Goal: Contribute content: Contribute content

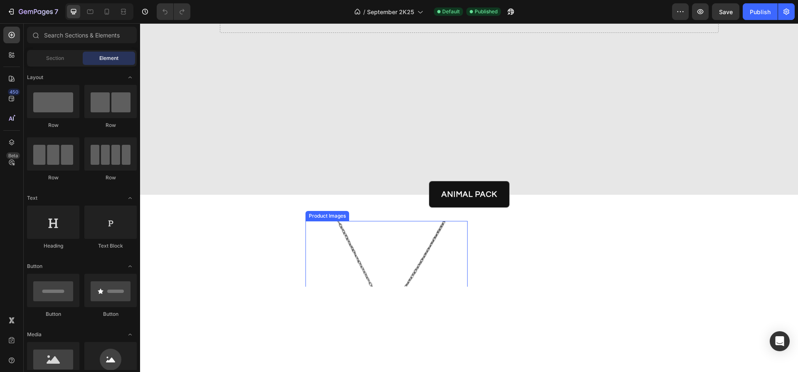
scroll to position [209, 0]
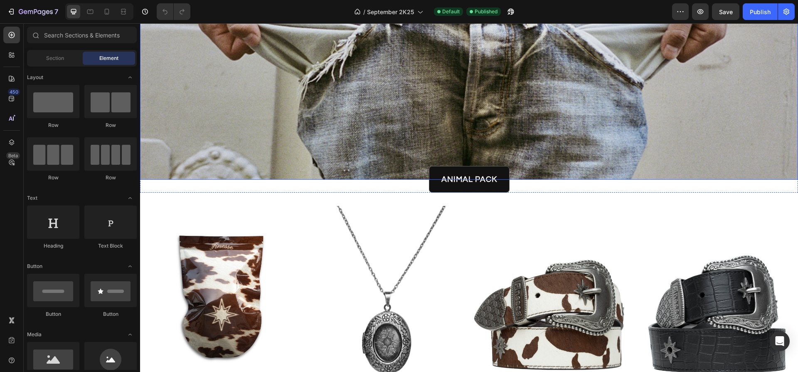
drag, startPoint x: 254, startPoint y: 128, endPoint x: 254, endPoint y: 135, distance: 7.5
click at [254, 128] on div "Overlay" at bounding box center [469, 5] width 658 height 348
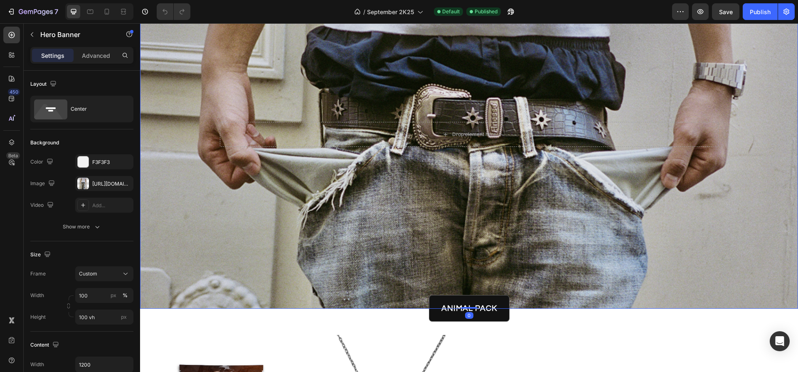
scroll to position [61, 0]
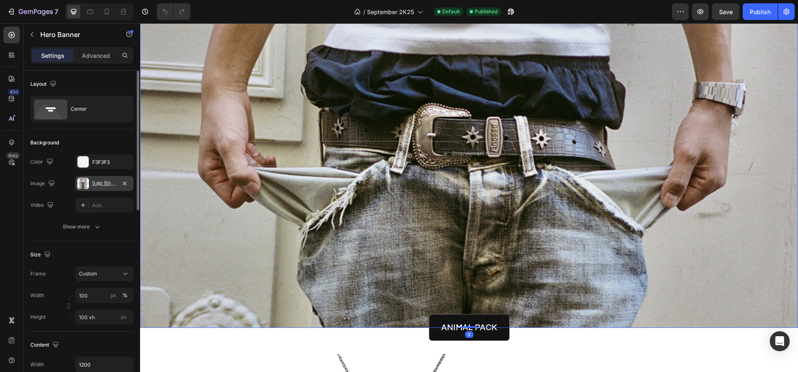
click at [101, 185] on div "https://cdn.shopify.com/s/files/1/0528/3338/6652/files/ceinture-finesse-mannequ…" at bounding box center [104, 183] width 24 height 7
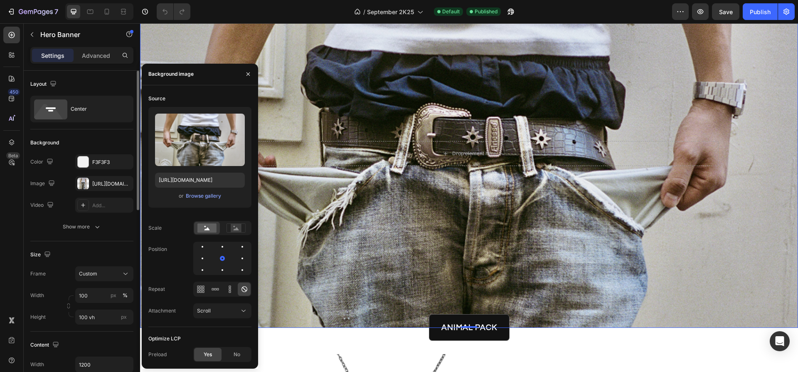
click at [45, 274] on div "Frame Custom" at bounding box center [81, 273] width 103 height 15
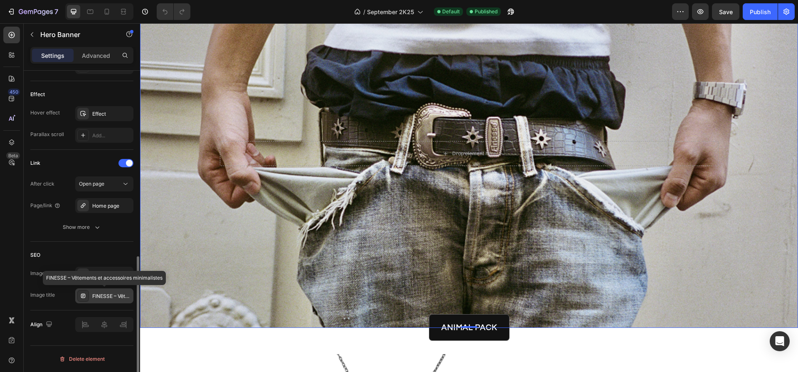
scroll to position [0, 0]
click at [105, 303] on div "SEO Image alt text Aguy wearing an old-jean and putting his hands in his pocket…" at bounding box center [81, 275] width 103 height 69
click at [107, 300] on div "FINESSE – Vêtements et accessoires minimalistes" at bounding box center [104, 295] width 58 height 15
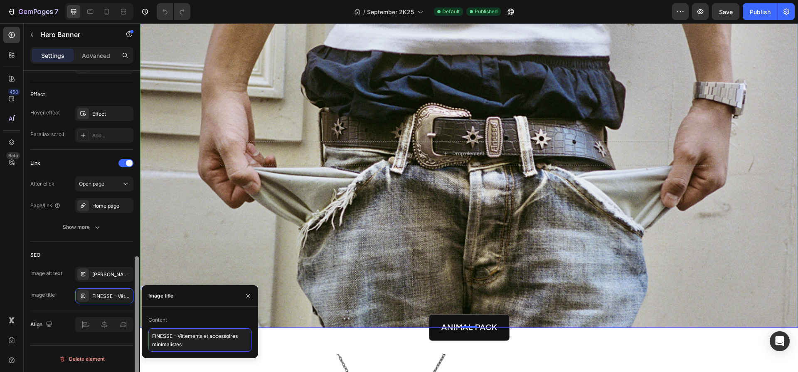
drag, startPoint x: 195, startPoint y: 348, endPoint x: 137, endPoint y: 332, distance: 60.1
click at [142, 334] on div "Content FINESSE – Vêtements et accessoires minimalistes" at bounding box center [200, 332] width 116 height 38
paste textarea "ceinture-finesse-mannequin2-exterieur-urbain"
type textarea "ceinture-finesse-mannequin2-exterieur-urbain"
click at [108, 277] on div "Aguy wearing an old-jean and putting his hands in his pockets, new finesse belt…" at bounding box center [111, 274] width 39 height 7
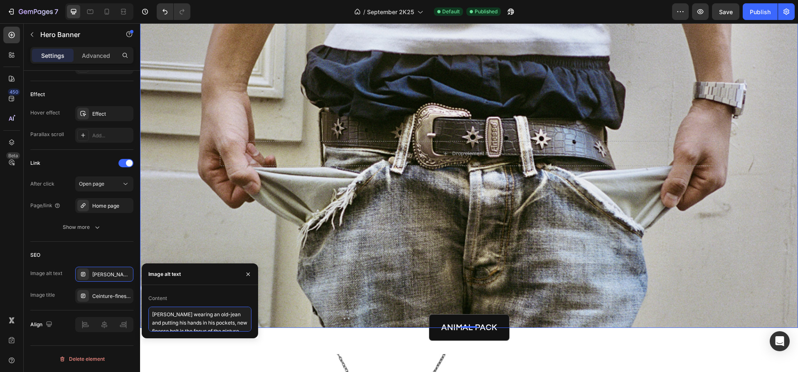
click at [197, 320] on textarea "Aguy wearing an old-jean and putting his hands in his pockets, new finesse belt…" at bounding box center [199, 318] width 103 height 25
paste textarea "Nouvelle ceinture Finesse portée par un mannequin de dos en extérieur urbain"
type textarea "Nouvelle ceinture Finesse portée par un mannequin de dos en extérieur urbain"
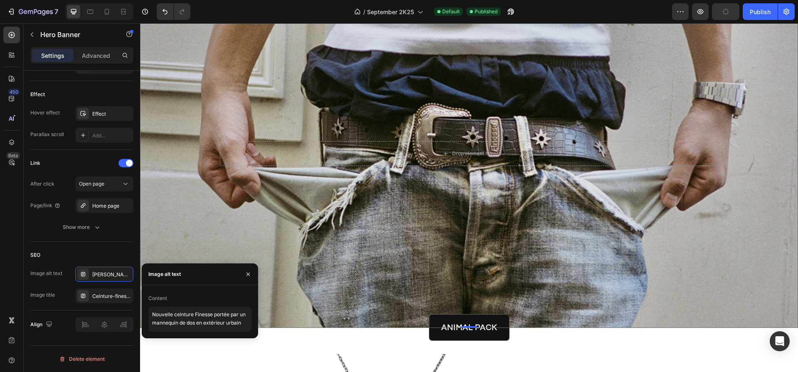
click at [332, 224] on div "Overlay" at bounding box center [469, 153] width 658 height 348
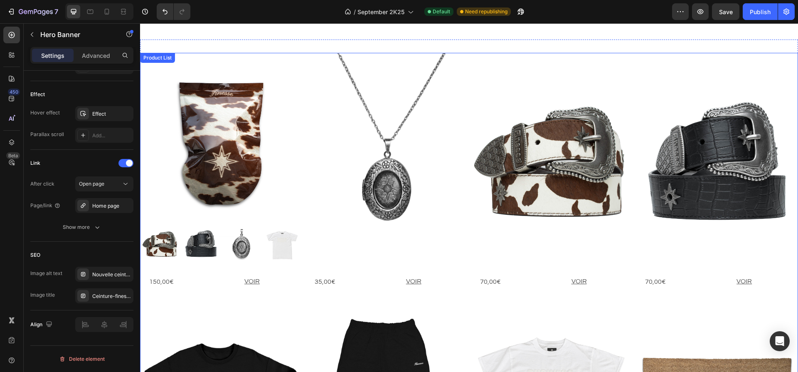
scroll to position [397, 0]
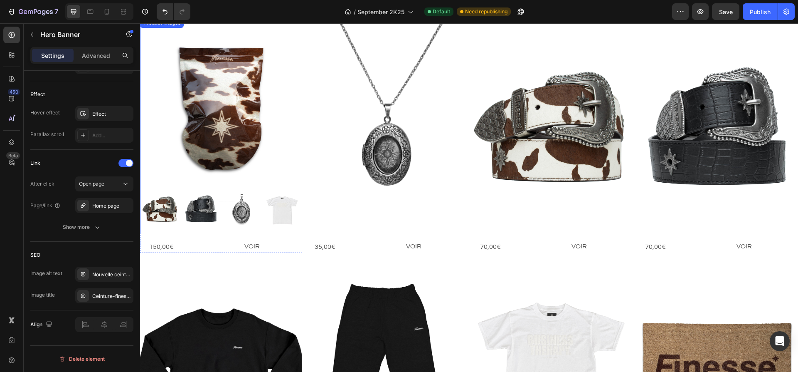
click at [242, 138] on img at bounding box center [221, 126] width 162 height 216
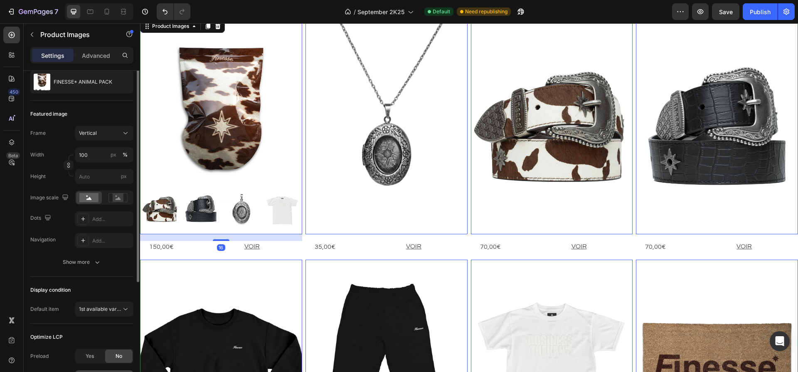
scroll to position [164, 0]
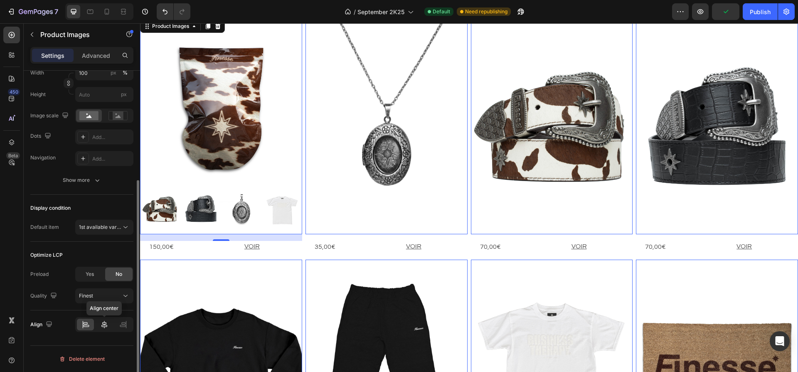
click at [106, 324] on icon at bounding box center [104, 324] width 8 height 8
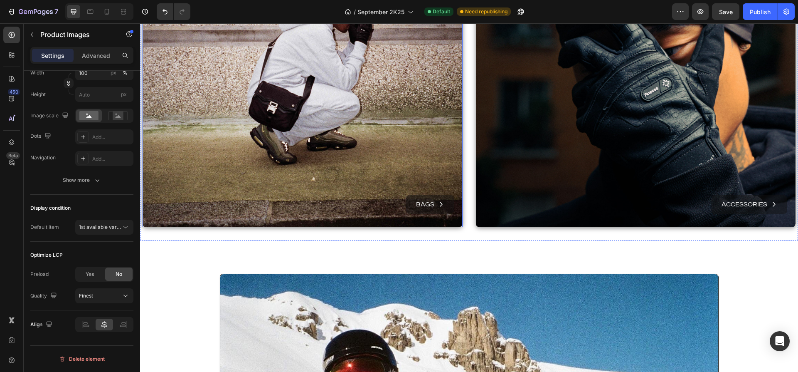
scroll to position [3757, 0]
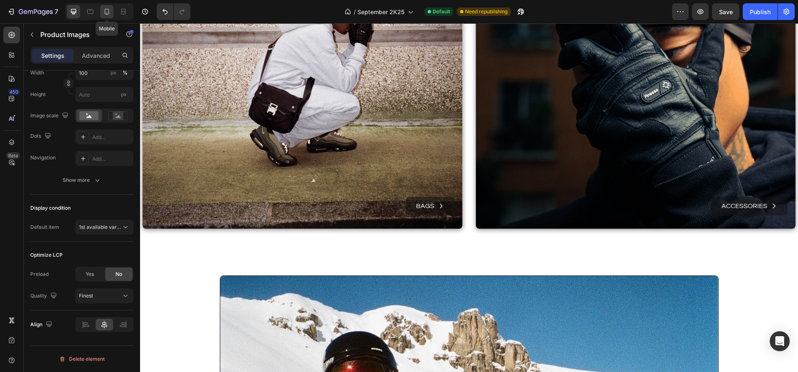
click at [108, 12] on icon at bounding box center [107, 11] width 8 height 8
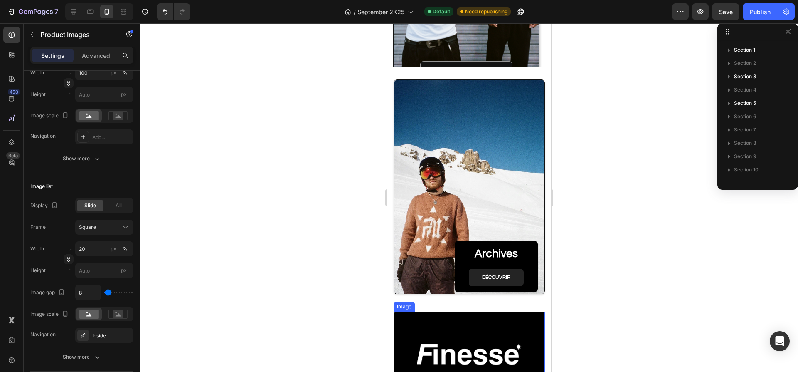
scroll to position [1629, 0]
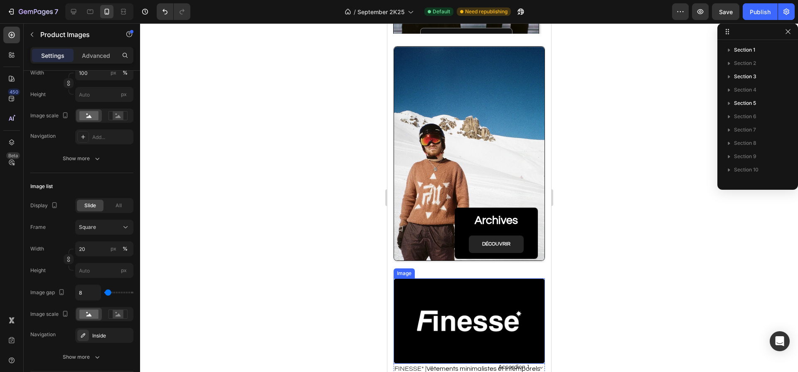
click at [455, 278] on img at bounding box center [468, 320] width 151 height 85
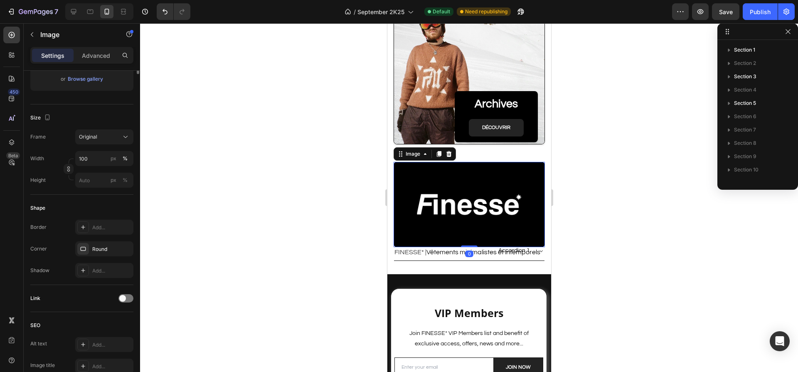
scroll to position [0, 0]
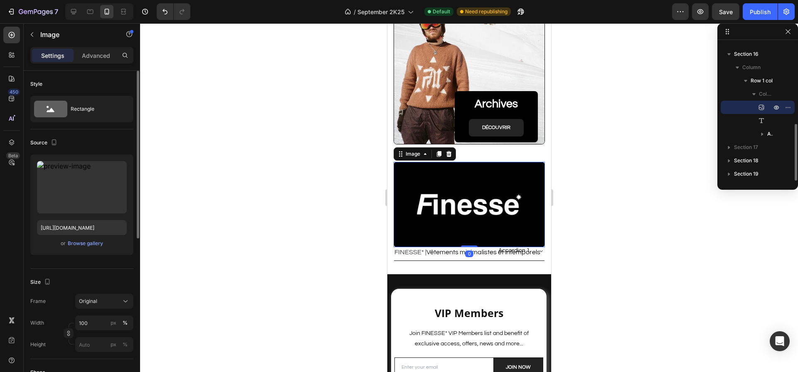
click at [441, 194] on img at bounding box center [468, 204] width 151 height 85
click at [83, 229] on input "https://cdn.shopify.com/s/files/1/0528/3338/6652/files/BANNER_PIN.png?v=1757755…" at bounding box center [82, 227] width 90 height 15
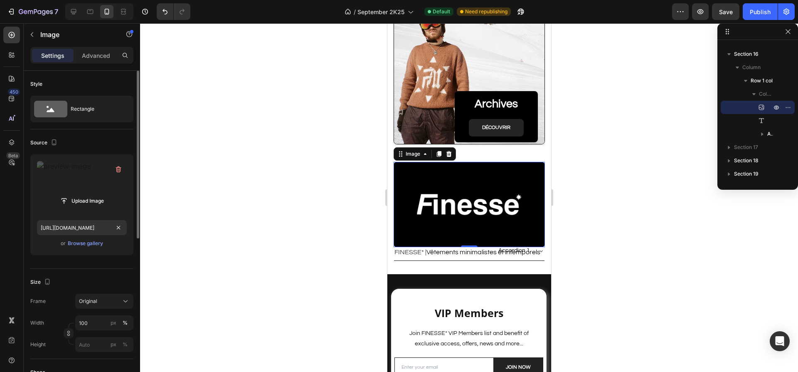
click at [71, 179] on label at bounding box center [82, 187] width 90 height 52
click at [71, 194] on input "file" at bounding box center [81, 201] width 57 height 14
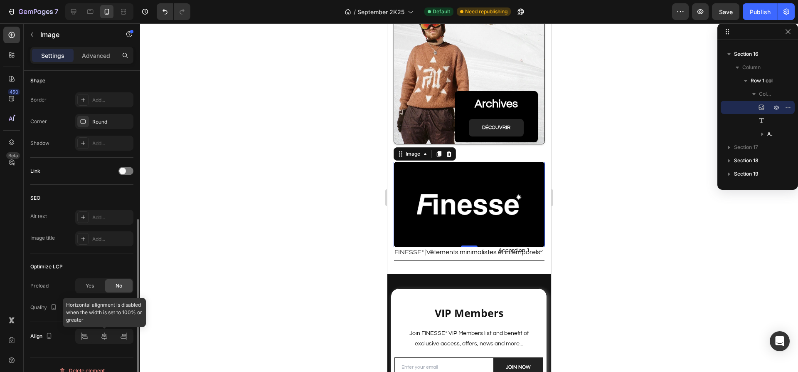
scroll to position [290, 0]
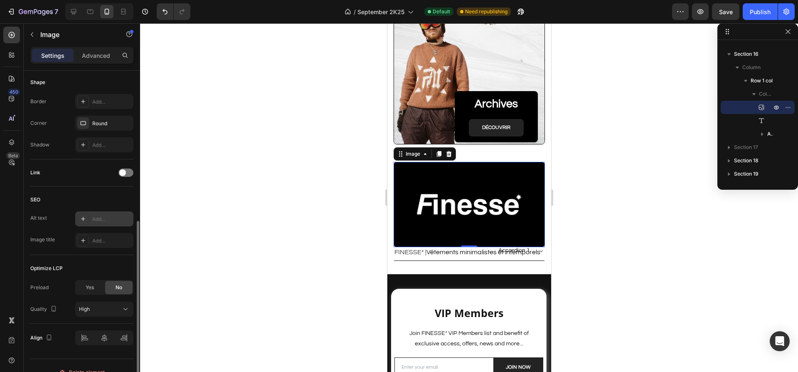
click at [94, 218] on div "Add..." at bounding box center [111, 218] width 39 height 7
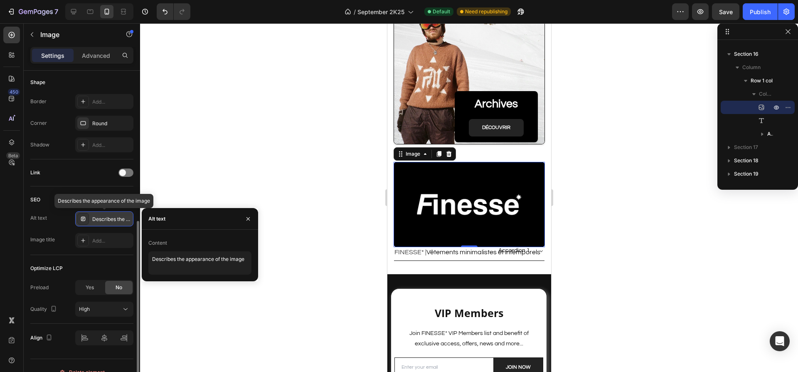
click at [113, 218] on div "Describes the appearance of the image" at bounding box center [111, 218] width 39 height 7
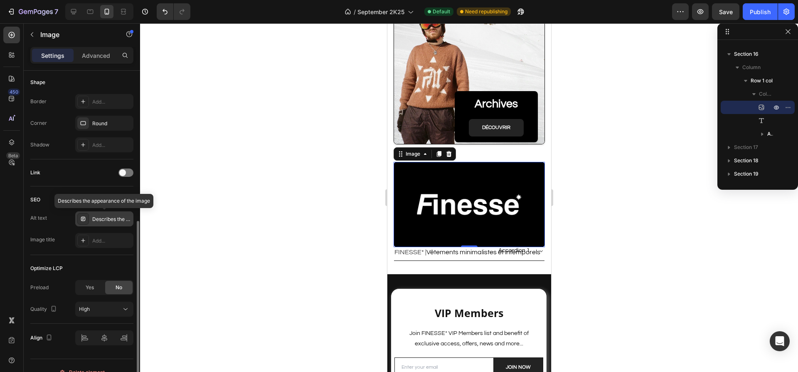
click at [113, 218] on div "Describes the appearance of the image" at bounding box center [111, 218] width 39 height 7
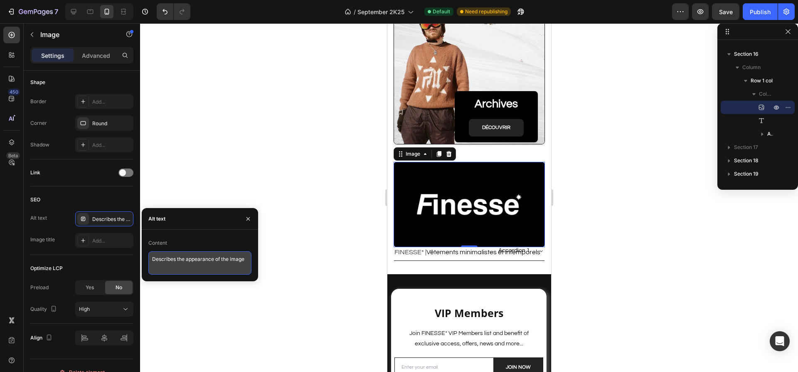
click at [182, 261] on textarea "Describes the appearance of the image" at bounding box center [199, 262] width 103 height 23
paste textarea "Banniere_logo_Finesse_taille_800_par_450"
type textarea "Banniere_logo_Finesse_taille_800_par_450"
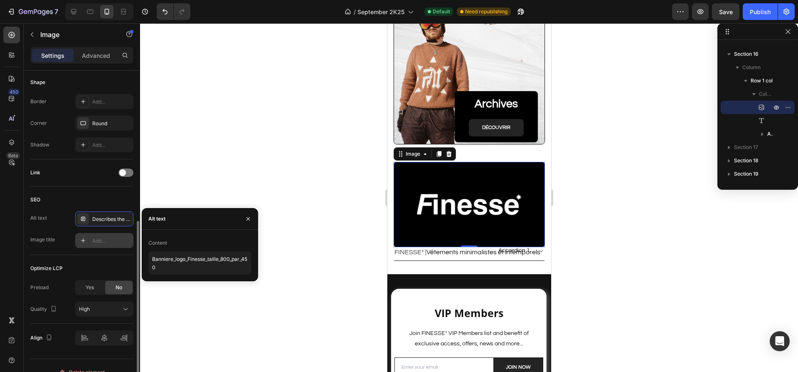
click at [113, 242] on div "Add..." at bounding box center [111, 240] width 39 height 7
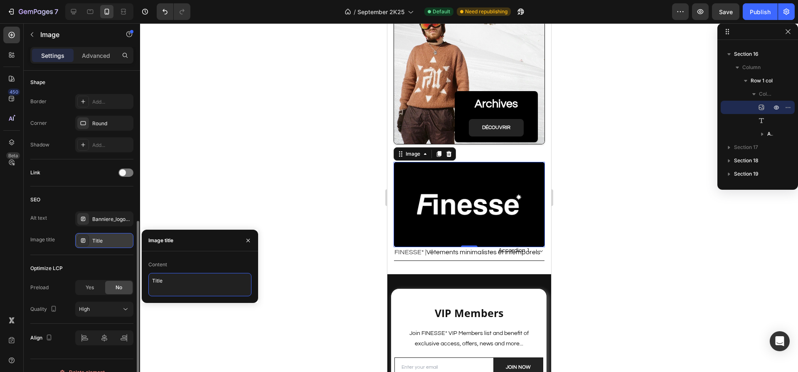
click at [165, 282] on textarea "Title" at bounding box center [199, 284] width 103 height 23
type textarea "Bannière_Finesse_Taille_Paysage"
click at [243, 136] on div at bounding box center [469, 197] width 658 height 348
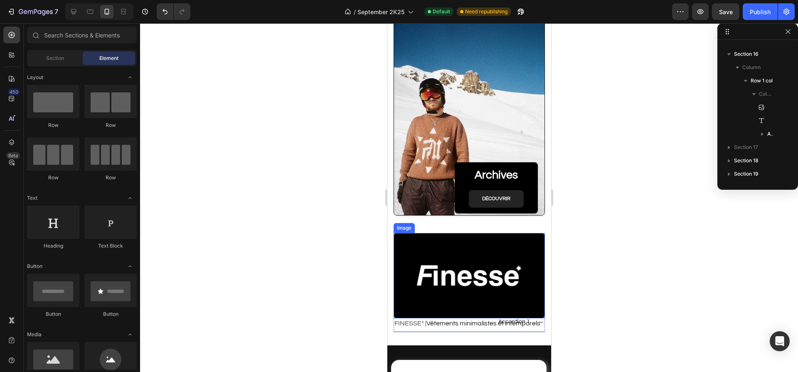
scroll to position [1633, 0]
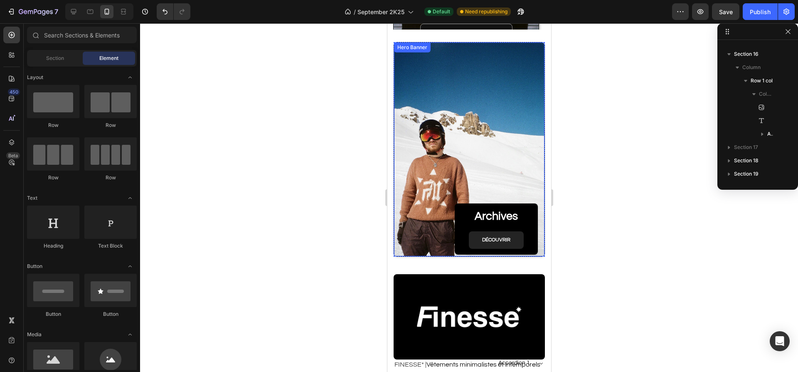
click at [425, 177] on div "Background Image" at bounding box center [469, 149] width 150 height 214
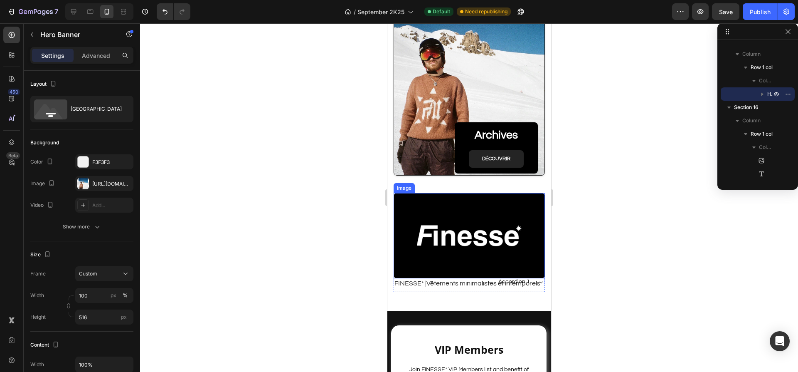
scroll to position [2608, 0]
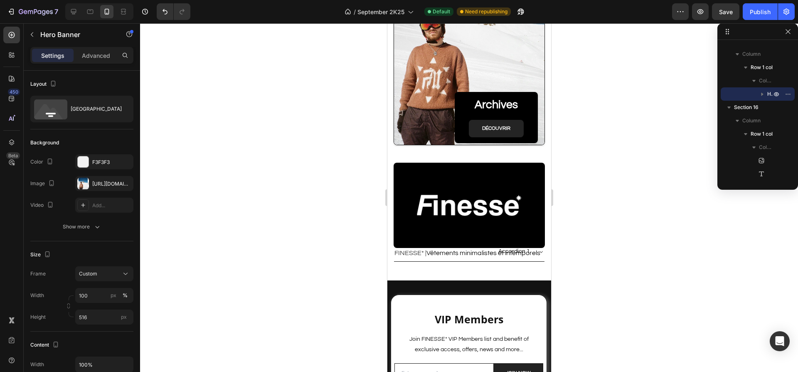
click at [428, 85] on div "Background Image" at bounding box center [469, 38] width 150 height 214
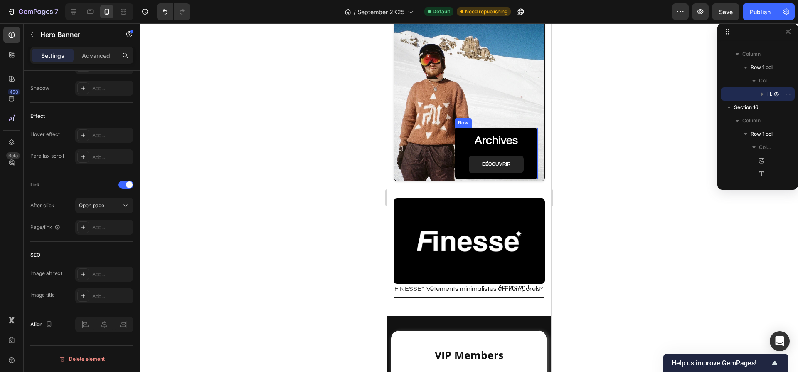
scroll to position [2572, 0]
click at [444, 58] on div "Background Image" at bounding box center [469, 73] width 150 height 214
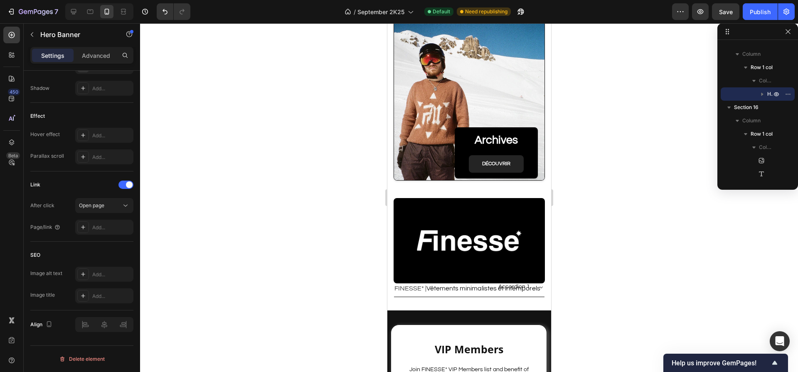
click at [431, 112] on div "Background Image" at bounding box center [469, 73] width 150 height 214
click at [105, 273] on div "Add..." at bounding box center [111, 274] width 39 height 7
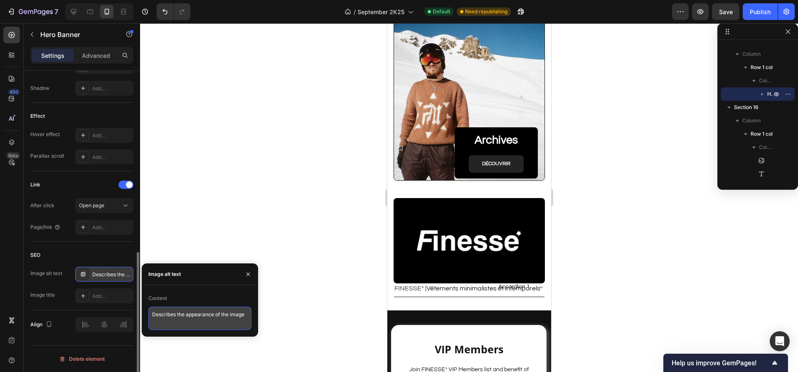
click at [168, 317] on textarea "Describes the appearance of the image" at bounding box center [199, 317] width 103 height 23
paste textarea "Homme en pull Finesse Mohair marron avec casque et masque de ski devant un pays…"
type textarea "Homme en pull Finesse Mohair marron avec casque et masque de ski devant un pays…"
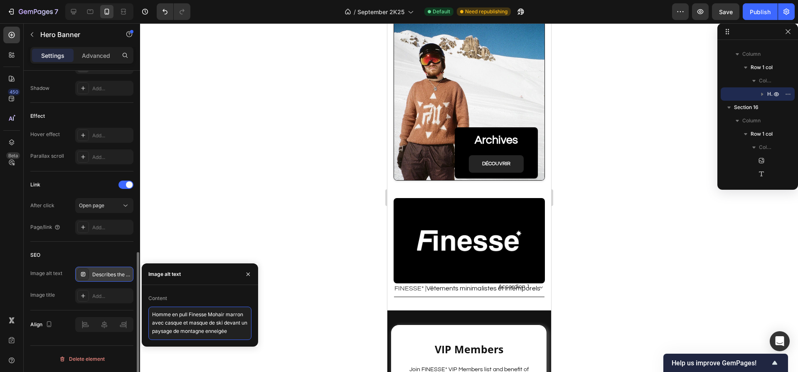
scroll to position [0, 0]
drag, startPoint x: 227, startPoint y: 311, endPoint x: 166, endPoint y: 311, distance: 60.7
click at [157, 311] on textarea "Homme en pull Finesse Mohair marron avec casque et masque de ski devant un pays…" at bounding box center [199, 322] width 103 height 33
click at [185, 311] on textarea "Homme en pull Finesse Mohair marron avec casque et masque de ski devant un pays…" at bounding box center [199, 322] width 103 height 33
drag, startPoint x: 179, startPoint y: 315, endPoint x: 224, endPoint y: 317, distance: 45.4
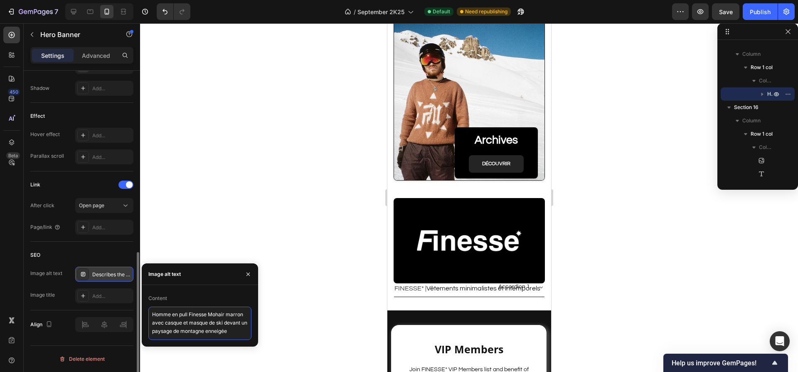
click at [224, 315] on textarea "Homme en pull Finesse Mohair marron avec casque et masque de ski devant un pays…" at bounding box center [199, 322] width 103 height 33
click at [109, 301] on div "Add..." at bounding box center [104, 295] width 58 height 15
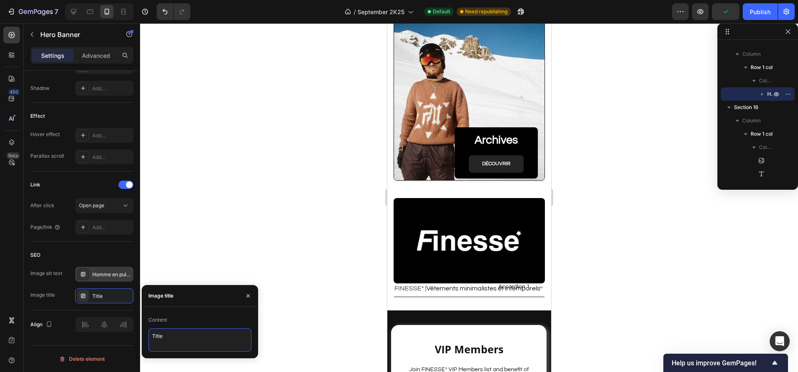
click at [170, 339] on textarea "Title" at bounding box center [199, 339] width 103 height 23
paste textarea "pull Finesse Mohair"
type textarea "pull Finesse Mohair Montagne"
click at [112, 277] on div "Homme en pull Finesse Mohair marron avec casque et masque de ski devant un pays…" at bounding box center [111, 274] width 39 height 7
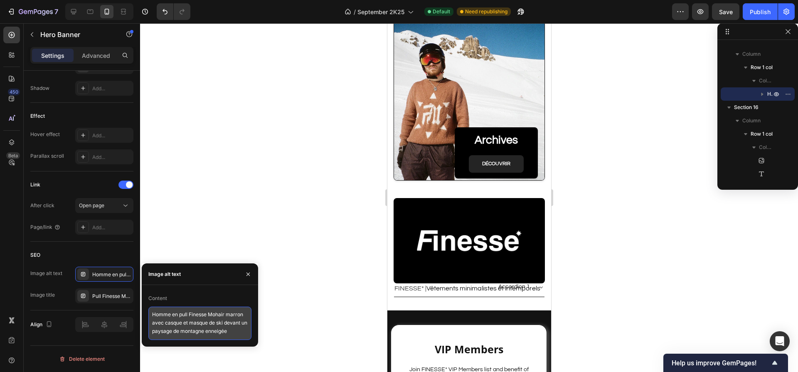
click at [201, 323] on textarea "Homme en pull Finesse Mohair marron avec casque et masque de ski devant un pays…" at bounding box center [199, 322] width 103 height 33
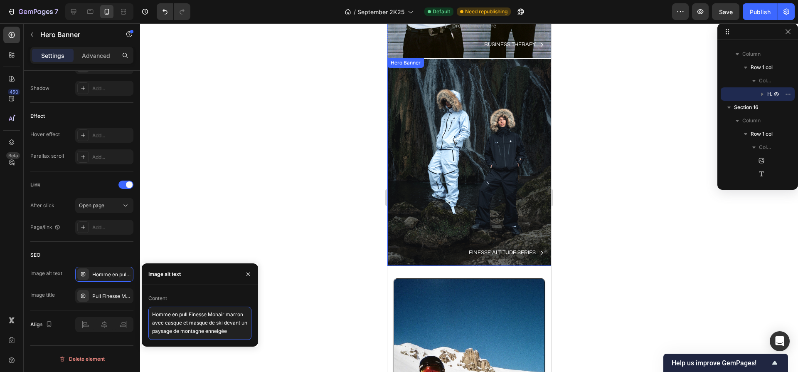
scroll to position [2255, 0]
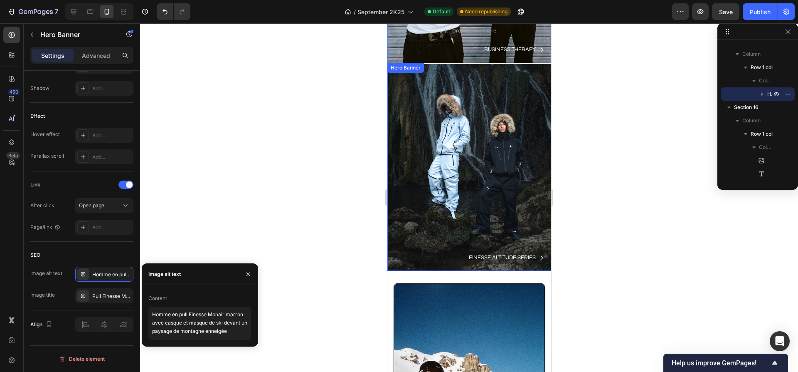
click at [473, 151] on div "Background Image" at bounding box center [469, 167] width 164 height 207
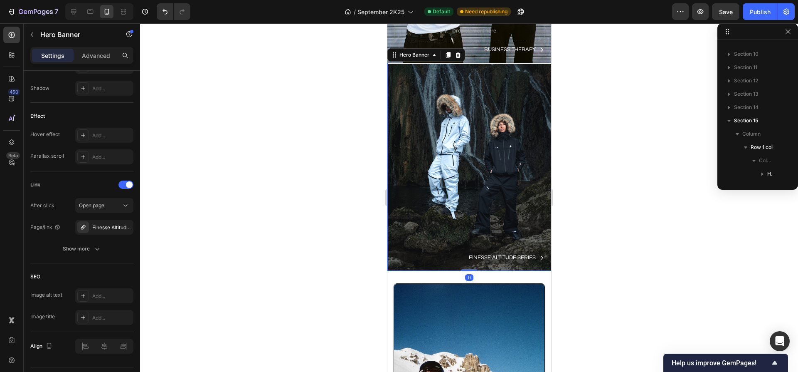
scroll to position [78, 0]
click at [422, 180] on div "Background Image" at bounding box center [469, 167] width 164 height 207
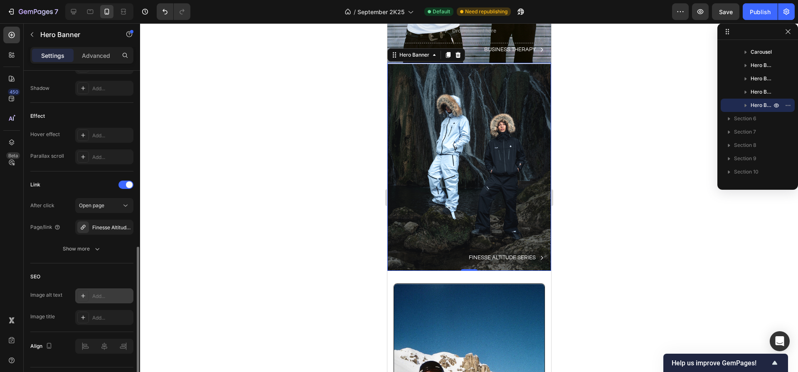
click at [107, 294] on div "Add..." at bounding box center [111, 295] width 39 height 7
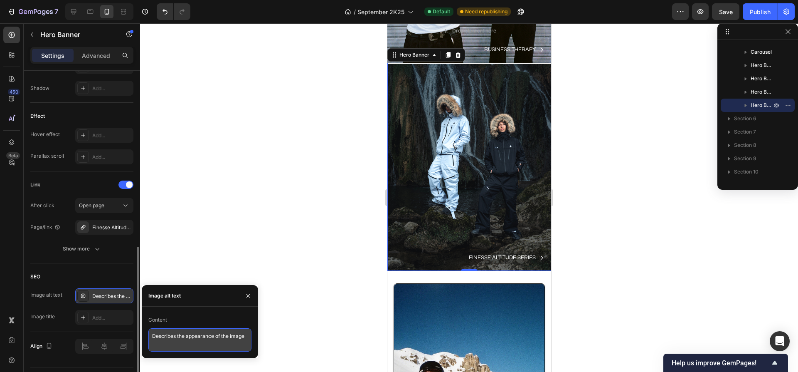
click at [168, 338] on textarea "Describes the appearance of the image" at bounding box center [199, 339] width 103 height 23
paste textarea "ux hommes en ensemble Finesse Altitude Series déperlant avec capuche à fourrure…"
type textarea "Deux hommes en ensemble Finesse Altitude Series déperlant avec capuche à fourru…"
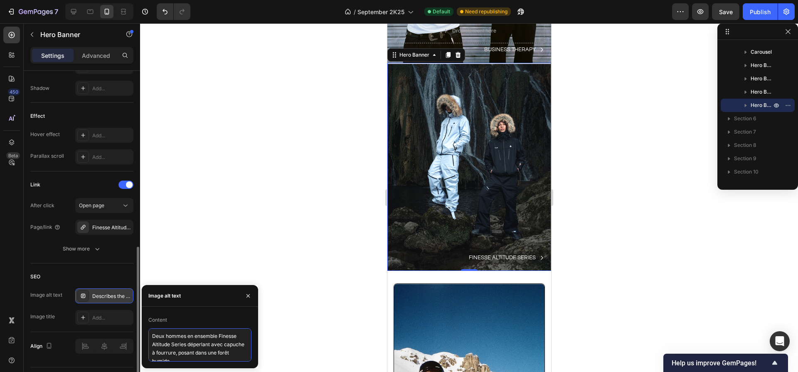
scroll to position [3, 0]
click at [107, 318] on div "Add..." at bounding box center [111, 317] width 39 height 7
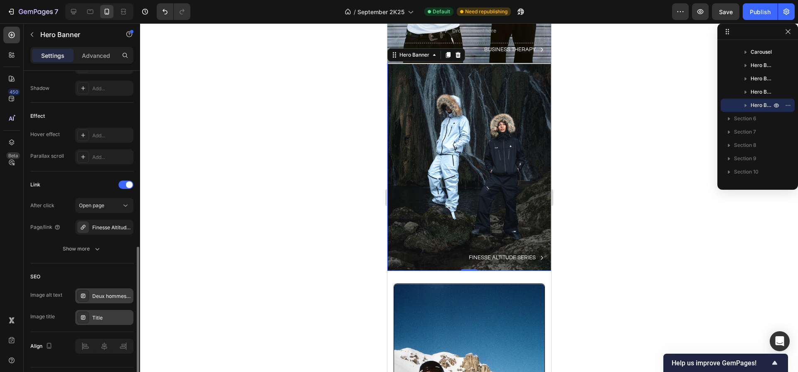
click at [96, 293] on div "Deux hommes en ensemble Finesse Altitude Series déperlant avec capuche à fourru…" at bounding box center [111, 295] width 39 height 7
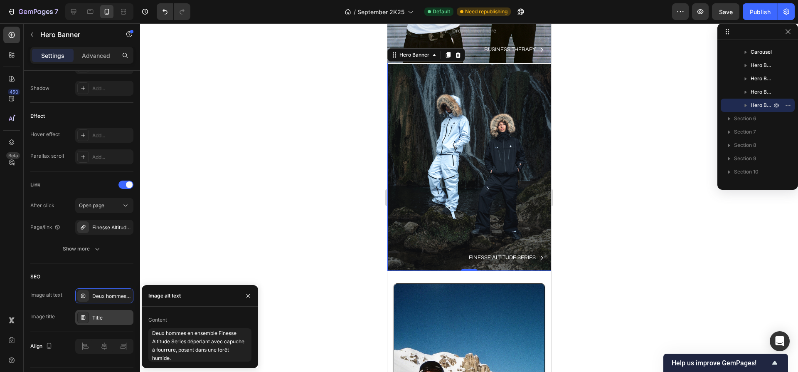
click at [107, 320] on div "Title" at bounding box center [111, 317] width 39 height 7
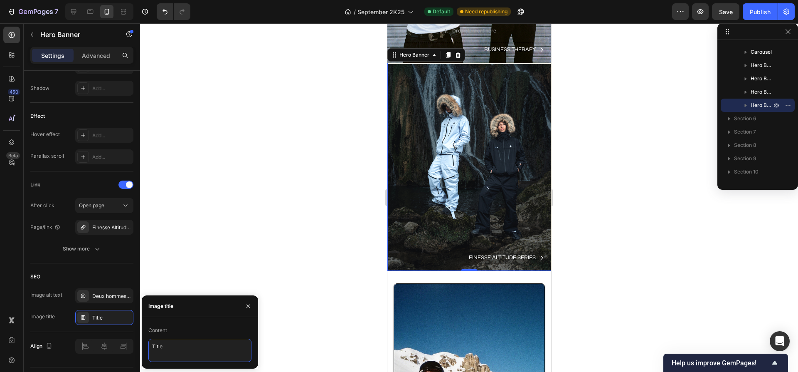
click at [168, 345] on textarea "Title" at bounding box center [199, 349] width 103 height 23
click at [158, 345] on textarea "FAS Foret shoot" at bounding box center [199, 349] width 103 height 23
click at [244, 340] on textarea "Finesse altitude Series Foret shoot" at bounding box center [199, 349] width 103 height 23
click at [237, 345] on textarea "Finesse altitude Series Foret shoot" at bounding box center [199, 349] width 103 height 23
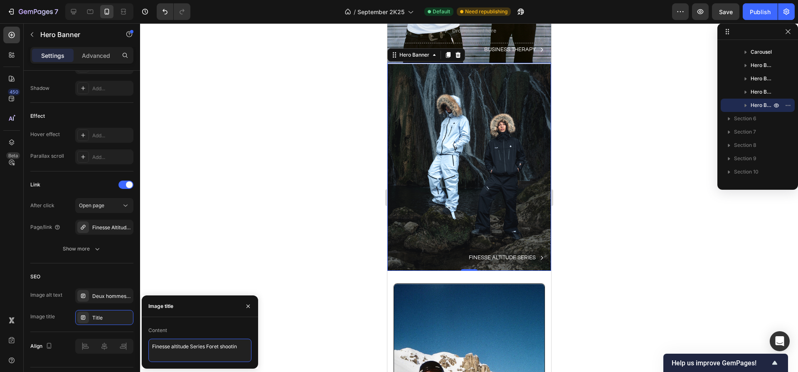
type textarea "Finesse altitude Series Foret shooting"
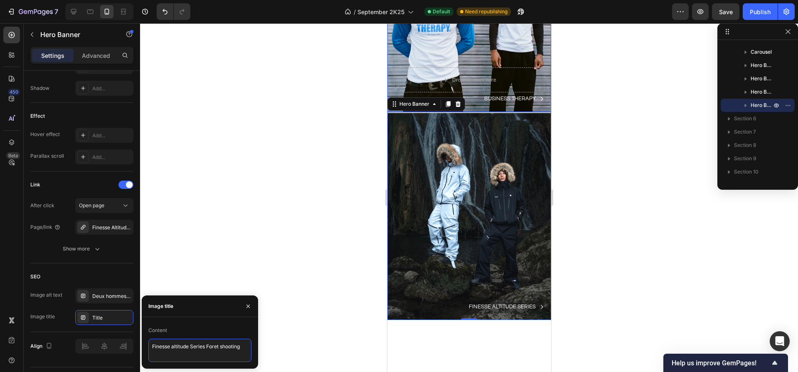
scroll to position [2058, 0]
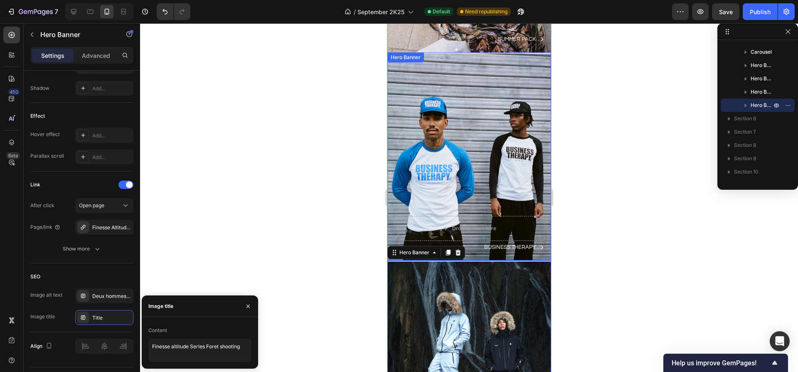
click at [465, 139] on div "Background Image" at bounding box center [469, 156] width 164 height 207
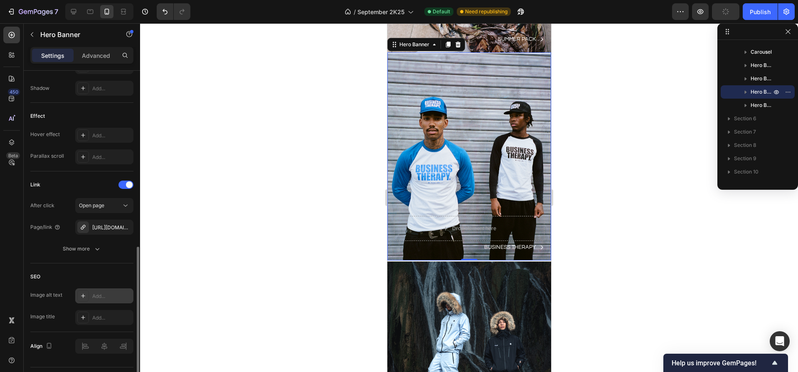
click at [104, 298] on div "Add..." at bounding box center [111, 295] width 39 height 7
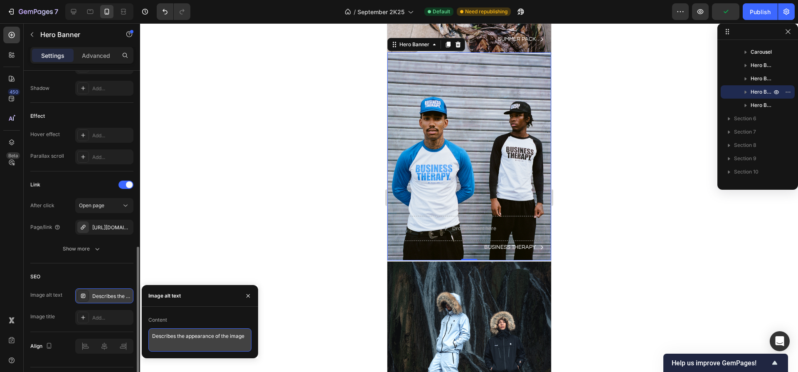
click at [166, 337] on textarea "Describes the appearance of the image" at bounding box center [199, 339] width 103 height 23
paste textarea "ux hommes posant devant un rideau métallique, casquettes et t-shirts Business T…"
type textarea "Deux hommes posant devant un rideau métallique, casquettes et t-shirts Business…"
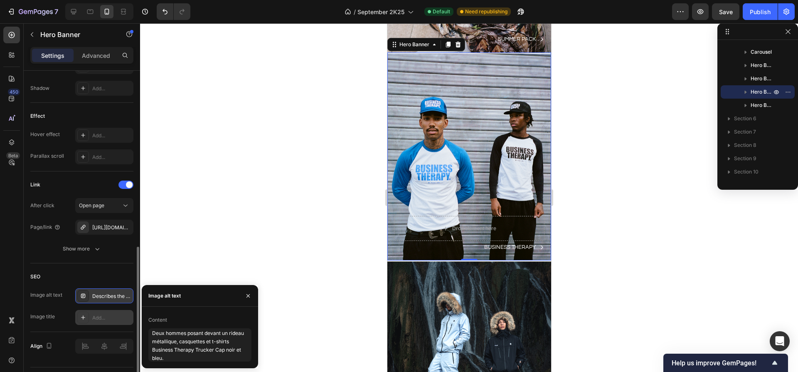
click at [111, 321] on div "Add..." at bounding box center [104, 317] width 58 height 15
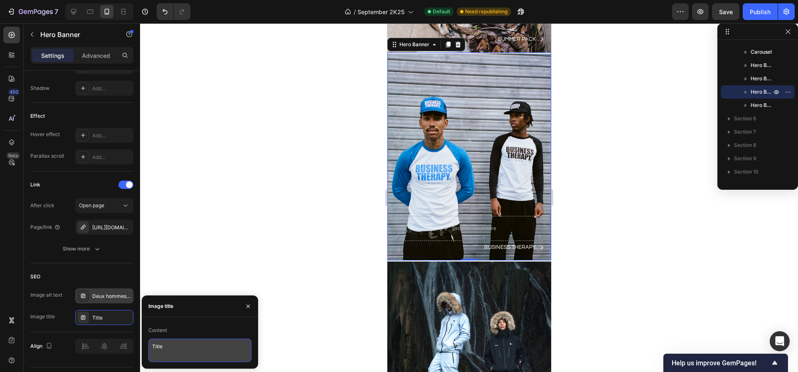
click at [162, 346] on textarea "Title" at bounding box center [199, 349] width 103 height 23
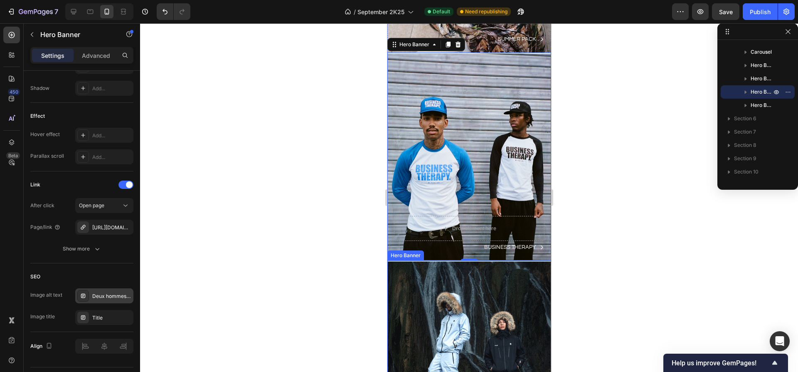
click at [106, 292] on div "Deux hommes posant devant un rideau métallique, casquettes et t-shirts Business…" at bounding box center [111, 295] width 39 height 7
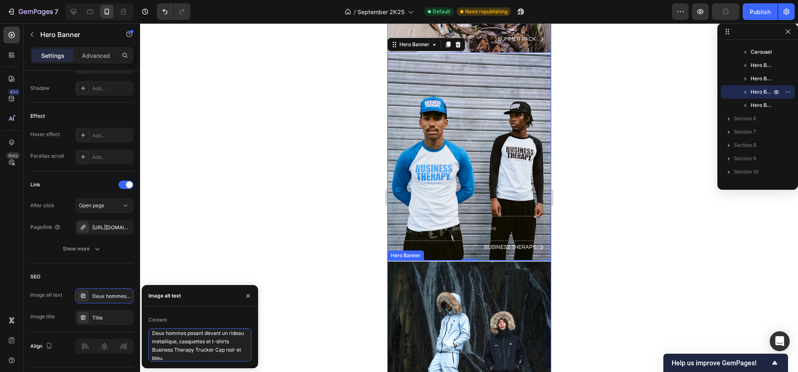
drag, startPoint x: 166, startPoint y: 349, endPoint x: 239, endPoint y: 347, distance: 72.4
click at [239, 347] on textarea "Deux hommes posant devant un rideau métallique, casquettes et t-shirts Business…" at bounding box center [199, 344] width 103 height 33
click at [215, 351] on textarea "Deux hommes posant devant un rideau métallique, casquettes et t-shirts Business…" at bounding box center [199, 344] width 103 height 33
drag, startPoint x: 166, startPoint y: 349, endPoint x: 197, endPoint y: 358, distance: 32.0
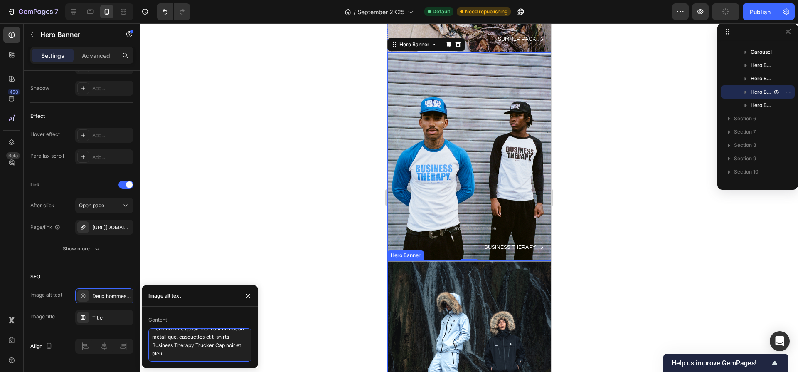
click at [197, 358] on textarea "Deux hommes posant devant un rideau métallique, casquettes et t-shirts Business…" at bounding box center [199, 344] width 103 height 33
click at [111, 318] on div "Title" at bounding box center [111, 317] width 39 height 7
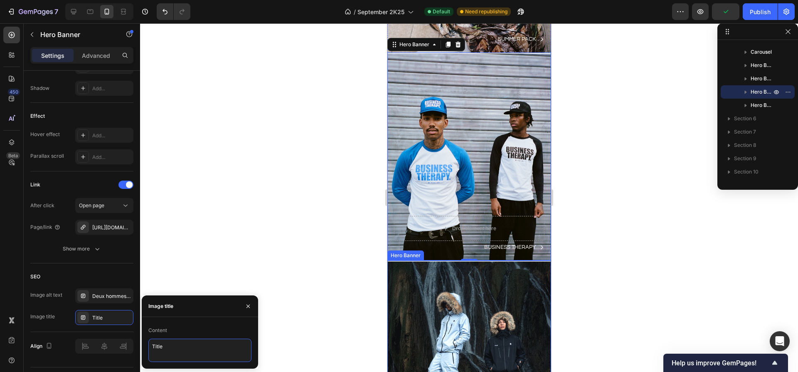
click at [168, 351] on textarea "Title" at bounding box center [199, 349] width 103 height 23
paste textarea "Business Therapy Trucker Cap noir et bleu."
type textarea "Business Therapy Trucker Cap noir et bleu rideau métallique"
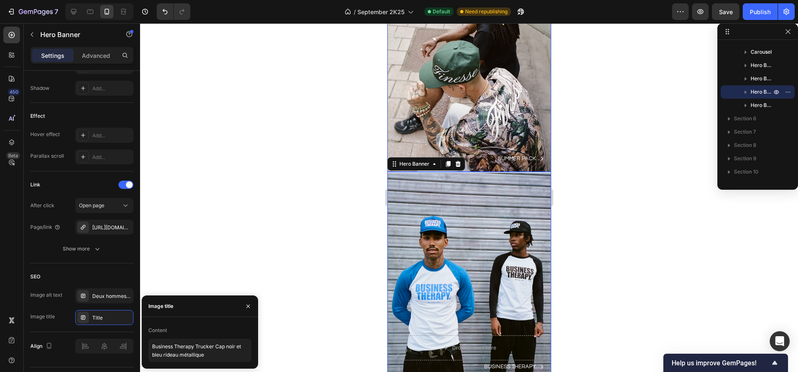
click at [485, 86] on div "Background Image" at bounding box center [469, 68] width 164 height 207
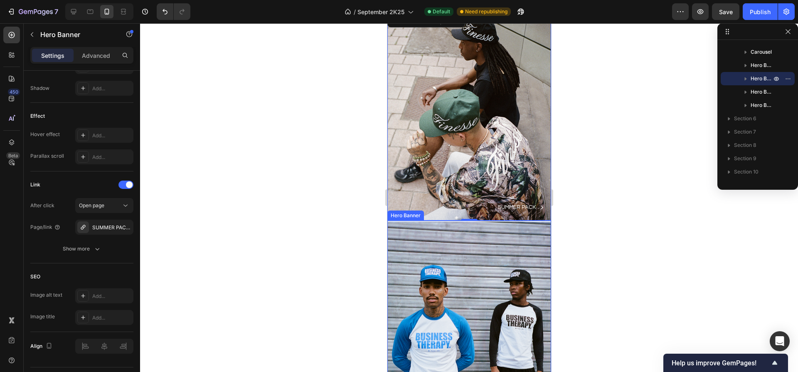
scroll to position [1982, 0]
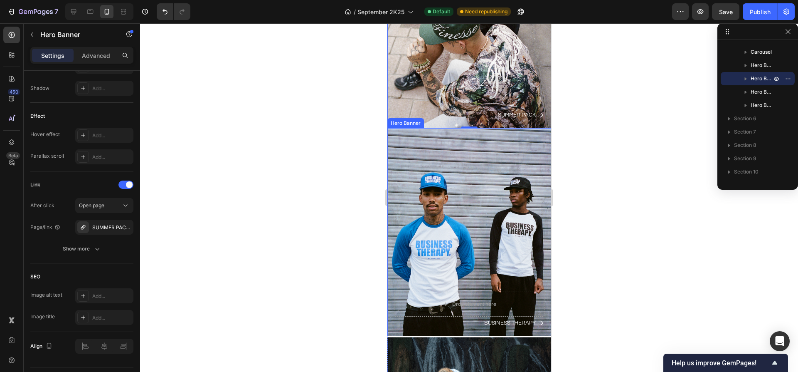
click at [467, 265] on div "Background Image" at bounding box center [469, 232] width 164 height 207
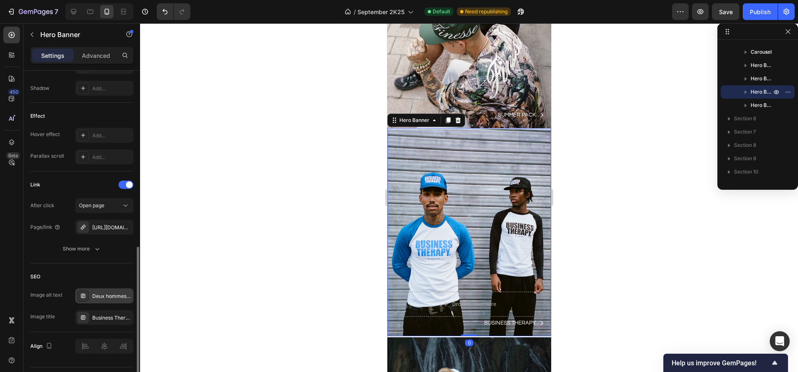
click at [117, 295] on div "Deux hommes posant devant un rideau métallique, casquettes et t-shirts Business…" at bounding box center [111, 295] width 39 height 7
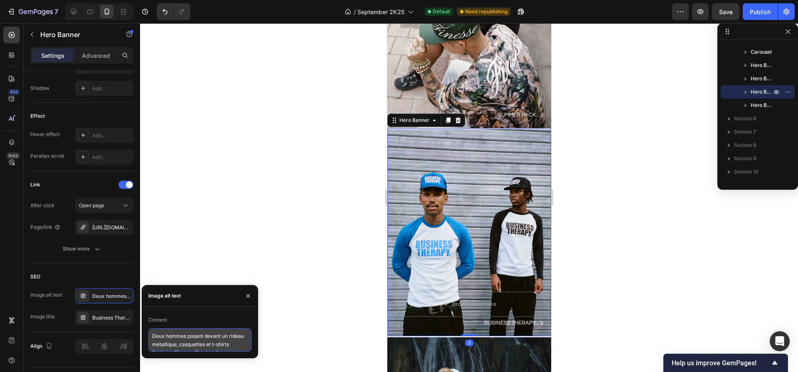
click at [179, 329] on textarea "Deux hommes posant devant un rideau métallique, casquettes et t-shirts Business…" at bounding box center [199, 339] width 103 height 23
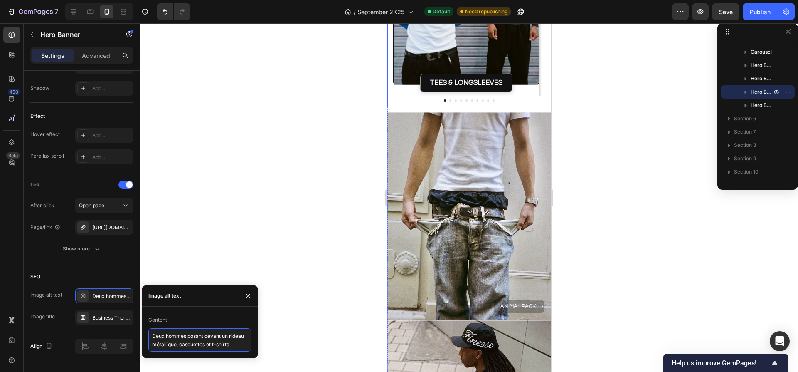
scroll to position [1496, 0]
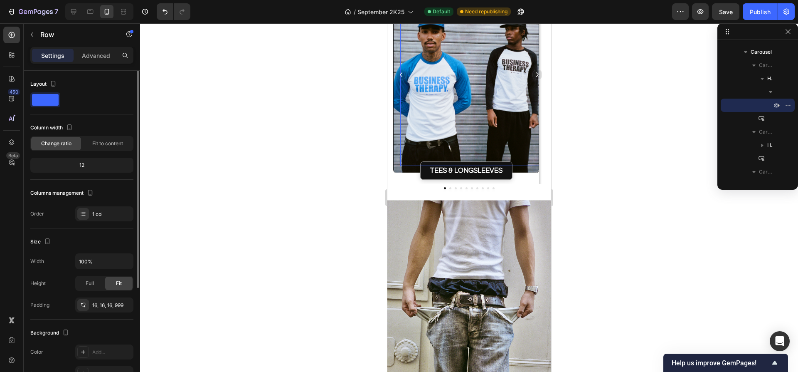
scroll to position [1446, 0]
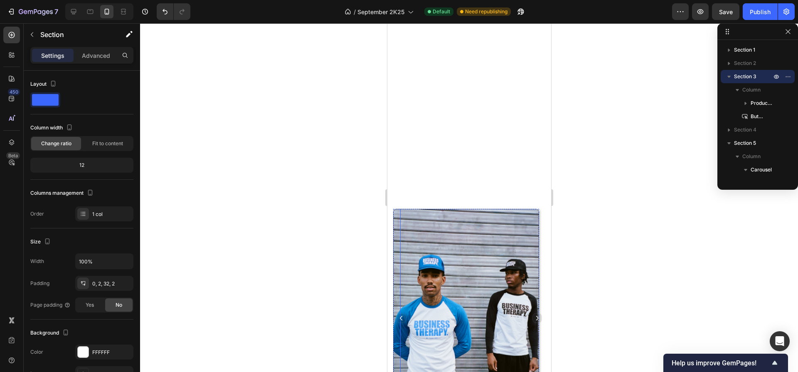
scroll to position [1675, 0]
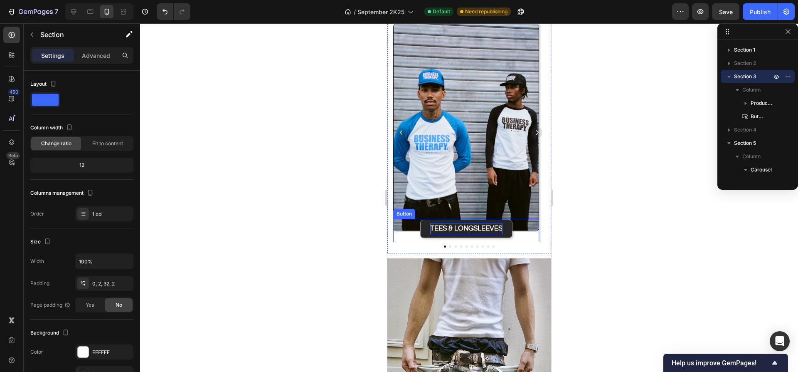
click at [526, 227] on div "TEES & LONGSLEEVES Button" at bounding box center [466, 230] width 146 height 23
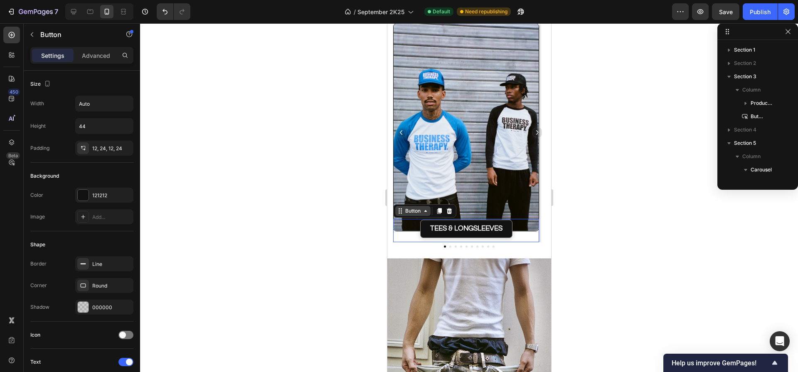
scroll to position [171, 0]
click at [411, 212] on div "Button" at bounding box center [412, 210] width 19 height 7
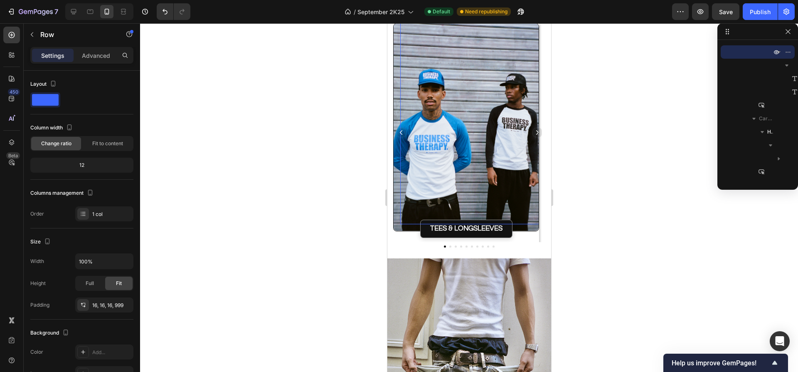
scroll to position [1476, 0]
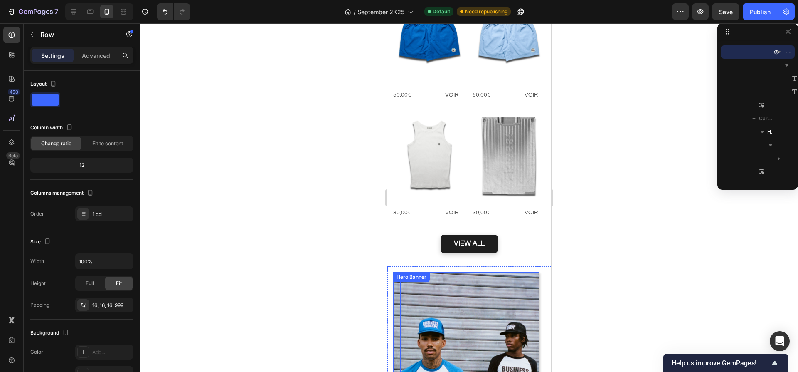
click at [400, 273] on div "Hero Banner" at bounding box center [410, 276] width 33 height 7
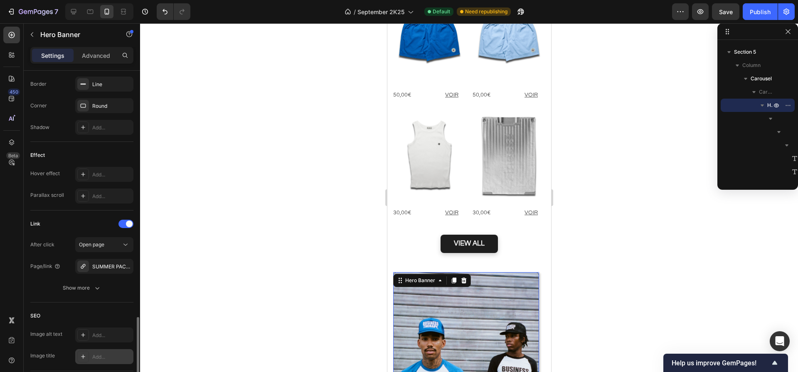
scroll to position [431, 0]
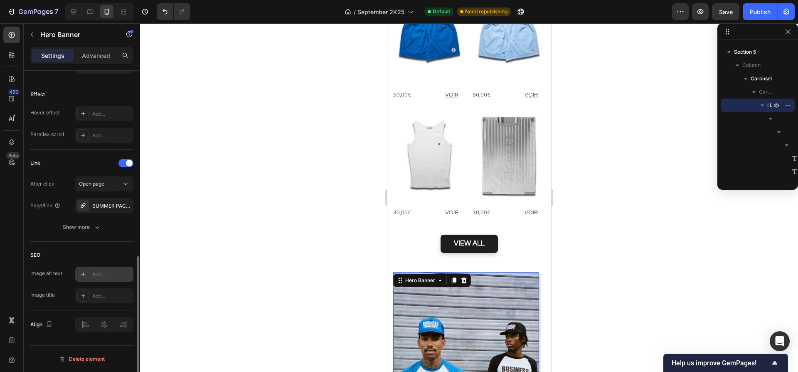
click at [100, 271] on div "Add..." at bounding box center [111, 274] width 39 height 7
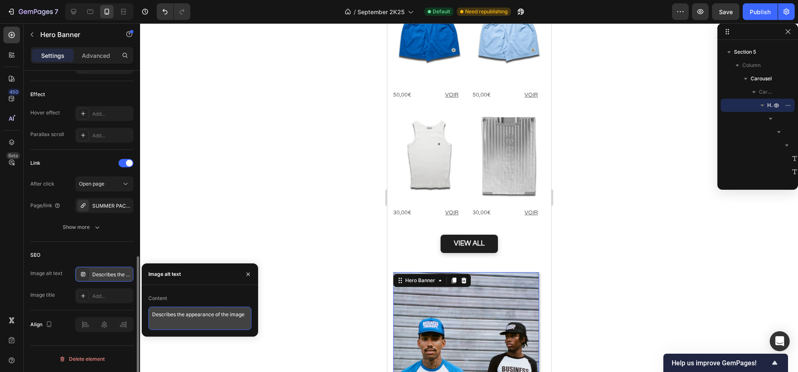
click at [163, 314] on textarea "Describes the appearance of the image" at bounding box center [199, 317] width 103 height 23
paste textarea "ux hommes posant devant un rideau métallique, casquettes et t-shirts Business T…"
type textarea "Deux hommes posant devant un rideau métallique, casquettes et t-shirts Business…"
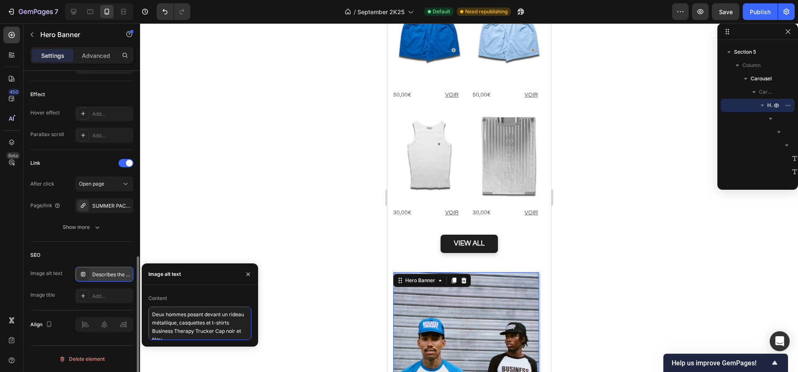
scroll to position [3, 0]
click at [104, 204] on div "SUMMER PACK 2025 2" at bounding box center [104, 205] width 24 height 7
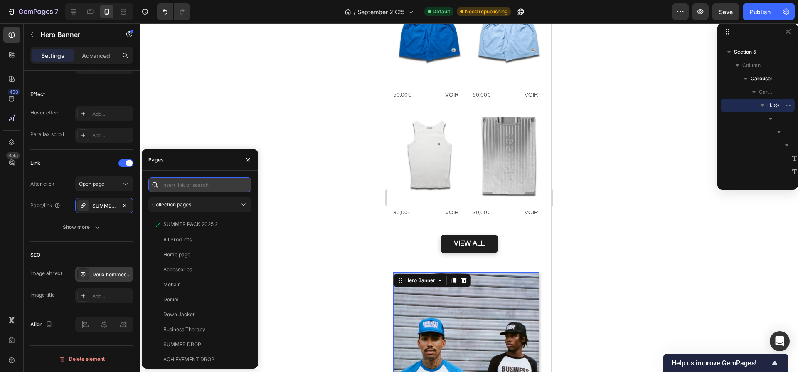
click at [187, 187] on input "text" at bounding box center [199, 184] width 103 height 15
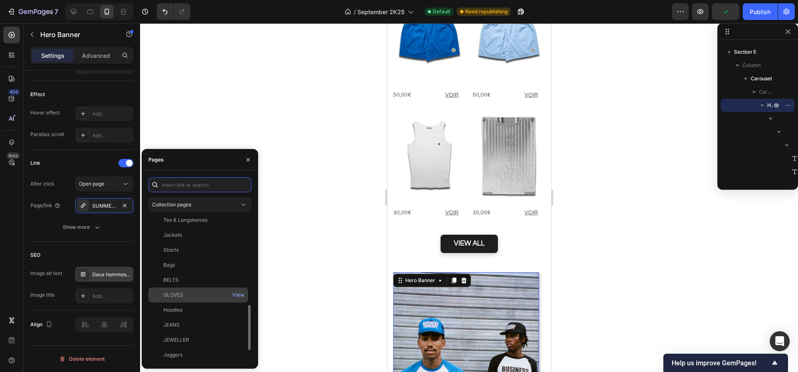
scroll to position [287, 0]
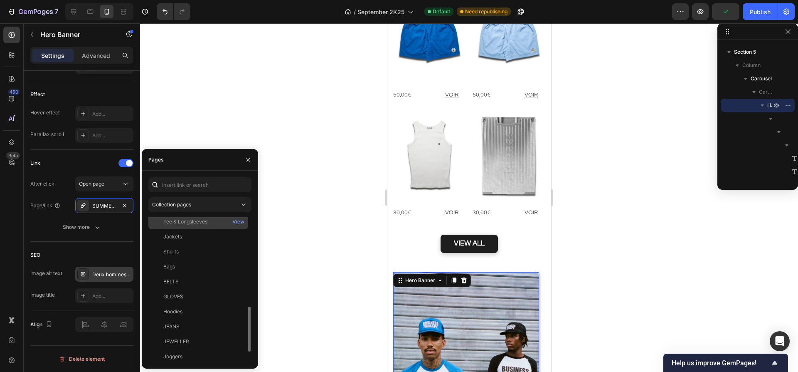
click at [190, 221] on div "Tee & Longsleeves" at bounding box center [185, 221] width 44 height 7
click at [350, 252] on div at bounding box center [469, 197] width 658 height 348
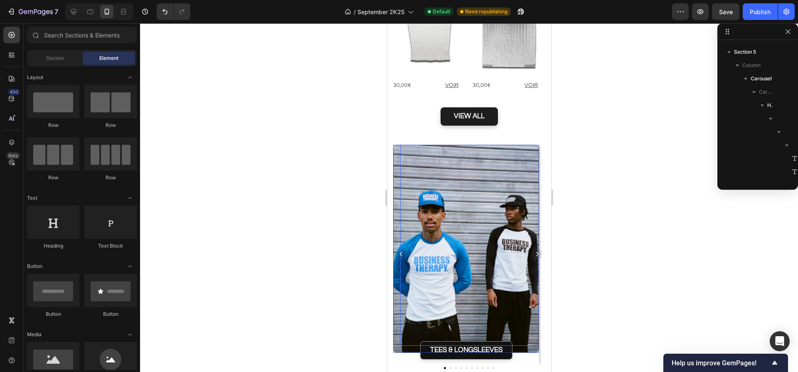
scroll to position [1608, 0]
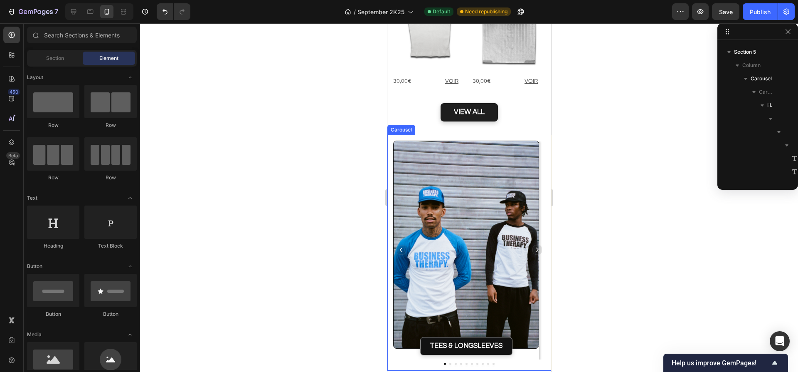
click at [536, 247] on icon "Carousel Next Arrow" at bounding box center [537, 249] width 2 height 5
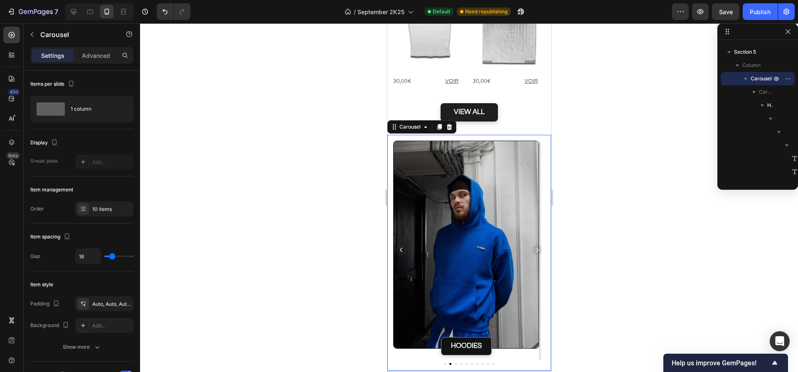
click at [534, 246] on icon "Carousel Next Arrow" at bounding box center [537, 249] width 6 height 6
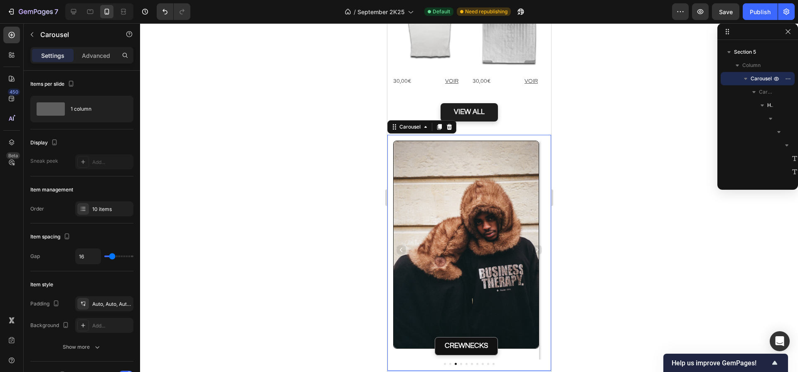
click at [534, 246] on icon "Carousel Next Arrow" at bounding box center [537, 249] width 6 height 6
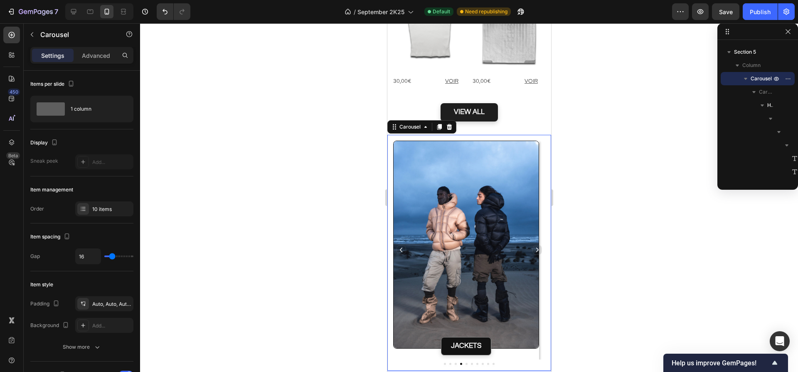
click at [534, 246] on icon "Carousel Next Arrow" at bounding box center [537, 249] width 6 height 6
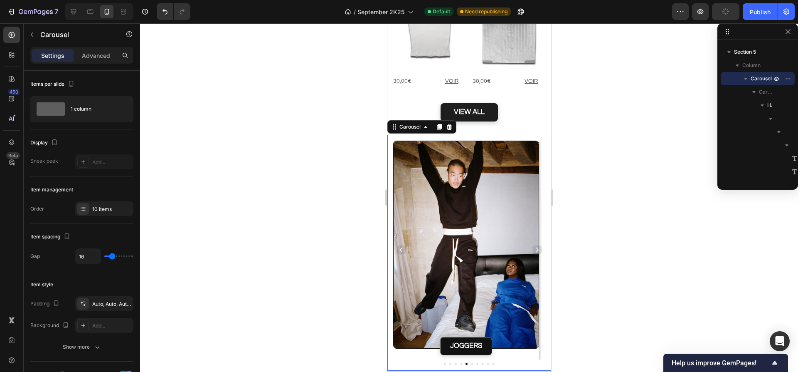
click at [534, 246] on icon "Carousel Next Arrow" at bounding box center [537, 249] width 6 height 6
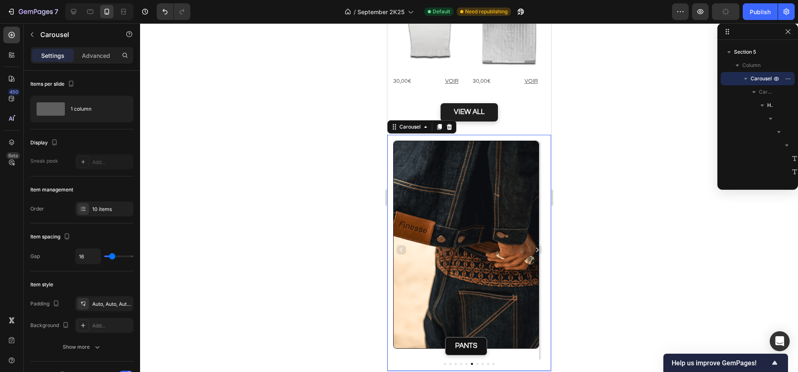
click at [534, 246] on icon "Carousel Next Arrow" at bounding box center [537, 249] width 6 height 6
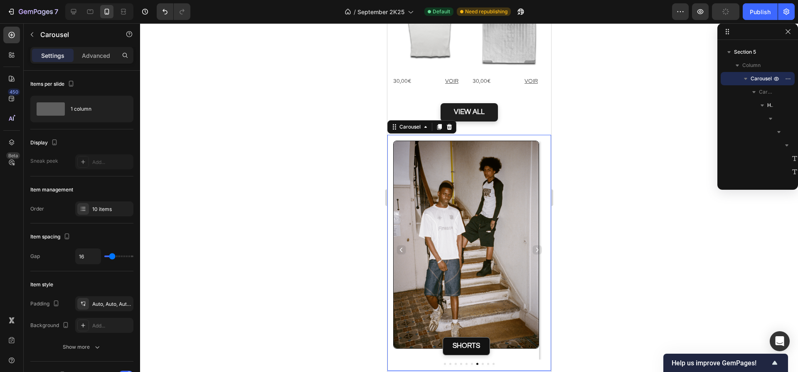
click at [534, 246] on icon "Carousel Next Arrow" at bounding box center [537, 249] width 6 height 6
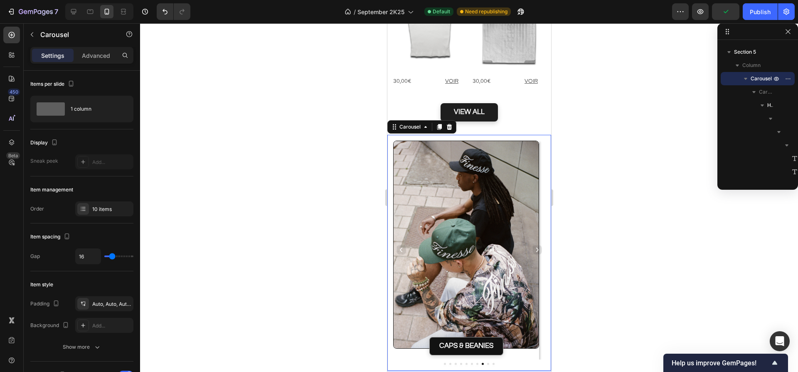
click at [534, 246] on icon "Carousel Next Arrow" at bounding box center [537, 249] width 6 height 6
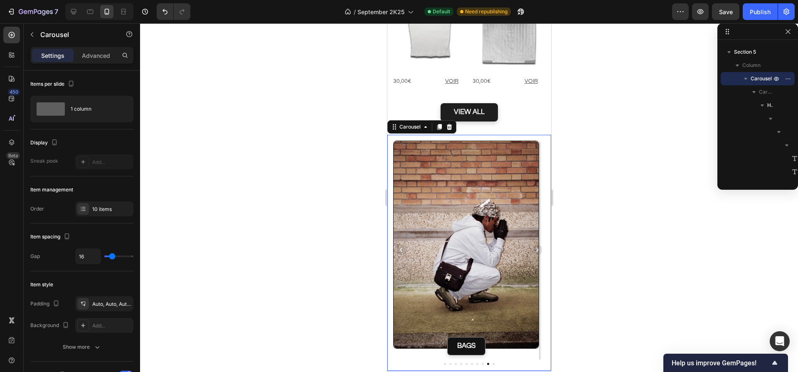
click at [534, 246] on icon "Carousel Next Arrow" at bounding box center [537, 249] width 6 height 6
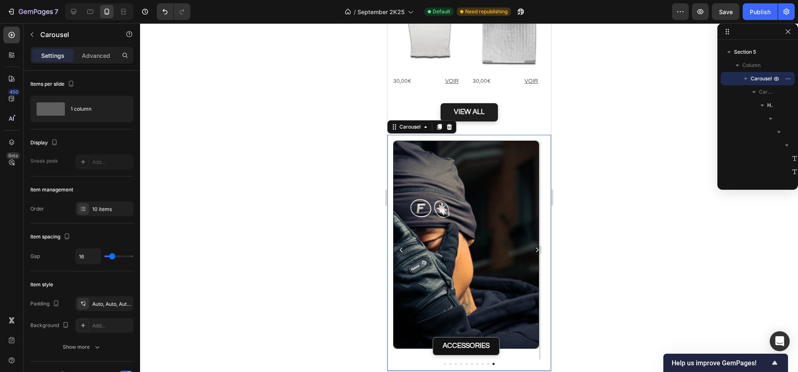
click at [534, 246] on icon "Carousel Next Arrow" at bounding box center [537, 249] width 6 height 6
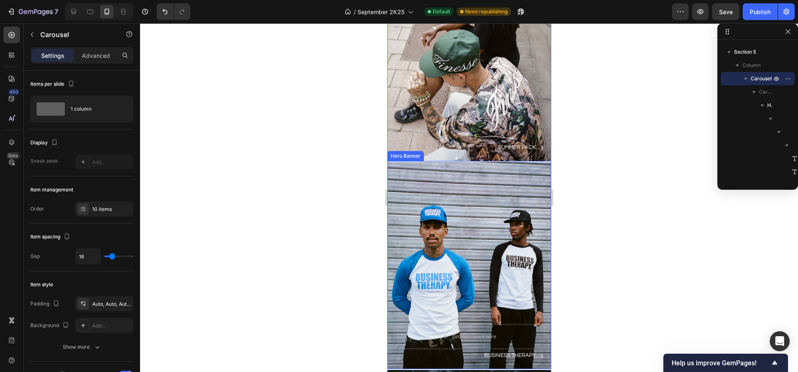
scroll to position [2186, 0]
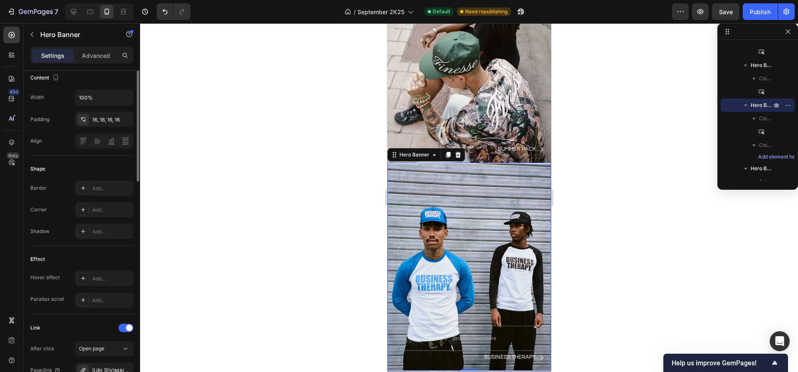
scroll to position [368, 0]
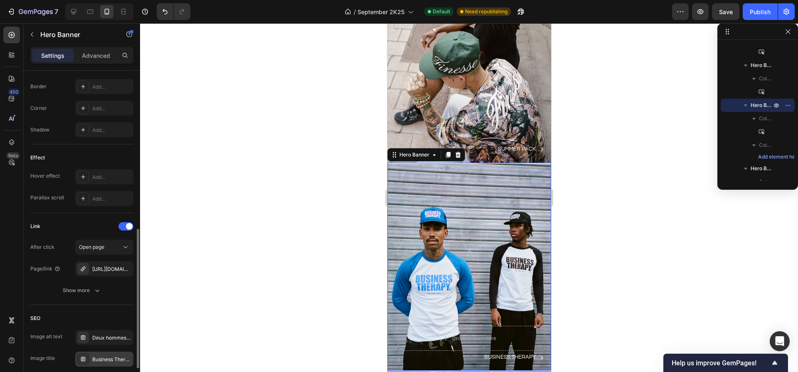
click at [106, 360] on div "Business Therapy Trucker Cap noir et bleu rideau métallique" at bounding box center [111, 358] width 39 height 7
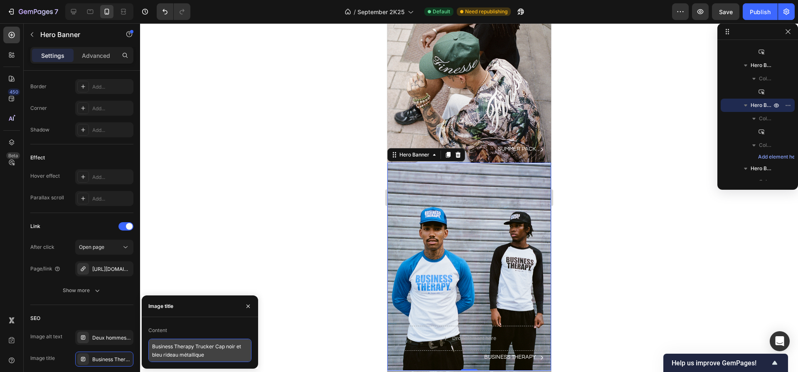
click at [183, 353] on textarea "Business Therapy Trucker Cap noir et bleu rideau métallique" at bounding box center [199, 349] width 103 height 23
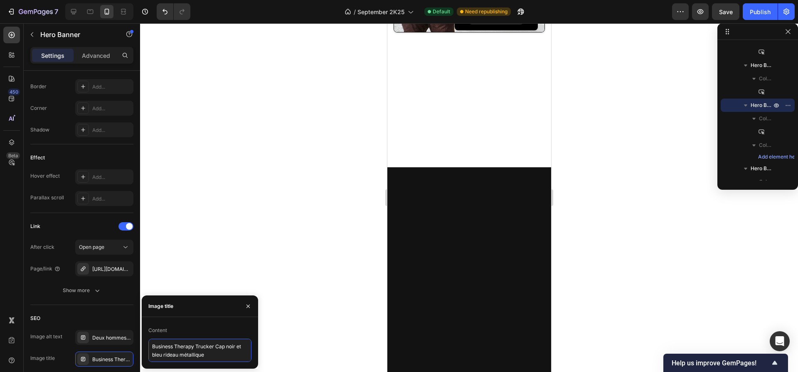
scroll to position [1730, 0]
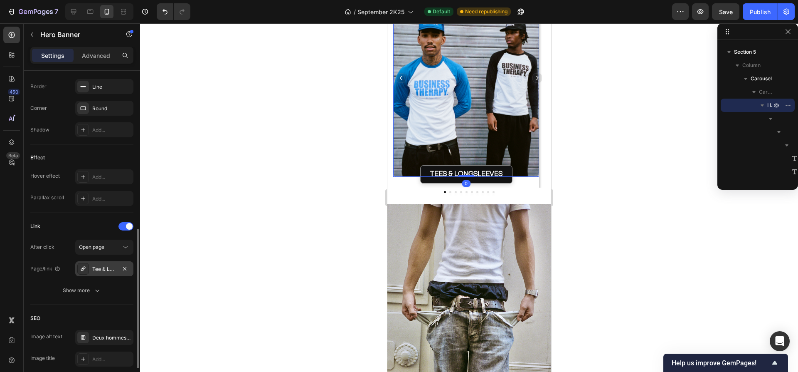
scroll to position [431, 0]
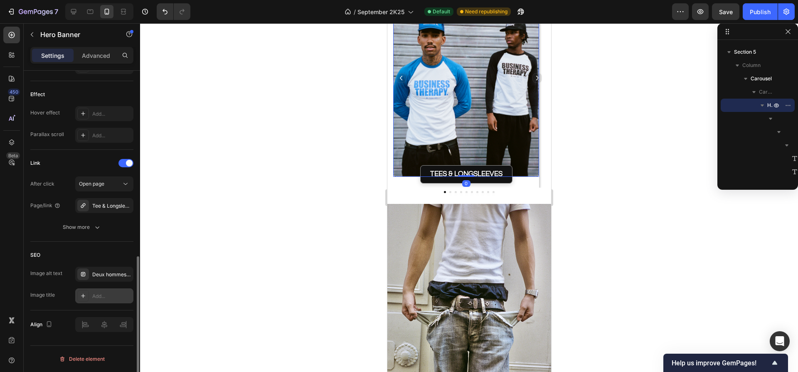
click at [102, 295] on div "Add..." at bounding box center [111, 295] width 39 height 7
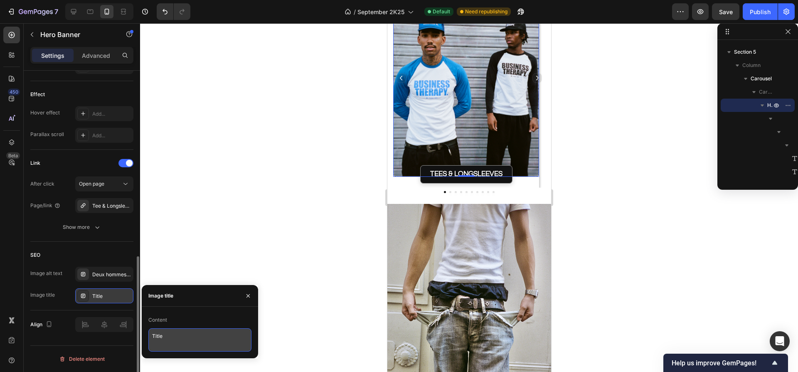
click at [171, 330] on textarea "Title" at bounding box center [199, 339] width 103 height 23
paste textarea "Business Therapy Trucker Cap noir et bleu rideau métalliqu"
type textarea "Business Therapy Trucker Cap noir et bleu rideau métallique"
click at [306, 210] on div at bounding box center [469, 197] width 658 height 348
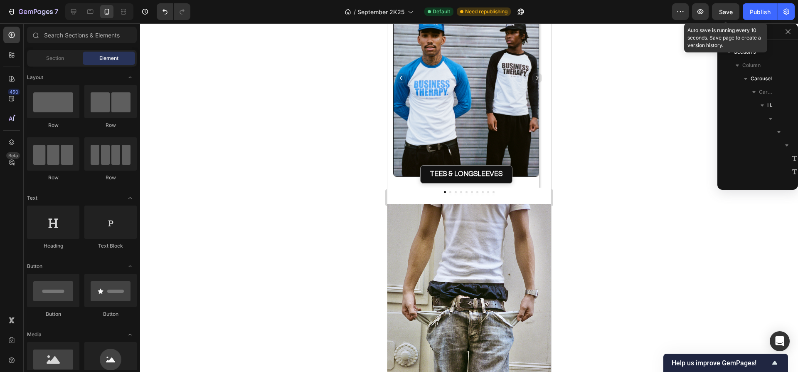
drag, startPoint x: 729, startPoint y: 15, endPoint x: 710, endPoint y: 53, distance: 42.8
click at [729, 15] on span "Save" at bounding box center [726, 11] width 14 height 7
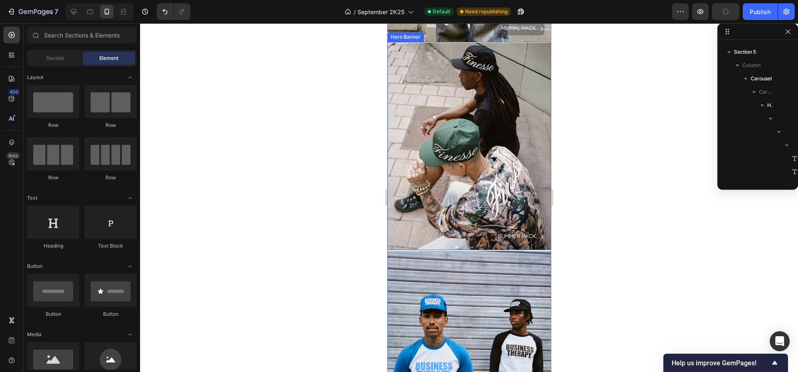
scroll to position [2112, 0]
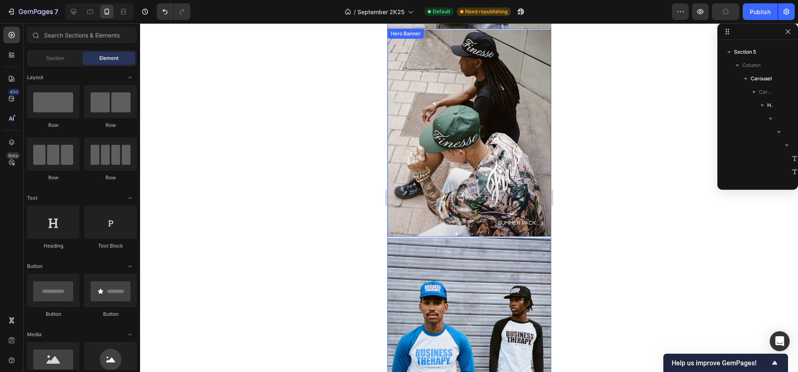
click at [449, 170] on div "Background Image" at bounding box center [469, 133] width 164 height 207
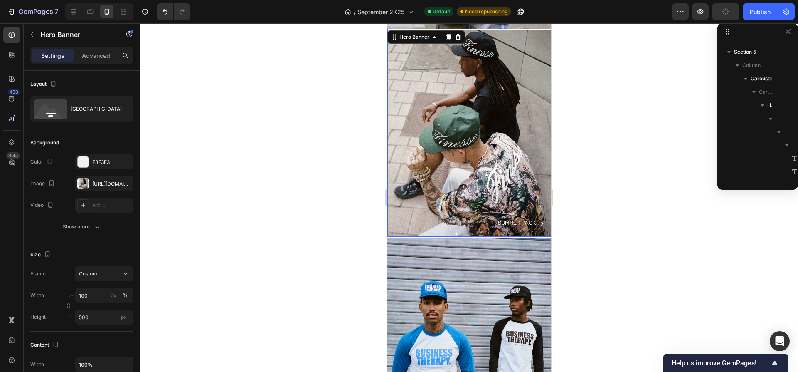
scroll to position [1182, 0]
click at [442, 153] on div "Background Image" at bounding box center [469, 133] width 164 height 207
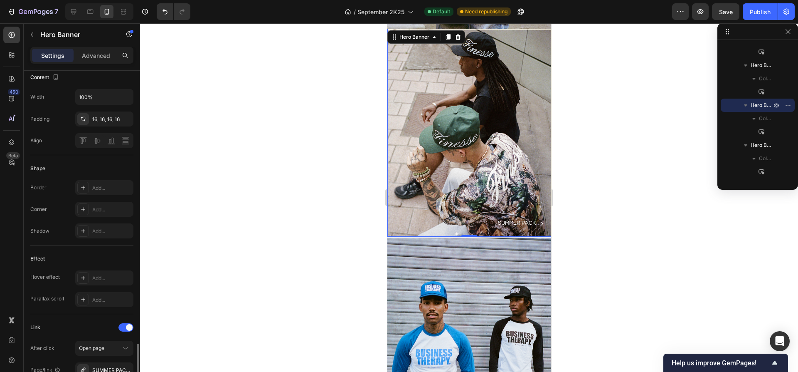
scroll to position [431, 0]
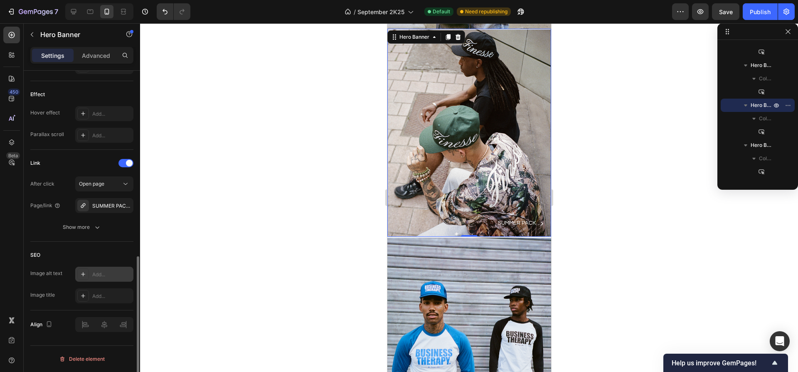
click at [102, 274] on div "Add..." at bounding box center [111, 274] width 39 height 7
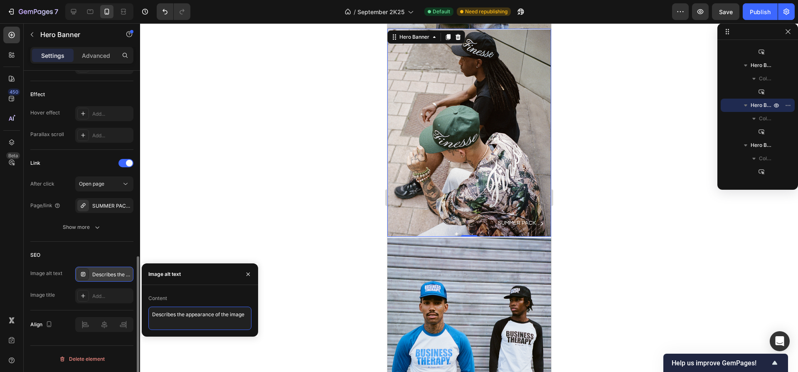
click at [171, 320] on textarea "Describes the appearance of the image" at bounding box center [199, 317] width 103 height 23
paste textarea "ux hommes assis vus en plongée, portant casquettes Finesse Cap Sign vert et noi…"
type textarea "Deux hommes assis vus en plongée, portant casquettes Finesse Cap Sign vert et n…"
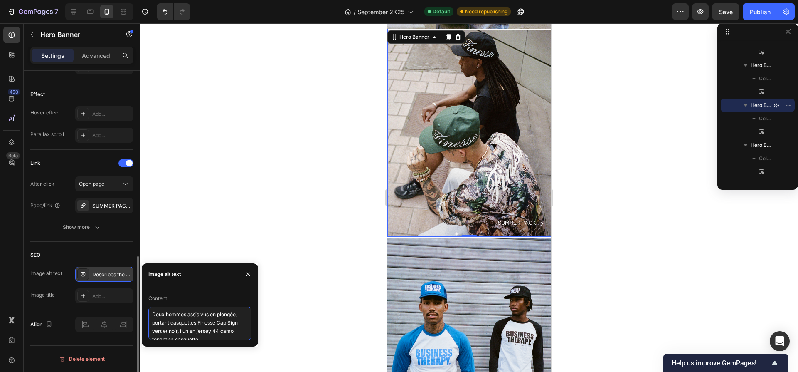
scroll to position [3, 0]
click at [104, 297] on div "Add..." at bounding box center [111, 295] width 39 height 7
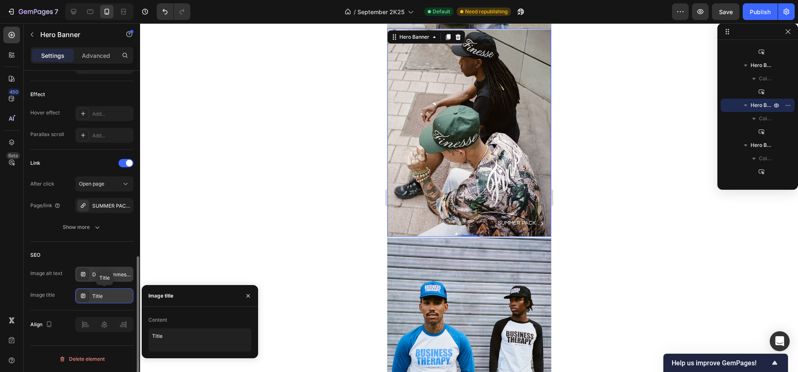
click at [105, 297] on div "Title" at bounding box center [111, 295] width 39 height 7
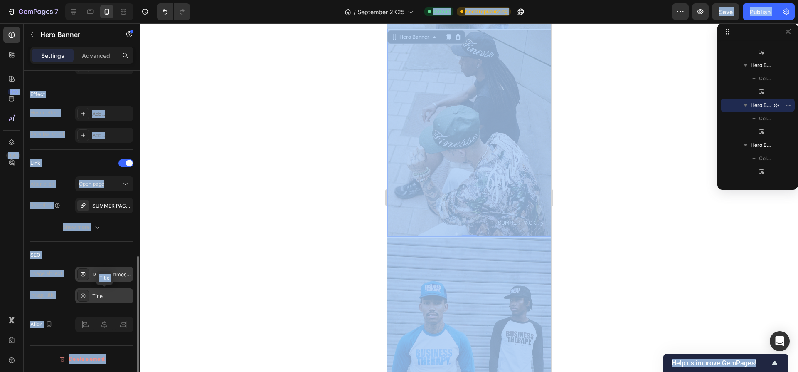
click at [105, 297] on div "Title" at bounding box center [111, 295] width 39 height 7
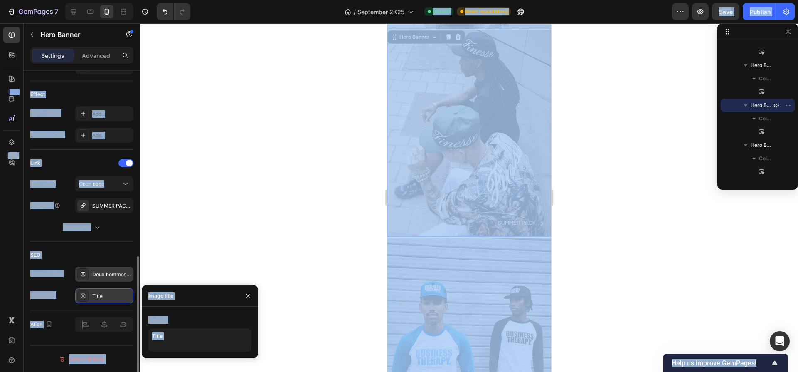
drag, startPoint x: 84, startPoint y: 297, endPoint x: 96, endPoint y: 295, distance: 12.6
click at [84, 297] on icon at bounding box center [83, 295] width 4 height 4
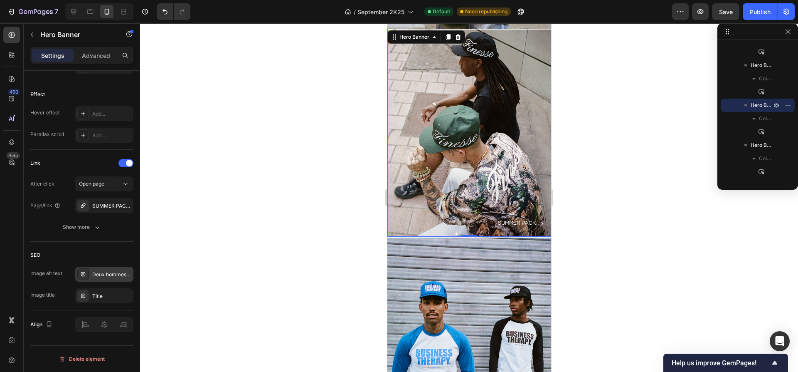
click at [113, 277] on div "Deux hommes assis vus en plongée, portant casquettes Finesse Cap Sign vert et n…" at bounding box center [111, 274] width 39 height 7
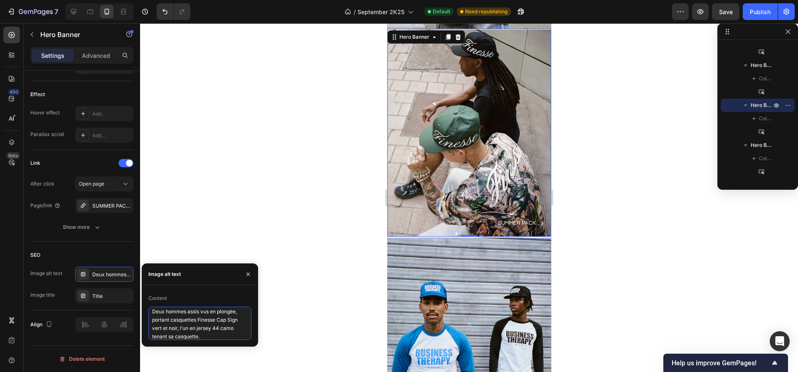
drag, startPoint x: 199, startPoint y: 320, endPoint x: 177, endPoint y: 329, distance: 23.3
click at [177, 329] on textarea "Deux hommes assis vus en plongée, portant casquettes Finesse Cap Sign vert et n…" at bounding box center [199, 322] width 103 height 33
click at [106, 297] on div "Title" at bounding box center [111, 295] width 39 height 7
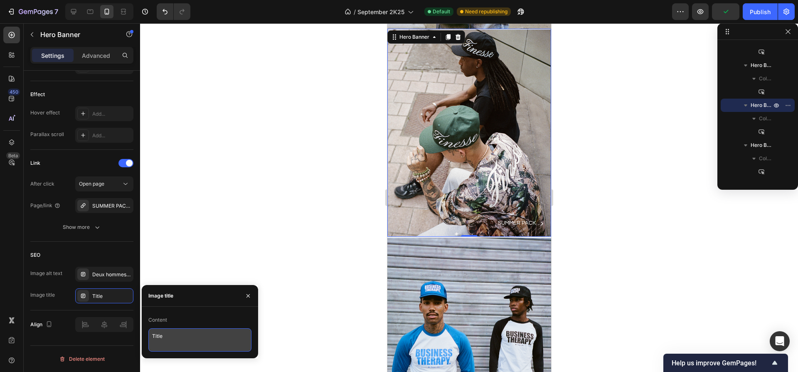
click at [178, 335] on textarea "Title" at bounding box center [199, 339] width 103 height 23
paste textarea "Finesse Cap Sign vert et noir"
type textarea "Finesse Cap Sign vert et noir"
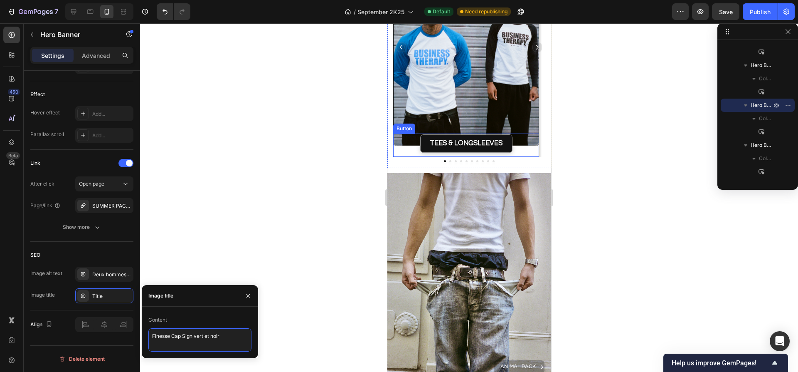
scroll to position [1748, 0]
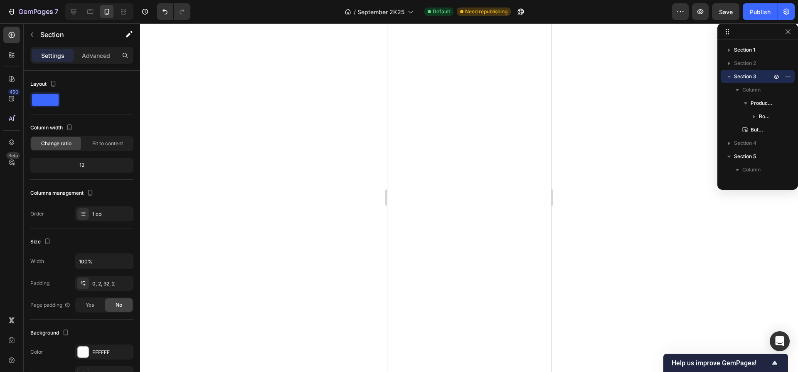
scroll to position [1667, 0]
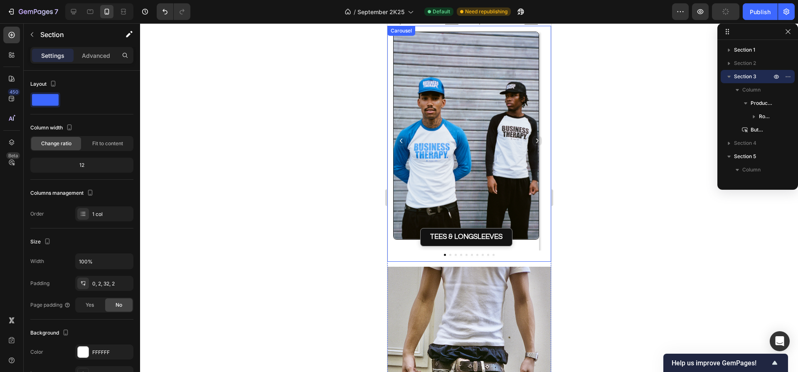
click at [402, 138] on icon "Carousel Back Arrow" at bounding box center [401, 141] width 6 height 6
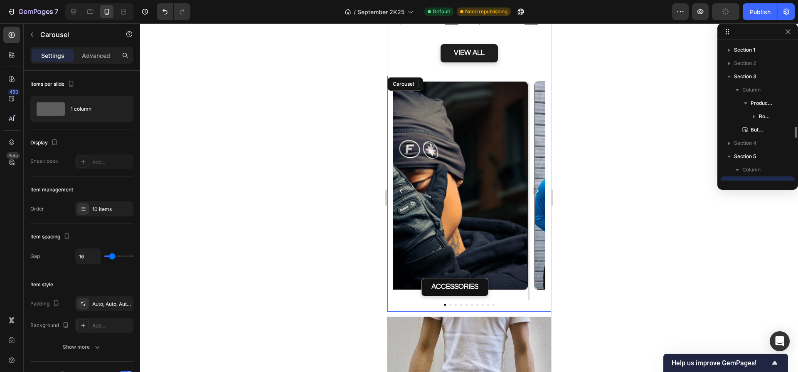
click at [402, 187] on icon "Carousel Back Arrow" at bounding box center [401, 190] width 6 height 6
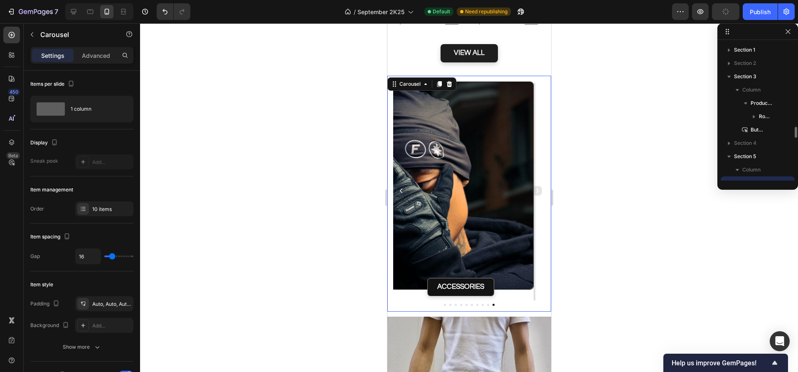
scroll to position [78, 0]
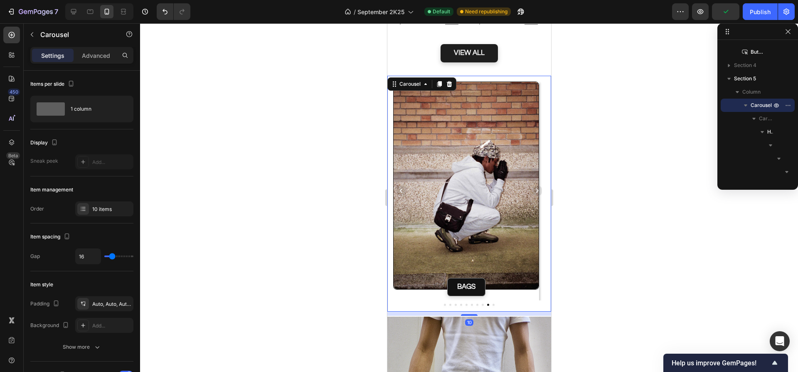
click at [399, 187] on icon "Carousel Back Arrow" at bounding box center [401, 190] width 6 height 6
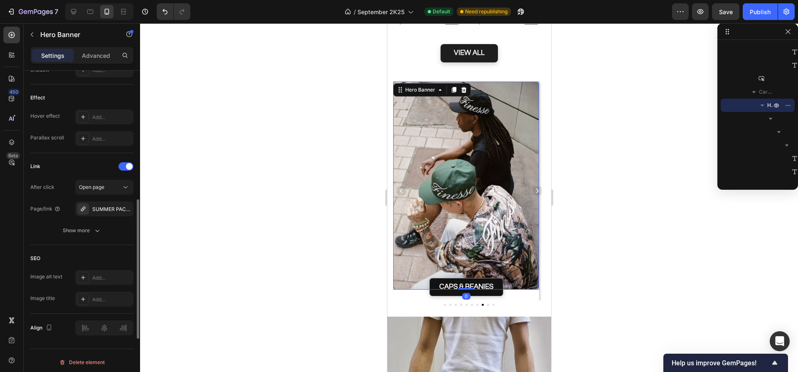
scroll to position [431, 0]
click at [104, 277] on div "Add..." at bounding box center [111, 274] width 39 height 7
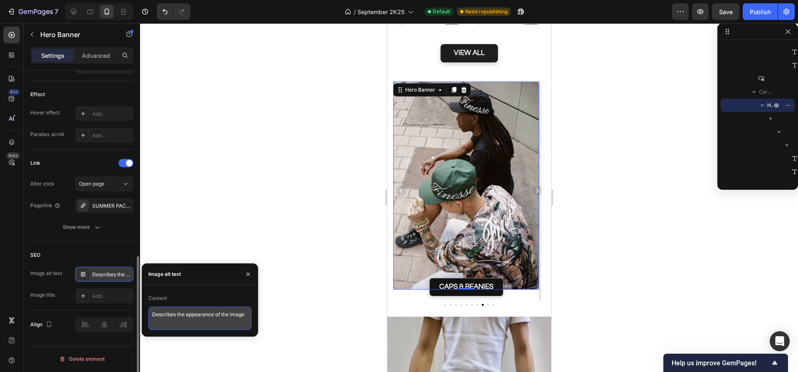
click at [172, 316] on textarea "Describes the appearance of the image" at bounding box center [199, 317] width 103 height 23
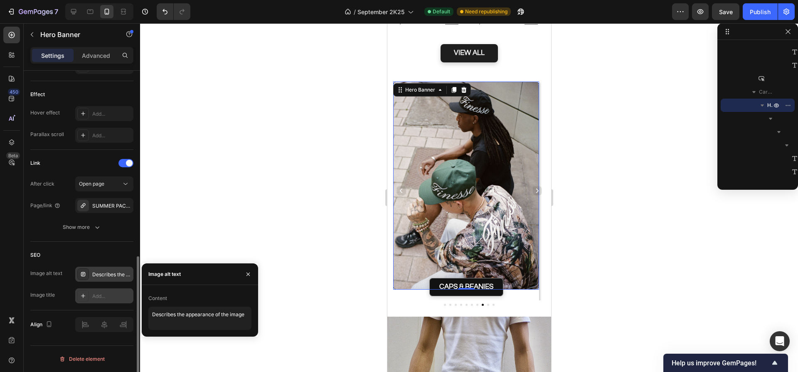
click at [111, 294] on div "Add..." at bounding box center [111, 295] width 39 height 7
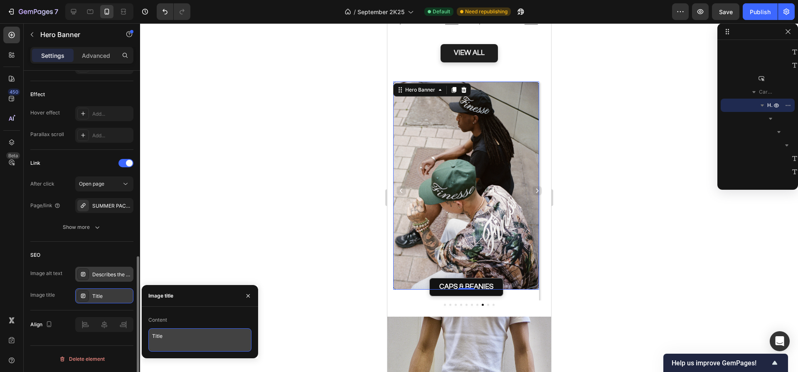
click at [176, 336] on textarea "Title" at bounding box center [199, 339] width 103 height 23
paste textarea "Finesse Cap Sign vert et noir"
type textarea "Finesse Cap Sign vert et noir"
click at [100, 281] on div "Describes the appearance of the image" at bounding box center [104, 273] width 58 height 15
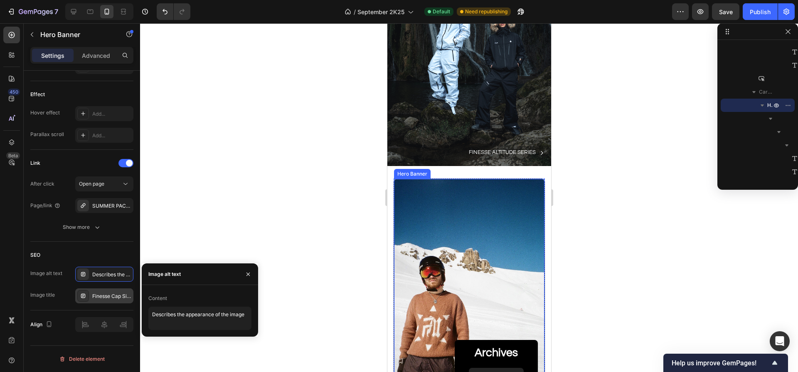
scroll to position [2603, 0]
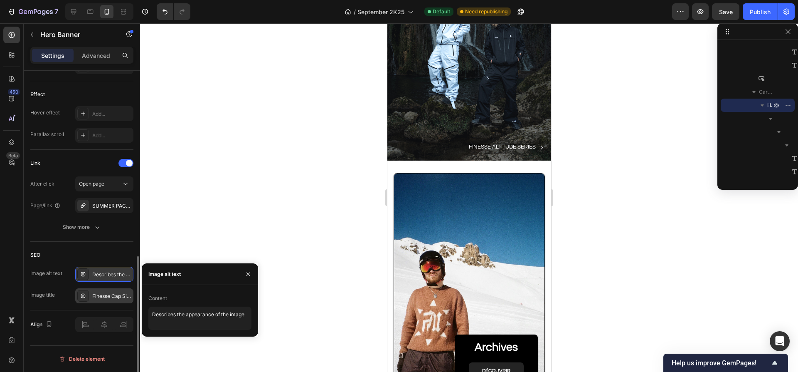
click at [118, 275] on div "Describes the appearance of the image" at bounding box center [111, 274] width 39 height 7
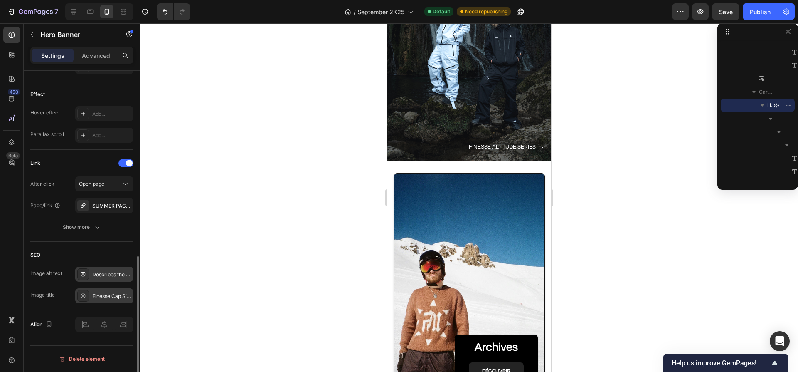
click at [111, 272] on div "Describes the appearance of the image" at bounding box center [111, 274] width 39 height 7
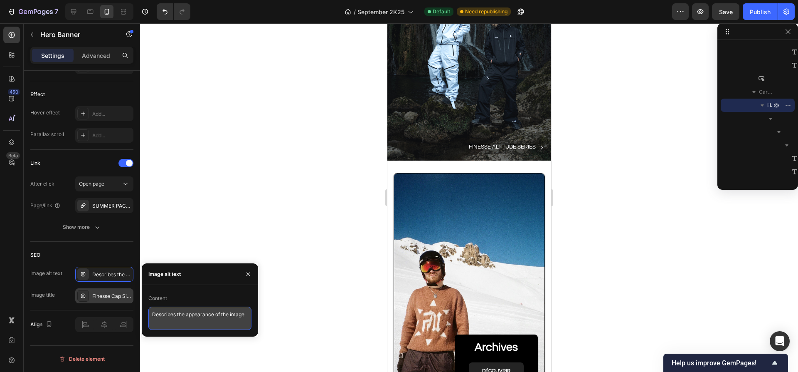
click at [177, 318] on textarea "Describes the appearance of the image" at bounding box center [199, 317] width 103 height 23
paste textarea "ux hommes assis vus en plongée, portant casquettes Finesse Cap Sign vert et noi…"
type textarea "Deux hommes assis vus en plongée, portant casquettes Finesse Cap Sign vert et n…"
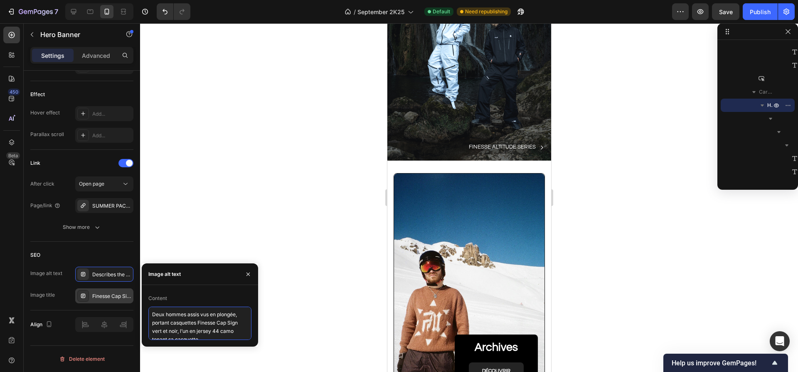
scroll to position [3, 0]
click at [112, 208] on div "SUMMER PACK 2025 2" at bounding box center [104, 205] width 24 height 7
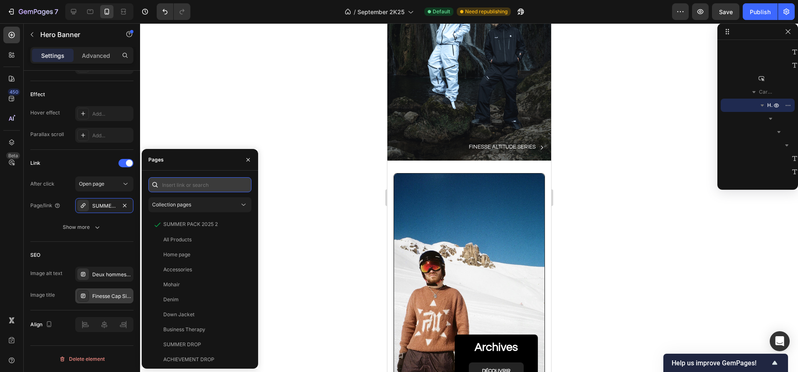
click at [182, 185] on input "text" at bounding box center [199, 184] width 103 height 15
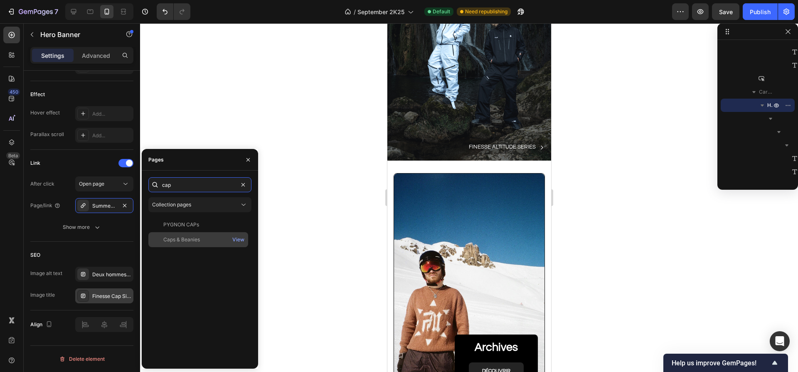
type input "cap"
click at [193, 242] on div "Caps & Beanies" at bounding box center [181, 239] width 37 height 7
click at [318, 151] on div at bounding box center [469, 197] width 658 height 348
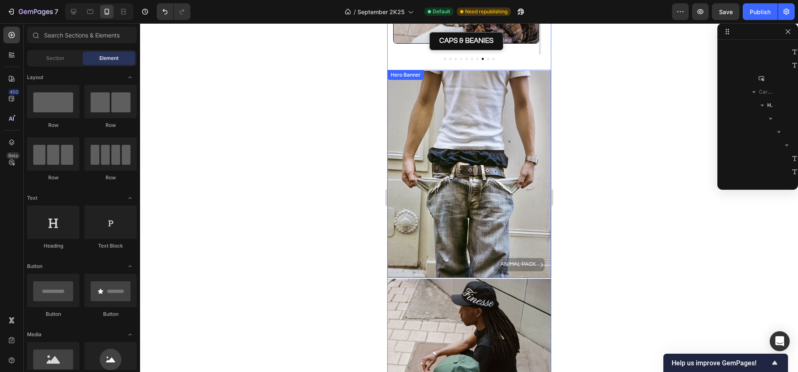
scroll to position [1857, 0]
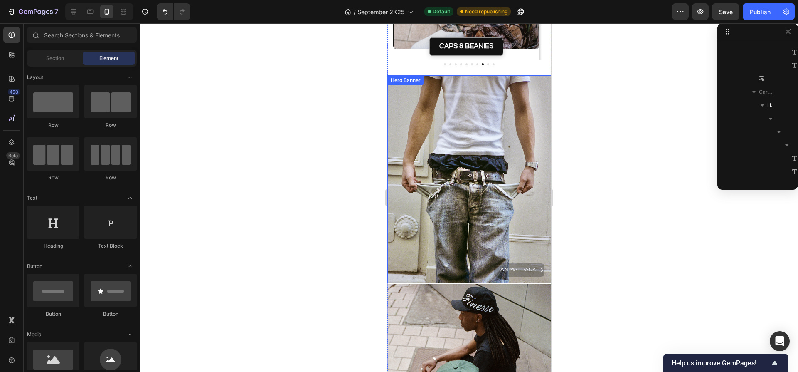
click at [456, 153] on div "Background Image" at bounding box center [469, 179] width 164 height 207
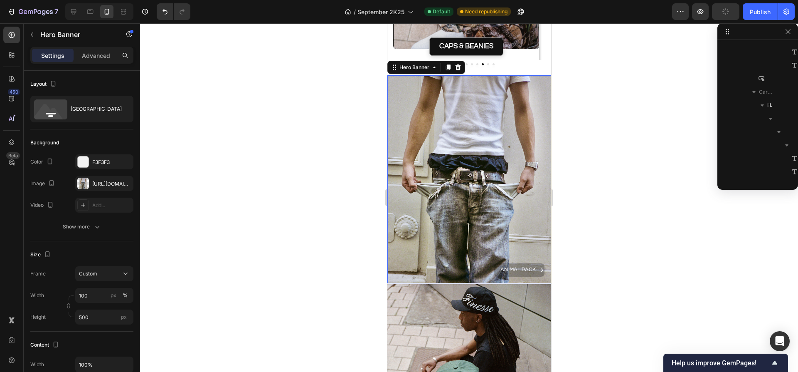
scroll to position [1155, 0]
click at [441, 195] on div "Background Image" at bounding box center [469, 179] width 164 height 207
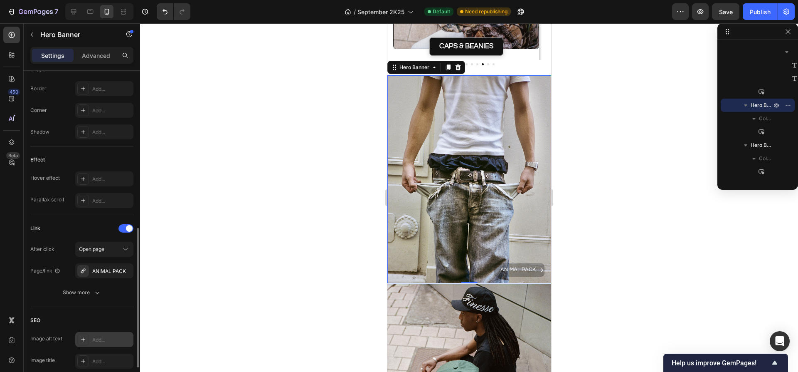
click at [106, 336] on div "Add..." at bounding box center [111, 339] width 39 height 7
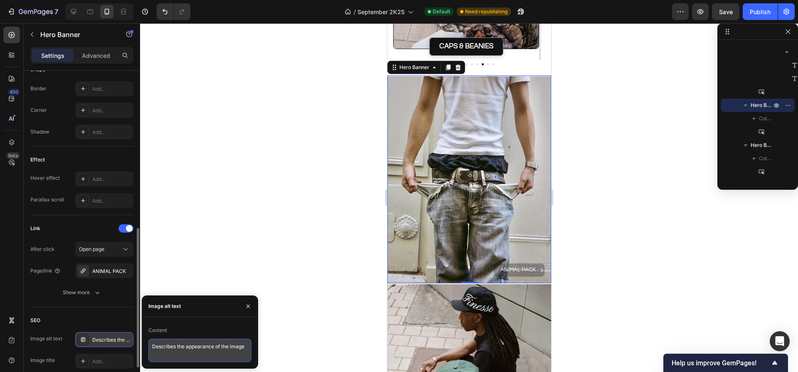
click at [175, 342] on textarea "Describes the appearance of the image" at bounding box center [199, 349] width 103 height 23
paste textarea "Plan serré sur un homme en jean taille basse et t-shirt blanc, mettant en avant…"
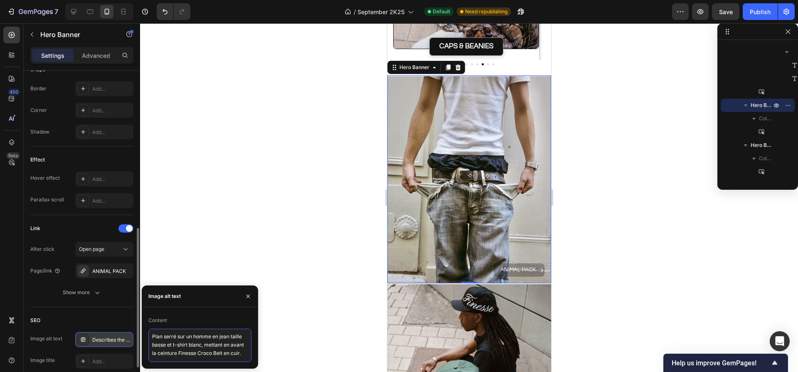
scroll to position [3, 0]
type textarea "Plan serré sur un homme en jean taille basse et t-shirt blanc, mettant en avant…"
click at [111, 356] on div "Add..." at bounding box center [104, 360] width 58 height 15
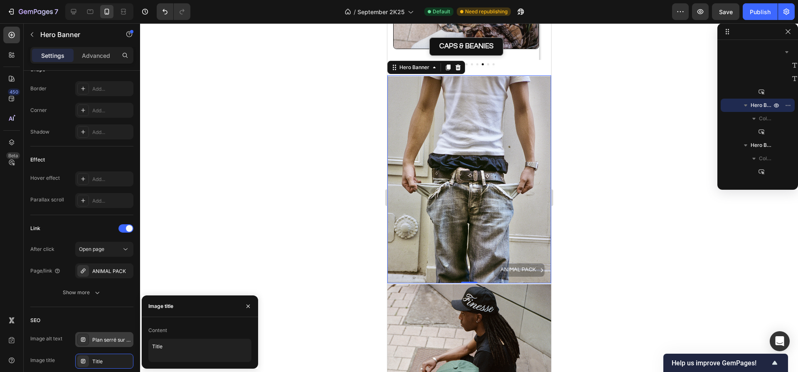
click at [121, 338] on div "Plan serré sur un homme en jean taille basse et t-shirt blanc, mettant en avant…" at bounding box center [111, 339] width 39 height 7
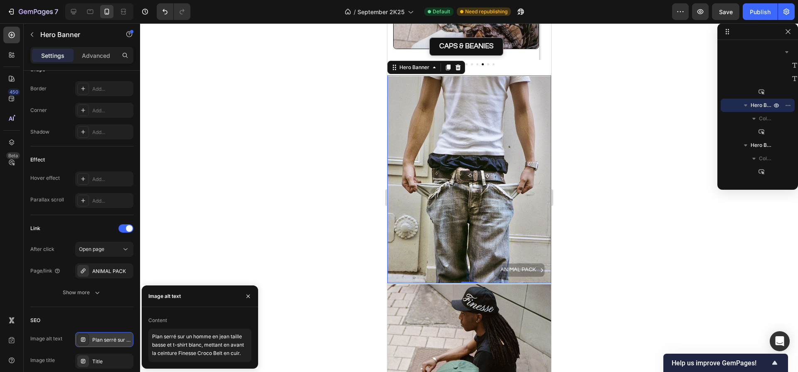
scroll to position [0, 0]
drag, startPoint x: 153, startPoint y: 337, endPoint x: 175, endPoint y: 337, distance: 21.6
click at [175, 337] on textarea "Plan serré sur un homme en jean taille basse et t-shirt blanc, mettant en avant…" at bounding box center [199, 344] width 103 height 33
click at [113, 365] on div "Title" at bounding box center [104, 360] width 58 height 15
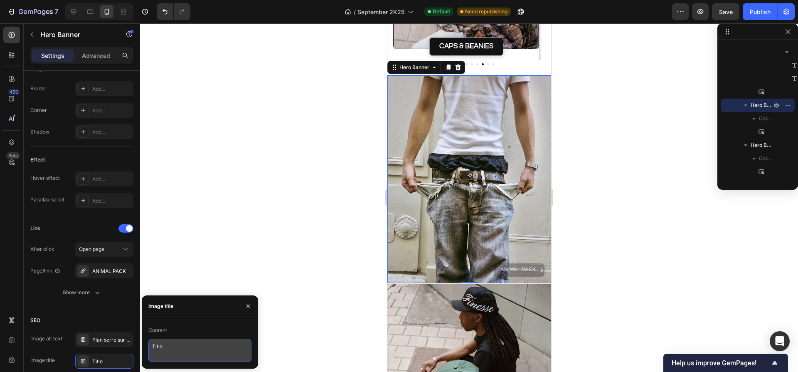
click at [160, 348] on textarea "Title" at bounding box center [199, 349] width 103 height 23
paste textarea "Plan serré"
type textarea "Plan serré croco belt"
click at [325, 196] on div at bounding box center [469, 197] width 658 height 348
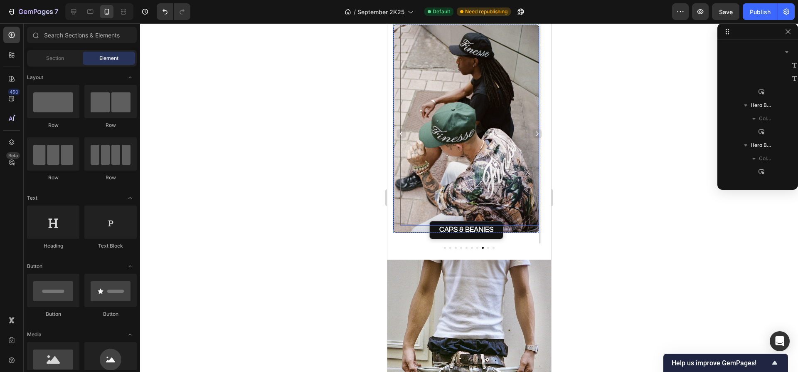
scroll to position [1669, 0]
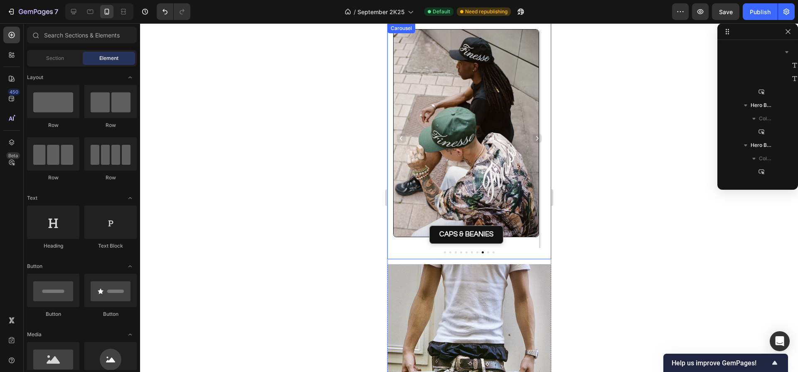
click at [534, 140] on icon "Carousel Next Arrow" at bounding box center [537, 138] width 6 height 6
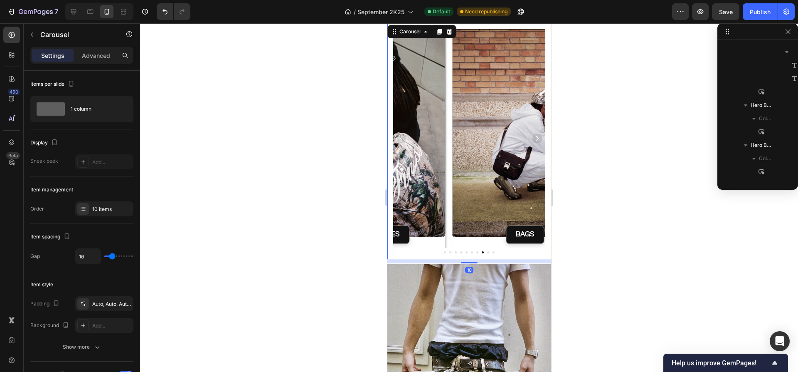
scroll to position [78, 0]
click at [534, 140] on icon "Carousel Next Arrow" at bounding box center [537, 138] width 6 height 6
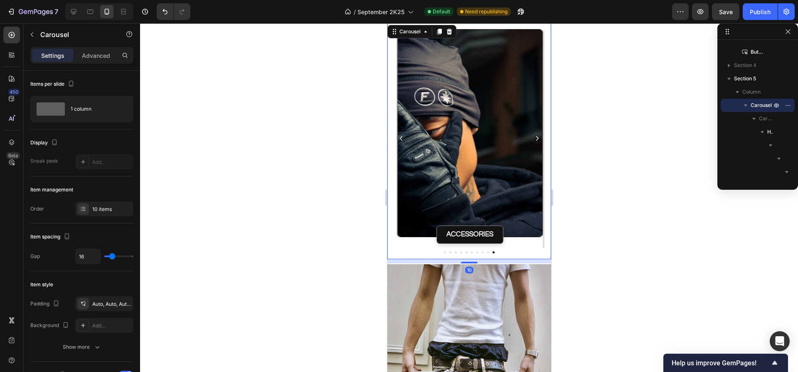
click at [534, 140] on icon "Carousel Next Arrow" at bounding box center [537, 138] width 6 height 6
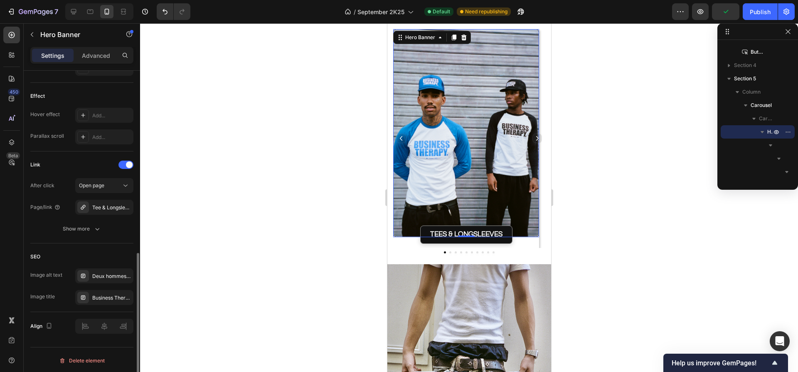
scroll to position [422, 0]
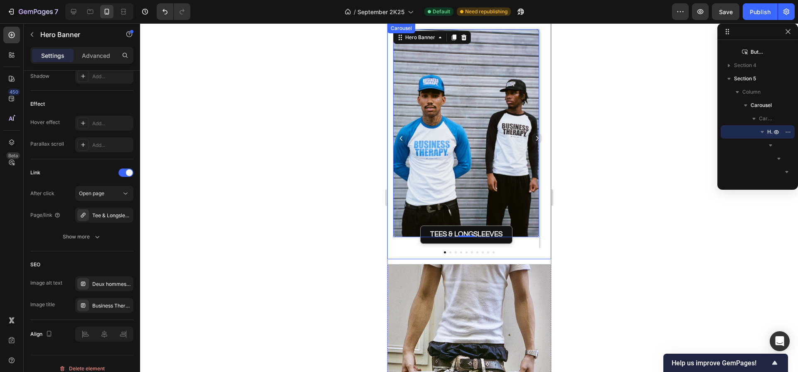
click at [534, 138] on icon "Carousel Next Arrow" at bounding box center [537, 138] width 6 height 6
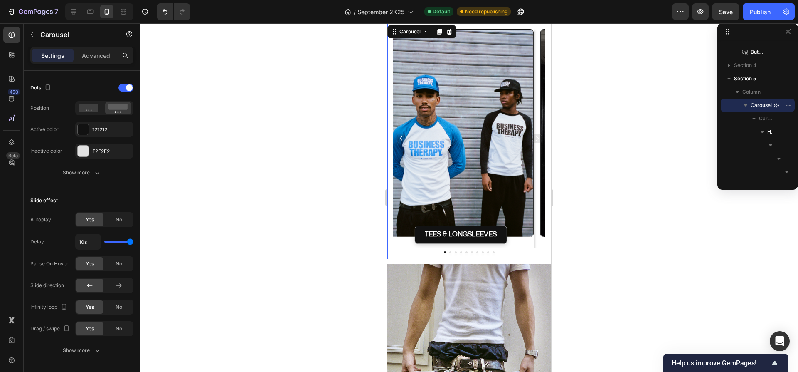
scroll to position [0, 0]
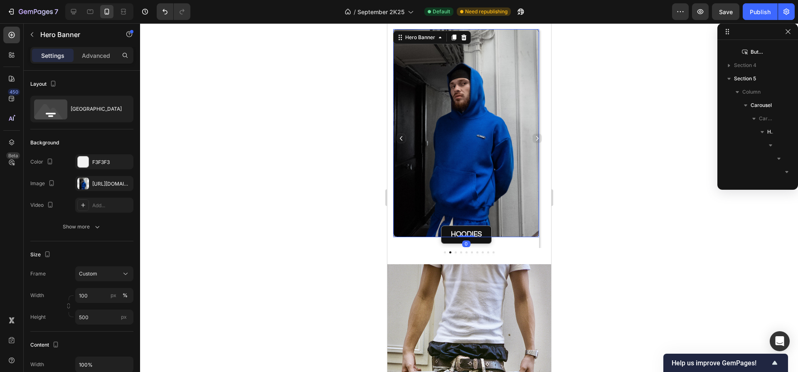
scroll to position [211, 0]
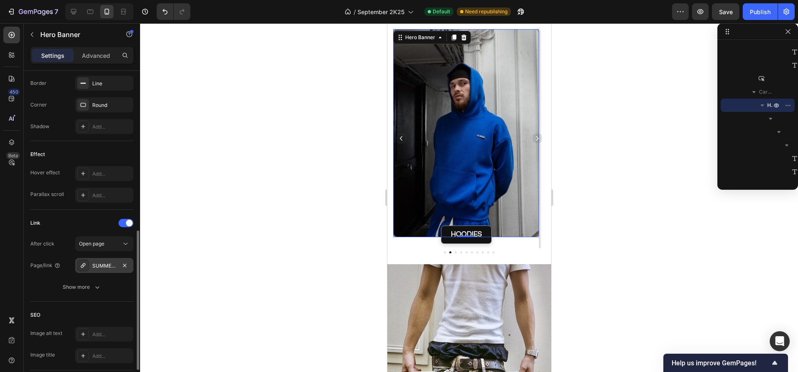
scroll to position [379, 0]
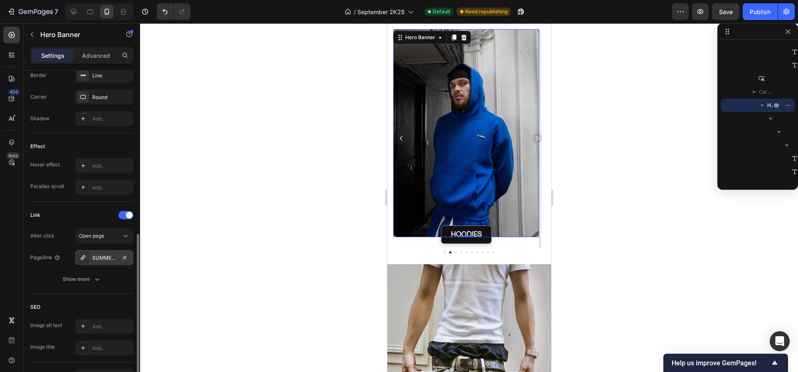
click at [104, 261] on div "SUMMER PACK 2025 2" at bounding box center [104, 257] width 24 height 7
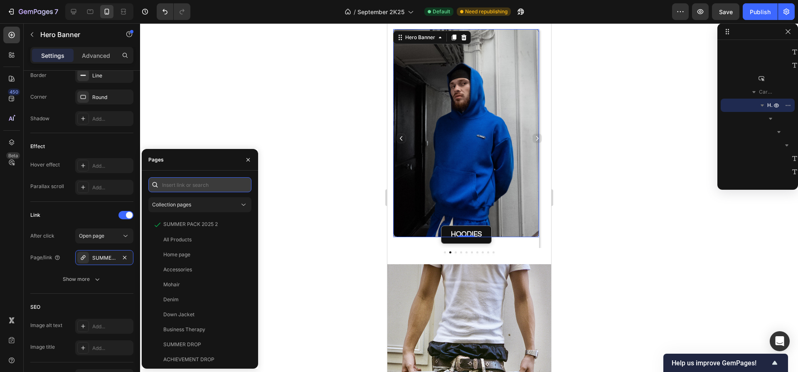
click at [187, 186] on input "text" at bounding box center [199, 184] width 103 height 15
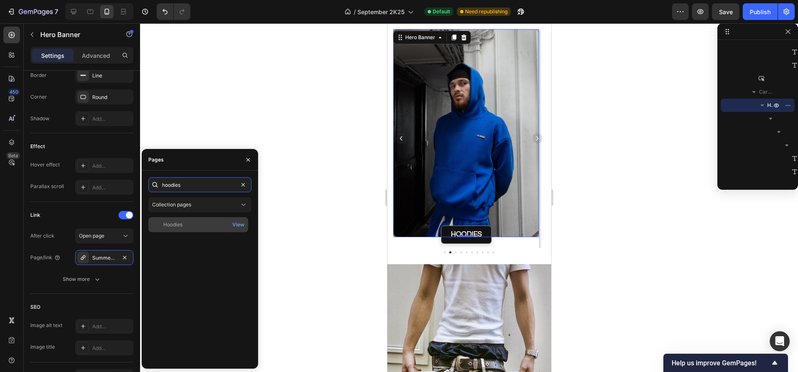
type input "hoodies"
click at [182, 227] on div "Hoodies" at bounding box center [172, 224] width 19 height 7
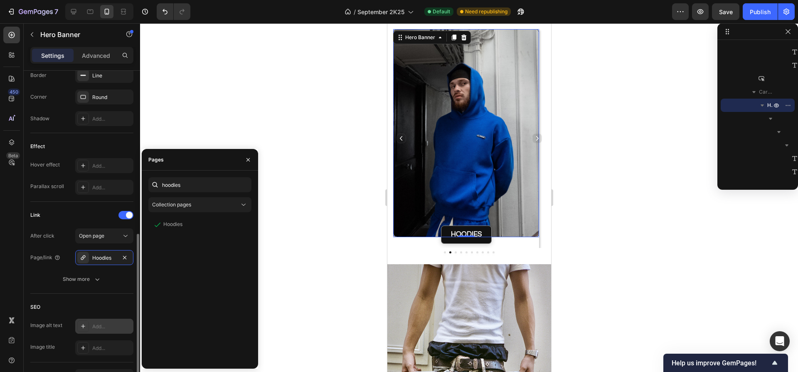
click at [94, 327] on div "Add..." at bounding box center [111, 326] width 39 height 7
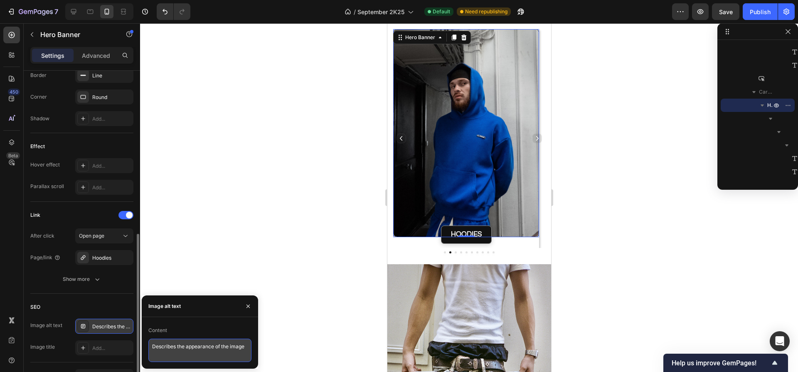
click at [170, 351] on textarea "Describes the appearance of the image" at bounding box center [199, 349] width 103 height 23
paste textarea "Homme barbu en bonnet noir et hoodie bleu Finesse, capuche relevée, posé contre…"
type textarea "Homme barbu en bonnet noir et hoodie bleu Finesse, capuche relevée, posé contre…"
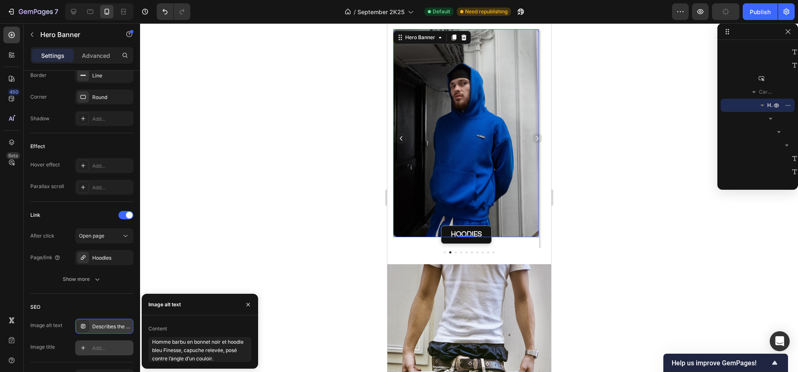
click at [88, 348] on div at bounding box center [83, 348] width 12 height 12
click at [108, 347] on div "Title" at bounding box center [111, 347] width 39 height 7
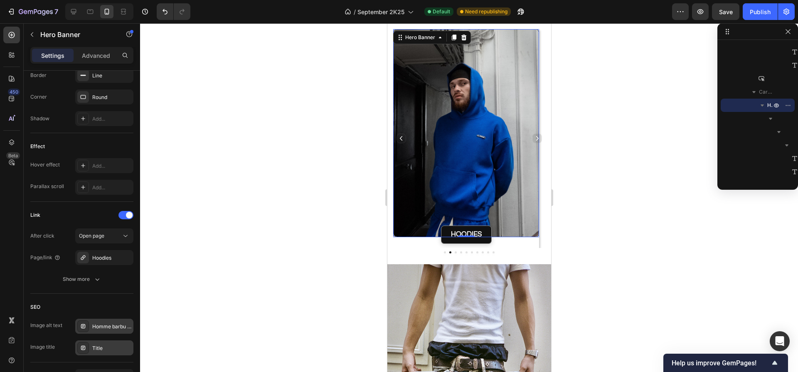
drag, startPoint x: 100, startPoint y: 347, endPoint x: 115, endPoint y: 346, distance: 15.4
click at [100, 347] on div "Title" at bounding box center [111, 347] width 39 height 7
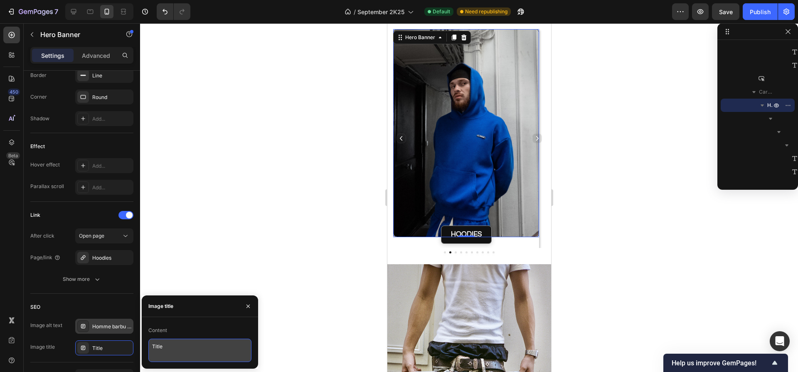
click at [176, 347] on textarea "Title" at bounding box center [199, 349] width 103 height 23
paste textarea "Hoodie Finesse bleu – style urbain minimalist"
type textarea "Hoodie Finesse bleu – style urbain minimaliste"
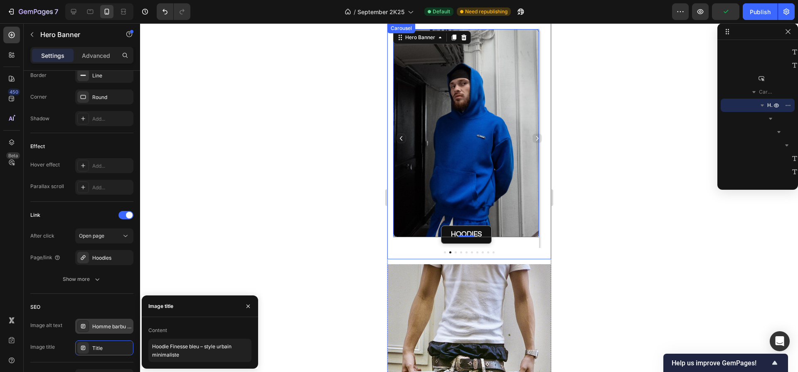
click at [534, 138] on icon "Carousel Next Arrow" at bounding box center [537, 138] width 6 height 6
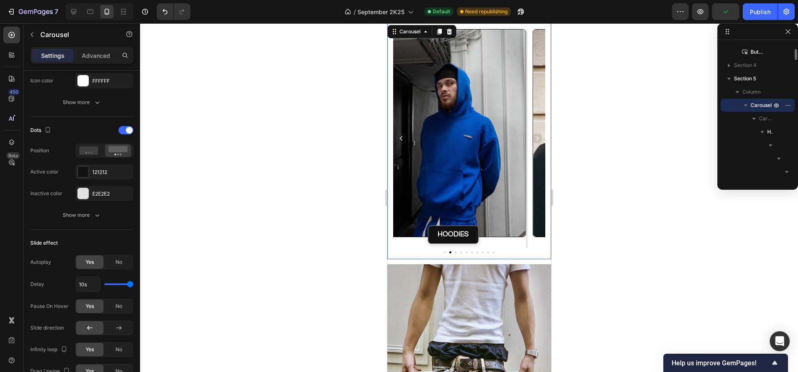
scroll to position [0, 0]
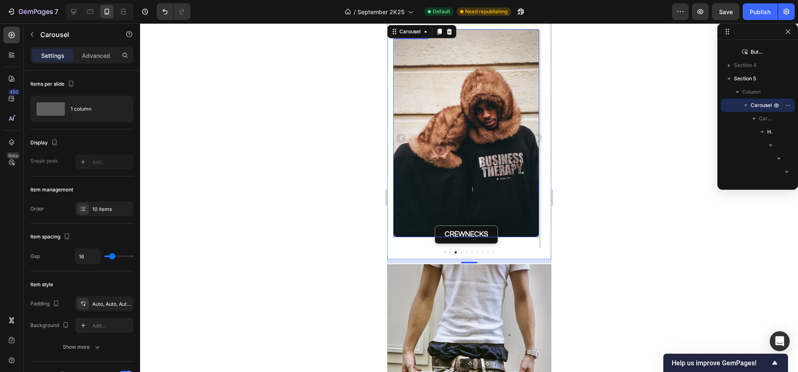
click at [397, 43] on div "Pulls Finesse – Streetwear Minimaliste Homme & Femme Heading Pulls Finesse – St…" at bounding box center [466, 133] width 146 height 208
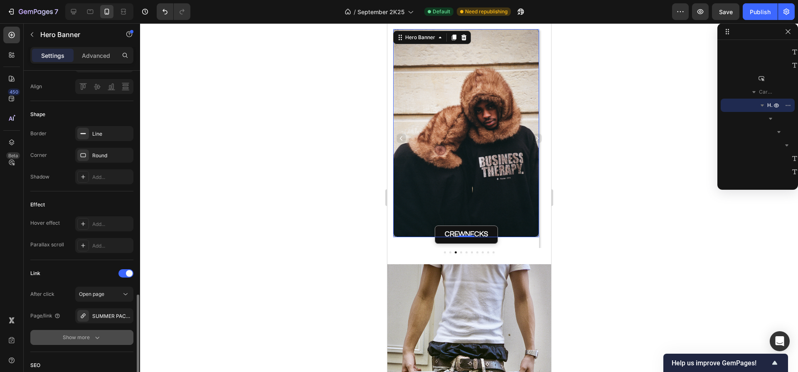
scroll to position [381, 0]
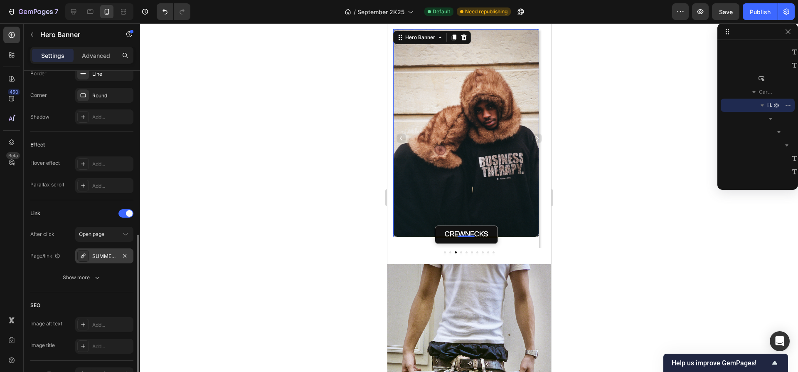
click at [105, 255] on div "SUMMER PACK 2025 2" at bounding box center [104, 255] width 24 height 7
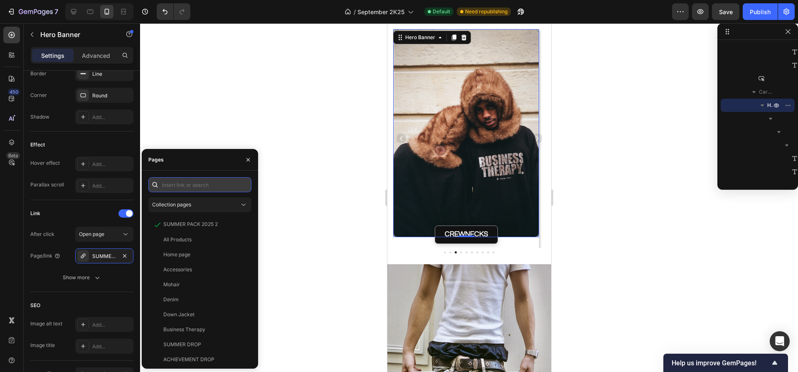
click at [172, 184] on input "text" at bounding box center [199, 184] width 103 height 15
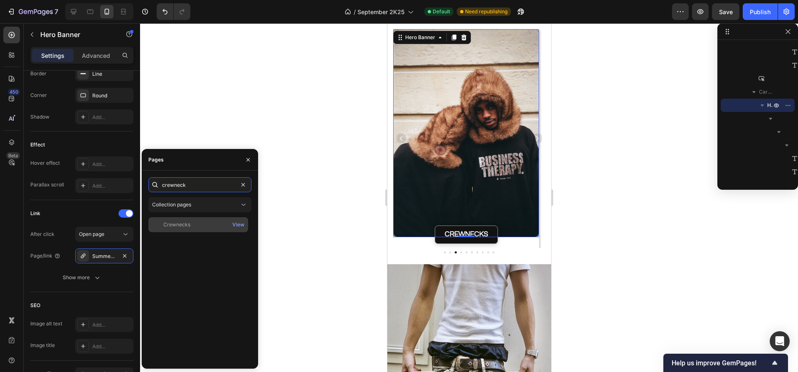
type input "crewneck"
click at [188, 223] on div "Crewnecks" at bounding box center [176, 224] width 27 height 7
click at [217, 133] on div at bounding box center [469, 197] width 658 height 348
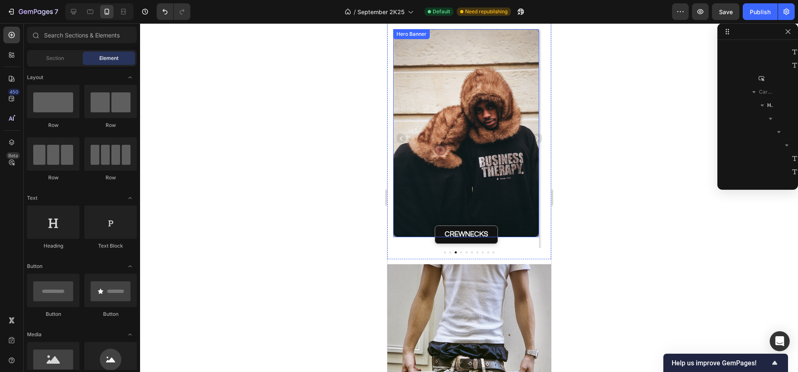
click at [397, 36] on div "Hero Banner" at bounding box center [410, 33] width 33 height 7
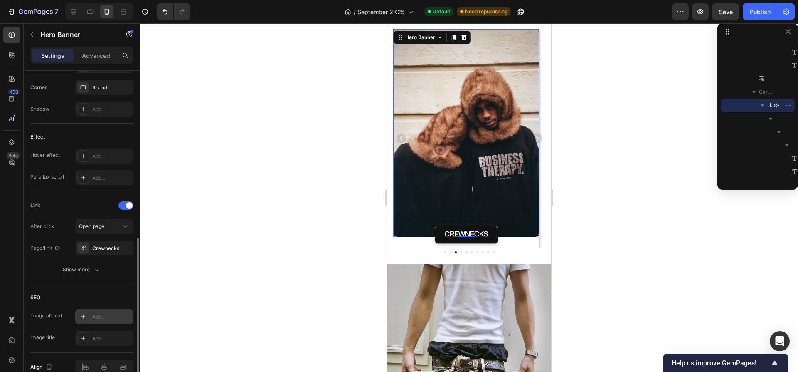
scroll to position [431, 0]
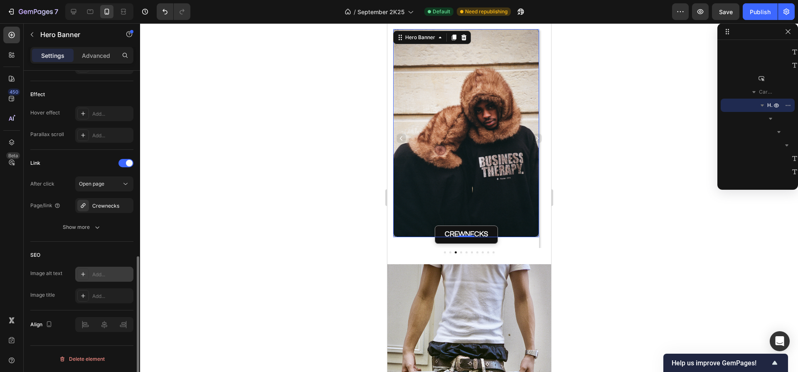
click at [106, 274] on div "Add..." at bounding box center [111, 274] width 39 height 7
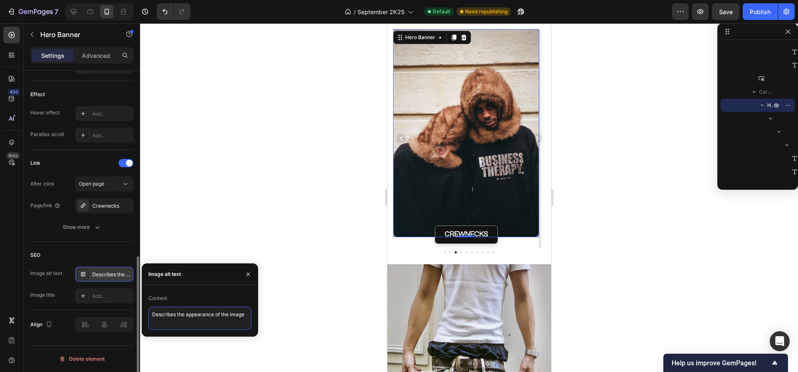
click at [168, 317] on textarea "Describes the appearance of the image" at bounding box center [199, 317] width 103 height 23
paste textarea "ux personnes devant un mur en cagoule Finest Fur Hood, l’une de dos, l’autre en…"
type textarea "Deux personnes devant un mur en cagoule Finest Fur Hood, l’une de dos, l’autre …"
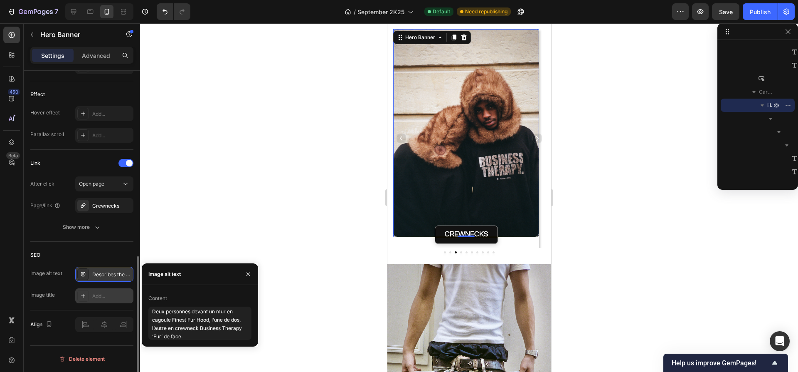
click at [116, 299] on div "Add..." at bounding box center [111, 295] width 39 height 7
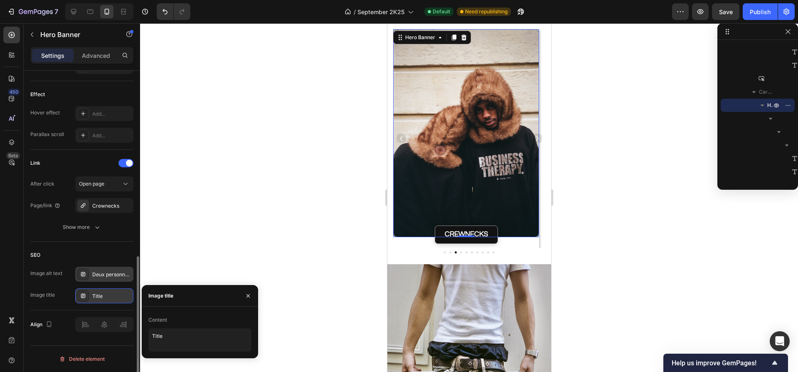
click at [154, 314] on div "Content" at bounding box center [199, 319] width 103 height 13
click at [165, 339] on textarea "Title" at bounding box center [199, 339] width 103 height 23
paste textarea "Crewneck Business Therapy ‘Fur’ & cagoule Finest – look streetwear affirmé"
click at [186, 342] on textarea "Crewneck Business Therapy ‘Fur’ & cagoule Finest – look streetwear affirmé" at bounding box center [199, 340] width 103 height 25
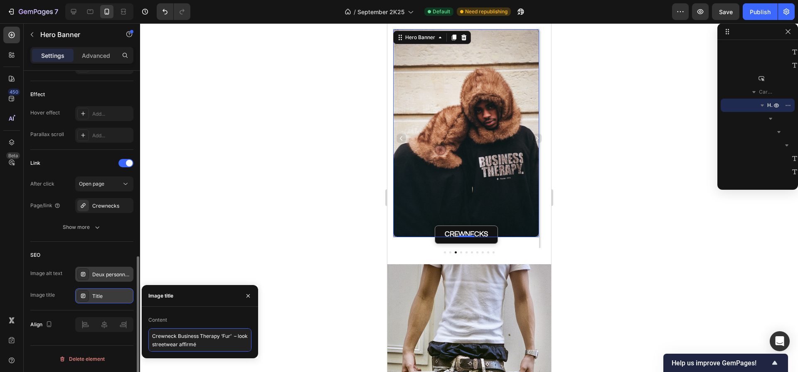
type textarea "Crewneck Business Therapy ‘Fur’ – look streetwear affirmé"
click at [536, 138] on icon "Carousel Next Arrow" at bounding box center [537, 138] width 2 height 5
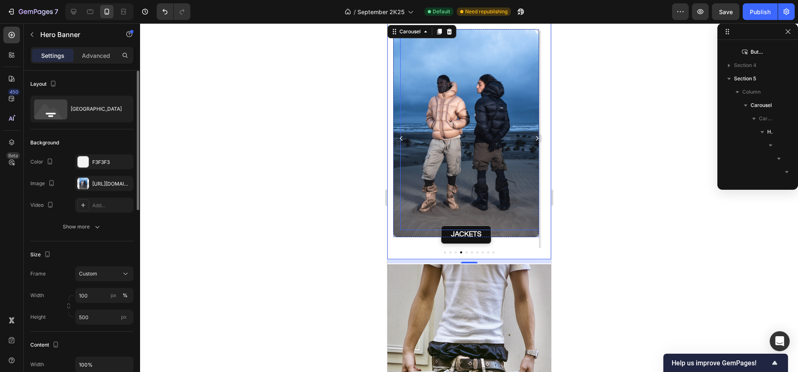
click at [285, 111] on div at bounding box center [469, 197] width 658 height 348
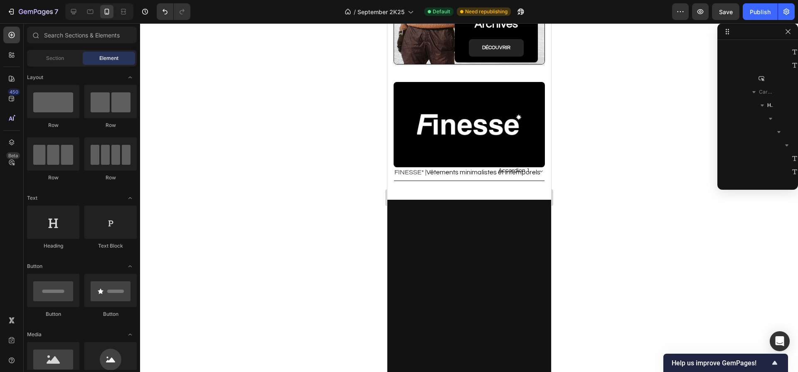
scroll to position [927, 0]
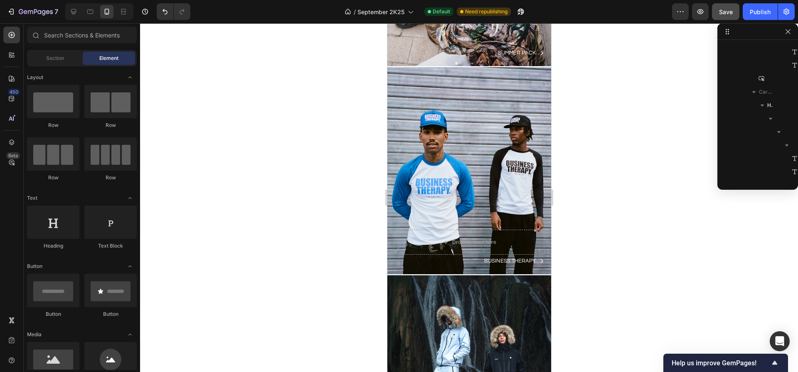
click at [734, 15] on button "Save" at bounding box center [725, 11] width 27 height 17
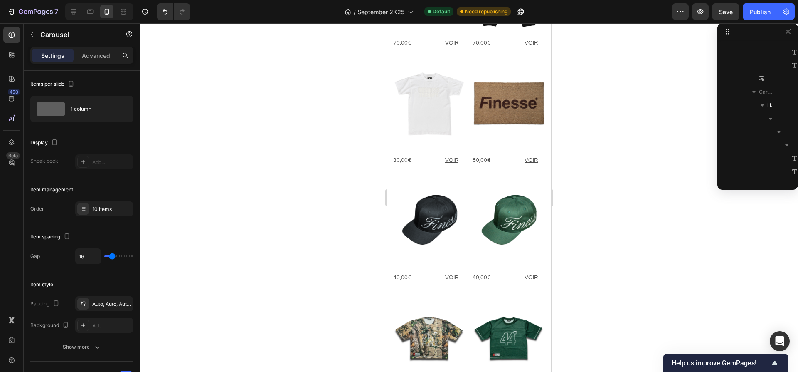
scroll to position [78, 0]
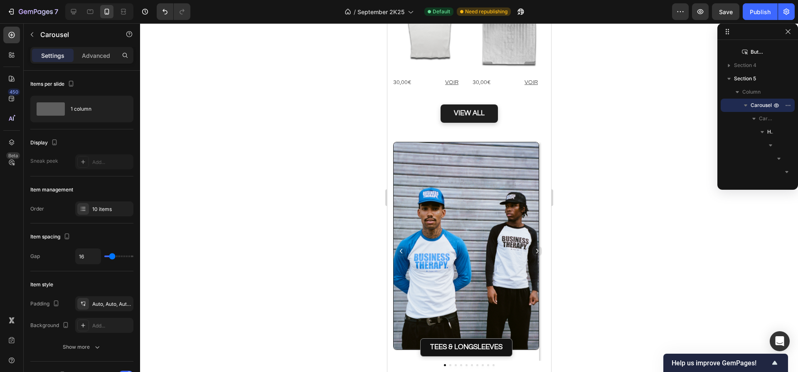
click at [536, 249] on icon "Carousel Next Arrow" at bounding box center [537, 251] width 2 height 5
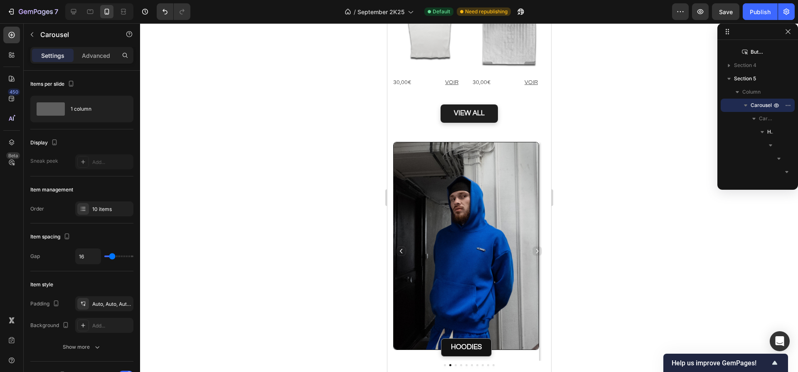
click at [536, 249] on icon "Carousel Next Arrow" at bounding box center [537, 251] width 2 height 5
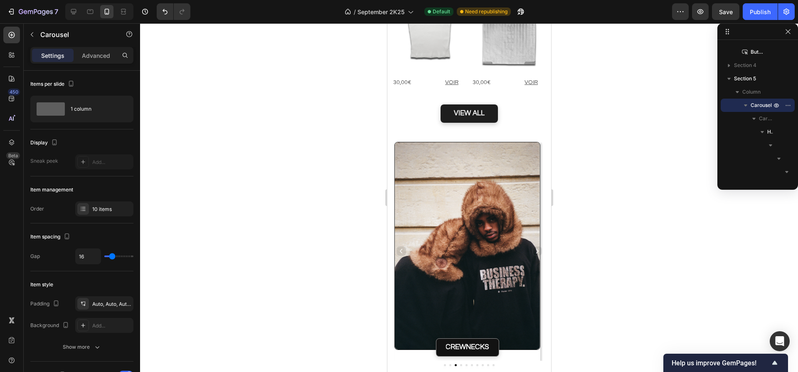
click at [536, 249] on icon "Carousel Next Arrow" at bounding box center [537, 251] width 2 height 5
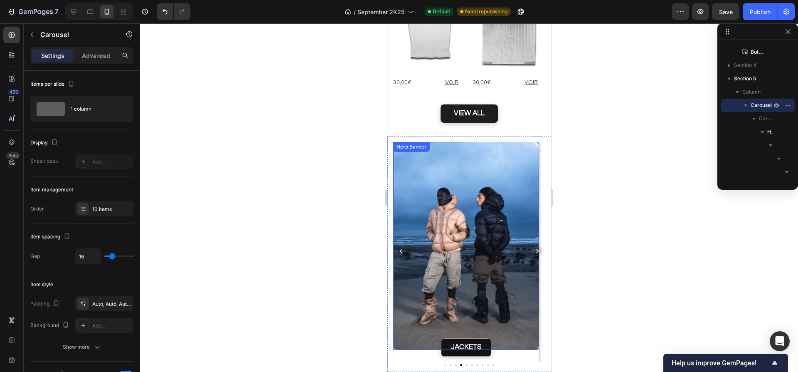
click at [396, 143] on div "Hero Banner" at bounding box center [410, 146] width 33 height 7
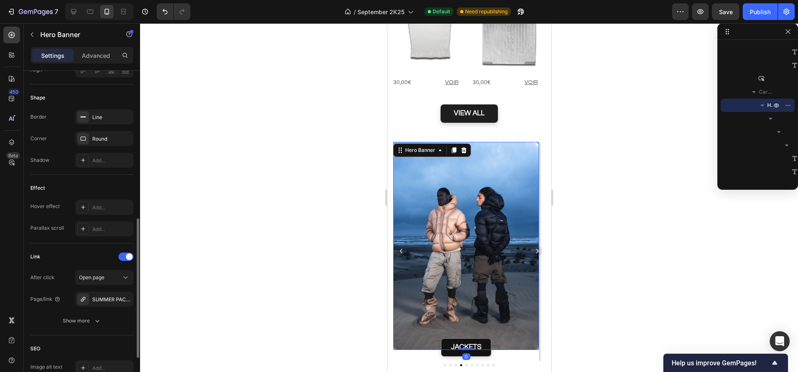
scroll to position [340, 0]
click at [107, 296] on div "SUMMER PACK 2025 2" at bounding box center [104, 297] width 24 height 7
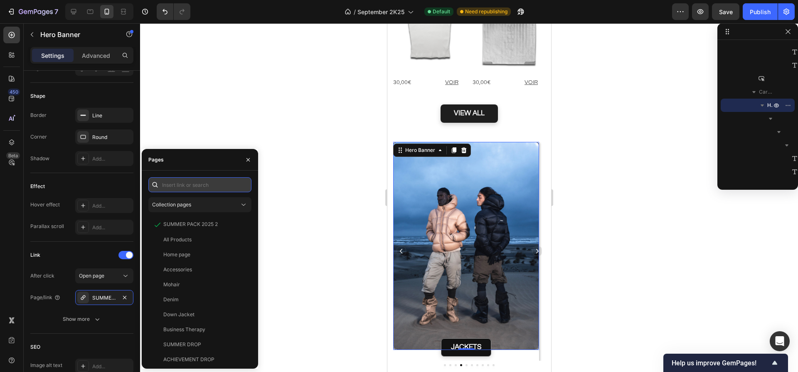
click at [205, 188] on input "text" at bounding box center [199, 184] width 103 height 15
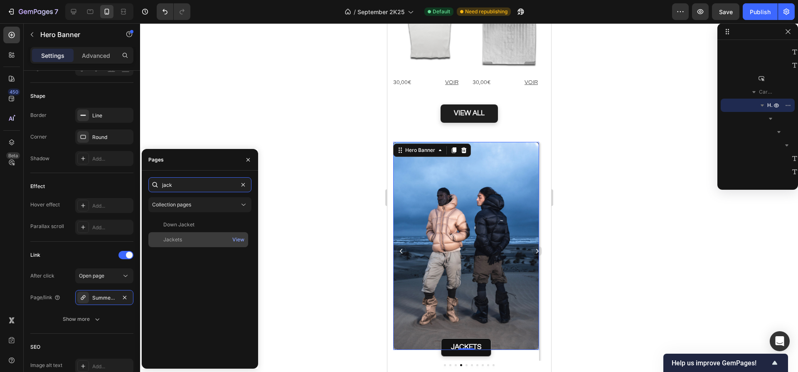
type input "jack"
click at [183, 238] on div "Jackets" at bounding box center [198, 239] width 93 height 7
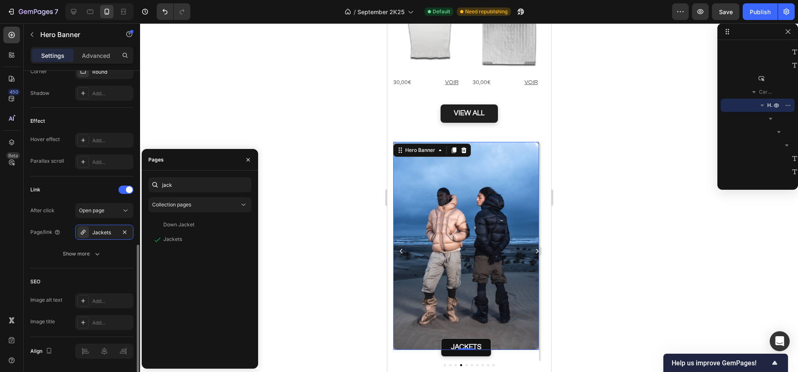
scroll to position [431, 0]
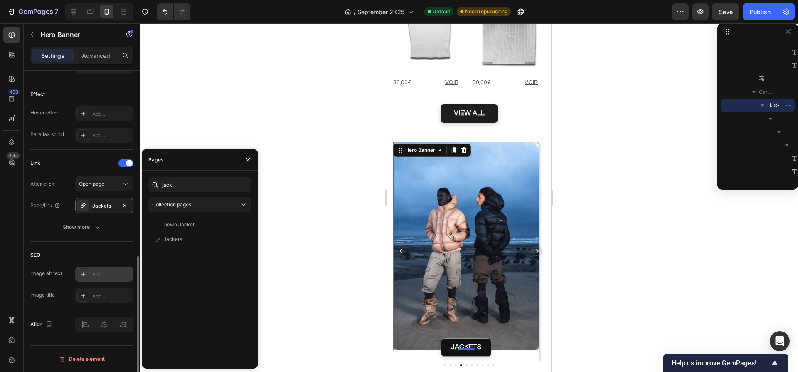
click at [90, 277] on div "Add..." at bounding box center [104, 273] width 58 height 15
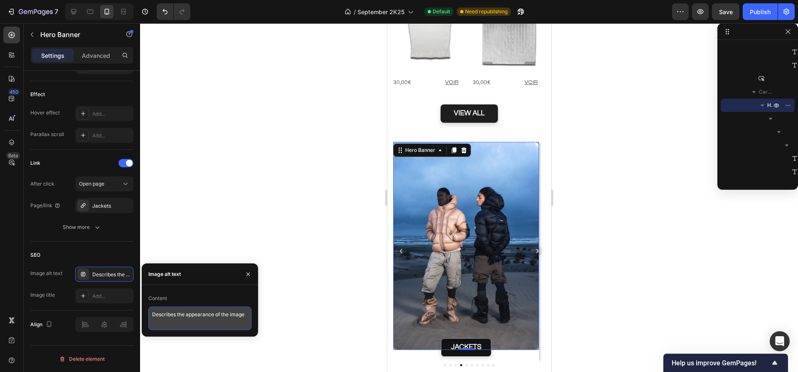
click at [180, 320] on textarea "Describes the appearance of the image" at bounding box center [199, 317] width 103 height 23
paste textarea "ux hommes sur une dune de sable en bottes de pêcheurs et Alive Puffer Jacket Fi…"
type textarea "Deux hommes sur une dune de sable en bottes de pêcheurs et Alive Puffer Jacket …"
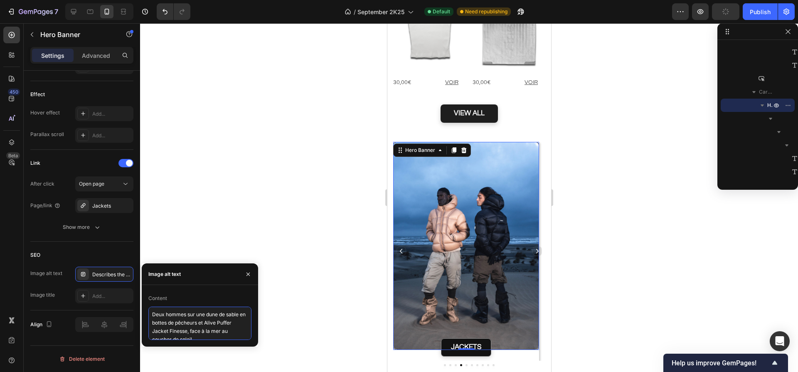
scroll to position [3, 0]
click at [108, 299] on div "Add..." at bounding box center [111, 295] width 39 height 7
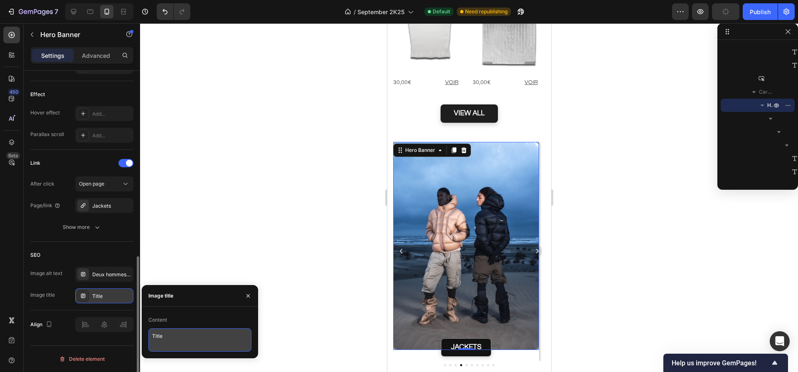
click at [170, 328] on textarea "Title" at bounding box center [199, 339] width 103 height 23
paste textarea "Alive Puffer Jacket Finesse – esprit aventurier face à l’océan"
type textarea "Alive Puffer Jacket Finesse – esprit aventurier face à l’océan"
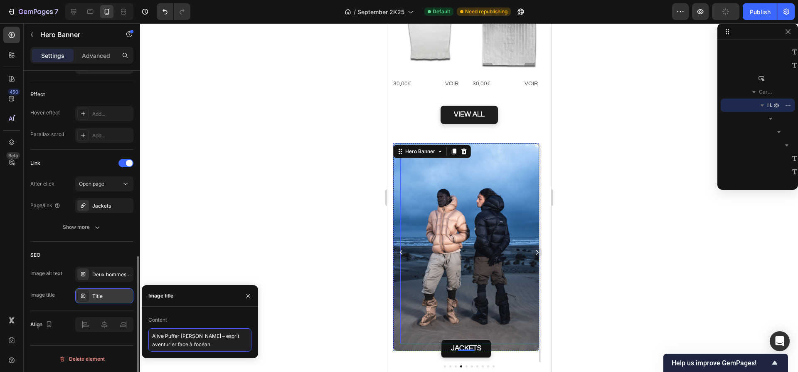
scroll to position [1605, 0]
click at [536, 250] on icon "Carousel Next Arrow" at bounding box center [537, 252] width 2 height 5
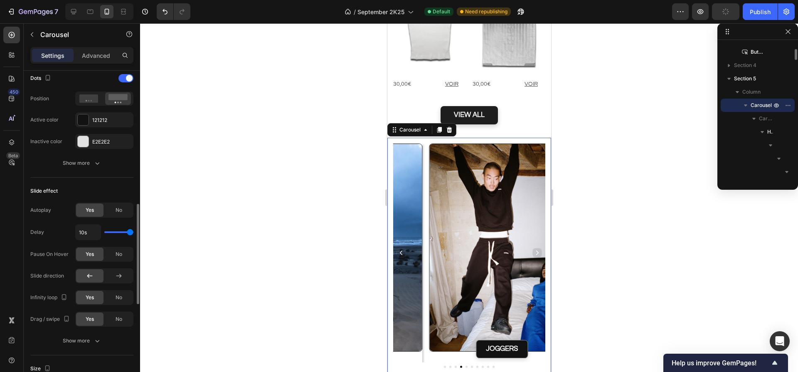
scroll to position [0, 0]
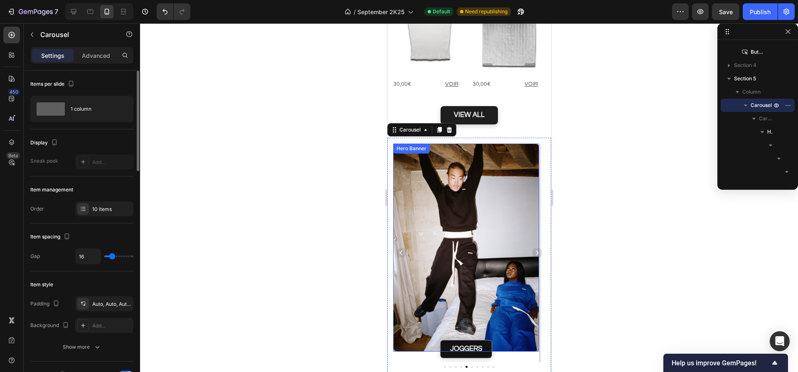
click at [397, 145] on div "Hero Banner" at bounding box center [410, 148] width 33 height 7
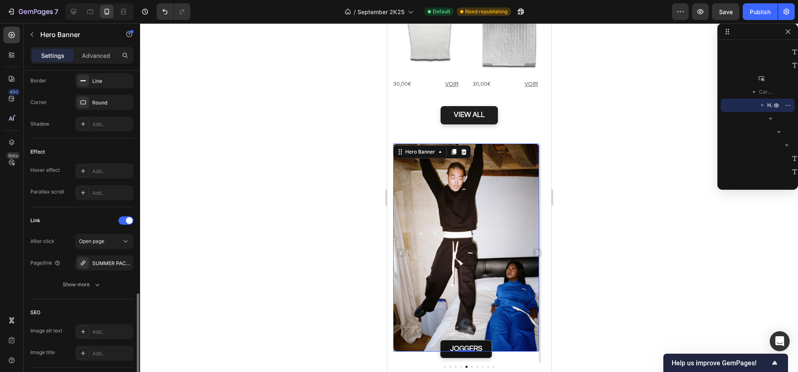
scroll to position [417, 0]
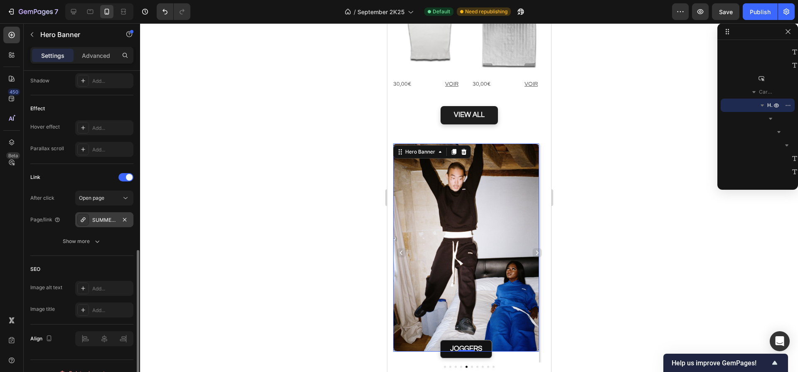
click at [106, 217] on div "SUMMER PACK 2025 2" at bounding box center [104, 219] width 24 height 7
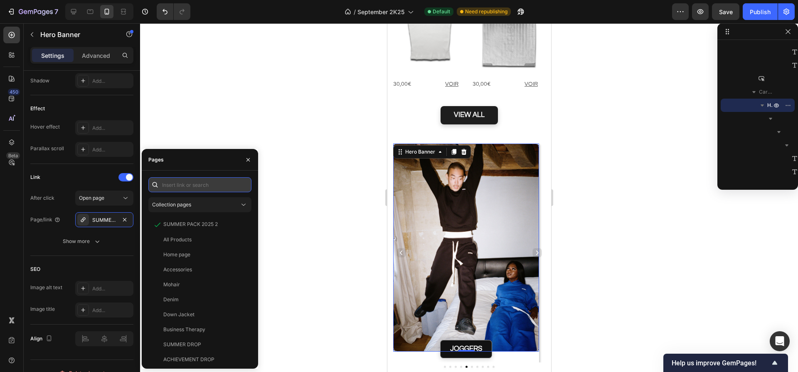
click at [170, 187] on input "text" at bounding box center [199, 184] width 103 height 15
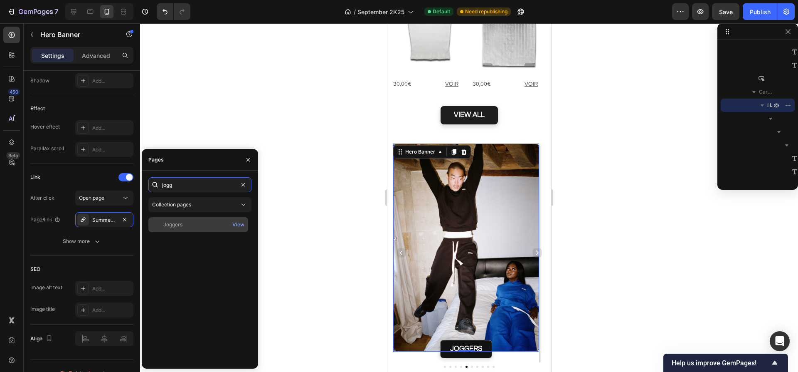
type input "jogg"
click at [171, 230] on div "Joggers View" at bounding box center [198, 224] width 100 height 15
click at [97, 288] on div "Add..." at bounding box center [111, 288] width 39 height 7
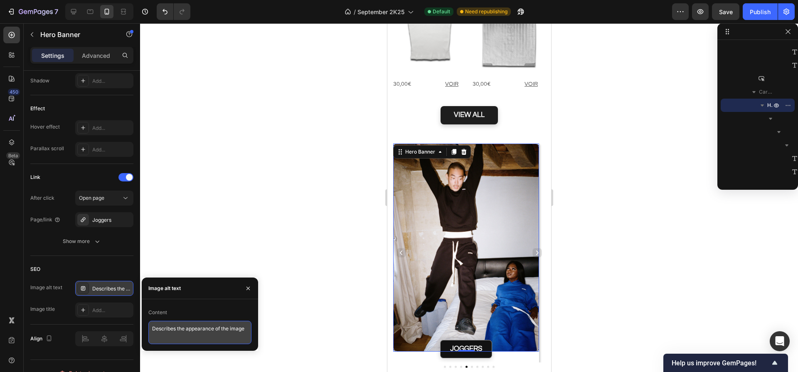
click at [173, 332] on textarea "Describes the appearance of the image" at bounding box center [199, 331] width 103 height 23
paste textarea "Jeune femme allongée en ensemble Finesse jogger sur un lit, regardant un homme …"
type textarea "Jeune femme allongée en ensemble Finesse jogger sur un lit, regardant un homme …"
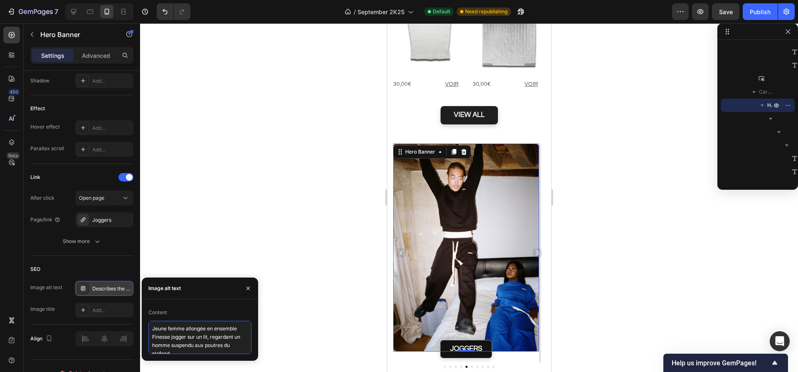
scroll to position [3, 0]
click at [100, 316] on div "Add..." at bounding box center [104, 309] width 58 height 15
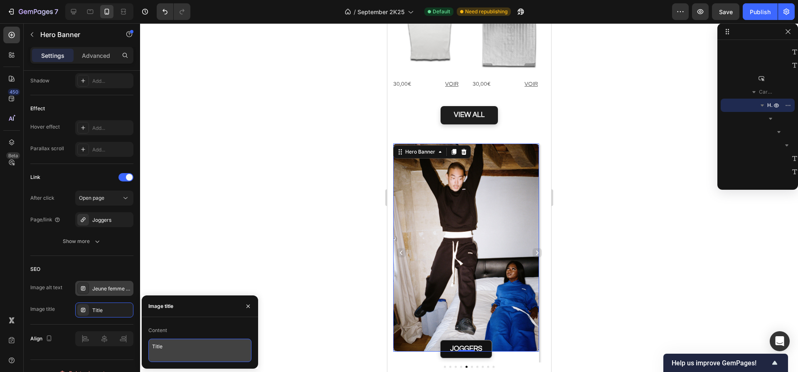
click at [166, 352] on textarea "Title" at bounding box center [199, 349] width 103 height 23
paste textarea "Finesse Jogger – esprit casual dans une scène insolit"
type textarea "Finesse Jogger – esprit casual dans une scène insolite"
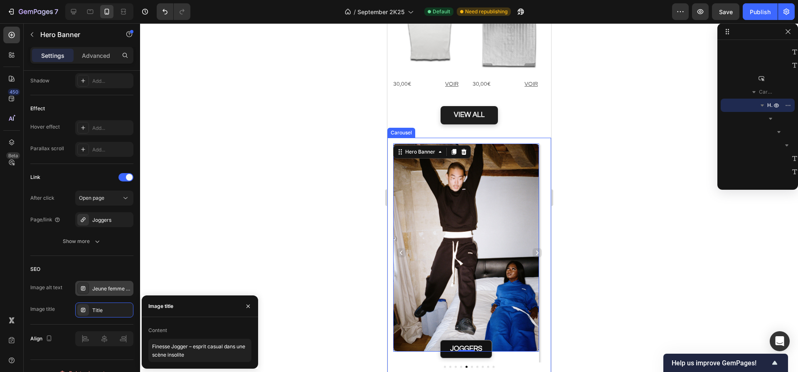
click at [534, 249] on icon "Carousel Next Arrow" at bounding box center [537, 252] width 6 height 6
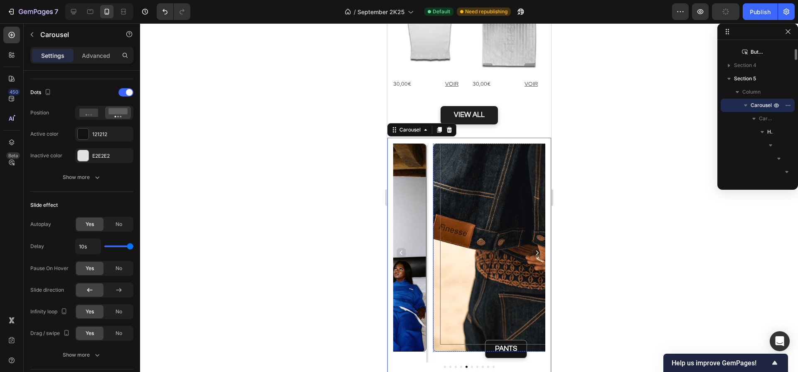
scroll to position [0, 0]
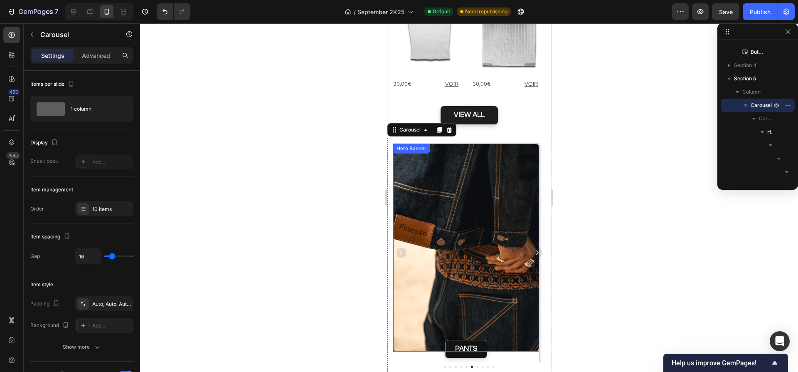
click at [397, 145] on div "Hero Banner" at bounding box center [410, 148] width 33 height 7
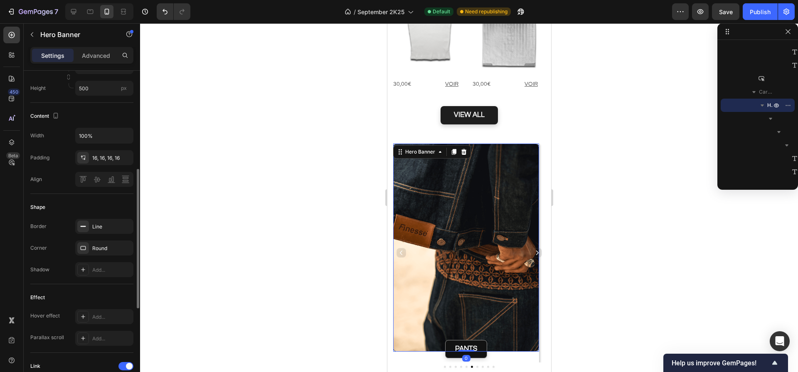
scroll to position [361, 0]
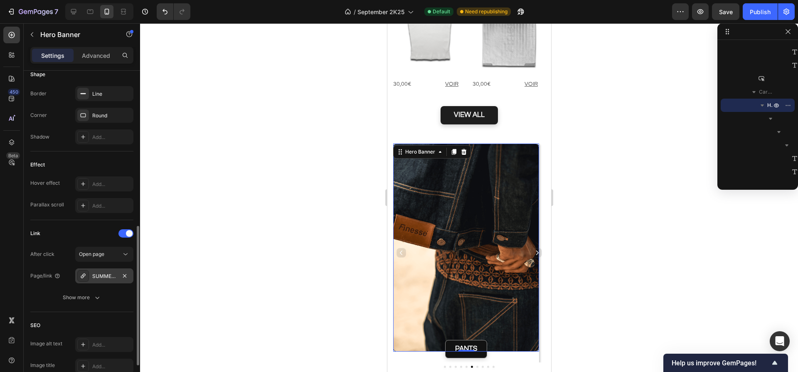
click at [107, 281] on div "SUMMER PACK 2025 2" at bounding box center [104, 275] width 58 height 15
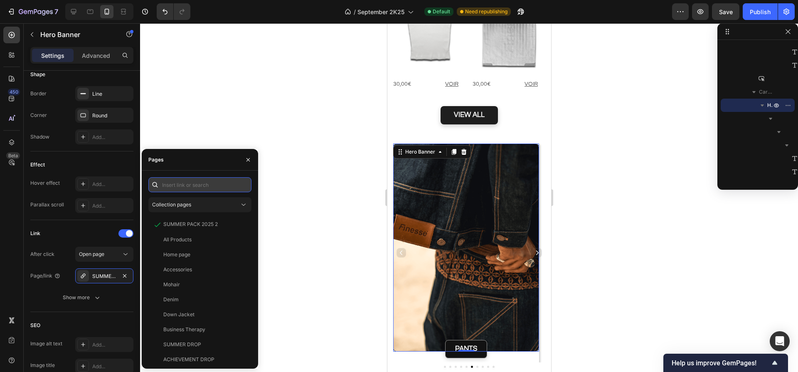
click at [189, 182] on input "text" at bounding box center [199, 184] width 103 height 15
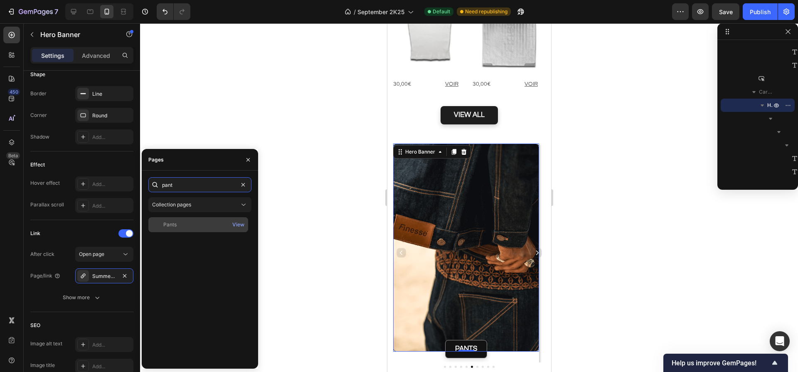
type input "pant"
click at [210, 224] on div "Pants" at bounding box center [198, 224] width 93 height 7
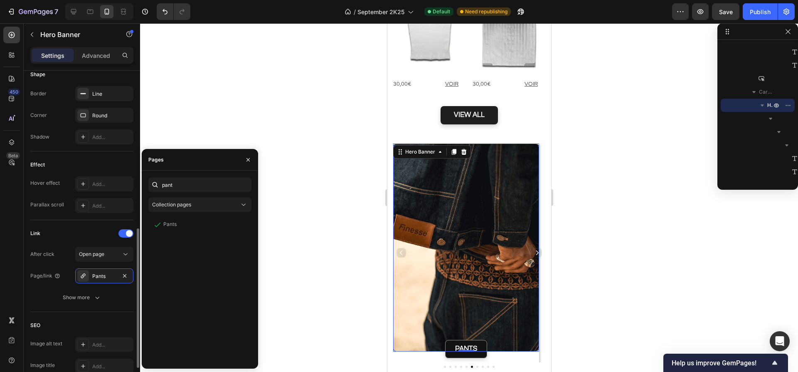
scroll to position [431, 0]
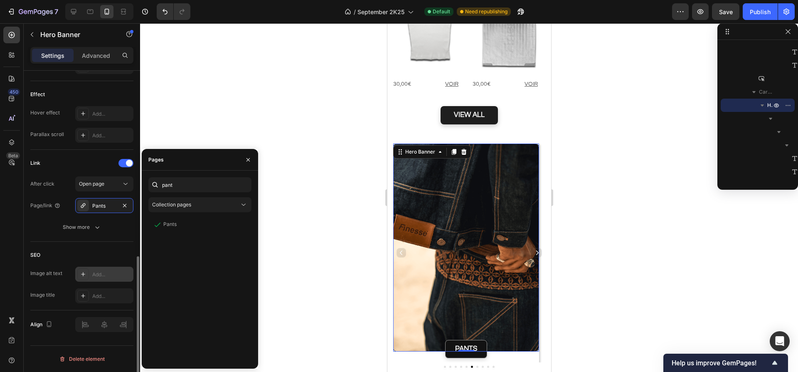
click at [111, 274] on div "Add..." at bounding box center [111, 274] width 39 height 7
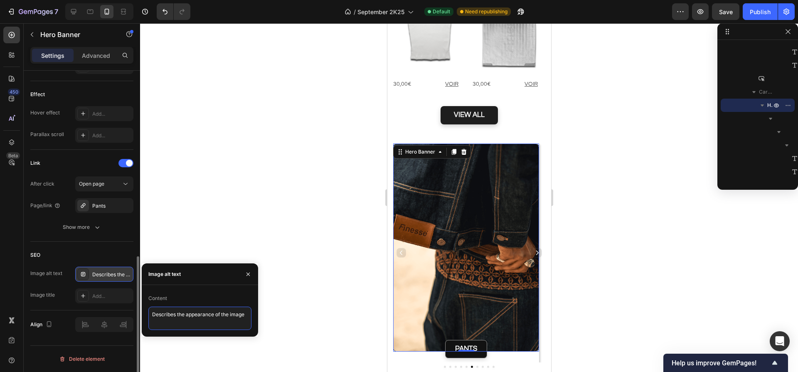
click at [166, 317] on textarea "Describes the appearance of the image" at bounding box center [199, 317] width 103 height 23
paste textarea "Gros plan sur un homme de dos en Finesse Denim Jacket et [PERSON_NAME], main dr…"
type textarea "Gros plan sur un homme de dos en Finesse Denim Jacket et [PERSON_NAME], main dr…"
click at [94, 296] on div "Add..." at bounding box center [111, 295] width 39 height 7
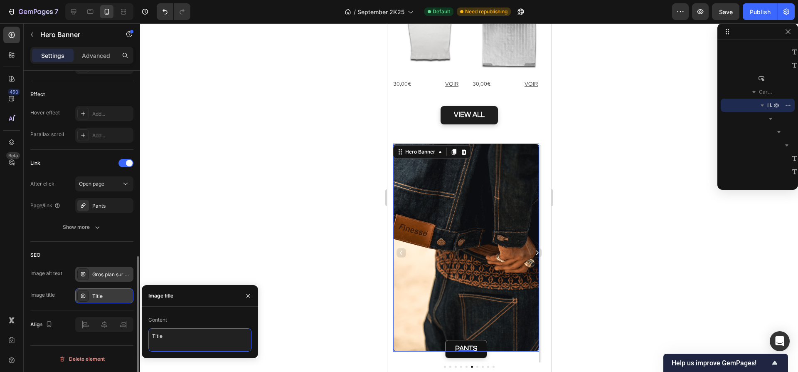
click at [173, 334] on textarea "Title" at bounding box center [199, 339] width 103 height 23
paste textarea "Finesse Denim Jacket & Jean – détail brut et authentiqu"
type textarea "Finesse [PERSON_NAME] & [PERSON_NAME] – détail brut et authentique"
click at [534, 249] on icon "Carousel Next Arrow" at bounding box center [537, 252] width 6 height 6
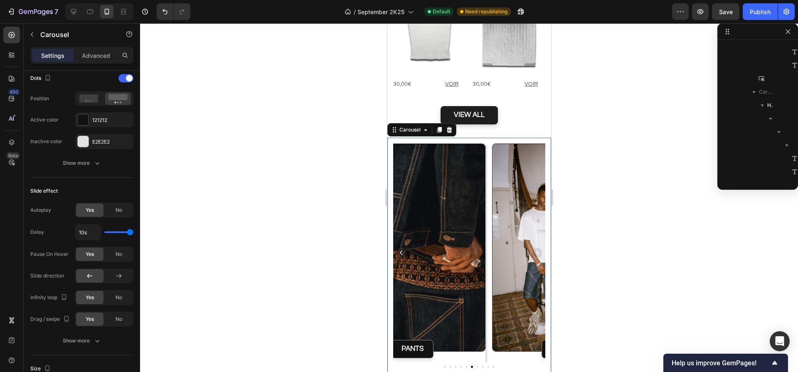
scroll to position [0, 0]
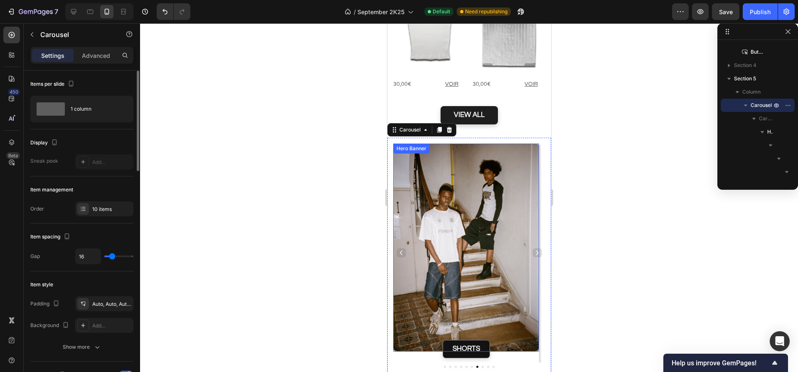
click at [396, 145] on div "Hero Banner" at bounding box center [410, 148] width 33 height 7
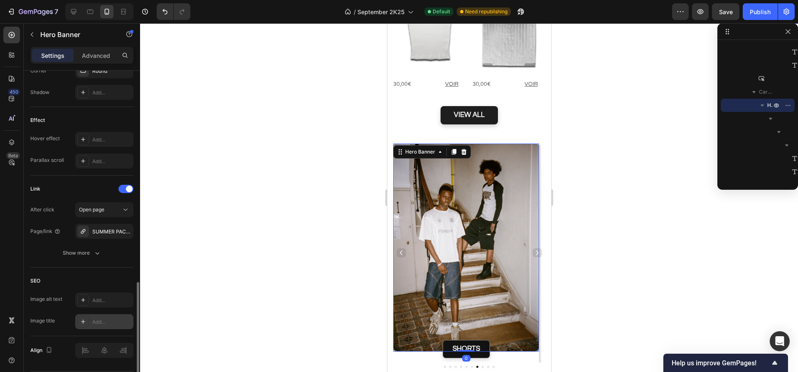
scroll to position [431, 0]
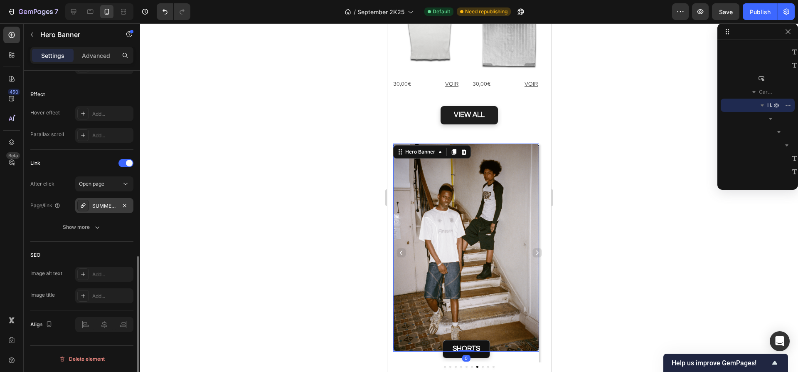
click at [109, 200] on div "SUMMER PACK 2025 2" at bounding box center [104, 205] width 58 height 15
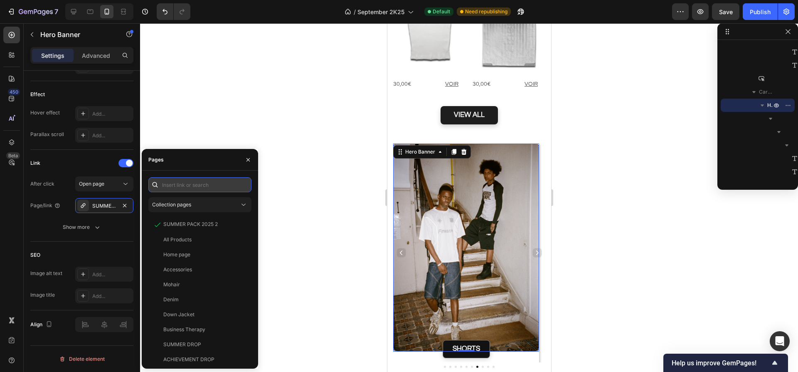
click at [177, 186] on input "text" at bounding box center [199, 184] width 103 height 15
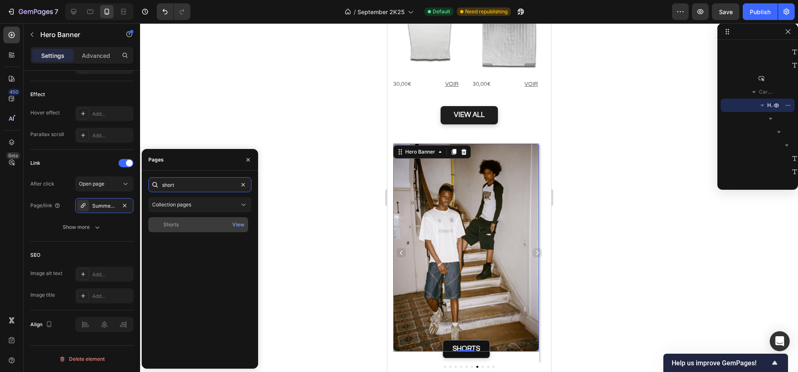
type input "short"
click at [175, 226] on div "Shorts" at bounding box center [170, 224] width 15 height 7
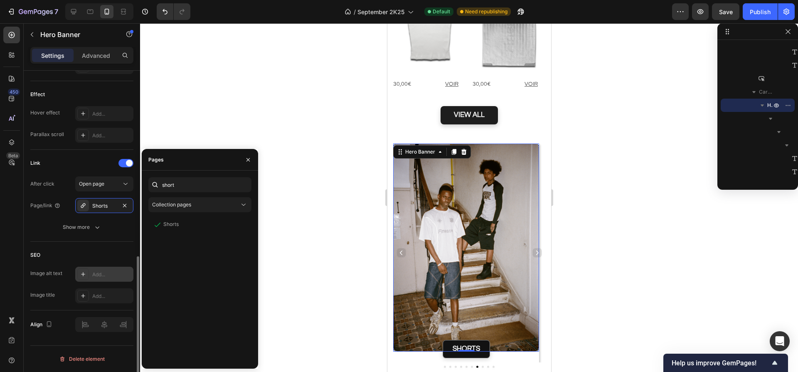
click at [96, 274] on div "Add..." at bounding box center [111, 274] width 39 height 7
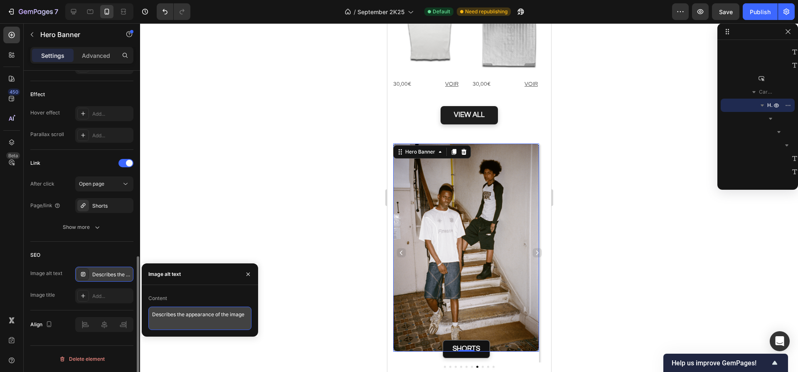
click at [178, 313] on textarea "Describes the appearance of the image" at bounding box center [199, 317] width 103 height 23
paste textarea "ux hommes dans une cage d’escalier sombre, en jersey Finesse et long-sleeve Bus…"
type textarea "Deux hommes dans une cage d’escalier sombre, en jersey Finesse et long-sleeve B…"
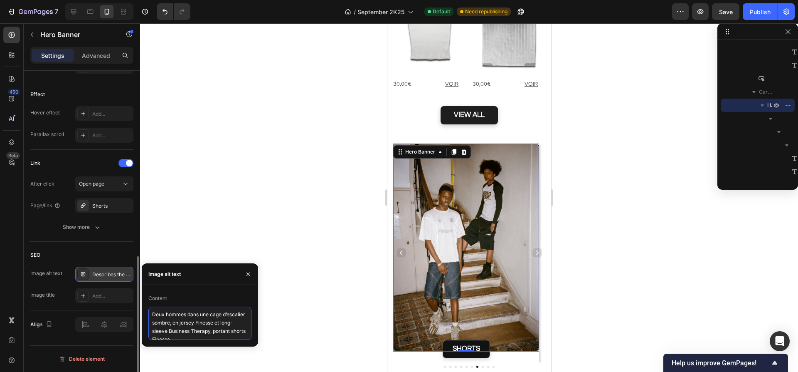
scroll to position [3, 0]
click at [101, 296] on div "Add..." at bounding box center [111, 295] width 39 height 7
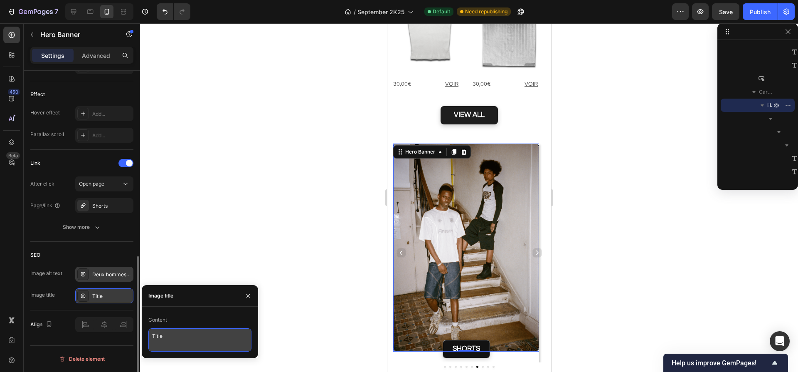
click at [175, 332] on textarea "Title" at bounding box center [199, 339] width 103 height 23
paste textarea "Finesse & Business Therapy – style urbain dans l’ombre de l’escalier"
type textarea "Finesse & Business Therapy – style urbain dans l’ombre de l’escalier"
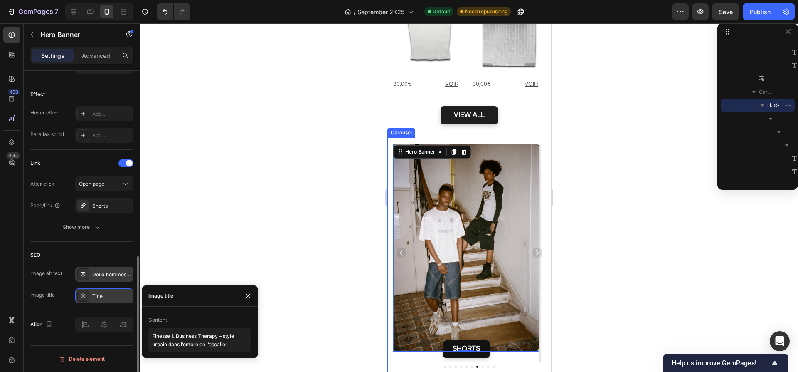
click at [534, 249] on icon "Carousel Next Arrow" at bounding box center [537, 252] width 6 height 6
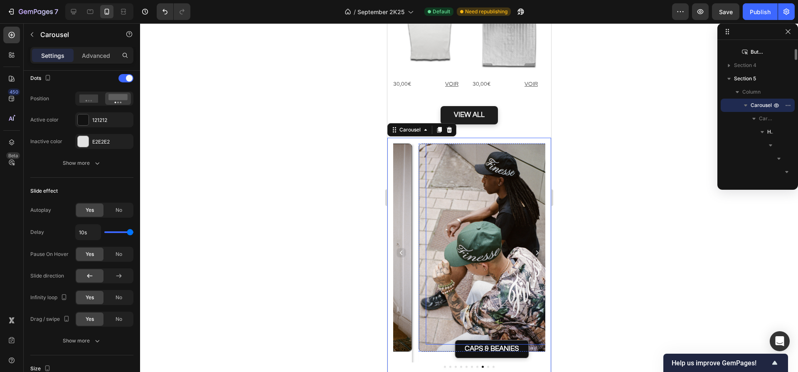
scroll to position [0, 0]
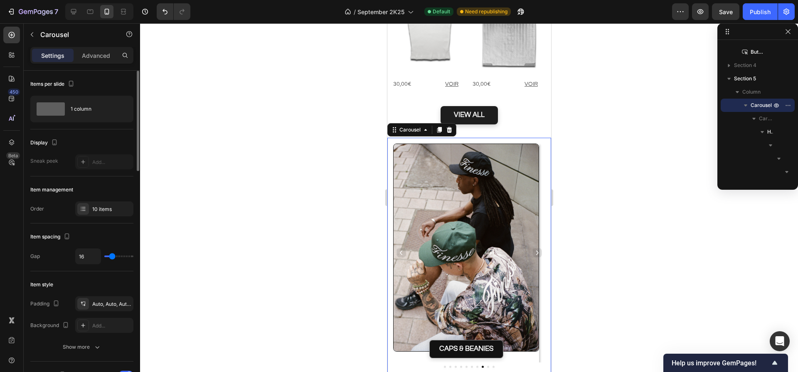
click at [534, 249] on icon "Carousel Next Arrow" at bounding box center [537, 252] width 6 height 6
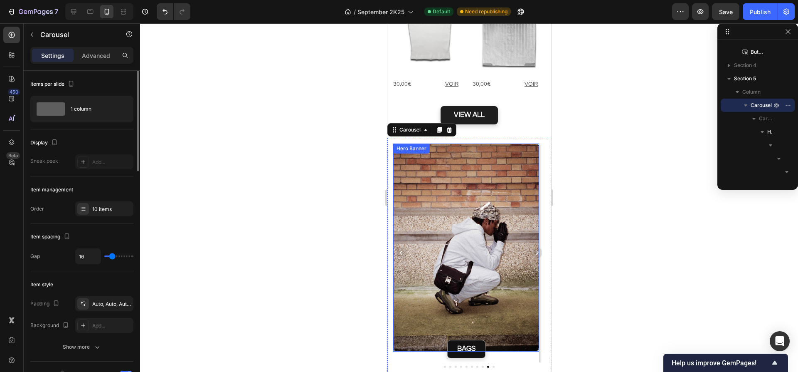
click at [401, 145] on div "Hero Banner" at bounding box center [410, 148] width 33 height 7
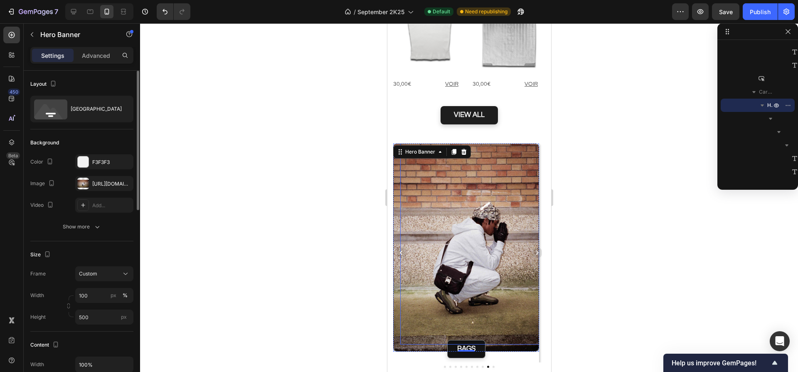
scroll to position [1607, 0]
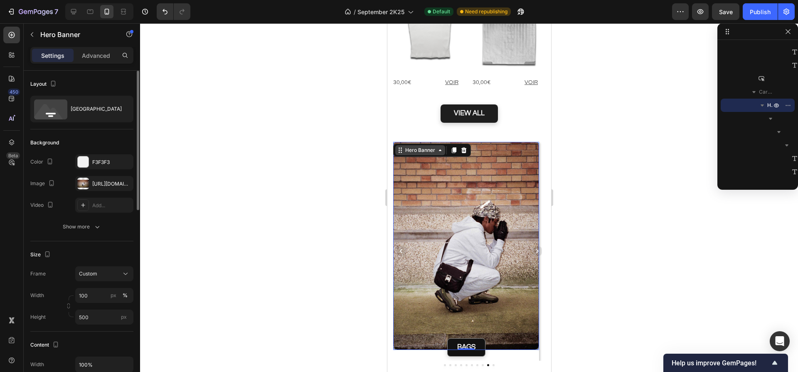
click at [404, 146] on div "Hero Banner" at bounding box center [419, 149] width 33 height 7
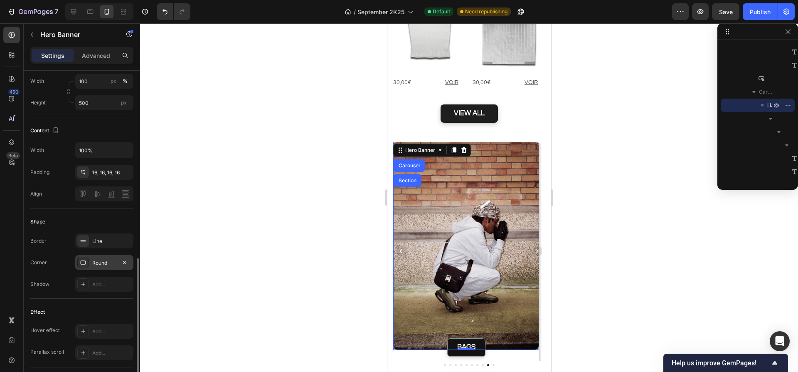
scroll to position [343, 0]
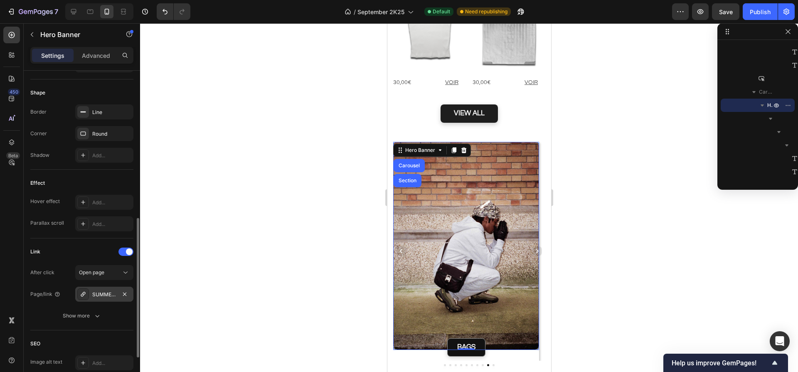
click at [111, 298] on div "SUMMER PACK 2025 2" at bounding box center [104, 293] width 58 height 15
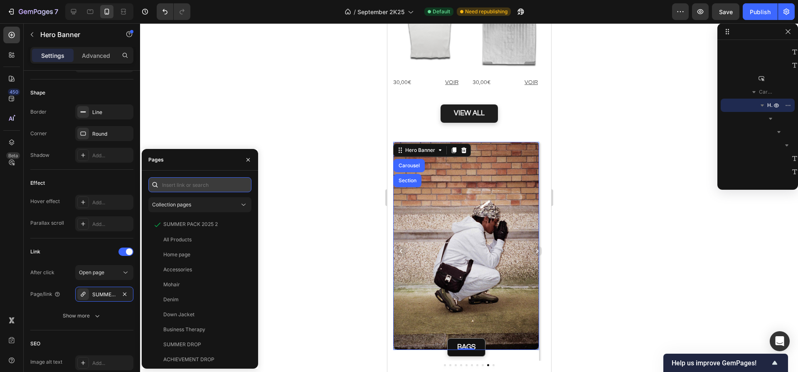
click at [185, 187] on input "text" at bounding box center [199, 184] width 103 height 15
type input "bags"
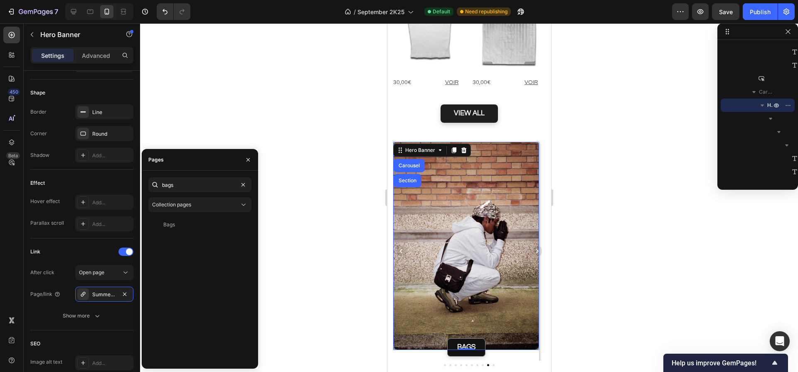
click at [182, 227] on div "Bags" at bounding box center [198, 224] width 93 height 7
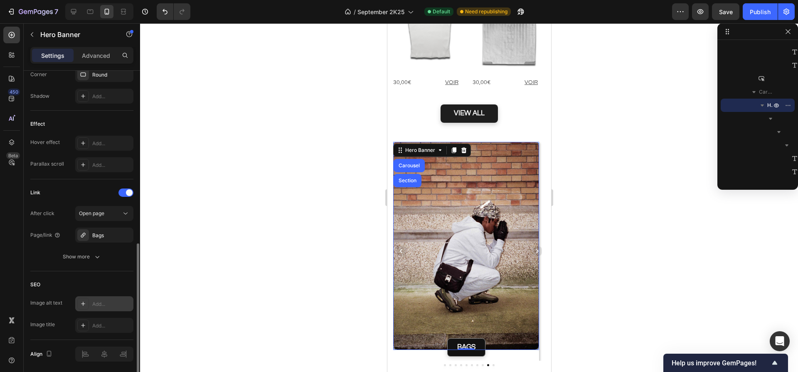
click at [108, 306] on div "Add..." at bounding box center [111, 303] width 39 height 7
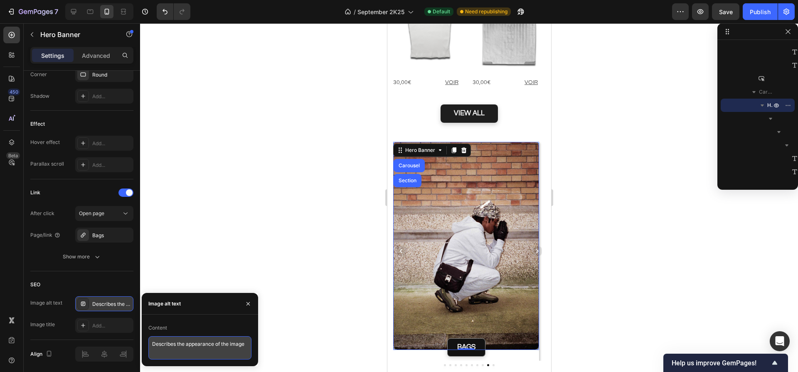
click at [179, 345] on textarea "Describes the appearance of the image" at bounding box center [199, 347] width 103 height 23
paste textarea "Homme accroupi dans la rue devant un mur de briques, en bonnet, gants Finest, j…"
type textarea "Homme accroupi dans la rue devant un mur de briques, en bonnet, gants Finest, j…"
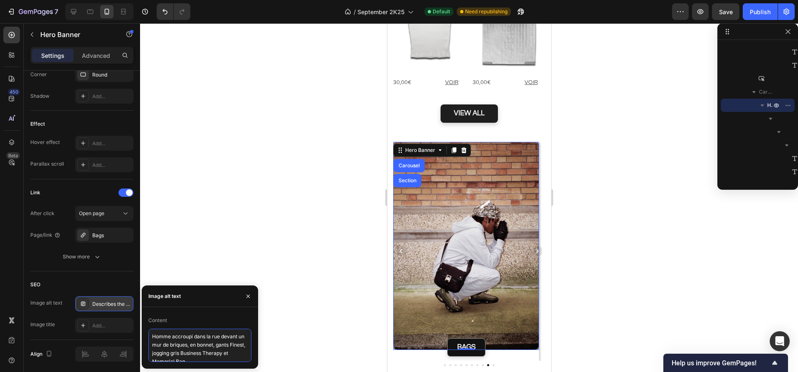
scroll to position [3, 0]
click at [101, 326] on div "Add..." at bounding box center [111, 325] width 39 height 7
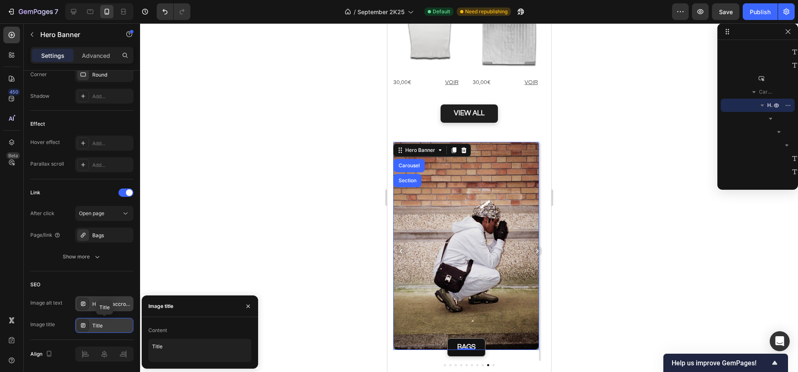
click at [106, 327] on div "Title" at bounding box center [111, 325] width 39 height 7
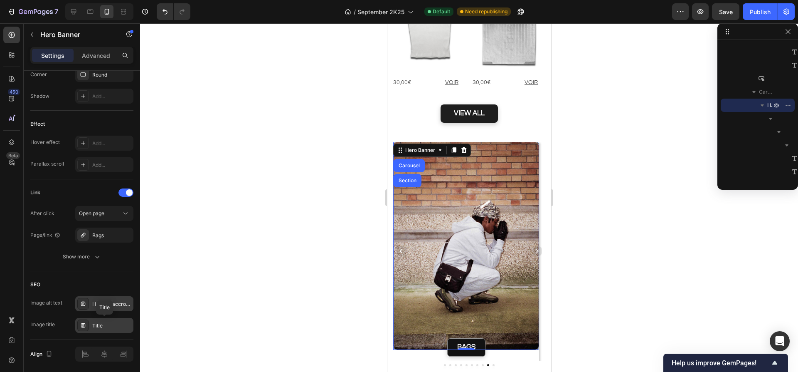
click at [115, 328] on div "Title" at bounding box center [111, 325] width 39 height 7
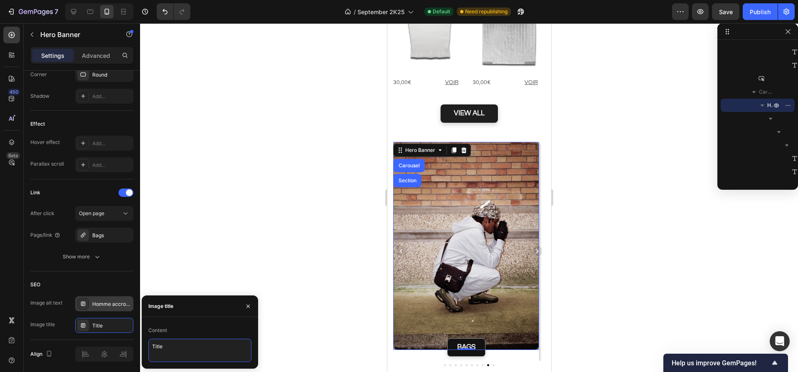
click at [163, 345] on textarea "Title" at bounding box center [199, 349] width 103 height 23
paste textarea "Memorial Shoulder Bag & jogging Business Therapy – look streetwear authentiqu"
type textarea "Memorial Shoulder Bag & jogging Business Therapy – look streetwear authentique"
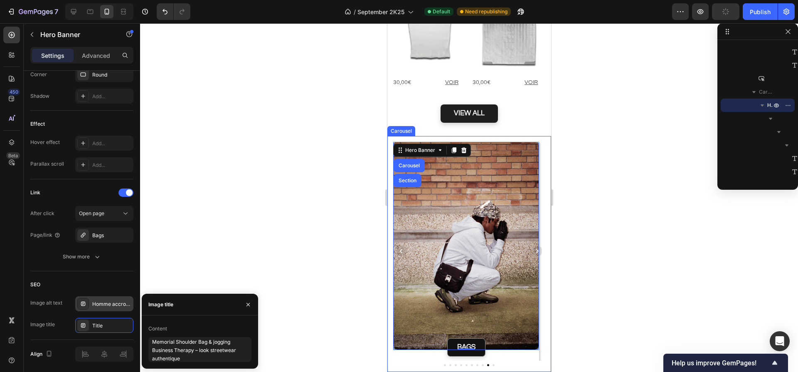
click at [534, 248] on icon "Carousel Next Arrow" at bounding box center [537, 251] width 6 height 6
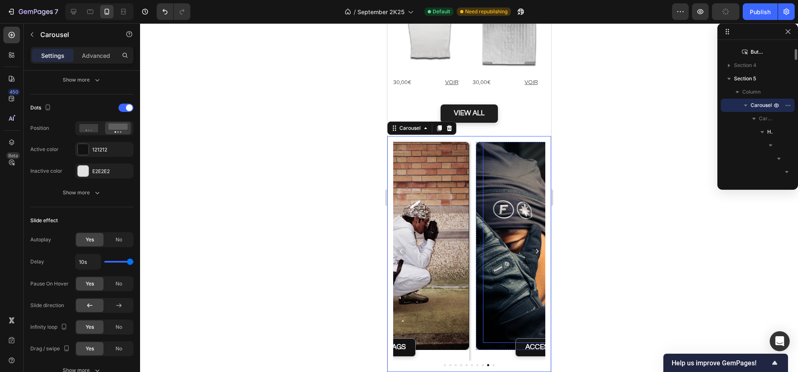
scroll to position [0, 0]
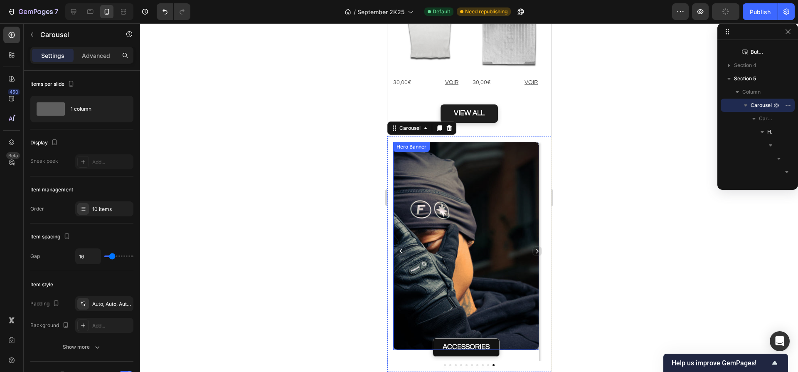
click at [399, 143] on div "Hero Banner" at bounding box center [410, 146] width 33 height 7
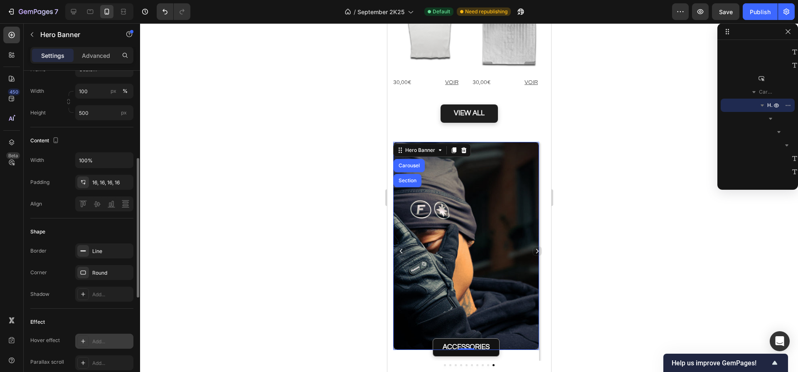
scroll to position [350, 0]
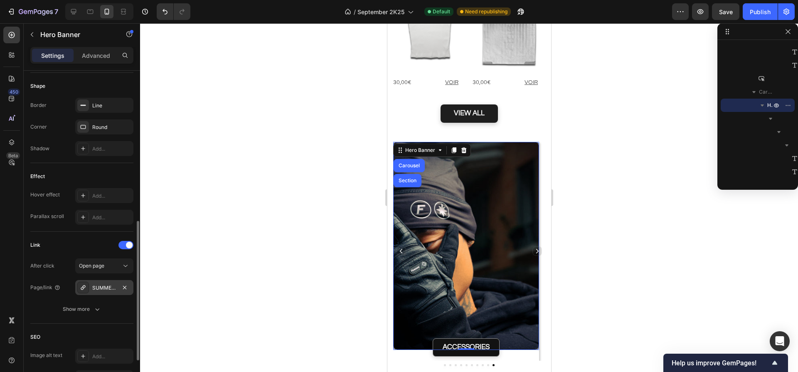
click at [101, 289] on div "SUMMER PACK 2025 2" at bounding box center [104, 287] width 24 height 7
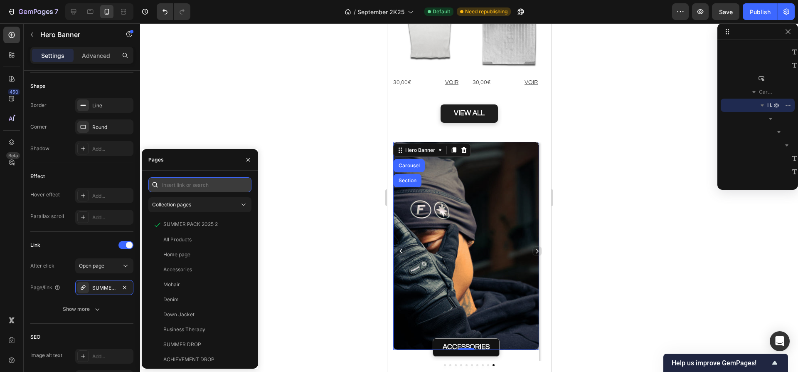
click at [169, 182] on input "text" at bounding box center [199, 184] width 103 height 15
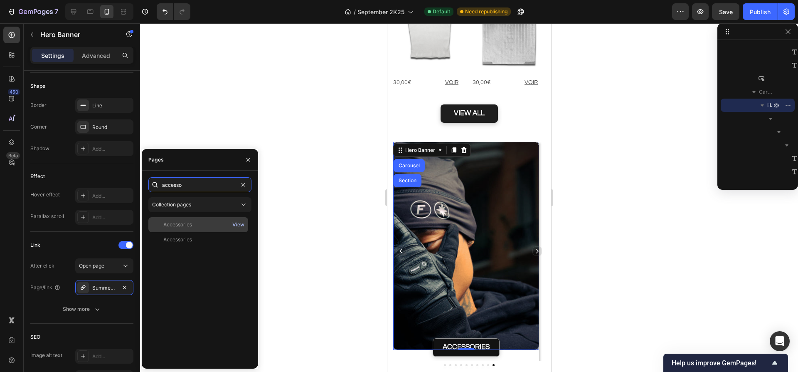
type input "accesso"
click at [240, 224] on div "View" at bounding box center [238, 224] width 12 height 7
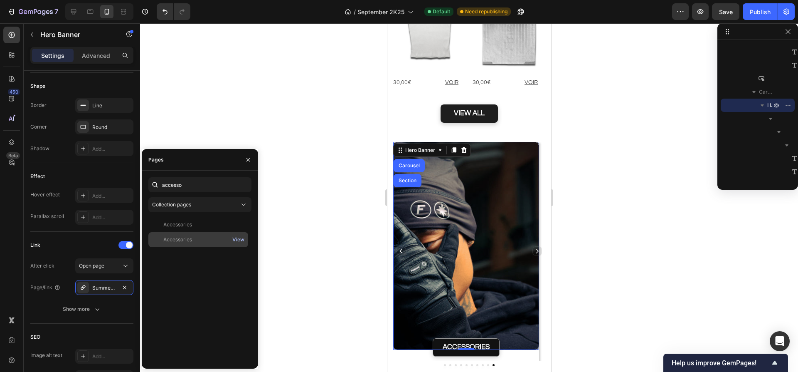
click at [238, 238] on div "View" at bounding box center [238, 239] width 12 height 7
click at [196, 237] on div "Accessories" at bounding box center [198, 239] width 93 height 7
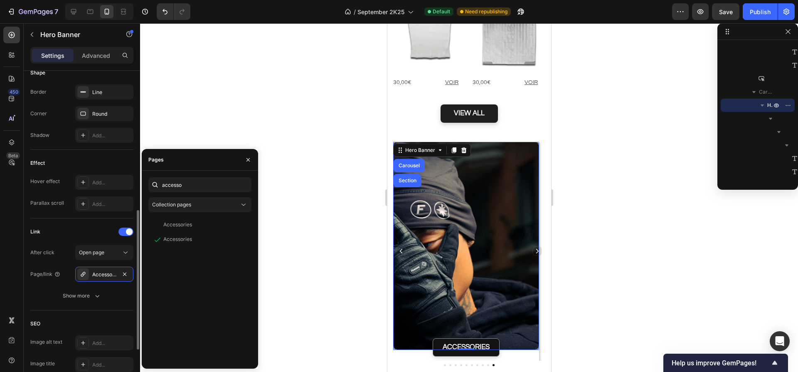
scroll to position [393, 0]
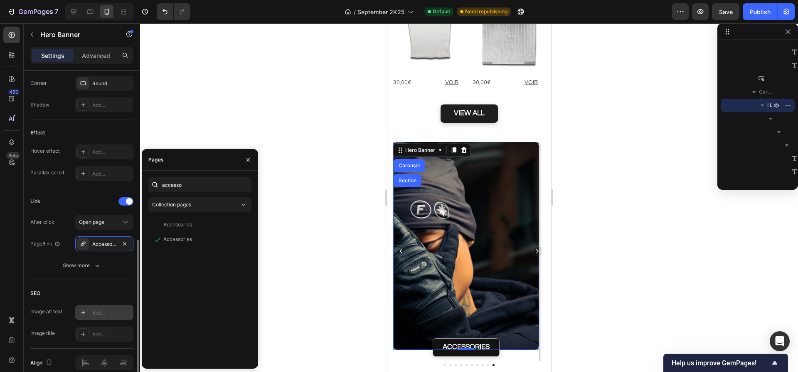
click at [105, 314] on div "Add..." at bounding box center [111, 312] width 39 height 7
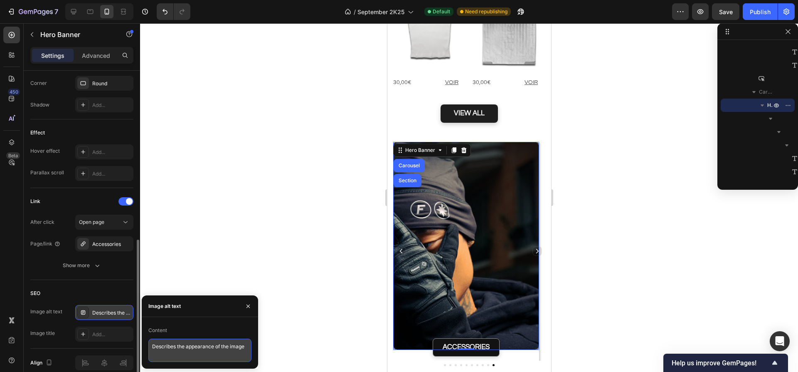
click at [190, 343] on textarea "Describes the appearance of the image" at bounding box center [199, 349] width 103 height 23
paste textarea "Gros plan sur un homme tatoué posant la main sur son visage, portant un gant [P…"
type textarea "Gros plan sur un homme tatoué posant la main sur son visage, portant un gant [P…"
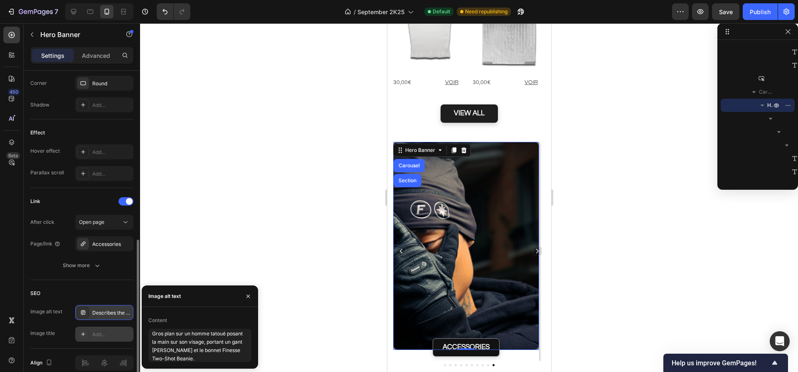
click at [104, 338] on div "Add..." at bounding box center [104, 333] width 58 height 15
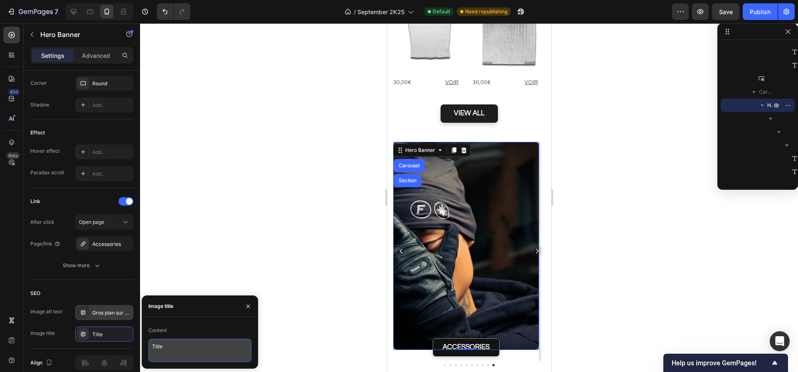
click at [159, 345] on textarea "Title" at bounding box center [199, 349] width 103 height 23
paste textarea "Finesse Two-Shot Beanie & [PERSON_NAME] – détails intimes et stylés"
type textarea "Finesse Two-Shot Beanie & [PERSON_NAME] – détails intimes et stylés"
click at [308, 142] on div at bounding box center [469, 197] width 658 height 348
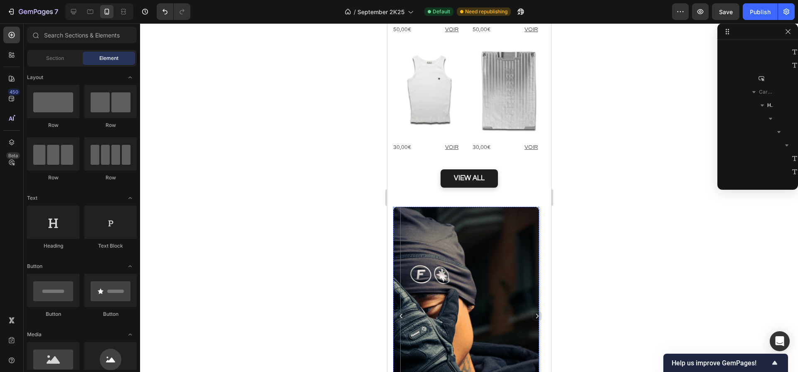
scroll to position [1595, 0]
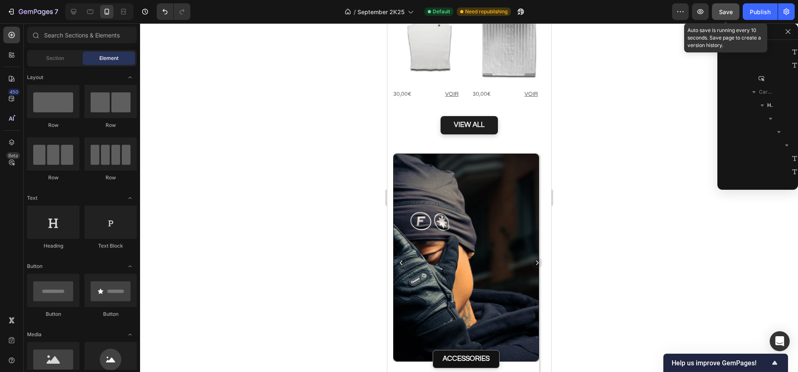
click at [724, 13] on span "Save" at bounding box center [726, 11] width 14 height 7
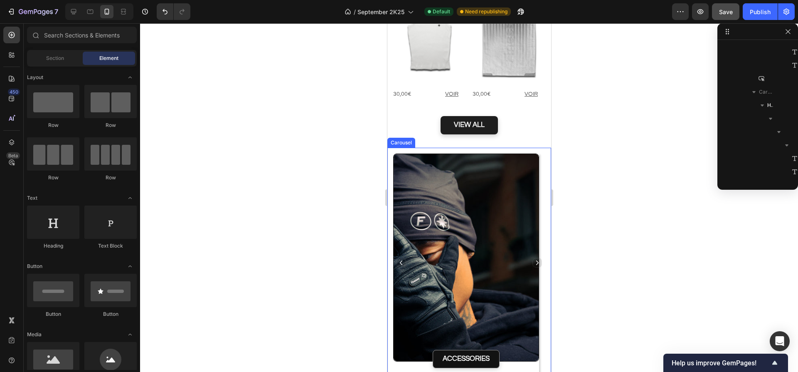
click at [397, 139] on div "Carousel" at bounding box center [401, 142] width 25 height 7
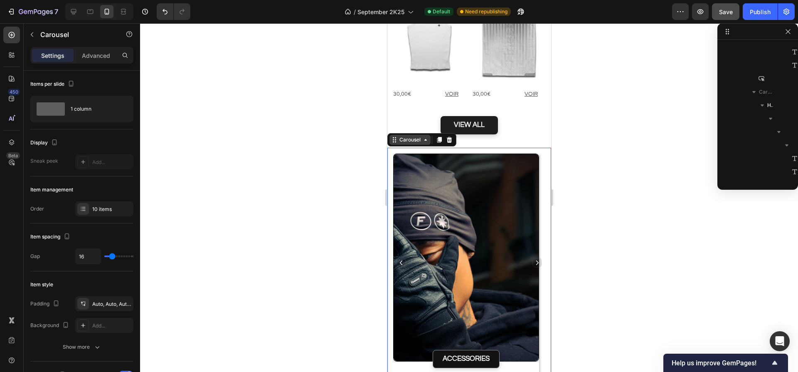
scroll to position [78, 0]
click at [94, 57] on p "Advanced" at bounding box center [96, 55] width 28 height 9
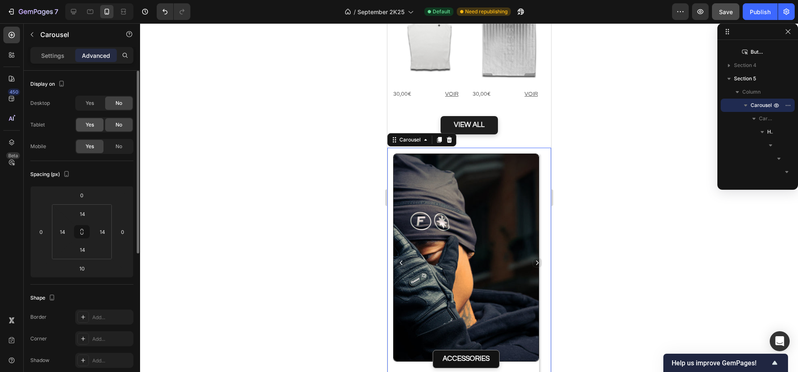
click at [94, 124] on span "Yes" at bounding box center [90, 124] width 8 height 7
click at [89, 104] on span "Yes" at bounding box center [90, 102] width 8 height 7
click at [92, 14] on icon at bounding box center [90, 11] width 8 height 8
type input "0"
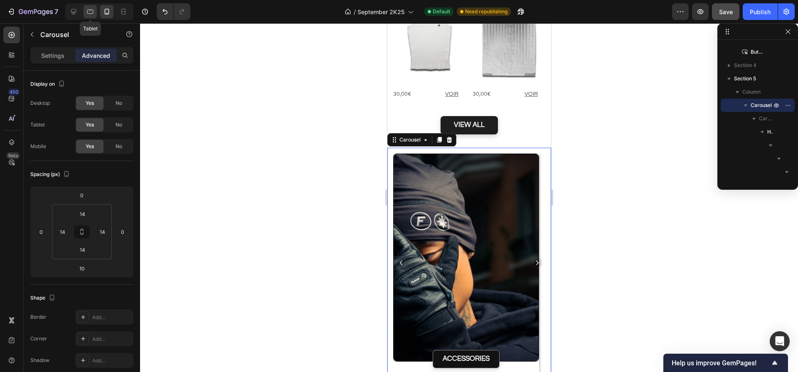
type input "0"
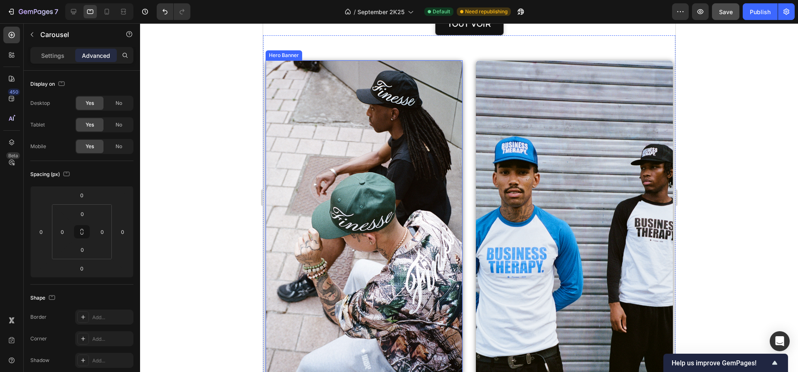
scroll to position [266, 0]
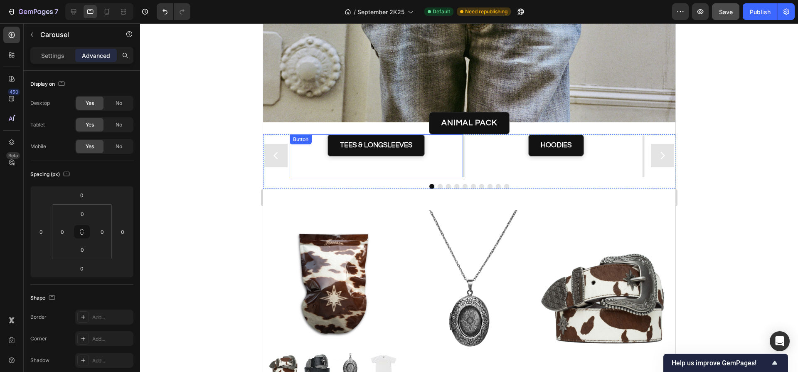
click at [315, 162] on div "TEES & LONGSLEEVES Button" at bounding box center [375, 155] width 173 height 43
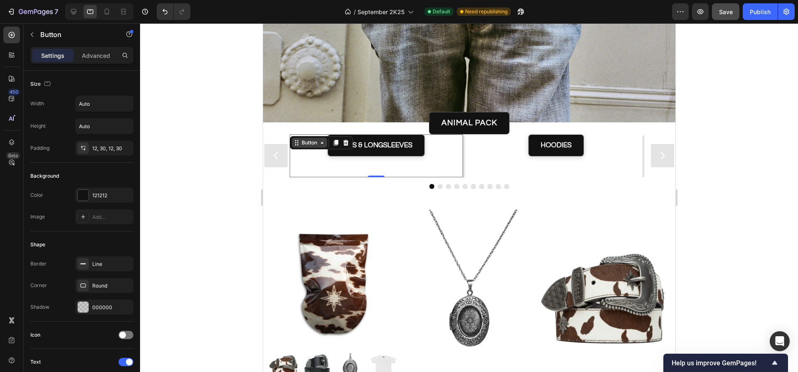
click at [312, 141] on div "Button" at bounding box center [309, 142] width 19 height 7
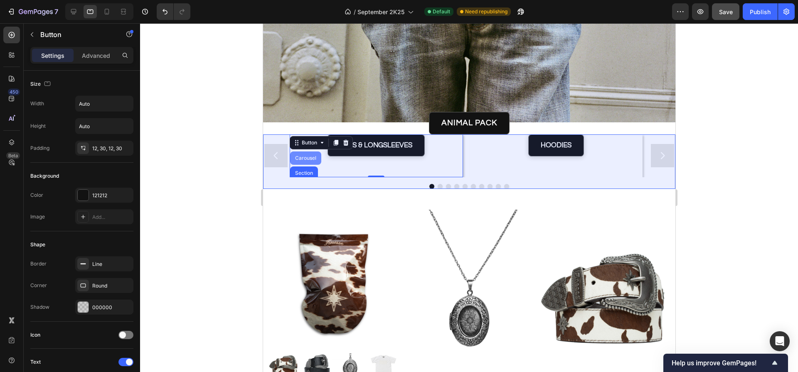
click at [308, 159] on div "Carousel" at bounding box center [305, 157] width 25 height 5
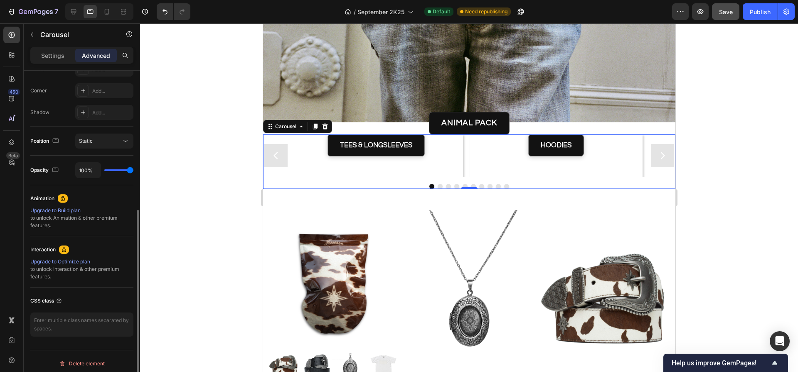
scroll to position [252, 0]
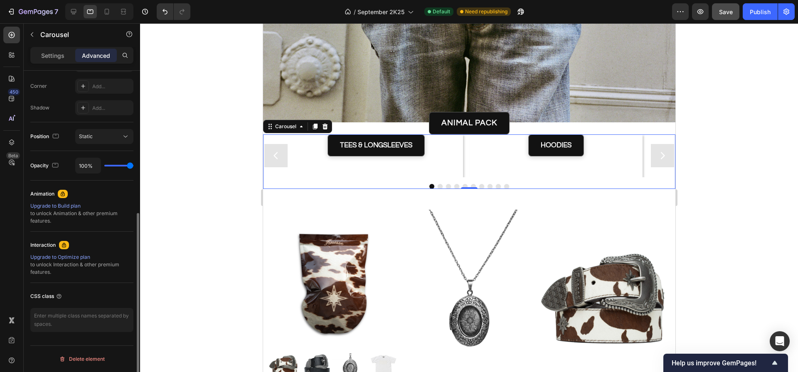
click at [49, 59] on p "Settings" at bounding box center [52, 55] width 23 height 9
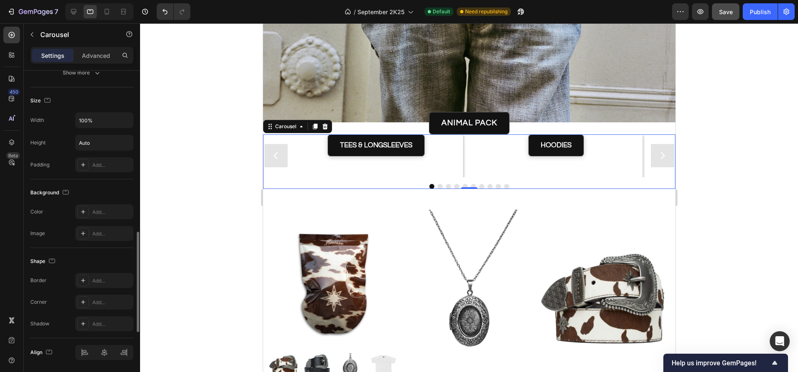
scroll to position [727, 0]
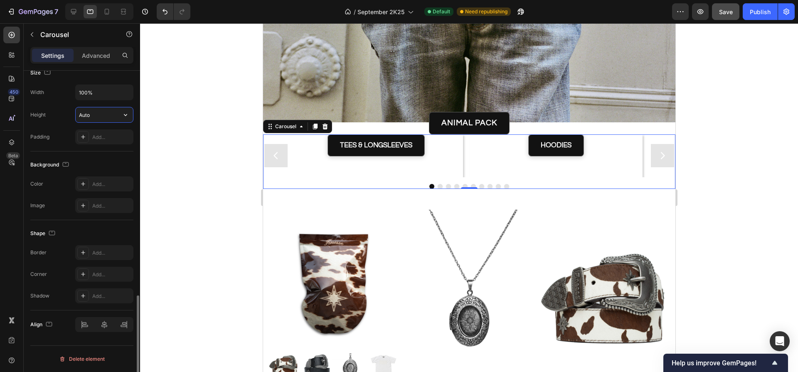
click at [94, 114] on input "Auto" at bounding box center [104, 114] width 57 height 15
click at [124, 115] on icon "button" at bounding box center [125, 115] width 8 height 8
click at [99, 136] on span "Fit content" at bounding box center [91, 135] width 25 height 7
click at [97, 114] on input "Auto" at bounding box center [104, 114] width 57 height 15
click at [123, 115] on icon "button" at bounding box center [125, 115] width 8 height 8
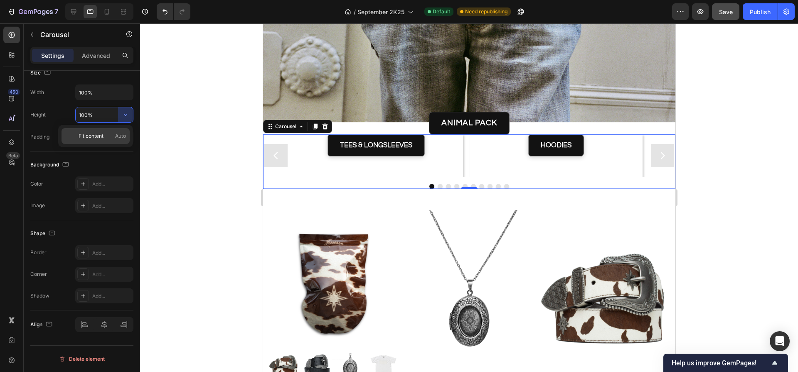
click at [98, 138] on span "Fit content" at bounding box center [91, 135] width 25 height 7
type input "Auto"
click at [273, 182] on div "T-Shirts Streetwear – Confort, Style et Qualité Premium Heading Collection T-sh…" at bounding box center [469, 161] width 412 height 54
click at [75, 16] on div at bounding box center [73, 11] width 13 height 13
type input "1200"
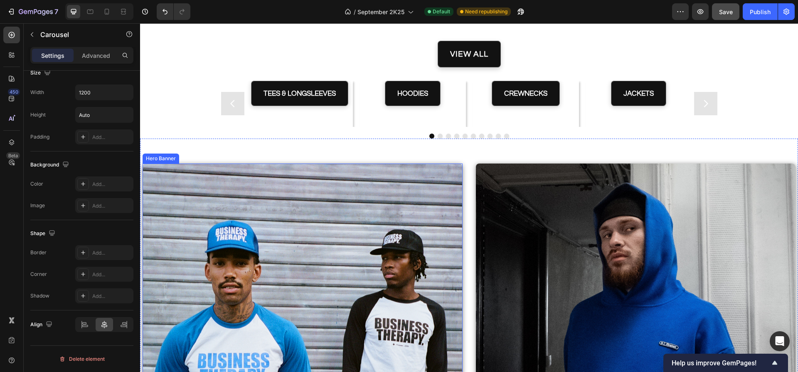
scroll to position [1844, 0]
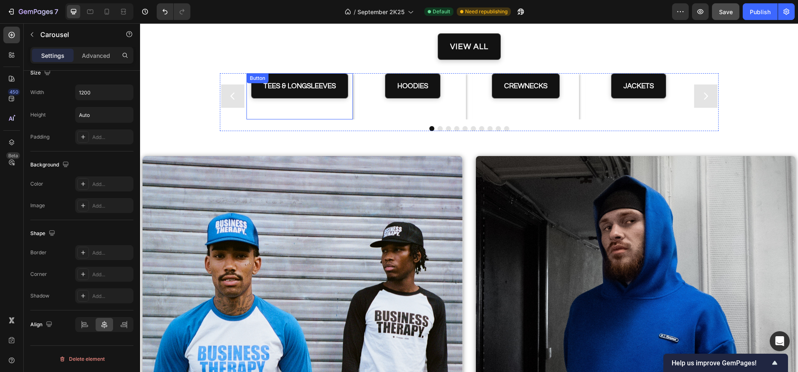
click at [278, 95] on div "TEES & LONGSLEEVES Button" at bounding box center [299, 96] width 106 height 46
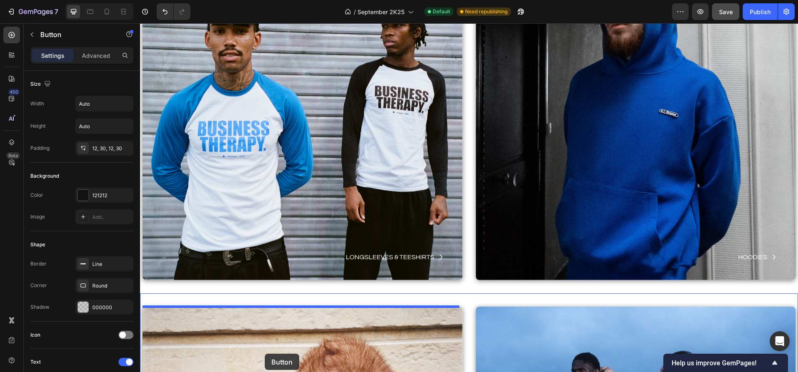
scroll to position [2104, 0]
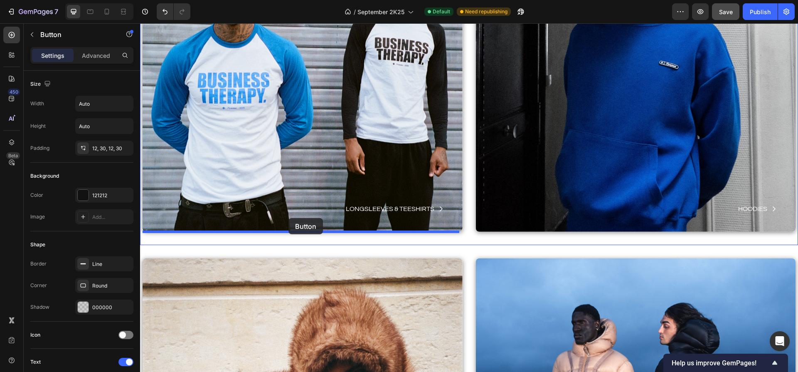
drag, startPoint x: 251, startPoint y: 73, endPoint x: 288, endPoint y: 218, distance: 149.4
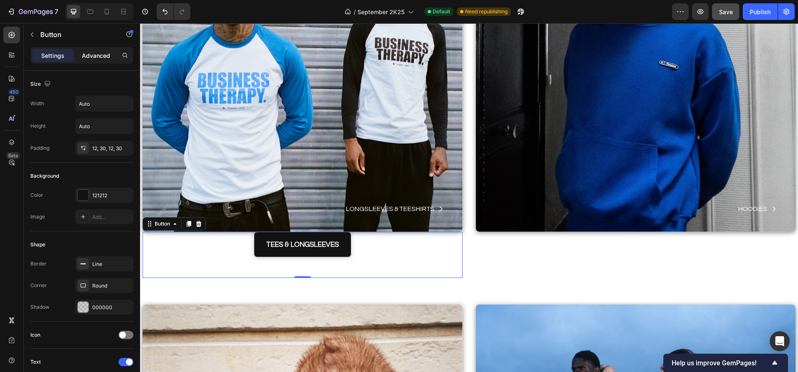
click at [109, 59] on p "Advanced" at bounding box center [96, 55] width 28 height 9
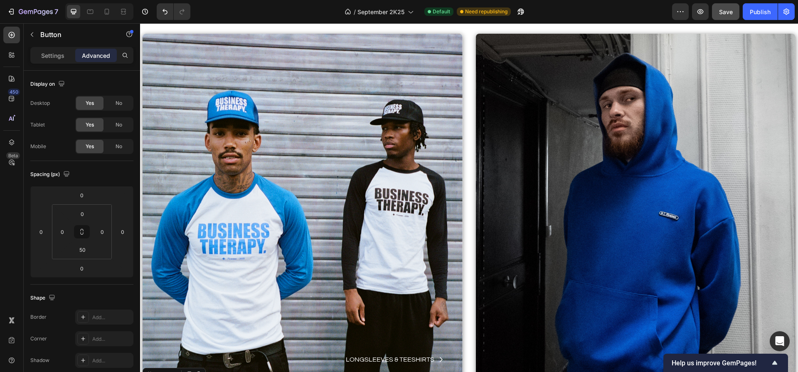
scroll to position [348, 0]
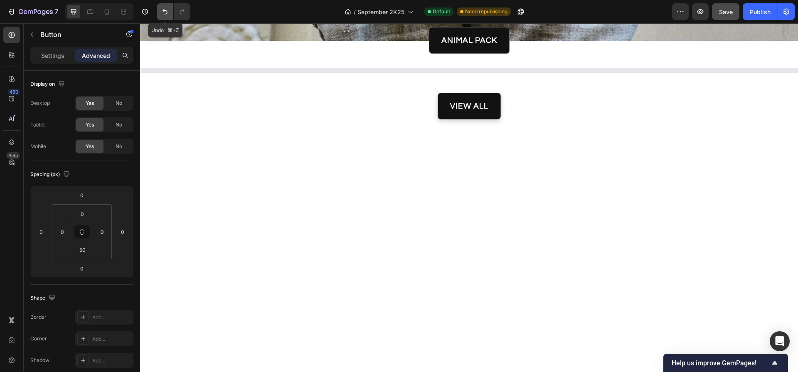
click at [165, 12] on icon "Undo/Redo" at bounding box center [165, 11] width 8 height 8
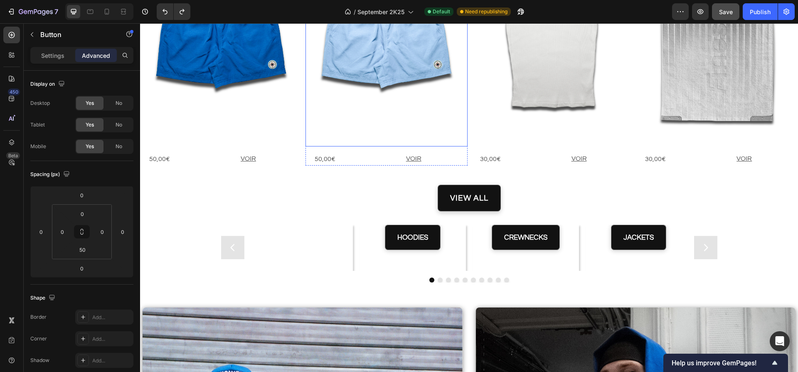
scroll to position [1626, 0]
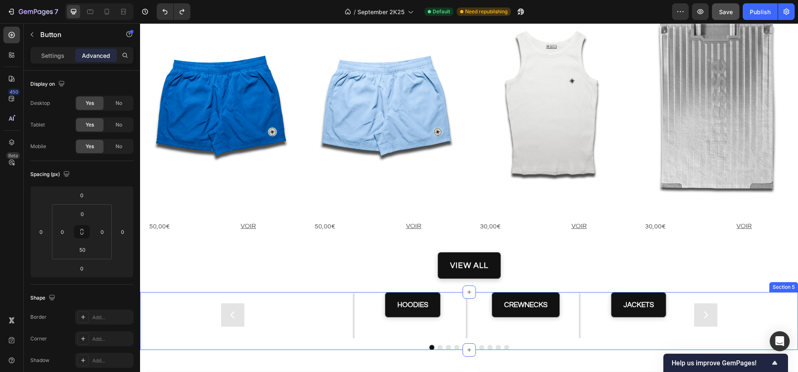
click at [199, 311] on div "T-Shirts Streetwear – Confort, Style et Qualité Premium Heading Collection T-sh…" at bounding box center [469, 321] width 658 height 58
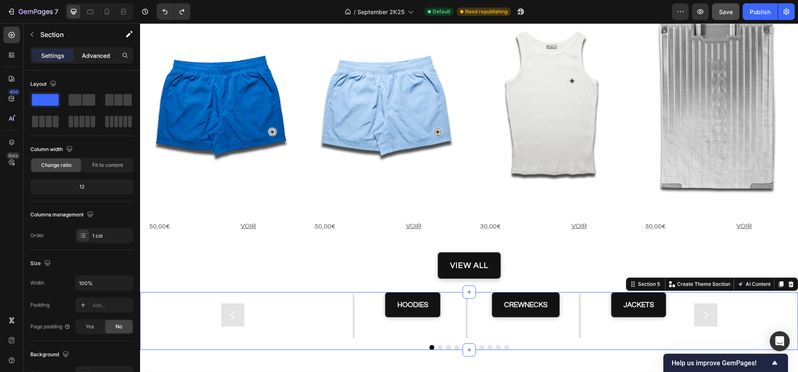
click at [95, 58] on p "Advanced" at bounding box center [96, 55] width 28 height 9
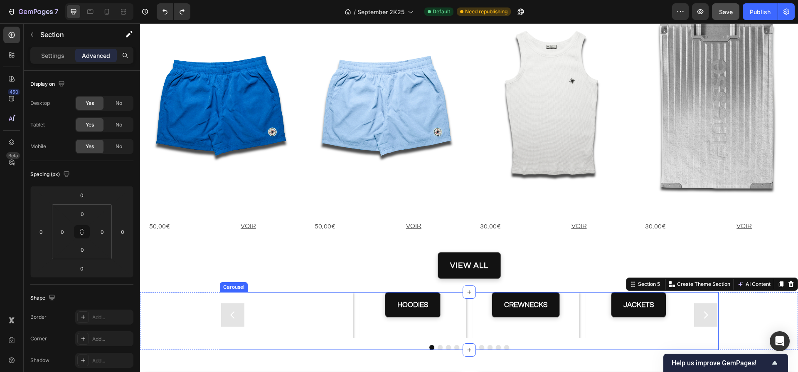
click at [247, 307] on div "T-Shirts Streetwear – Confort, Style et Qualité Premium Heading Collection T-sh…" at bounding box center [299, 315] width 106 height 46
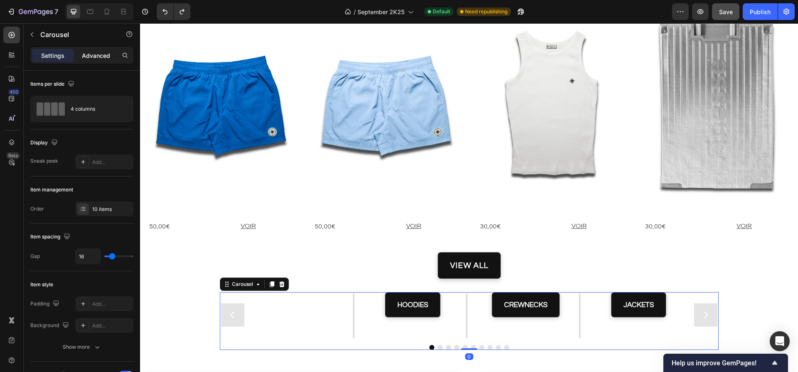
click at [96, 55] on p "Advanced" at bounding box center [96, 55] width 28 height 9
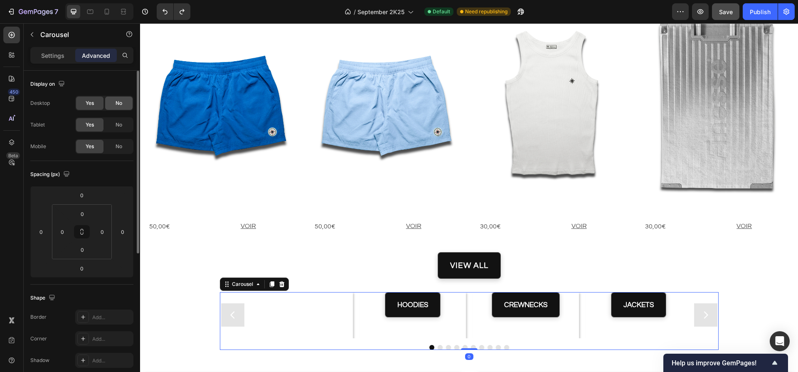
click at [117, 104] on span "No" at bounding box center [119, 102] width 7 height 7
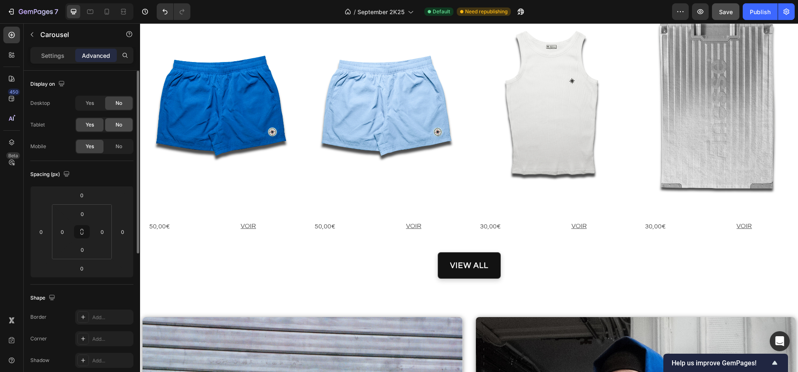
click at [119, 125] on span "No" at bounding box center [119, 124] width 7 height 7
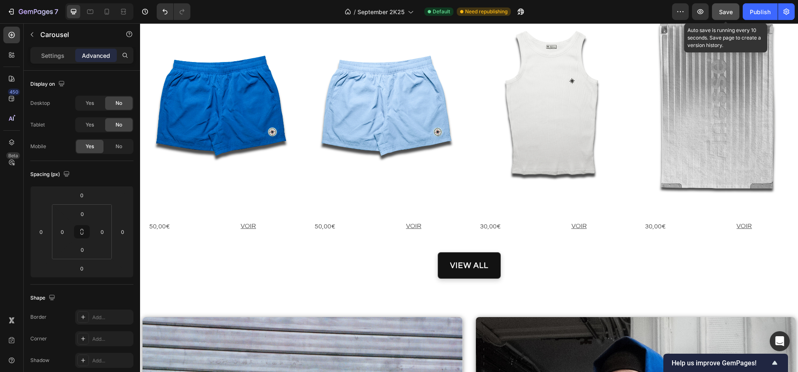
click at [723, 10] on span "Save" at bounding box center [726, 11] width 14 height 7
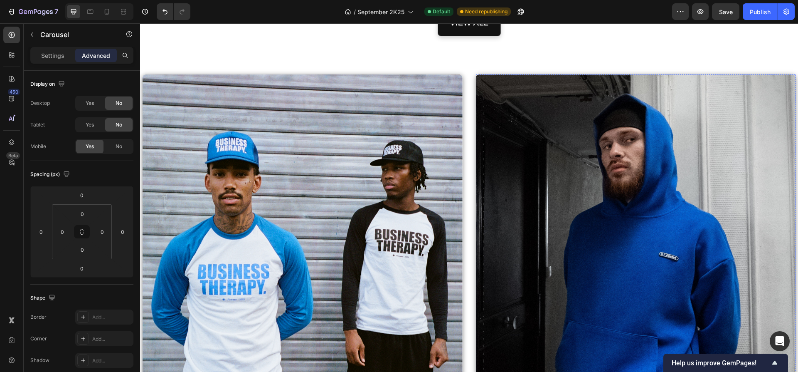
scroll to position [1871, 0]
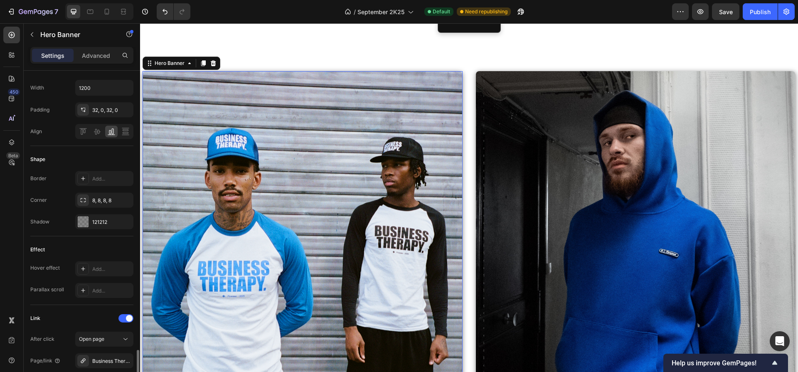
scroll to position [431, 0]
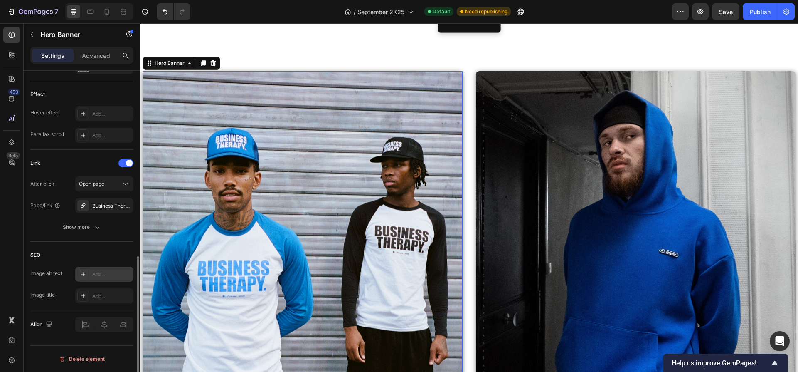
click at [107, 278] on div "Add..." at bounding box center [104, 273] width 58 height 15
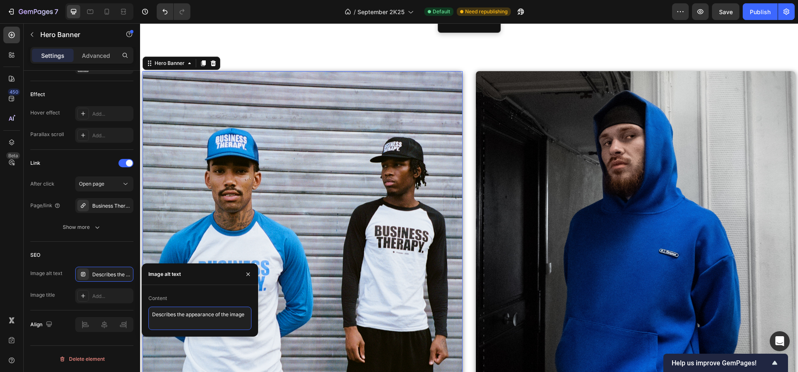
click at [175, 313] on textarea "Describes the appearance of the image" at bounding box center [199, 317] width 103 height 23
paste textarea "ux hommes posant devant un rideau métallique, casquettes et t-shirts Business T…"
type textarea "Deux hommes posant devant un rideau métallique, casquettes et t-shirts Business…"
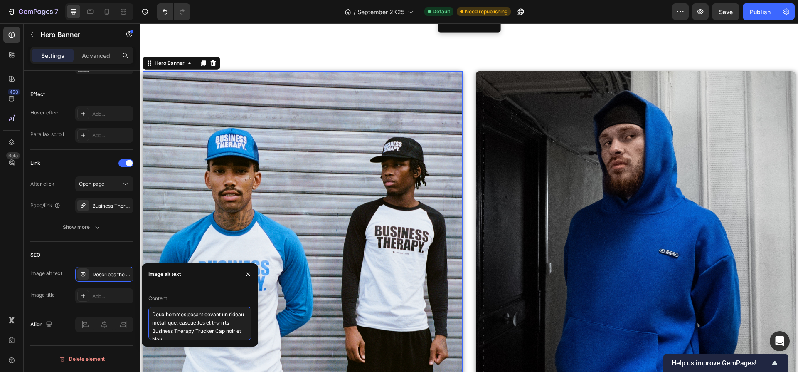
scroll to position [3, 0]
click at [103, 296] on div "Add..." at bounding box center [111, 295] width 39 height 7
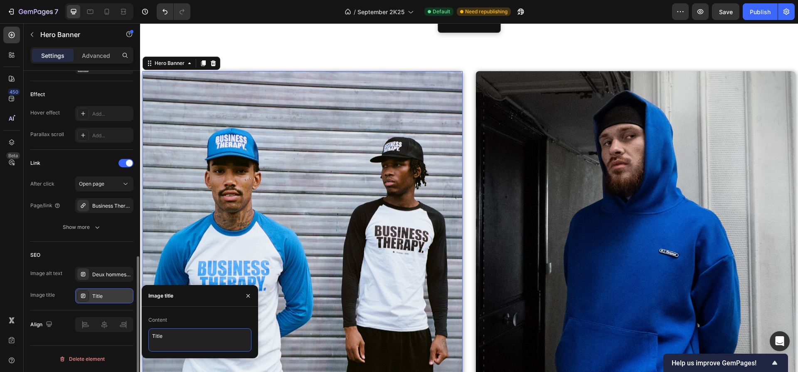
click at [161, 338] on textarea "Title" at bounding box center [199, 339] width 103 height 23
paste textarea "Business Therapy Trucker Cap noir et bleu rideau métalliqu"
type textarea "Business Therapy Trucker Cap noir et bleu rideau métallique"
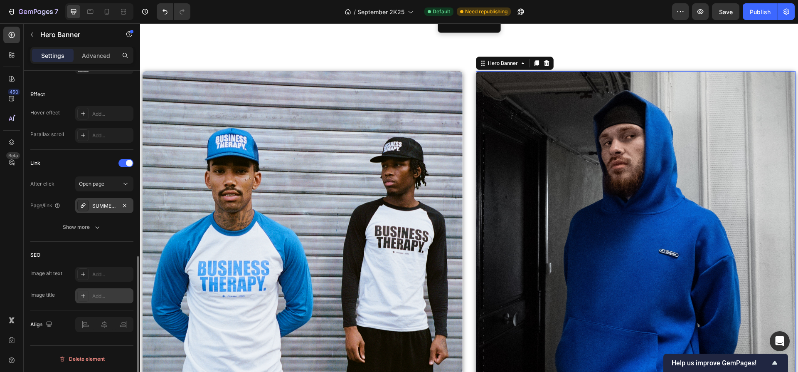
click at [101, 205] on div "SUMMER PACK 2025 2" at bounding box center [104, 205] width 24 height 7
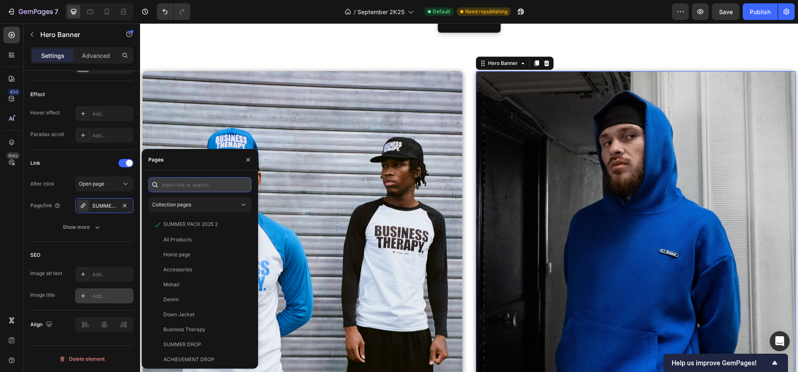
click at [199, 185] on input "text" at bounding box center [199, 184] width 103 height 15
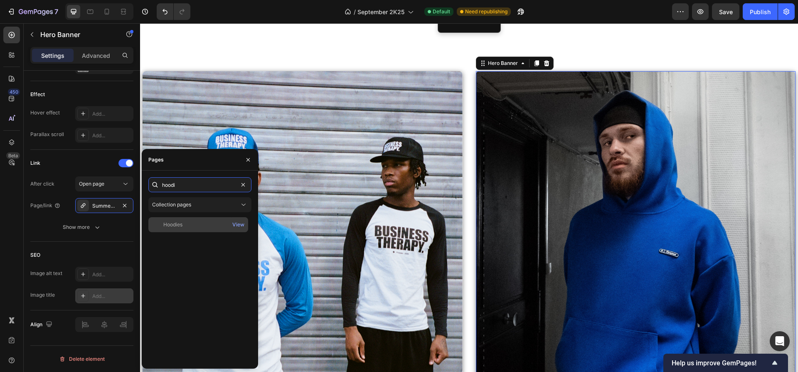
type input "hoodi"
click at [187, 228] on div "Hoodies View" at bounding box center [198, 224] width 100 height 15
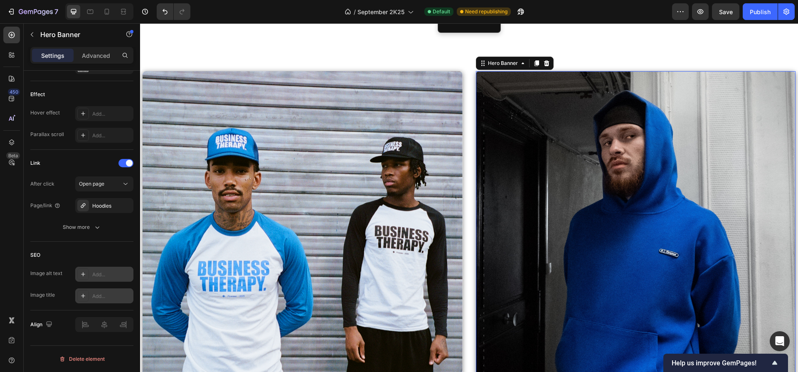
click at [102, 268] on div "Add..." at bounding box center [104, 273] width 58 height 15
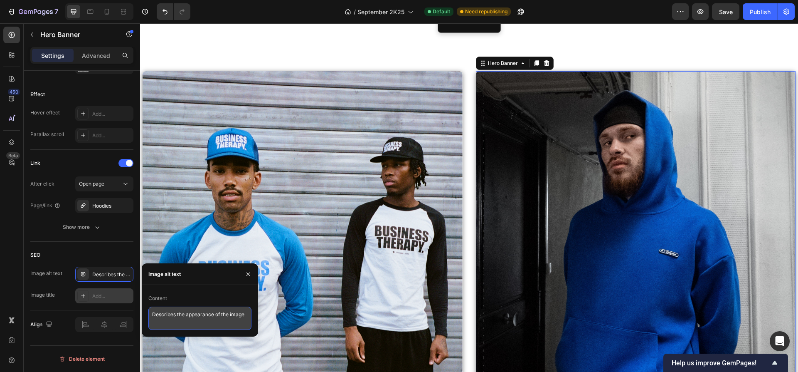
click at [191, 317] on textarea "Describes the appearance of the image" at bounding box center [199, 317] width 103 height 23
paste textarea "Homme barbu en bonnet noir et hoodie bleu Finesse, capuche relevée, posé contre…"
type textarea "Homme barbu en bonnet noir et hoodie bleu Finesse, capuche relevée, posé contre…"
click at [115, 296] on div "Add..." at bounding box center [111, 295] width 39 height 7
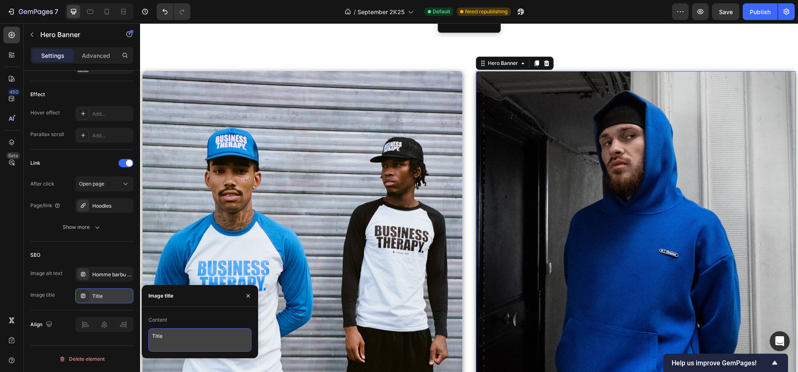
click at [165, 333] on textarea "Title" at bounding box center [199, 339] width 103 height 23
paste textarea "Hoodie Finesse bleu – style urbain minimalist"
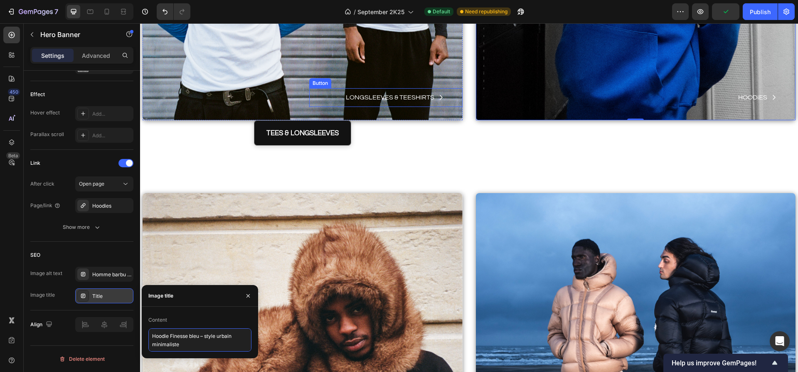
scroll to position [2365, 0]
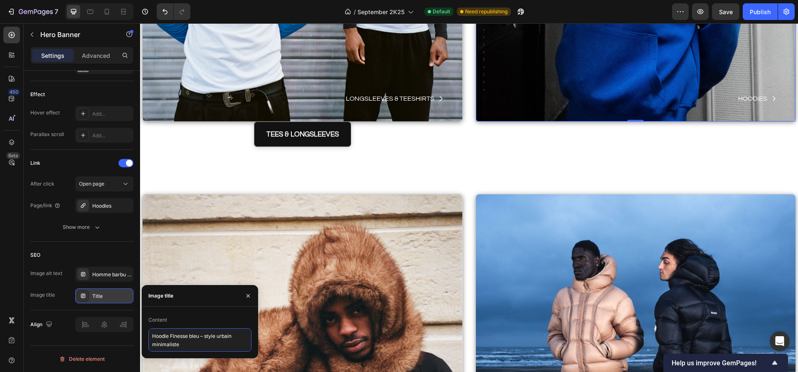
type textarea "Hoodie Finesse bleu – style urbain minimaliste"
click at [241, 140] on div "TEES & LONGSLEEVES Button" at bounding box center [303, 144] width 320 height 46
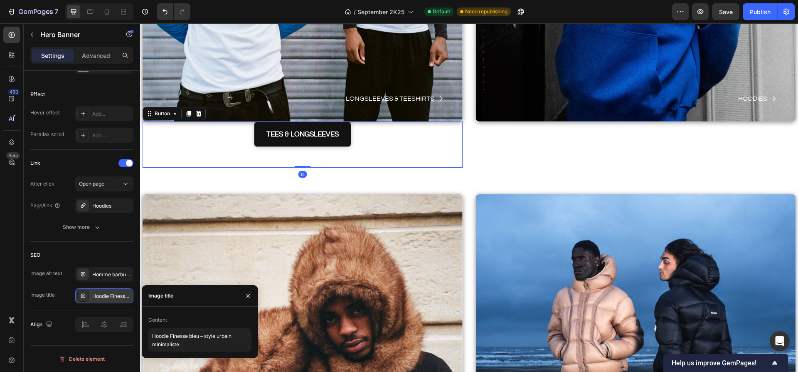
scroll to position [0, 0]
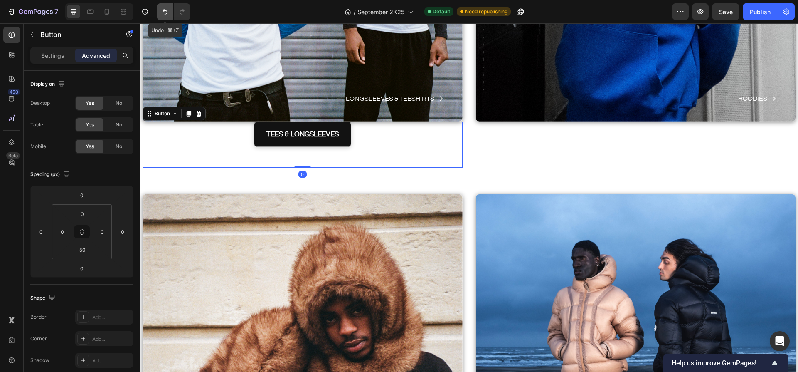
click at [167, 13] on icon "Undo/Redo" at bounding box center [165, 11] width 8 height 8
click at [163, 13] on icon "Undo/Redo" at bounding box center [165, 11] width 8 height 8
click at [168, 11] on icon "Undo/Redo" at bounding box center [165, 11] width 8 height 8
click at [170, 15] on button "Undo/Redo" at bounding box center [165, 11] width 17 height 17
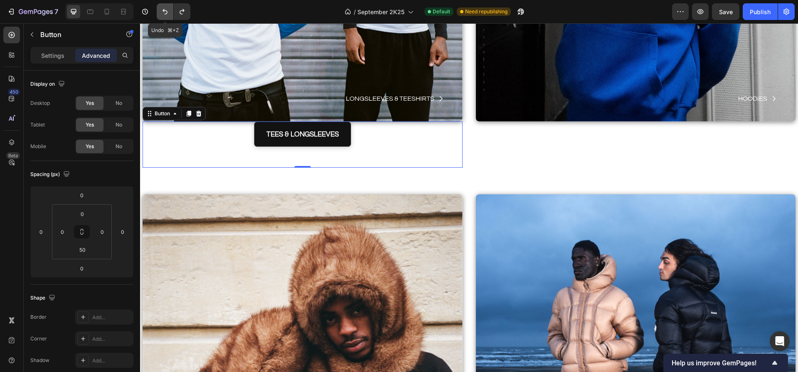
click at [164, 8] on icon "Undo/Redo" at bounding box center [165, 11] width 8 height 8
click at [164, 11] on icon "Undo/Redo" at bounding box center [165, 11] width 8 height 8
click at [166, 8] on icon "Undo/Redo" at bounding box center [165, 11] width 8 height 8
click at [161, 10] on icon "Undo/Redo" at bounding box center [165, 11] width 8 height 8
click at [163, 9] on icon "Undo/Redo" at bounding box center [165, 11] width 8 height 8
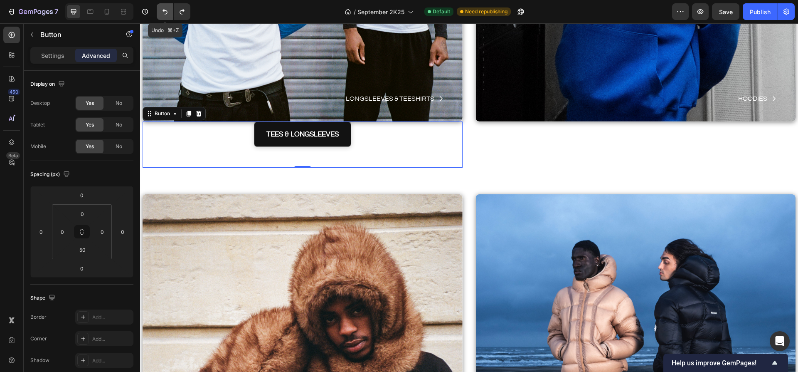
click at [165, 10] on icon "Undo/Redo" at bounding box center [165, 11] width 8 height 8
drag, startPoint x: 165, startPoint y: 10, endPoint x: 26, endPoint y: 1, distance: 139.6
click at [165, 10] on icon "Undo/Redo" at bounding box center [165, 11] width 5 height 5
click at [161, 11] on icon "Undo/Redo" at bounding box center [165, 11] width 8 height 8
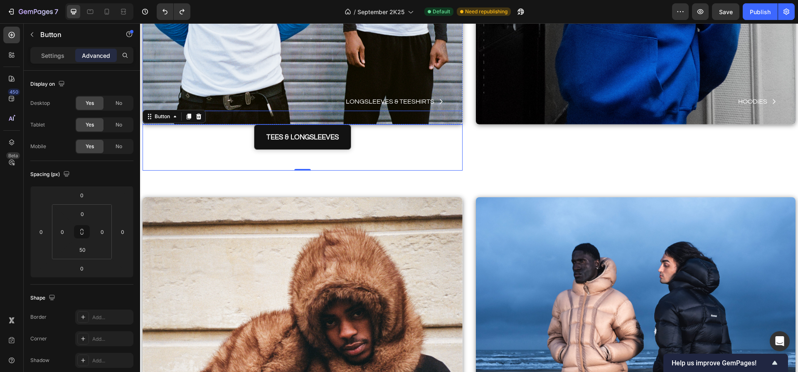
scroll to position [2356, 0]
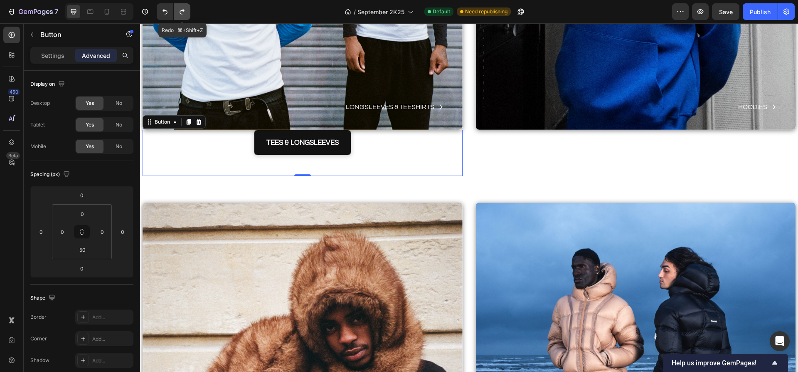
click at [183, 10] on icon "Undo/Redo" at bounding box center [182, 11] width 5 height 5
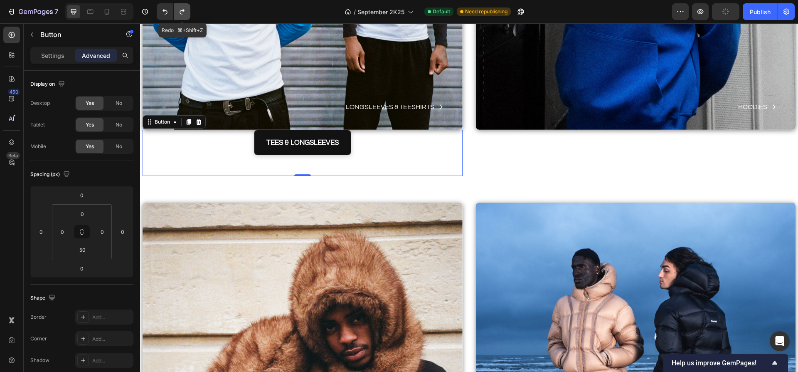
click at [183, 10] on icon "Undo/Redo" at bounding box center [182, 11] width 5 height 5
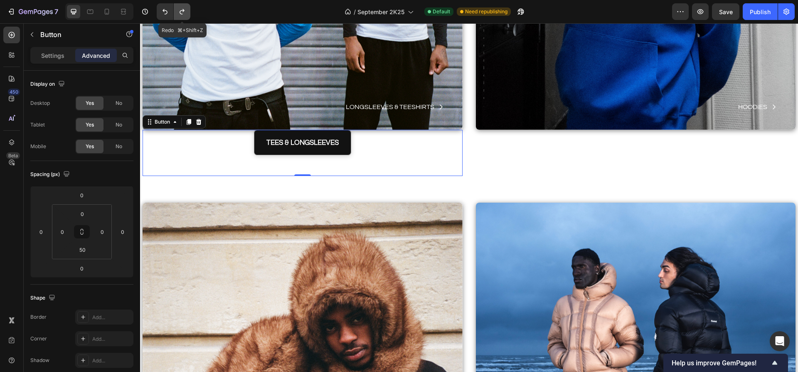
click at [183, 10] on icon "Undo/Redo" at bounding box center [182, 11] width 5 height 5
drag, startPoint x: 183, startPoint y: 10, endPoint x: 188, endPoint y: 20, distance: 10.8
click at [184, 12] on icon "Undo/Redo" at bounding box center [182, 11] width 8 height 8
click at [182, 10] on icon "Undo/Redo" at bounding box center [182, 11] width 5 height 5
click at [239, 145] on div "TEES & LONGSLEEVES Button 0" at bounding box center [303, 153] width 320 height 46
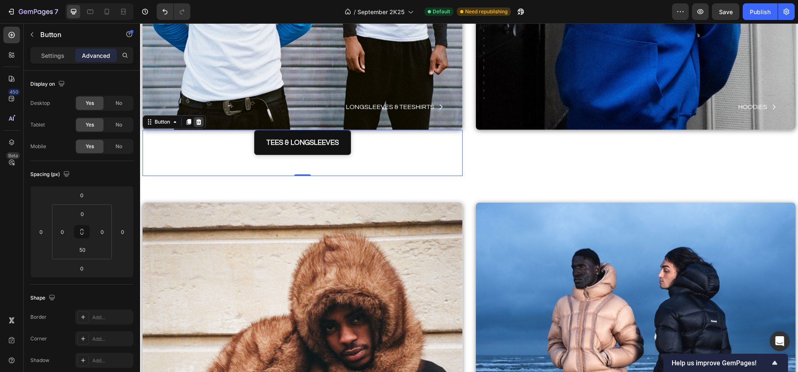
click at [199, 122] on icon at bounding box center [198, 122] width 5 height 6
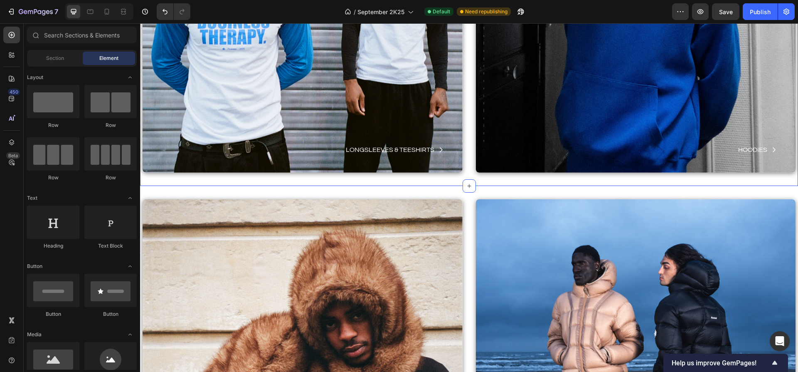
scroll to position [2311, 0]
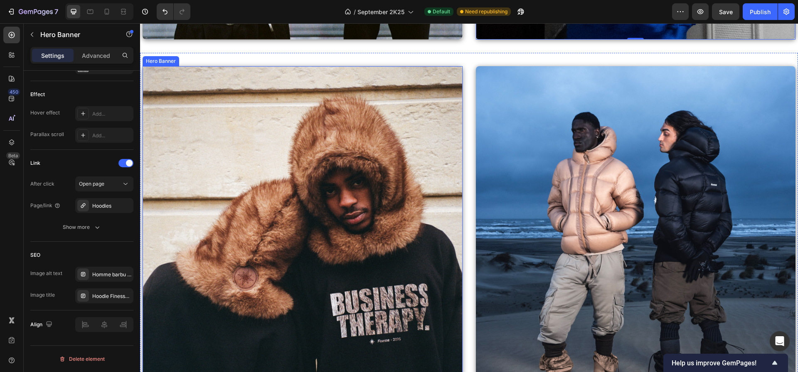
scroll to position [2447, 0]
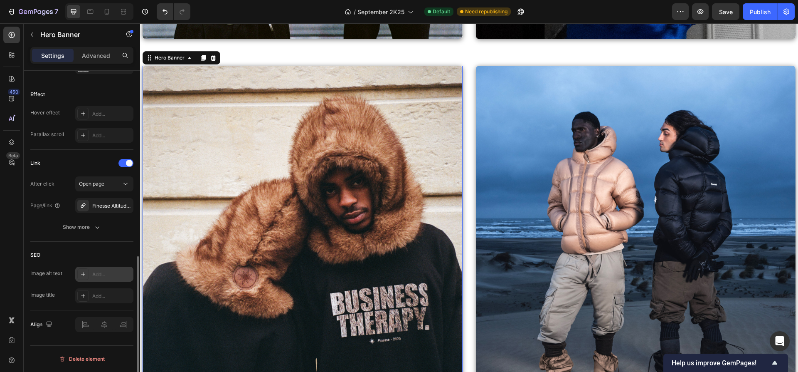
click at [99, 275] on div "Add..." at bounding box center [111, 274] width 39 height 7
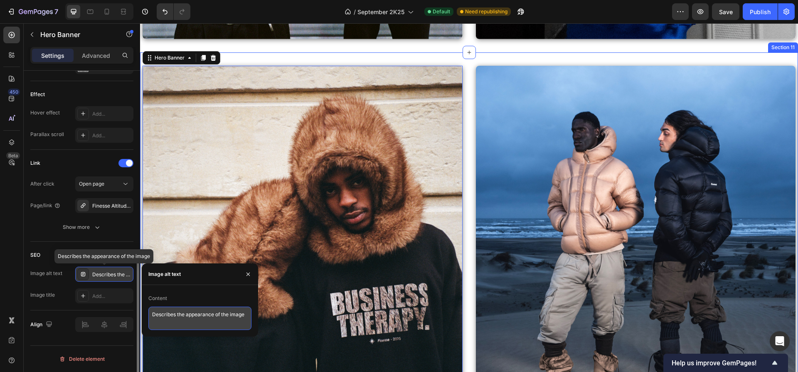
click at [185, 318] on textarea "Describes the appearance of the image" at bounding box center [199, 317] width 103 height 23
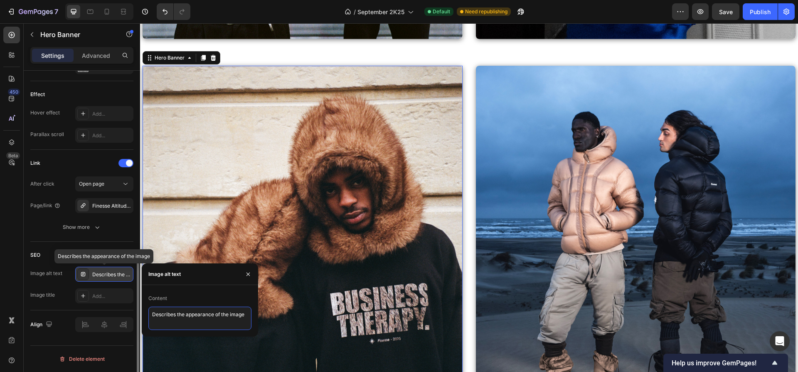
paste textarea "ux personnes devant un mur en cagoule Finest Fur Hood, l’une de dos, l’autre en…"
type textarea "Deux personnes devant un mur en cagoule Finest Fur Hood, l’une de dos, l’autre …"
click at [93, 296] on div "Add..." at bounding box center [111, 295] width 39 height 7
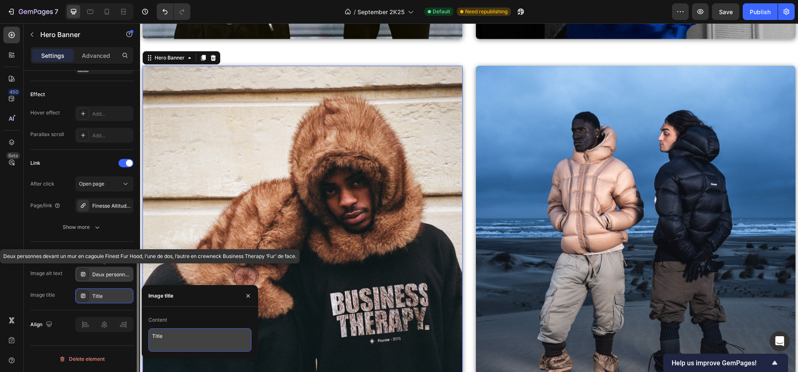
click at [170, 335] on textarea "Title" at bounding box center [199, 339] width 103 height 23
paste textarea "Crewneck Business Therapy ‘Fur’ – look streetwear affirmé"
type textarea "Crewneck Business Therapy ‘Fur’ – look streetwear affirmé"
click at [100, 207] on div "Finesse Altitude Series (FAS)" at bounding box center [104, 205] width 24 height 7
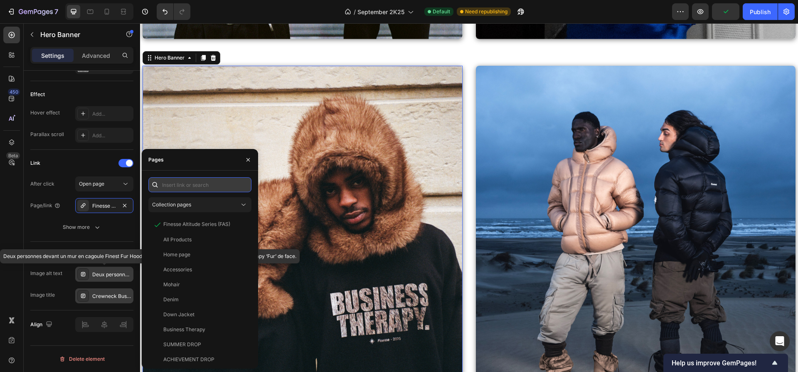
click at [197, 183] on input "text" at bounding box center [199, 184] width 103 height 15
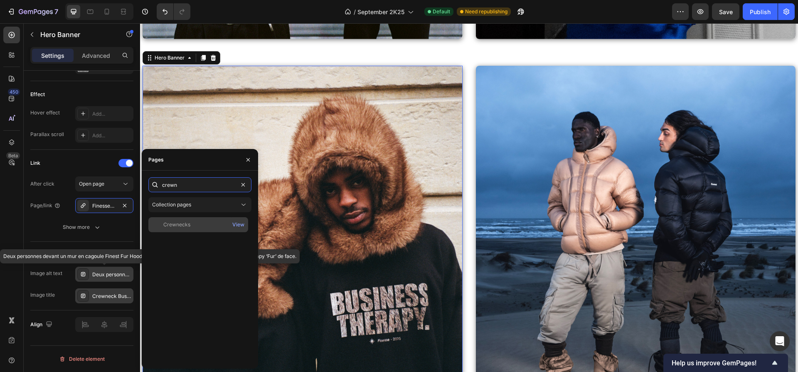
type input "crewn"
click at [206, 226] on div "Crewnecks" at bounding box center [198, 224] width 93 height 7
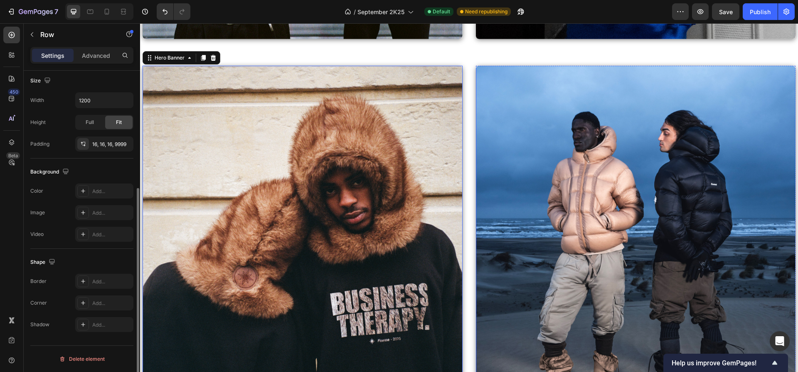
scroll to position [0, 0]
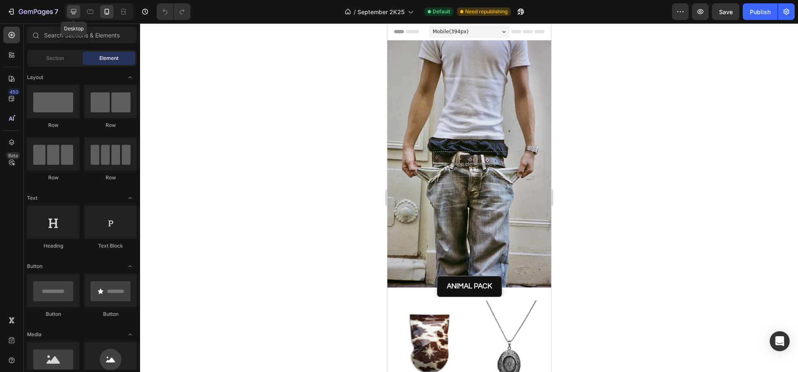
click at [72, 13] on icon at bounding box center [73, 11] width 8 height 8
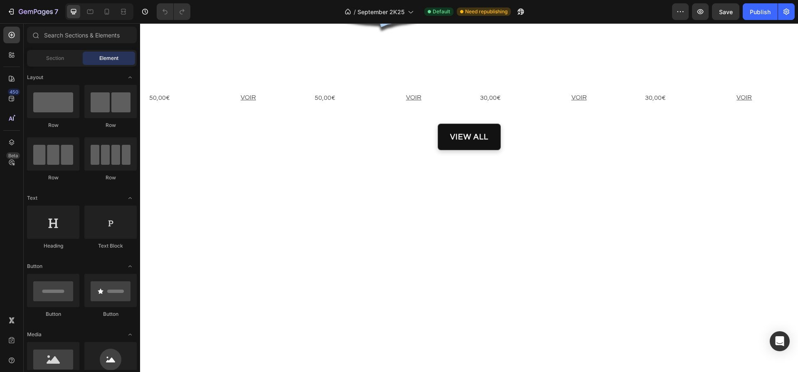
scroll to position [1926, 0]
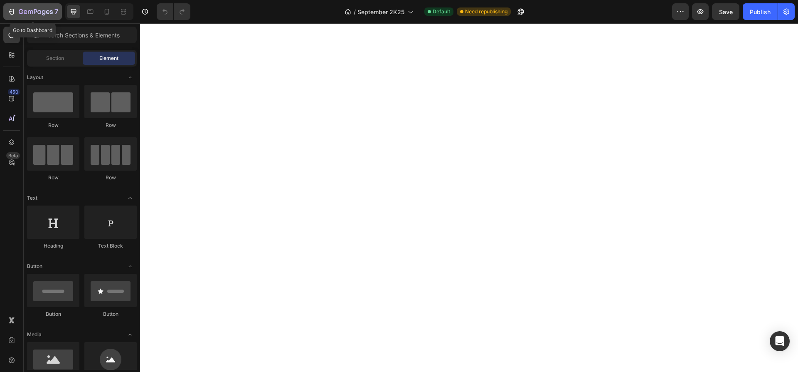
click at [14, 14] on icon "button" at bounding box center [11, 11] width 8 height 8
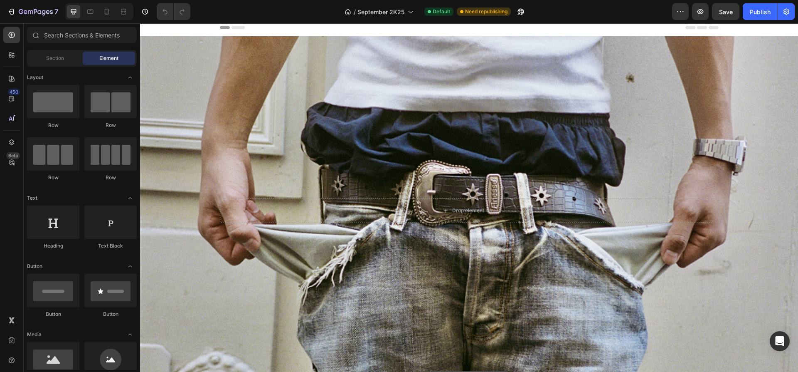
scroll to position [5, 0]
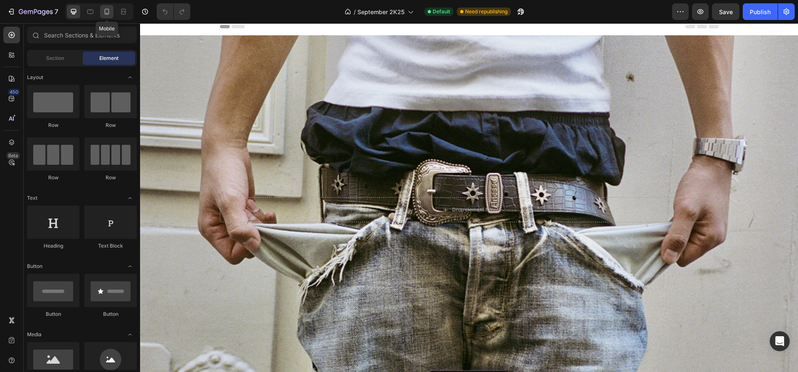
click at [108, 15] on icon at bounding box center [107, 11] width 8 height 8
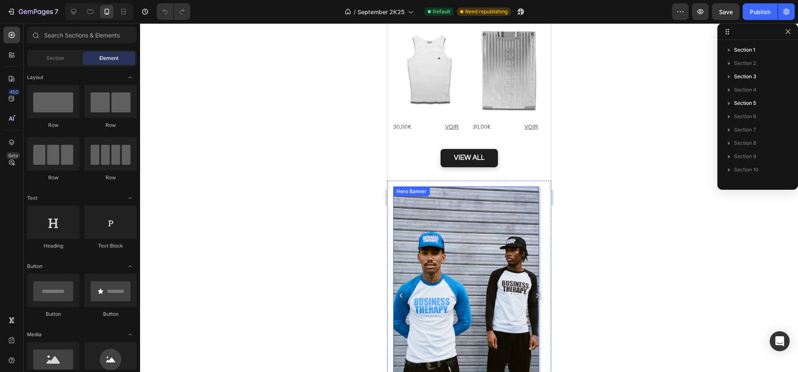
click at [395, 187] on div "Hero Banner" at bounding box center [410, 190] width 33 height 7
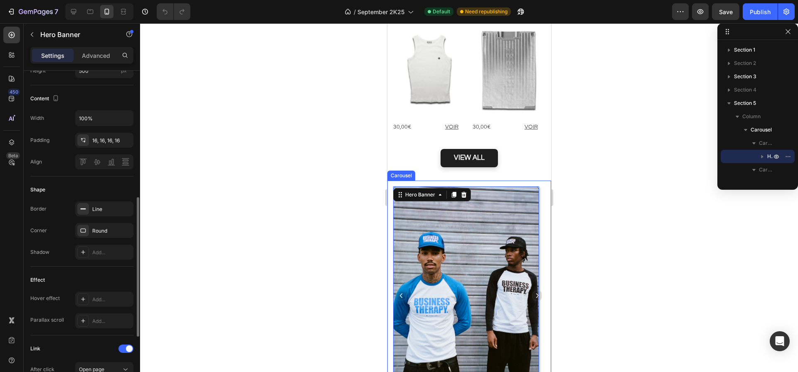
scroll to position [431, 0]
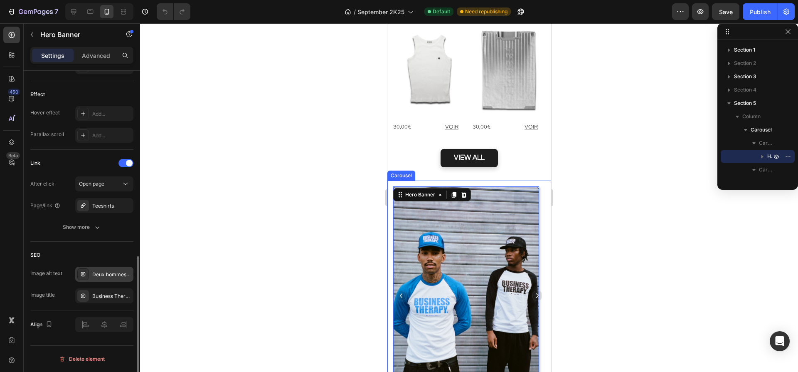
click at [101, 276] on div "Deux hommes posant devant un rideau métallique, casquettes et t-shirts Business…" at bounding box center [111, 274] width 39 height 7
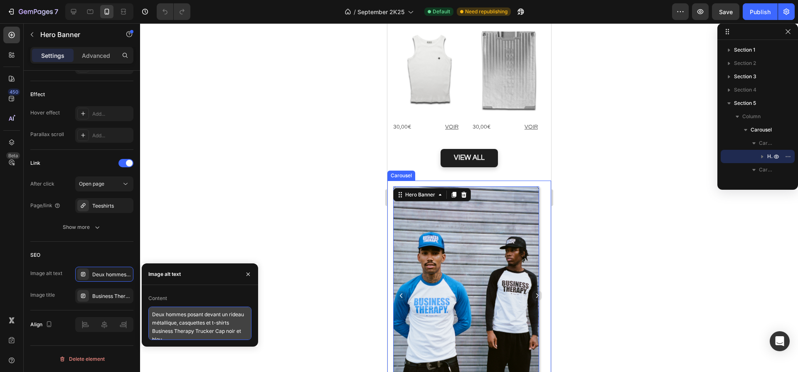
click at [212, 320] on textarea "Deux hommes posant devant un rideau métallique, casquettes et t-shirts Business…" at bounding box center [199, 322] width 103 height 33
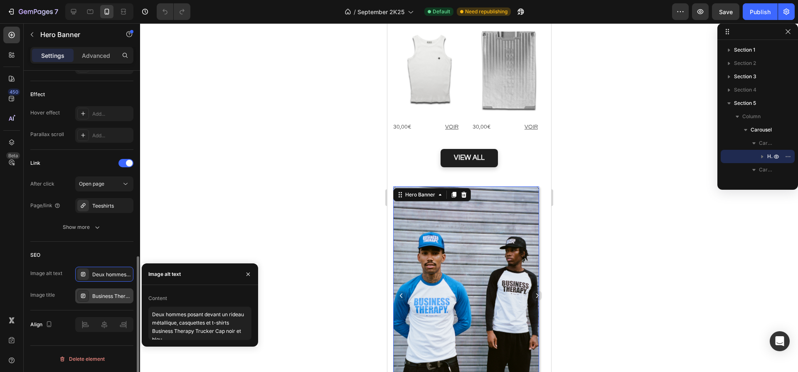
click at [103, 295] on div "Business Therapy Trucker Cap noir et bleu rideau métallique" at bounding box center [111, 295] width 39 height 7
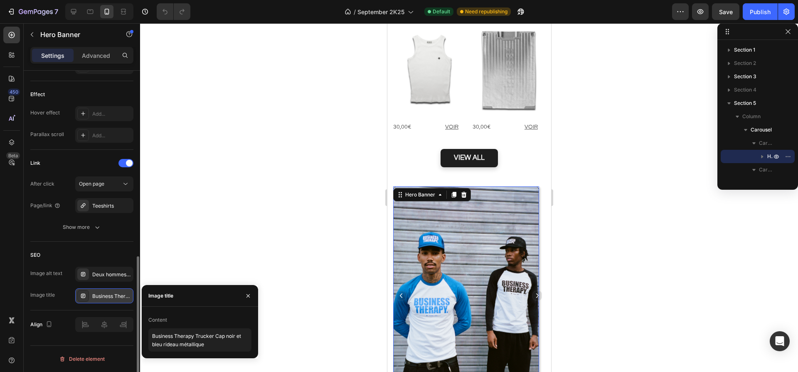
click at [103, 295] on div "Business Therapy Trucker Cap noir et bleu rideau métallique" at bounding box center [111, 295] width 39 height 7
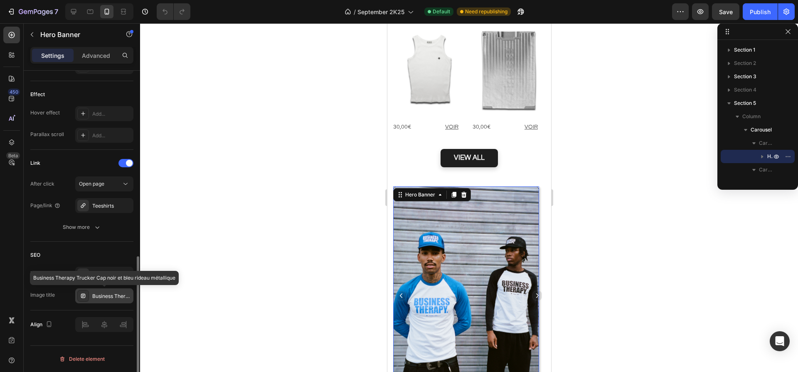
click at [114, 296] on div "Business Therapy Trucker Cap noir et bleu rideau métallique" at bounding box center [111, 295] width 39 height 7
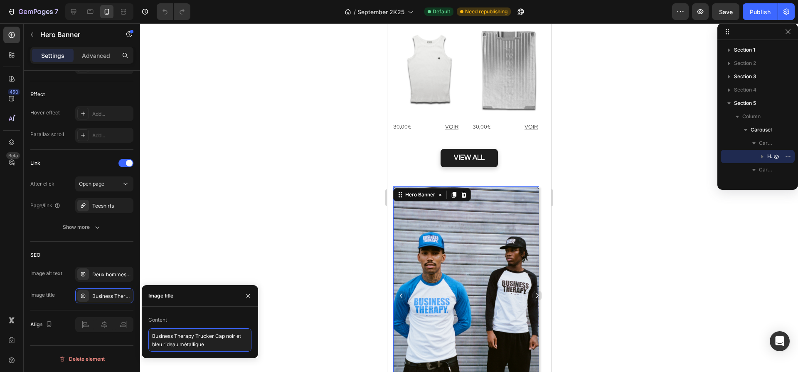
click at [190, 348] on textarea "Business Therapy Trucker Cap noir et bleu rideau métallique" at bounding box center [199, 339] width 103 height 23
click at [534, 292] on icon "Carousel Next Arrow" at bounding box center [537, 295] width 6 height 6
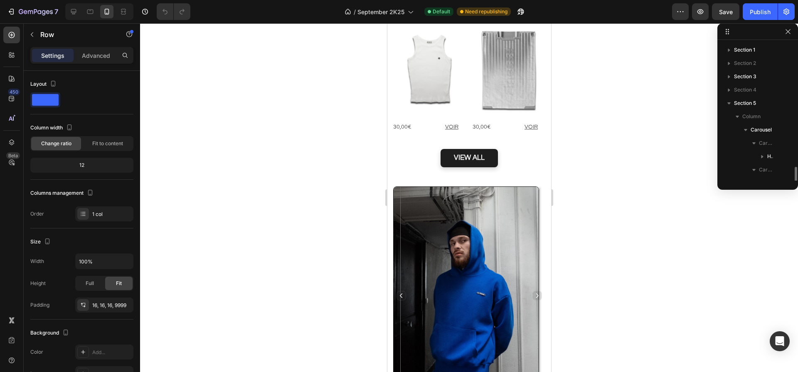
scroll to position [104, 0]
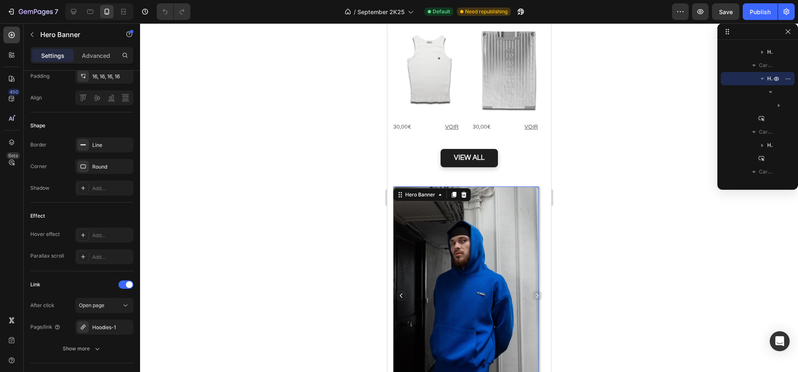
scroll to position [431, 0]
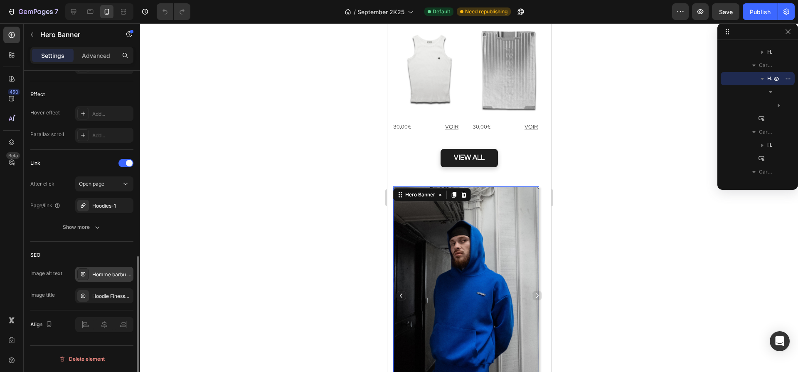
click at [102, 280] on div "Homme barbu en bonnet noir et hoodie bleu Finesse, capuche relevée, posé contre…" at bounding box center [104, 273] width 58 height 15
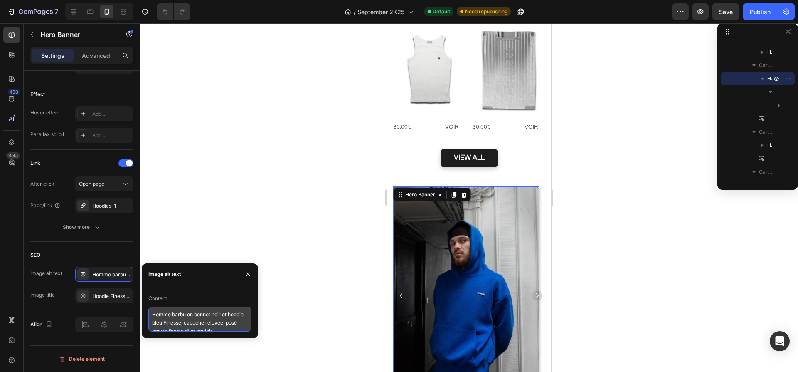
click at [177, 325] on textarea "Homme barbu en bonnet noir et hoodie bleu Finesse, capuche relevée, posé contre…" at bounding box center [199, 318] width 103 height 25
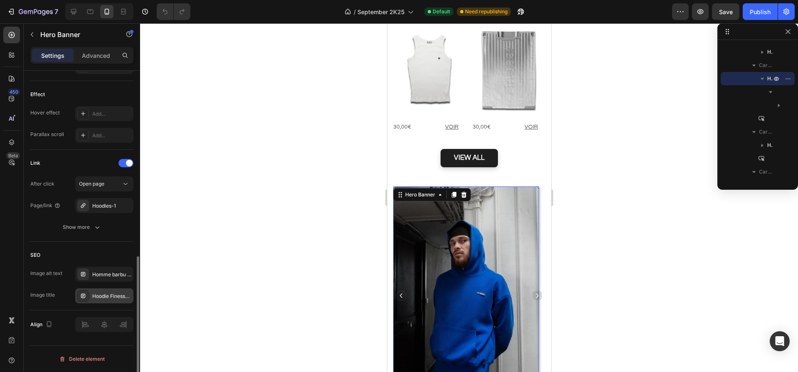
click at [103, 298] on div "Hoodie Finesse bleu – style urbain minimaliste" at bounding box center [111, 295] width 39 height 7
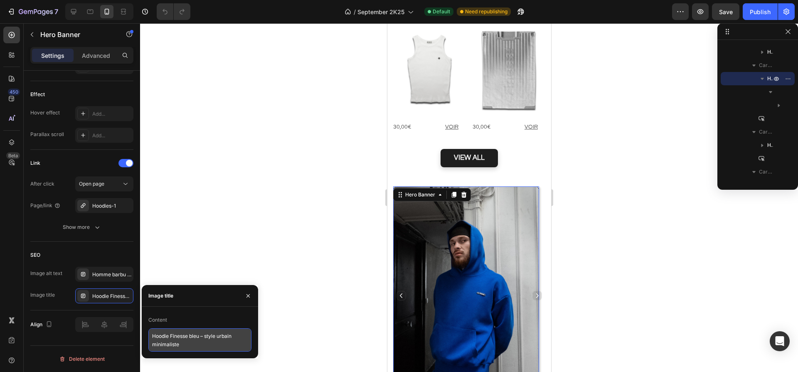
click at [161, 335] on textarea "Hoodie Finesse bleu – style urbain minimaliste" at bounding box center [199, 339] width 103 height 23
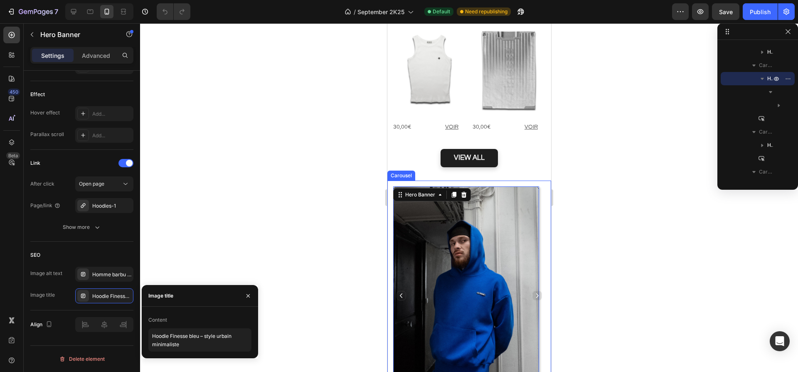
click at [399, 292] on icon "Carousel Back Arrow" at bounding box center [401, 295] width 6 height 6
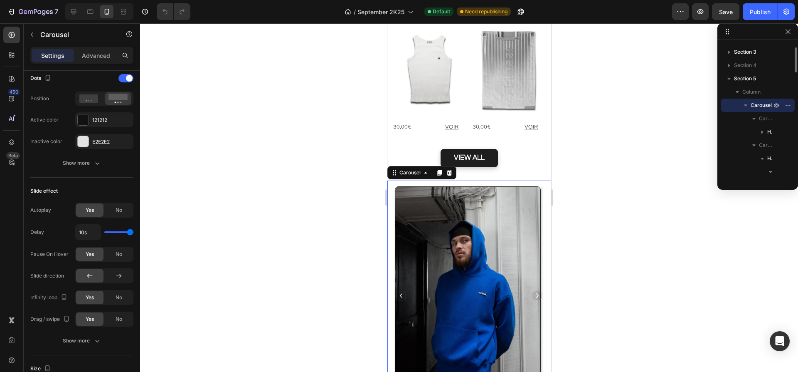
scroll to position [0, 0]
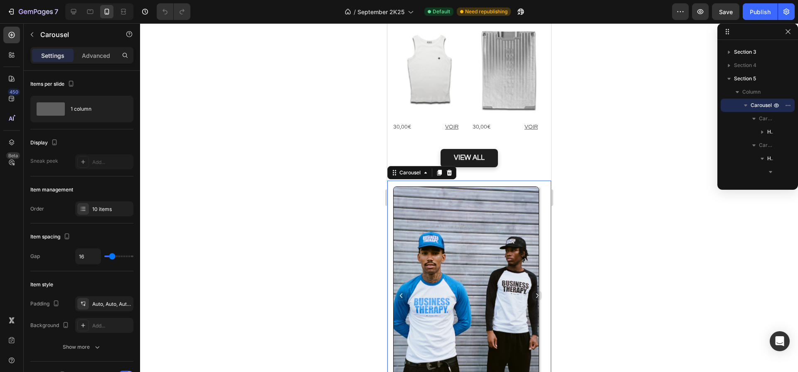
click at [534, 292] on icon "Carousel Next Arrow" at bounding box center [537, 295] width 6 height 6
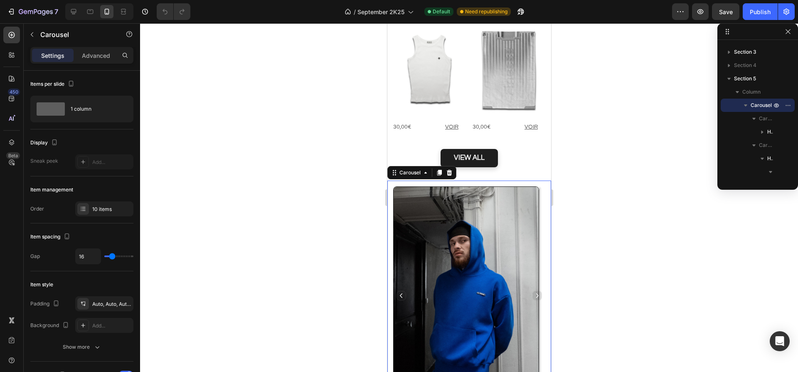
click at [534, 292] on icon "Carousel Next Arrow" at bounding box center [537, 295] width 6 height 6
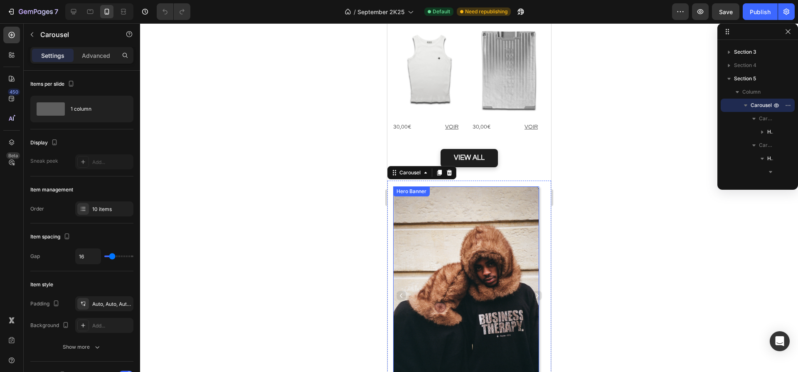
click at [396, 187] on div "Hero Banner" at bounding box center [410, 190] width 33 height 7
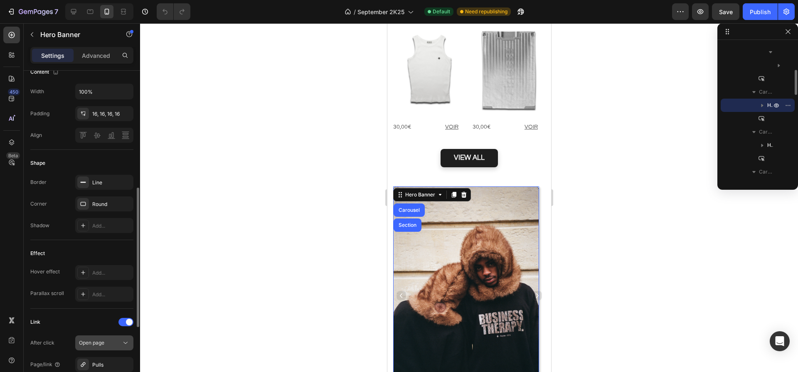
scroll to position [379, 0]
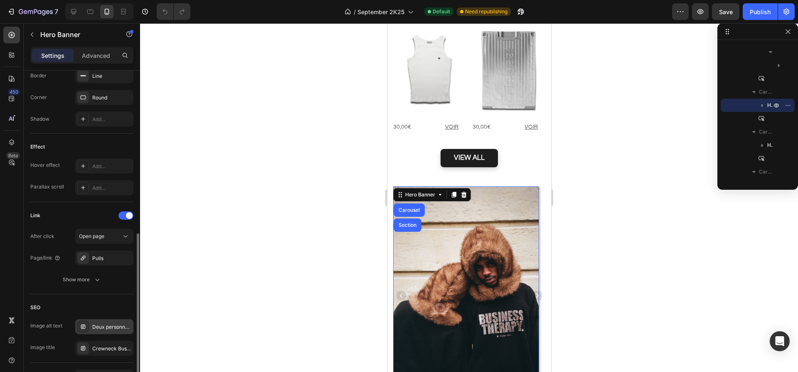
click at [104, 325] on div "Deux personnes devant un mur en cagoule Finest Fur Hood, l’une de dos, l’autre …" at bounding box center [111, 326] width 39 height 7
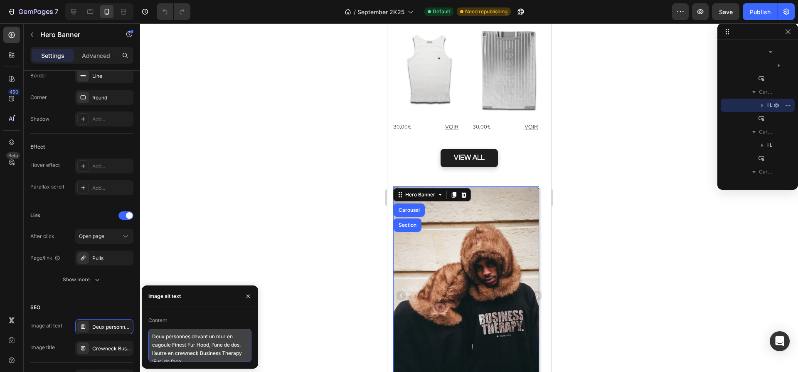
click at [168, 352] on textarea "Deux personnes devant un mur en cagoule Finest Fur Hood, l’une de dos, l’autre …" at bounding box center [199, 344] width 103 height 33
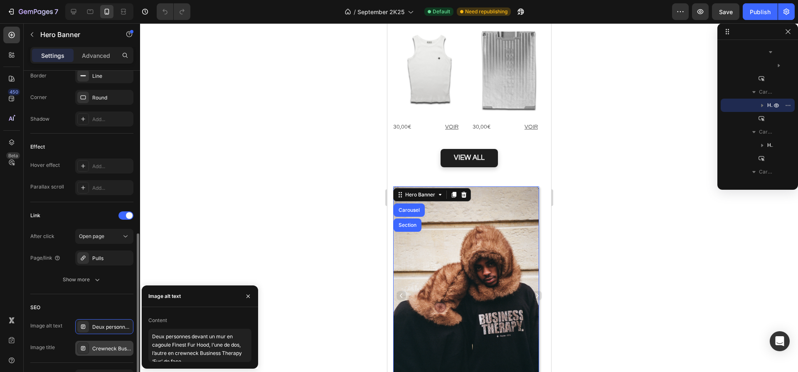
click at [101, 348] on div "Crewneck Business Therapy ‘Fur’ – look streetwear affirmé" at bounding box center [111, 348] width 39 height 7
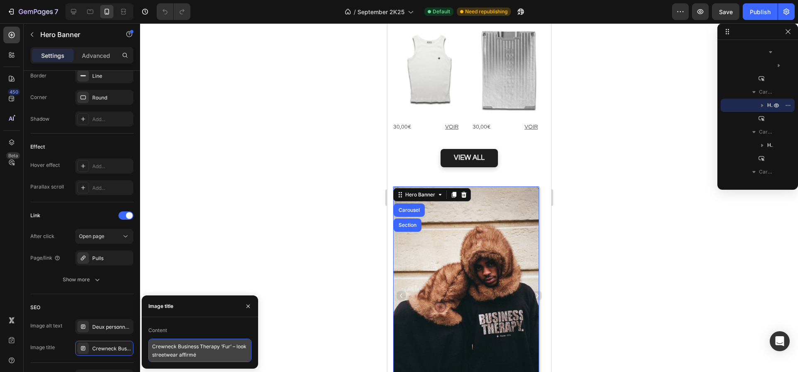
click at [184, 355] on textarea "Crewneck Business Therapy ‘Fur’ – look streetwear affirmé" at bounding box center [199, 349] width 103 height 23
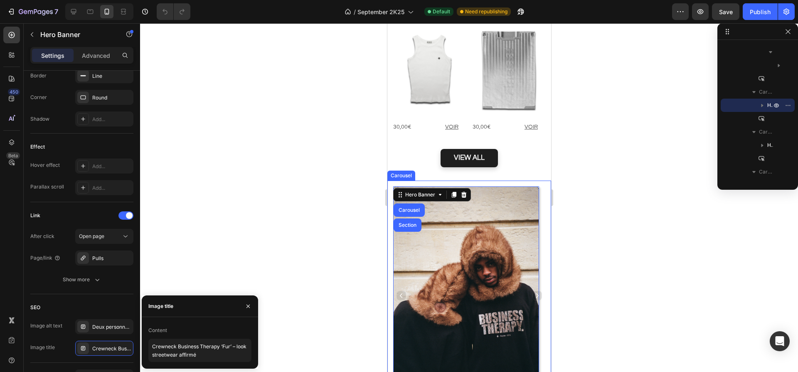
click at [534, 292] on icon "Carousel Next Arrow" at bounding box center [537, 295] width 6 height 6
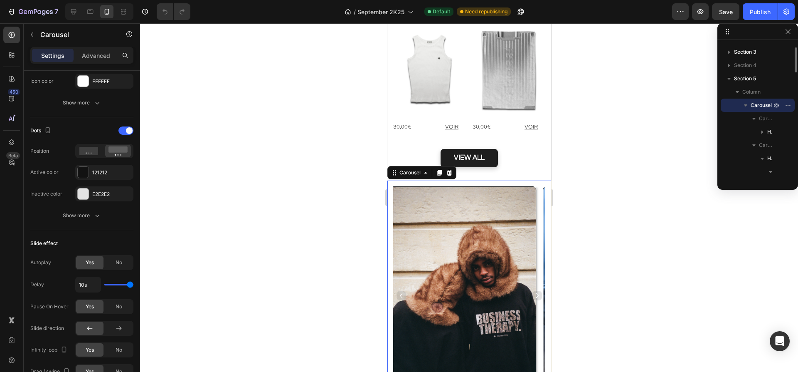
scroll to position [0, 0]
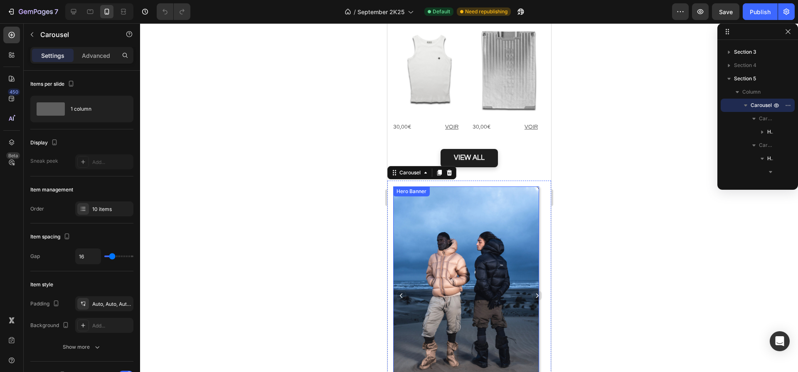
click at [397, 187] on div "Hero Banner" at bounding box center [410, 190] width 33 height 7
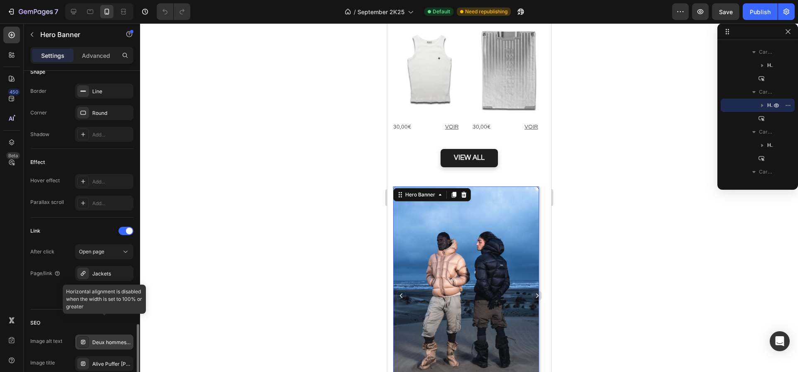
scroll to position [431, 0]
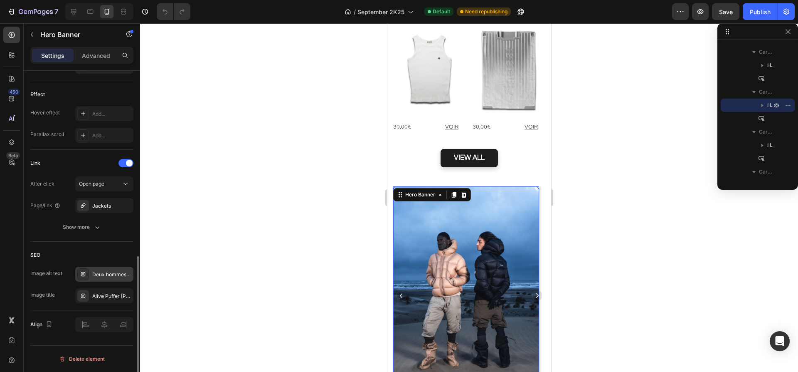
click at [105, 276] on div "Deux hommes sur une dune de sable en bottes de pêcheurs et Alive Puffer Jacket …" at bounding box center [111, 274] width 39 height 7
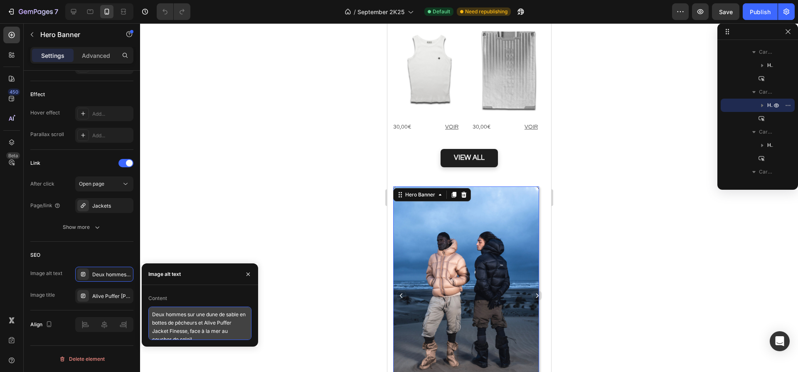
click at [197, 328] on textarea "Deux hommes sur une dune de sable en bottes de pêcheurs et Alive Puffer Jacket …" at bounding box center [199, 322] width 103 height 33
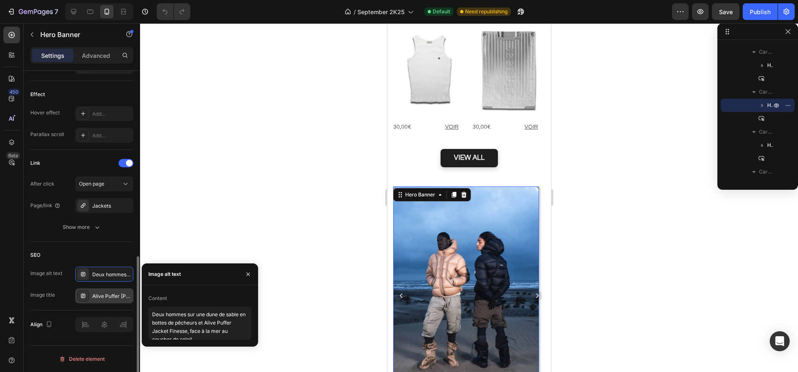
click at [110, 295] on div "Alive Puffer [PERSON_NAME] – esprit aventurier face à l’océan" at bounding box center [111, 295] width 39 height 7
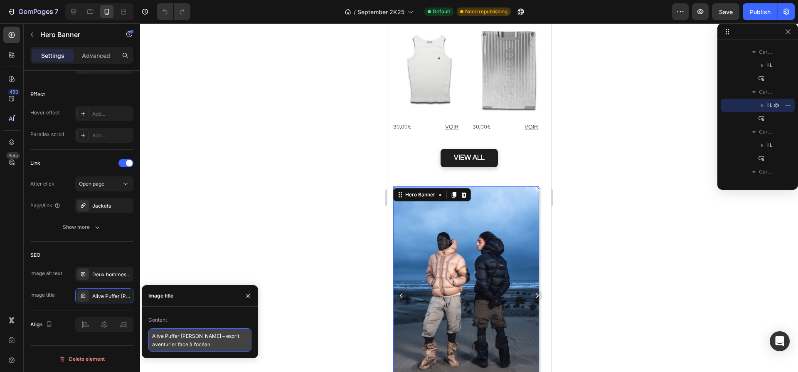
click at [178, 341] on textarea "Alive Puffer [PERSON_NAME] – esprit aventurier face à l’océan" at bounding box center [199, 339] width 103 height 23
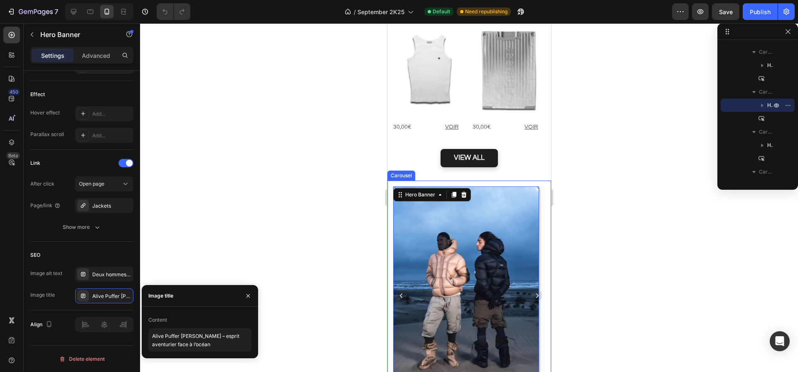
click at [534, 292] on icon "Carousel Next Arrow" at bounding box center [537, 295] width 6 height 6
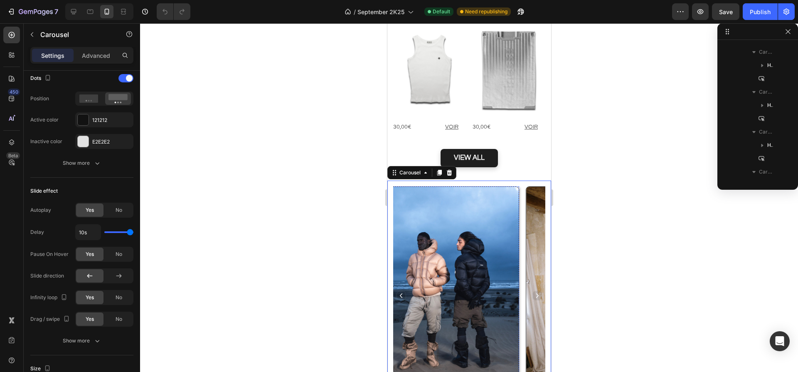
scroll to position [0, 0]
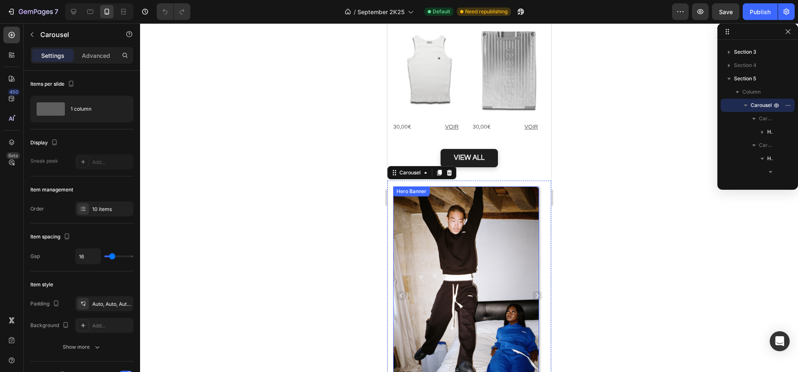
click at [397, 187] on div "Hero Banner" at bounding box center [410, 190] width 33 height 7
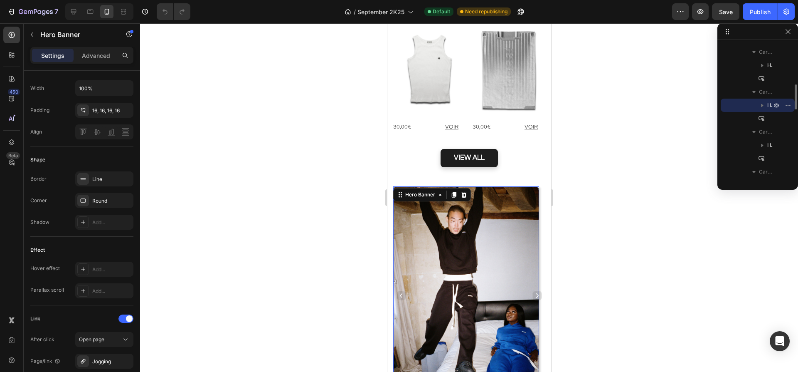
scroll to position [431, 0]
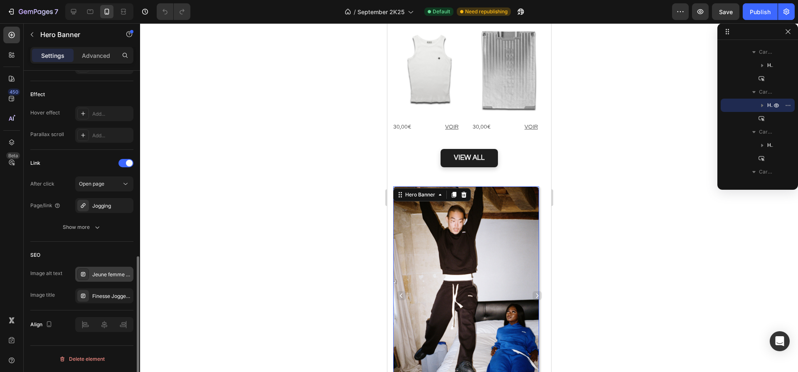
click at [106, 278] on div "Jeune femme allongée en ensemble Finesse jogger sur un lit, regardant un homme …" at bounding box center [104, 273] width 58 height 15
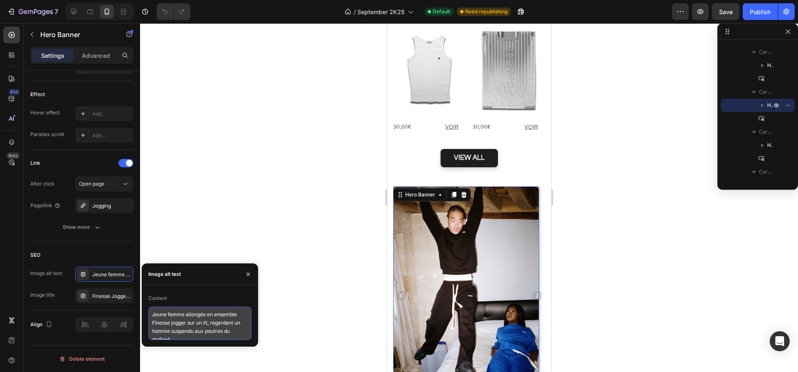
click at [202, 320] on textarea "Jeune femme allongée en ensemble Finesse jogger sur un lit, regardant un homme …" at bounding box center [199, 322] width 103 height 33
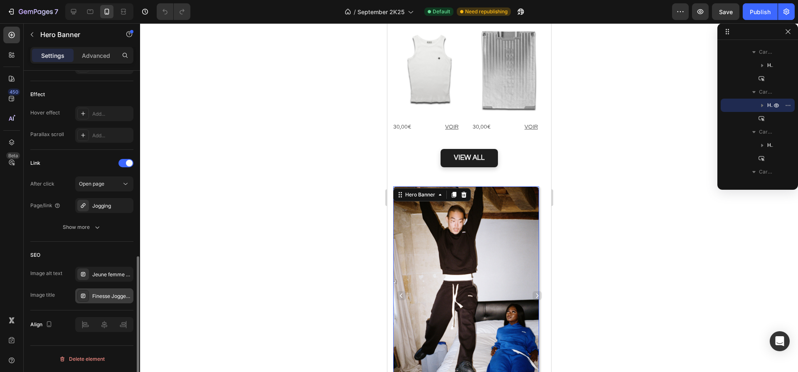
click at [103, 298] on div "Finesse Jogger – esprit casual dans une scène insolite" at bounding box center [111, 295] width 39 height 7
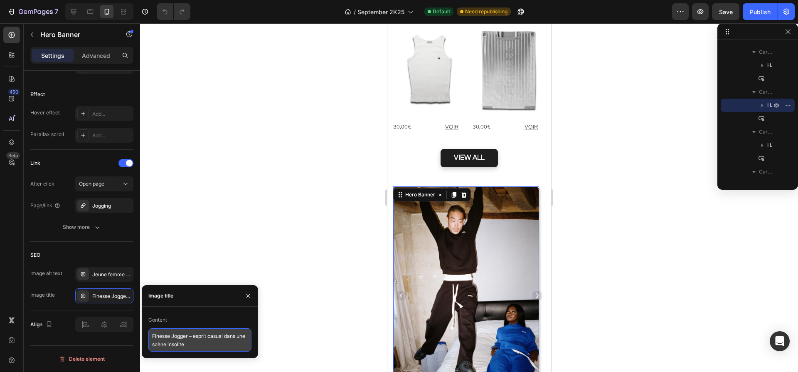
click at [171, 340] on textarea "Finesse Jogger – esprit casual dans une scène insolite" at bounding box center [199, 339] width 103 height 23
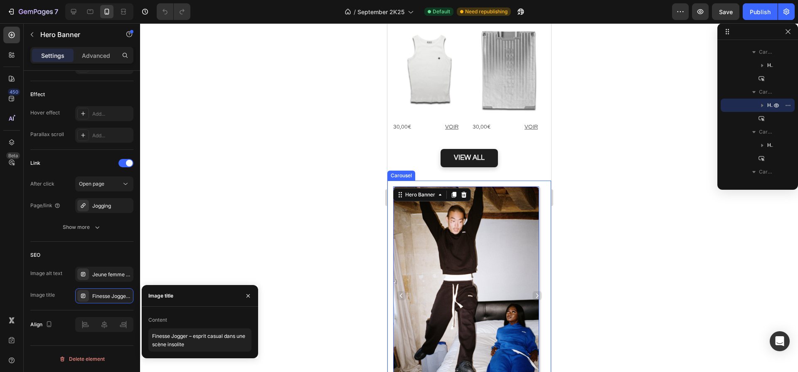
click at [534, 292] on icon "Carousel Next Arrow" at bounding box center [537, 295] width 6 height 6
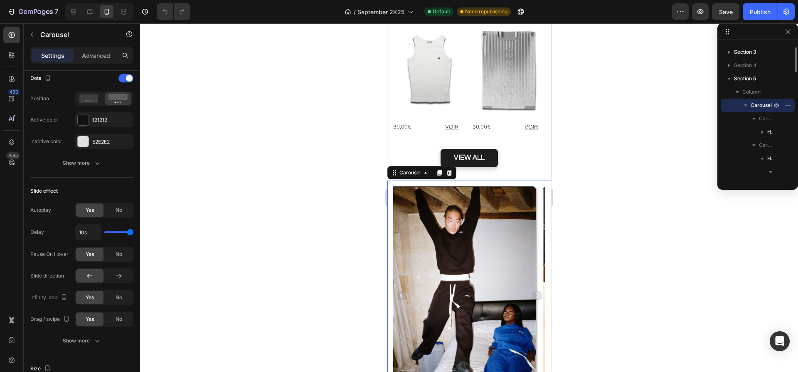
scroll to position [0, 0]
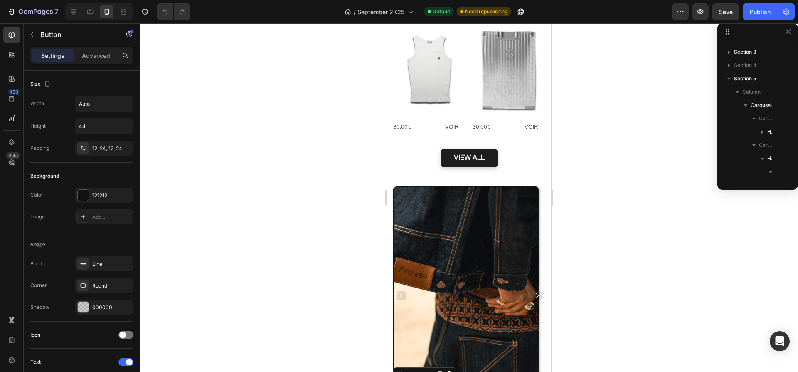
scroll to position [277, 0]
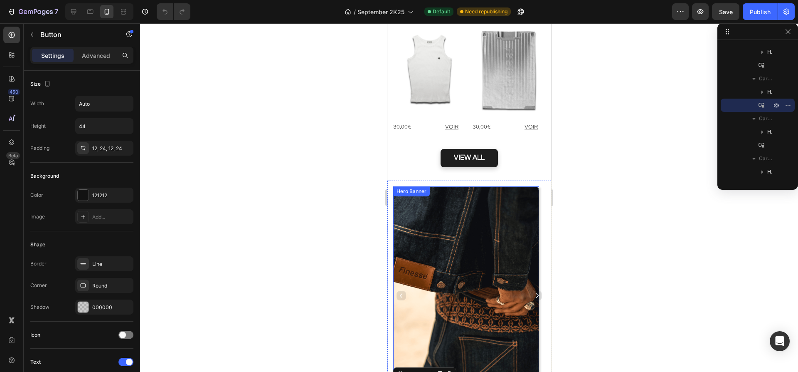
click at [396, 187] on div "Hero Banner" at bounding box center [410, 190] width 33 height 7
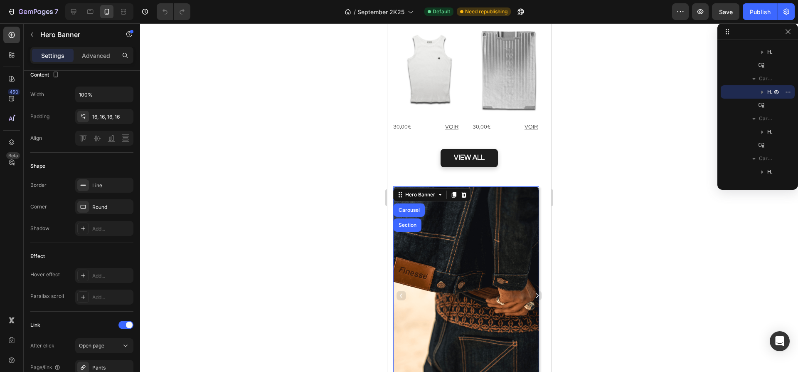
scroll to position [431, 0]
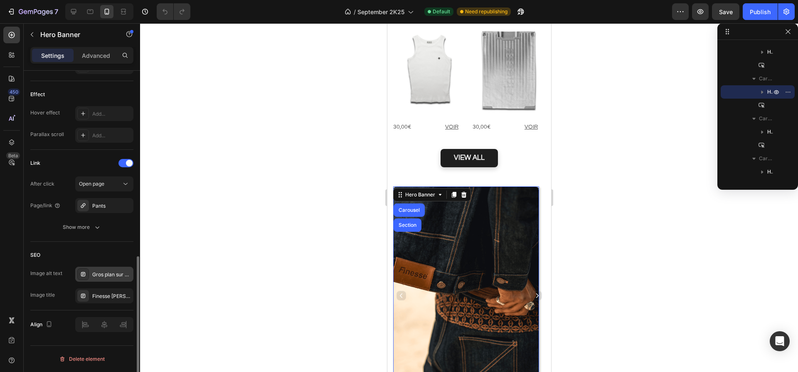
click at [103, 272] on div "Gros plan sur un homme de dos en Finesse Denim Jacket et [PERSON_NAME], main dr…" at bounding box center [111, 274] width 39 height 7
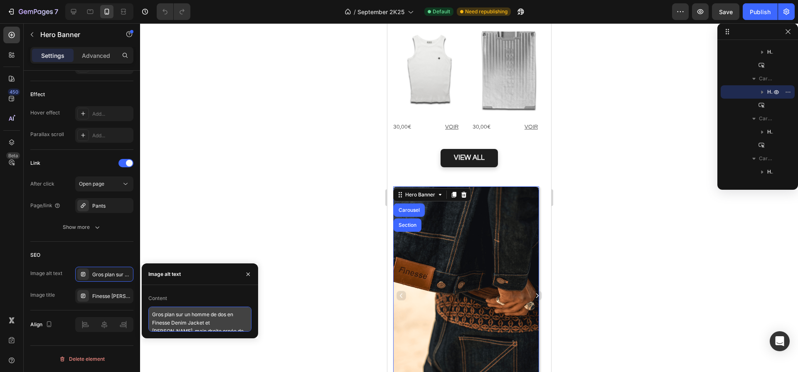
click at [196, 322] on textarea "Gros plan sur un homme de dos en Finesse Denim Jacket et [PERSON_NAME], main dr…" at bounding box center [199, 318] width 103 height 25
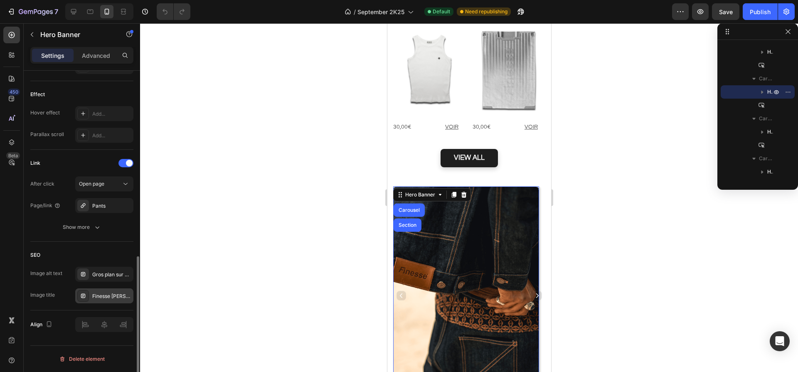
click at [94, 293] on div "Finesse [PERSON_NAME] & [PERSON_NAME] – détail brut et authentique" at bounding box center [111, 295] width 39 height 7
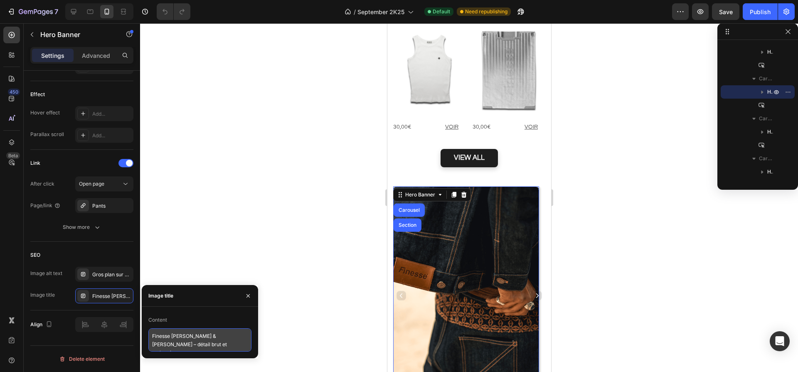
click at [182, 340] on textarea "Finesse [PERSON_NAME] & [PERSON_NAME] – détail brut et authentique" at bounding box center [199, 339] width 103 height 23
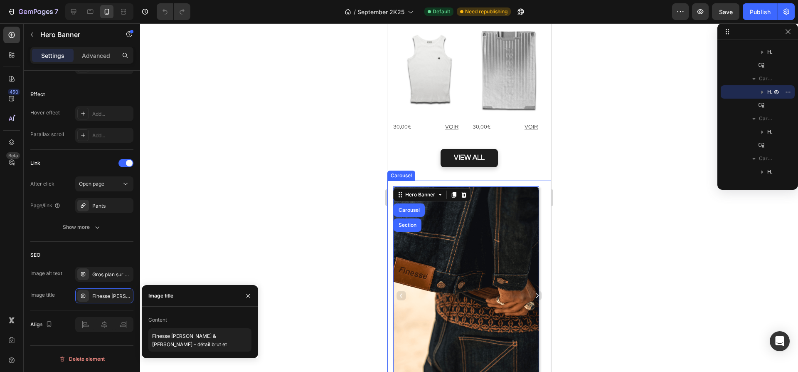
click at [534, 292] on icon "Carousel Next Arrow" at bounding box center [537, 295] width 6 height 6
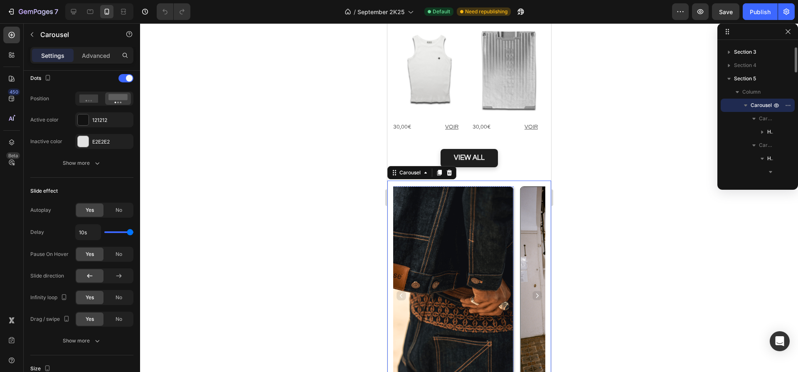
scroll to position [0, 0]
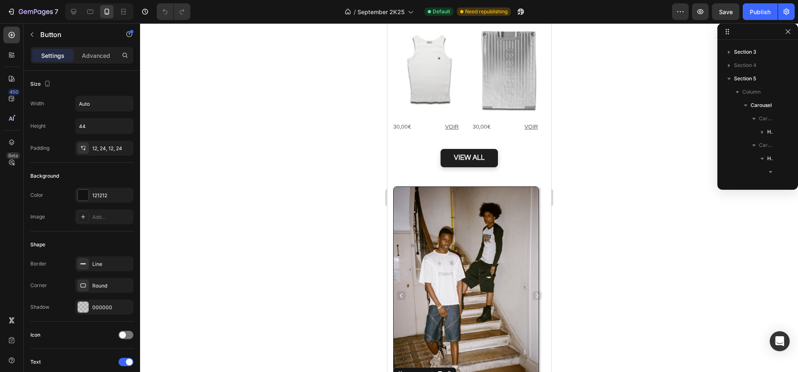
scroll to position [317, 0]
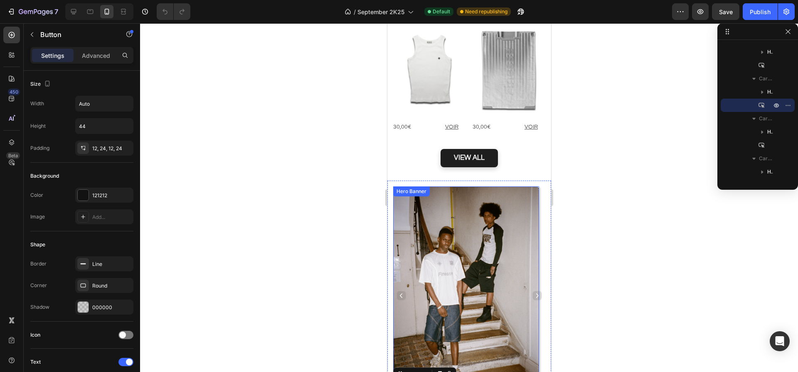
click at [397, 186] on div "Shorts Finesse – Streetwear Chic, Minimaliste et Premium Heading La collection …" at bounding box center [466, 290] width 146 height 208
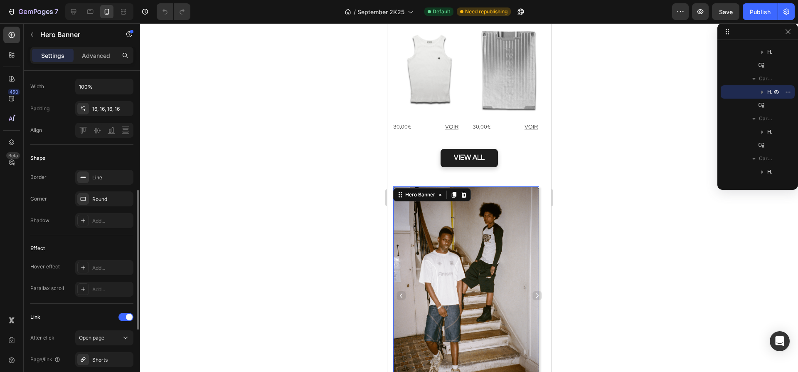
scroll to position [431, 0]
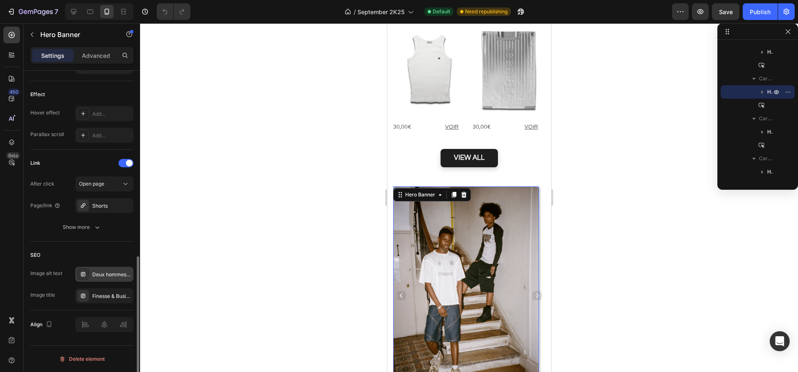
click at [107, 269] on div "Deux hommes dans une cage d’escalier sombre, en jersey Finesse et long-sleeve B…" at bounding box center [104, 273] width 58 height 15
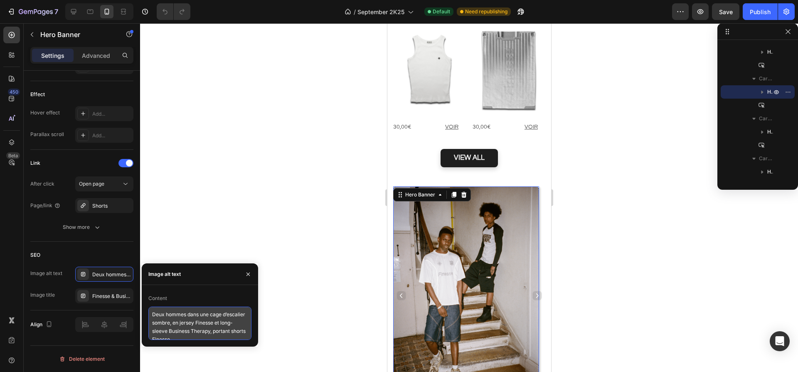
click at [173, 332] on textarea "Deux hommes dans une cage d’escalier sombre, en jersey Finesse et long-sleeve B…" at bounding box center [199, 322] width 103 height 33
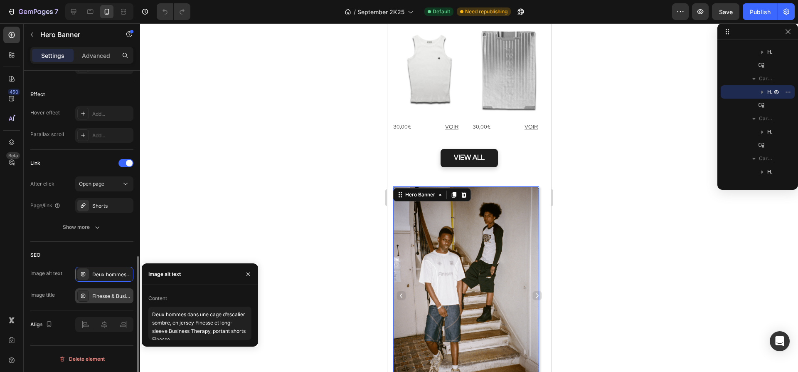
click at [114, 300] on div "Finesse & Business Therapy – style urbain dans l’ombre de l’escalier" at bounding box center [104, 295] width 58 height 15
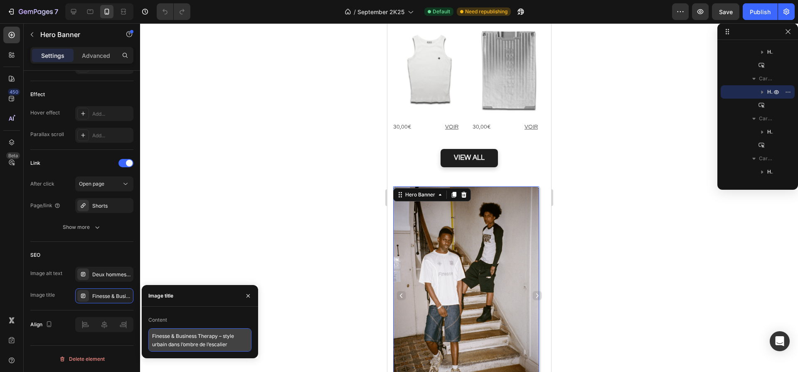
click at [179, 339] on textarea "Finesse & Business Therapy – style urbain dans l’ombre de l’escalier" at bounding box center [199, 339] width 103 height 23
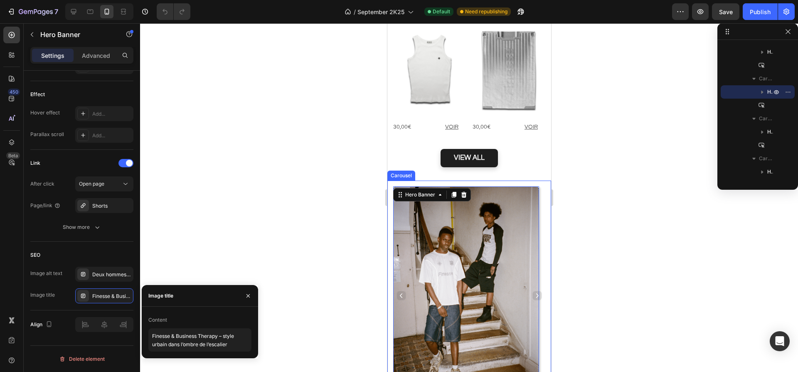
click at [534, 292] on icon "Carousel Next Arrow" at bounding box center [537, 295] width 6 height 6
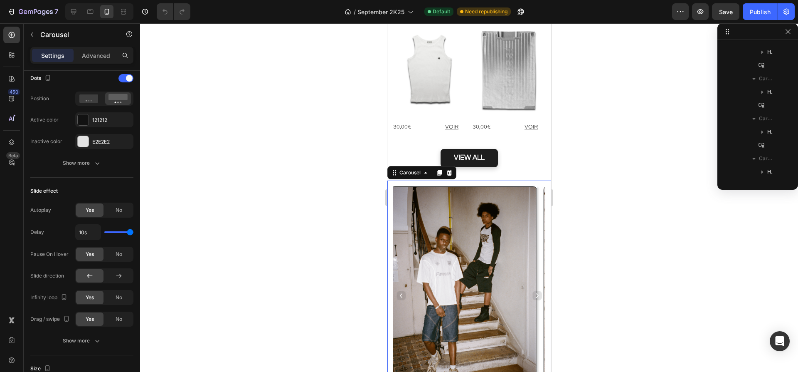
scroll to position [0, 0]
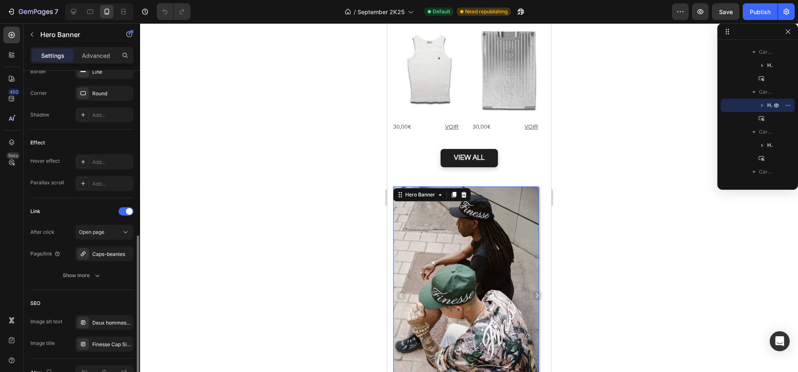
scroll to position [431, 0]
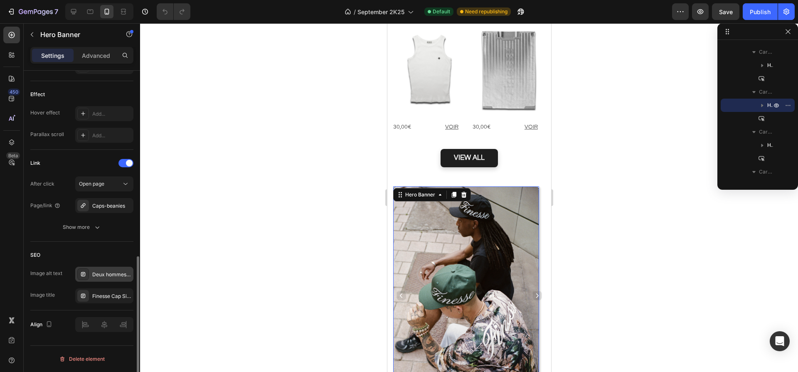
click at [101, 271] on div "Deux hommes assis vus en plongée, portant casquettes Finesse Cap Sign vert et n…" at bounding box center [111, 274] width 39 height 7
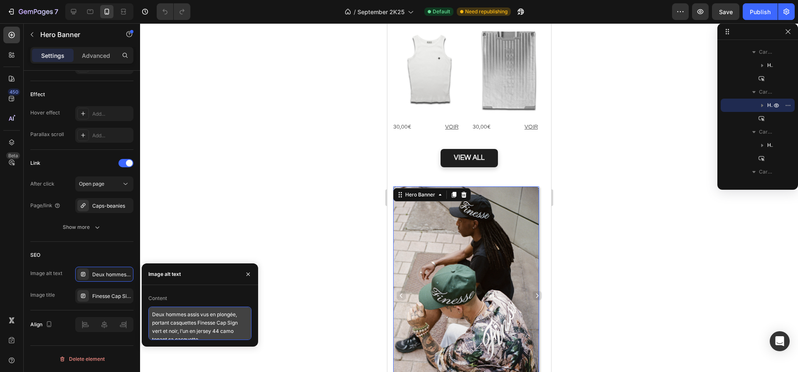
click at [179, 317] on textarea "Deux hommes assis vus en plongée, portant casquettes Finesse Cap Sign vert et n…" at bounding box center [199, 322] width 103 height 33
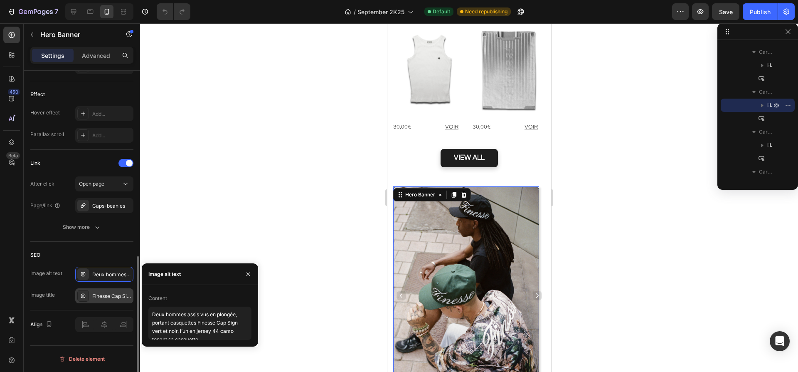
click at [101, 296] on div "Finesse Cap Sign vert et noir" at bounding box center [111, 295] width 39 height 7
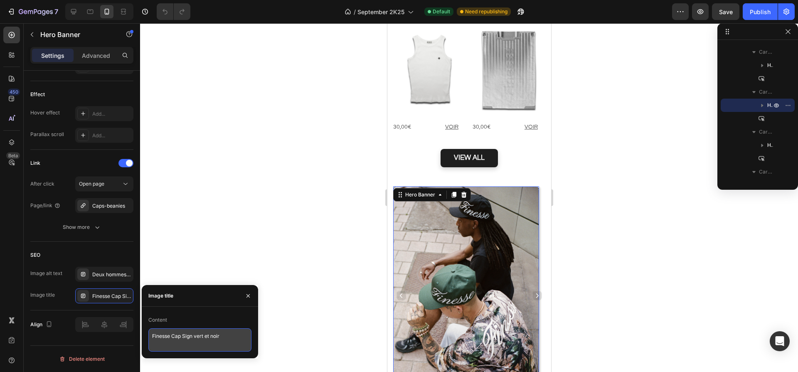
click at [187, 331] on textarea "Finesse Cap Sign vert et noir" at bounding box center [199, 339] width 103 height 23
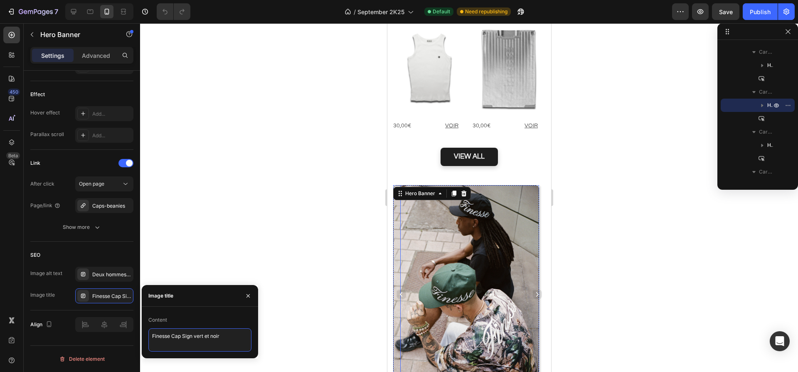
scroll to position [1564, 0]
click at [535, 289] on button "Carousel Next Arrow" at bounding box center [537, 294] width 10 height 10
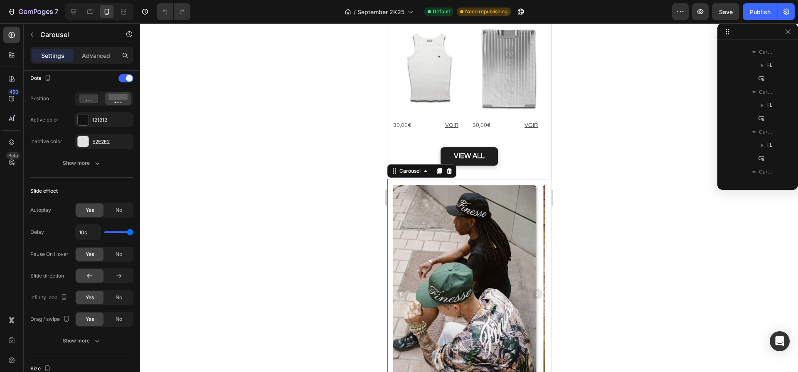
scroll to position [0, 0]
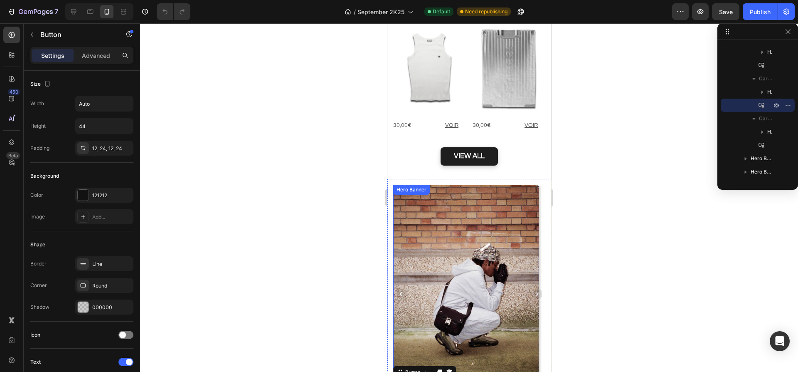
click at [397, 185] on div "Sacs et Sacoches – Maroquinerie Chic et Minimaliste Heading Bags Finesse – Sacs…" at bounding box center [466, 289] width 146 height 208
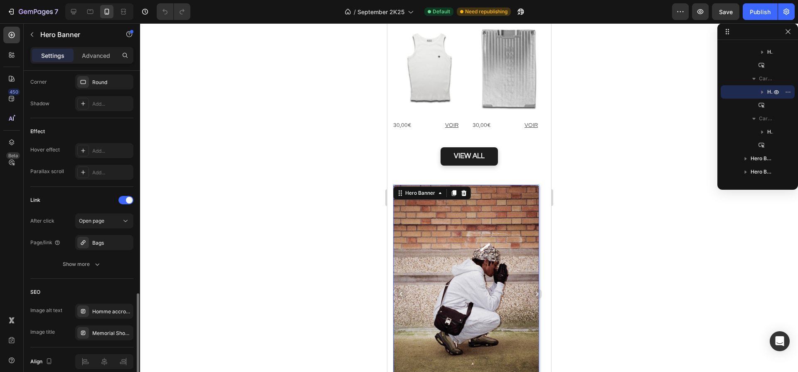
scroll to position [431, 0]
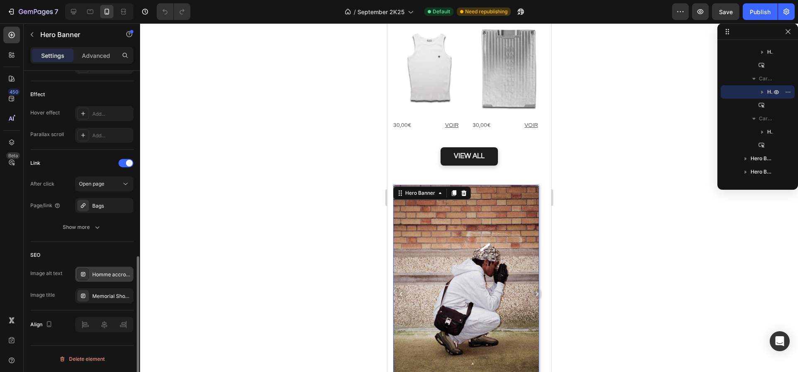
click at [109, 276] on div "Homme accroupi dans la rue devant un mur de briques, en bonnet, gants Finest, j…" at bounding box center [111, 274] width 39 height 7
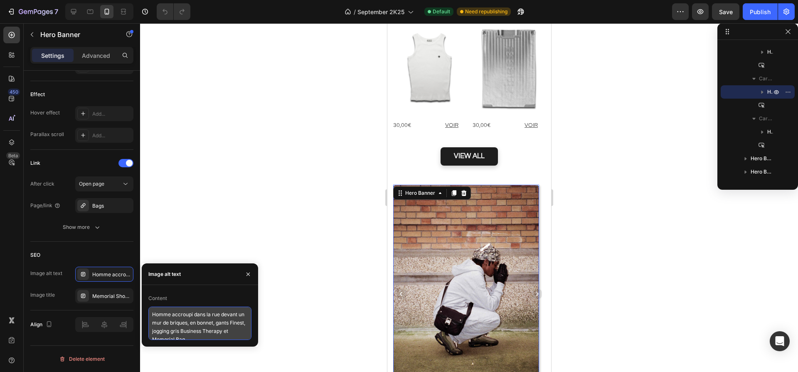
click at [197, 332] on textarea "Homme accroupi dans la rue devant un mur de briques, en bonnet, gants Finest, j…" at bounding box center [199, 322] width 103 height 33
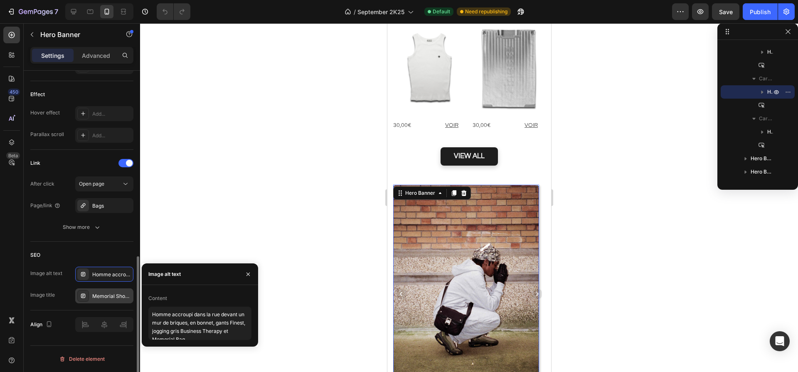
click at [106, 295] on div "Memorial Shoulder Bag & jogging Business Therapy – look streetwear authentique" at bounding box center [111, 295] width 39 height 7
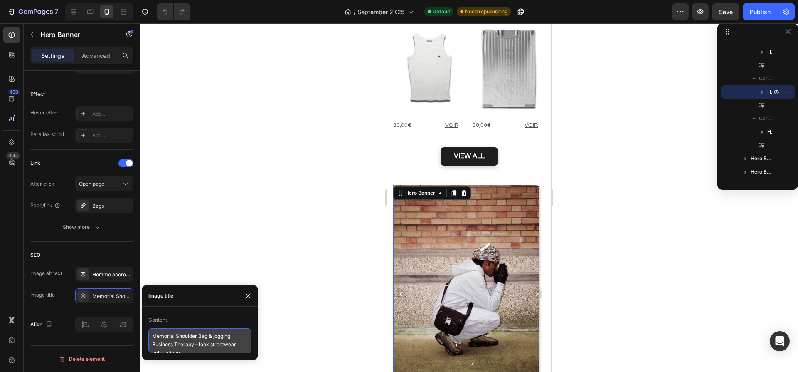
click at [188, 350] on textarea "Memorial Shoulder Bag & jogging Business Therapy – look streetwear authentique" at bounding box center [199, 340] width 103 height 25
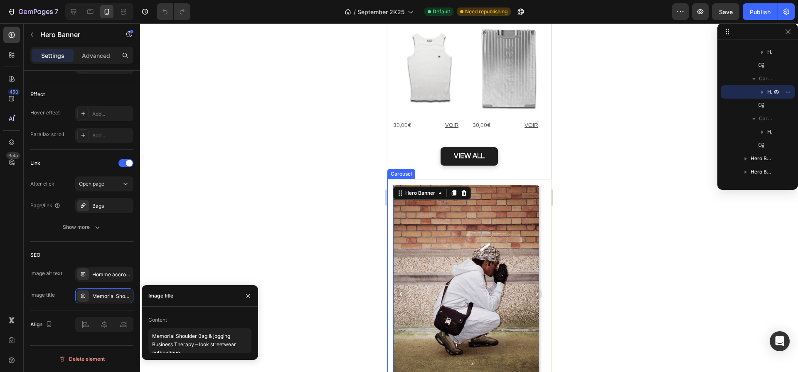
click at [534, 291] on icon "Carousel Next Arrow" at bounding box center [537, 294] width 6 height 6
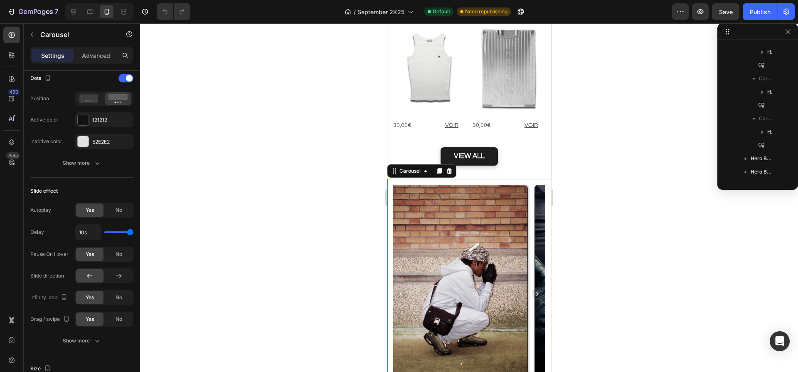
scroll to position [0, 0]
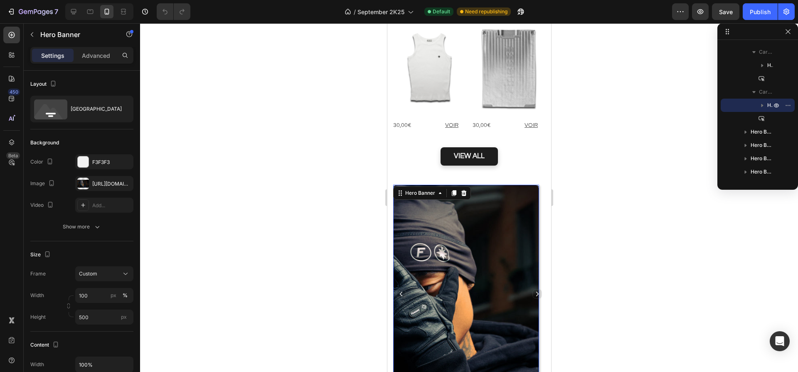
scroll to position [431, 0]
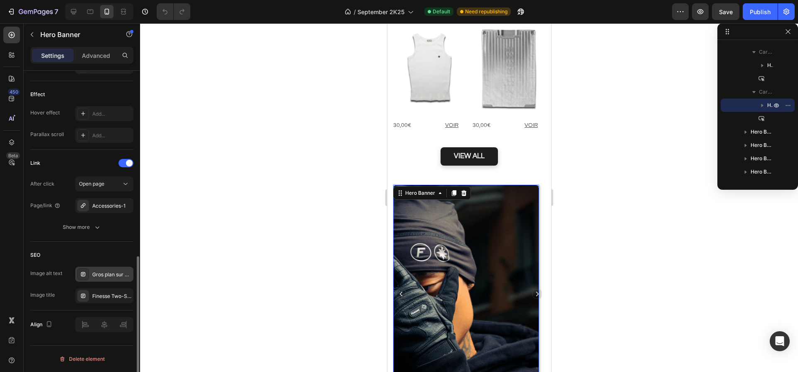
click at [101, 276] on div "Gros plan sur un homme tatoué posant la main sur son visage, portant un gant [P…" at bounding box center [111, 274] width 39 height 7
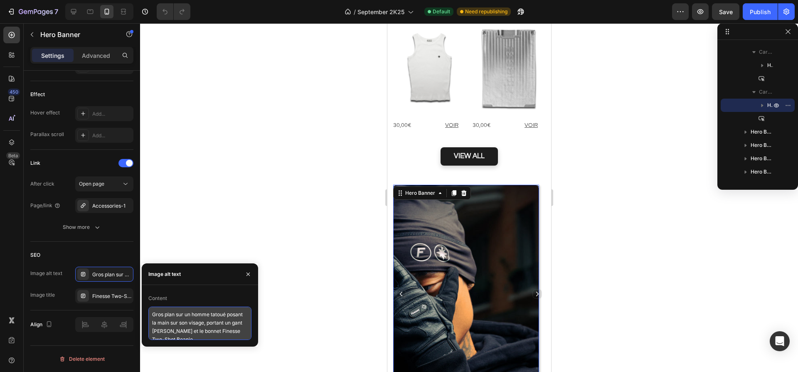
click at [187, 333] on textarea "Gros plan sur un homme tatoué posant la main sur son visage, portant un gant [P…" at bounding box center [199, 322] width 103 height 33
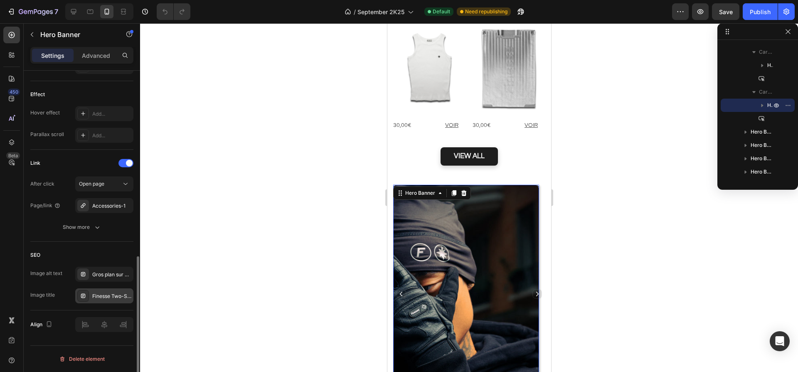
click at [106, 298] on div "Finesse Two-Shot Beanie & [PERSON_NAME] – détails intimes et stylés" at bounding box center [111, 295] width 39 height 7
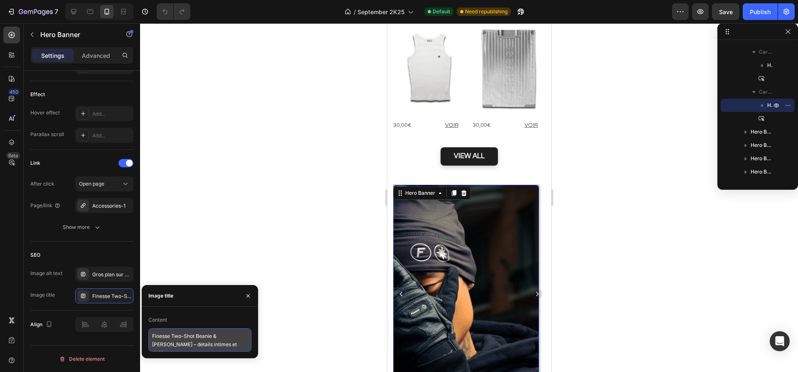
click at [173, 336] on textarea "Finesse Two-Shot Beanie & [PERSON_NAME] – détails intimes et stylés" at bounding box center [199, 339] width 103 height 23
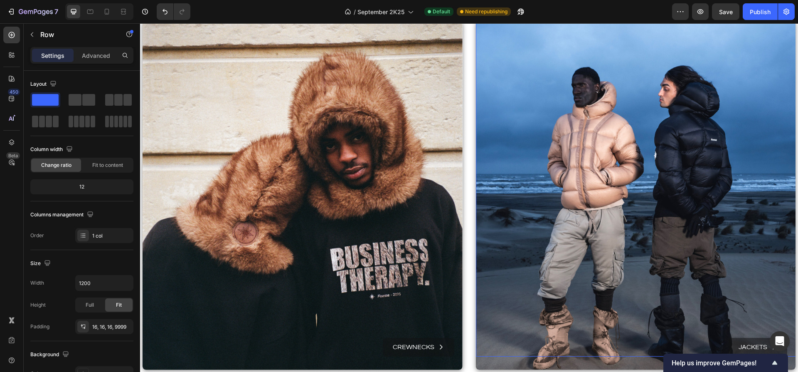
scroll to position [2565, 0]
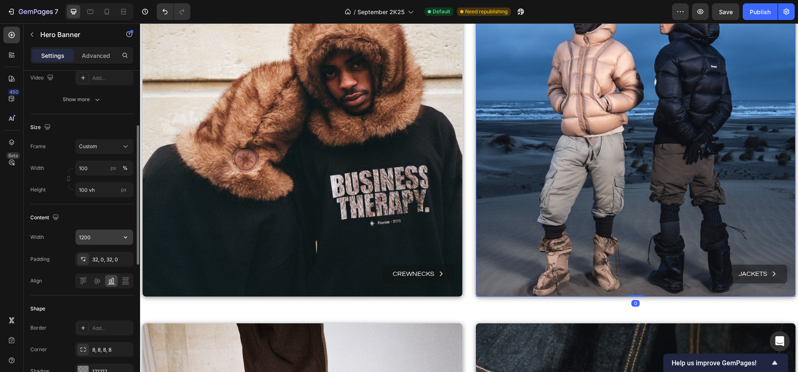
scroll to position [431, 0]
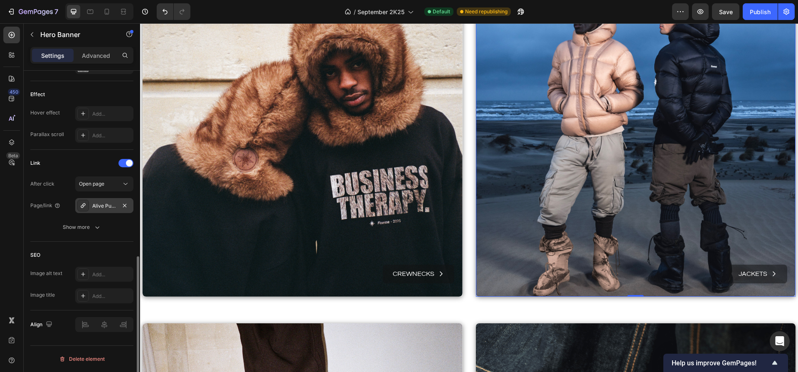
click at [105, 207] on div "Alive Puffer" at bounding box center [104, 205] width 24 height 7
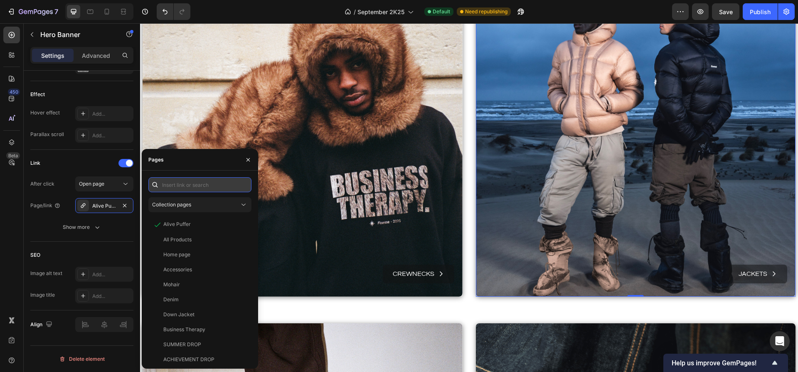
click at [188, 179] on input "text" at bounding box center [199, 184] width 103 height 15
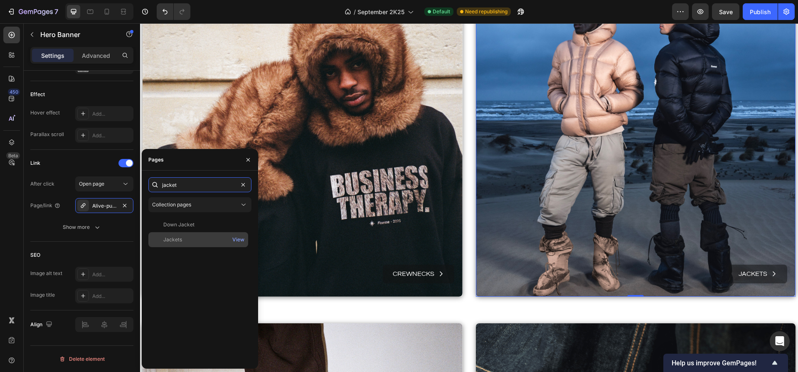
type input "jacket"
click at [174, 240] on div "Jackets" at bounding box center [172, 239] width 19 height 7
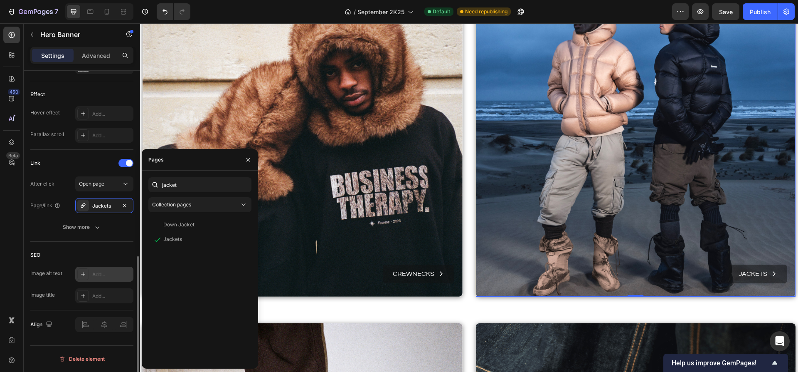
click at [93, 274] on div "Add..." at bounding box center [111, 274] width 39 height 7
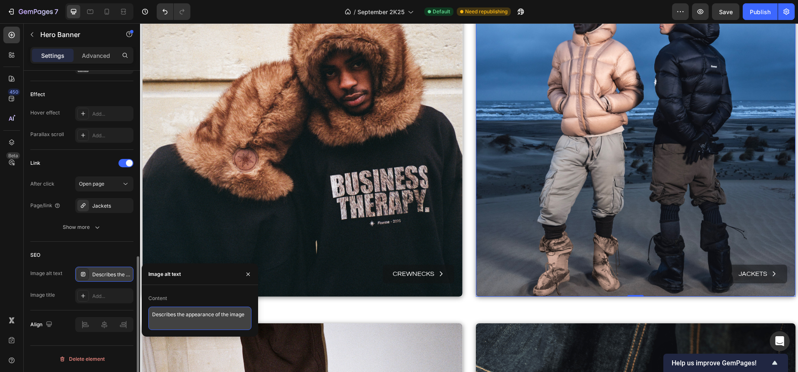
click at [201, 325] on textarea "Describes the appearance of the image" at bounding box center [199, 317] width 103 height 23
paste textarea "ux hommes sur une dune de sable en bottes de pêcheurs et Alive Puffer Jacket Fi…"
type textarea "Deux hommes sur une dune de sable en bottes de pêcheurs et Alive Puffer Jacket …"
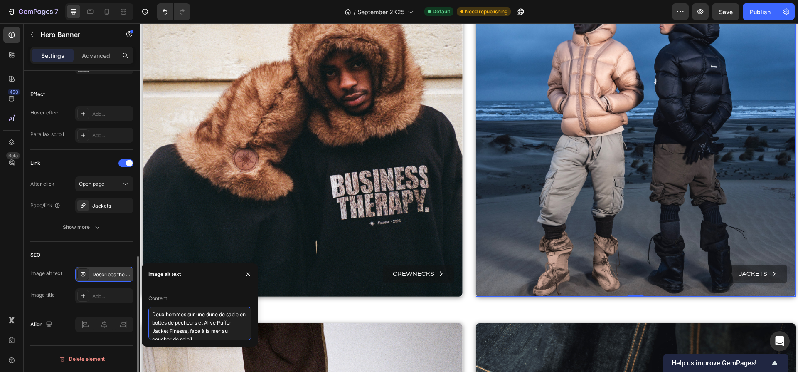
scroll to position [3, 0]
click at [91, 293] on div "Add..." at bounding box center [104, 295] width 58 height 15
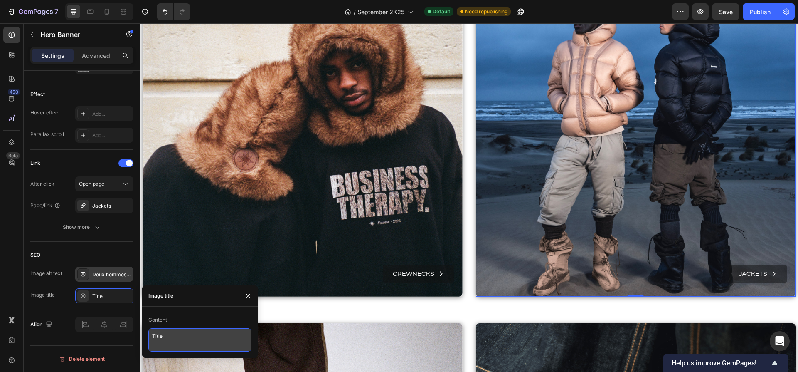
click at [166, 336] on textarea "Title" at bounding box center [199, 339] width 103 height 23
paste textarea "Alive Puffer [PERSON_NAME] – esprit aventurier face à l’océan"
type textarea "Alive Puffer [PERSON_NAME] – esprit aventurier face à l’océan"
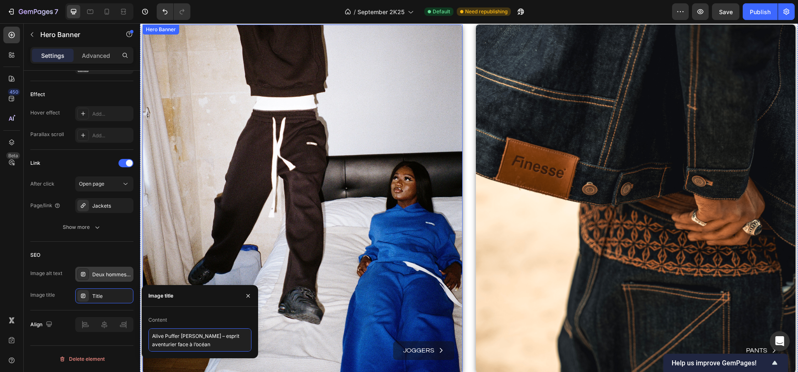
scroll to position [2863, 0]
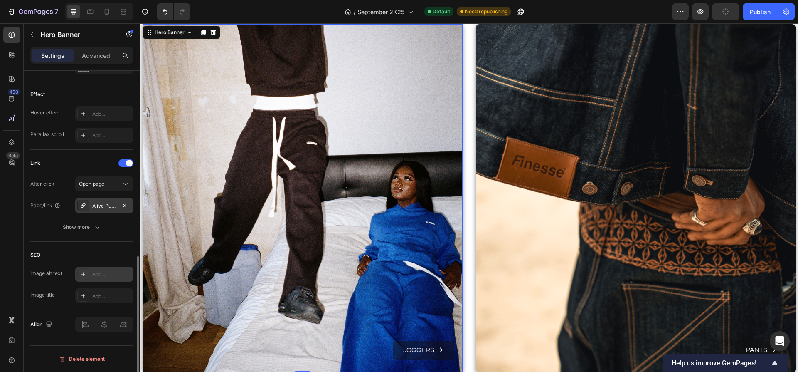
click at [106, 205] on div "Alive Puffer" at bounding box center [104, 205] width 24 height 7
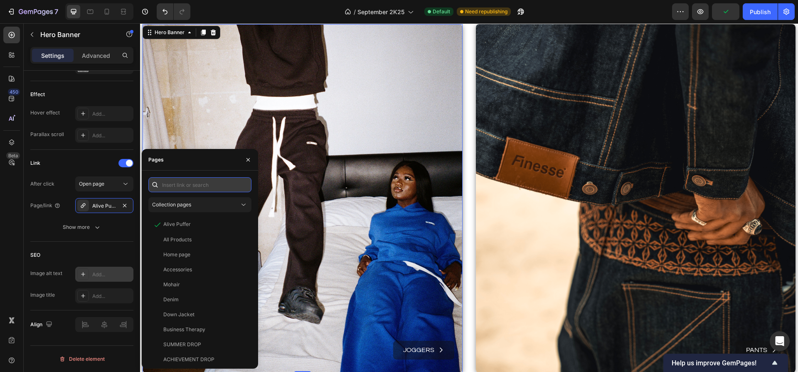
click at [197, 182] on input "text" at bounding box center [199, 184] width 103 height 15
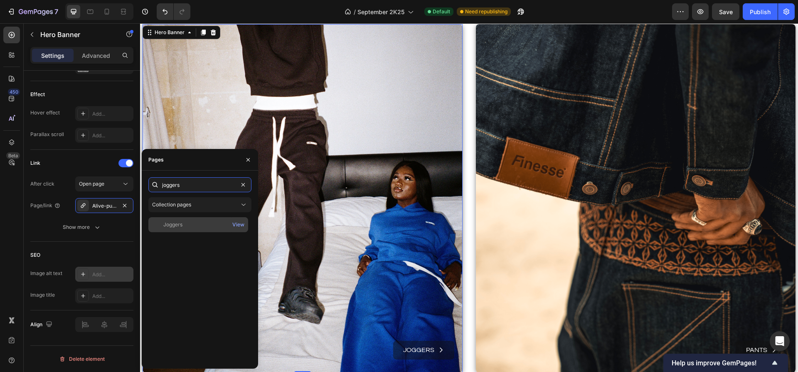
type input "joggers"
click at [180, 221] on div "Joggers" at bounding box center [172, 224] width 19 height 7
click at [107, 276] on div "Add..." at bounding box center [111, 274] width 39 height 7
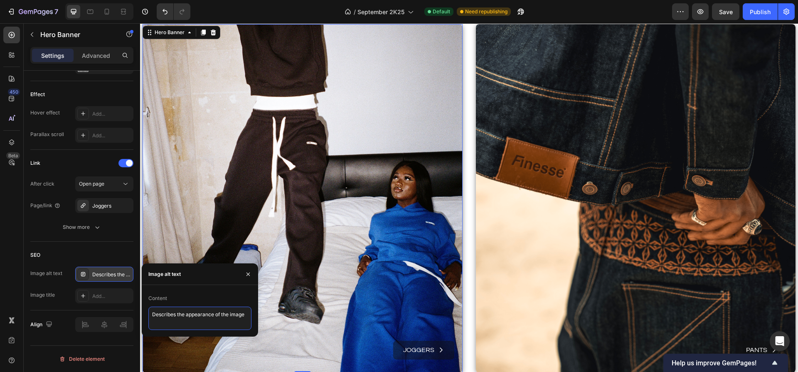
click at [188, 316] on textarea "Describes the appearance of the image" at bounding box center [199, 317] width 103 height 23
paste textarea "Jeune femme allongée en ensemble Finesse jogger sur un lit, regardant un homme …"
type textarea "Jeune femme allongée en ensemble Finesse jogger sur un lit, regardant un homme …"
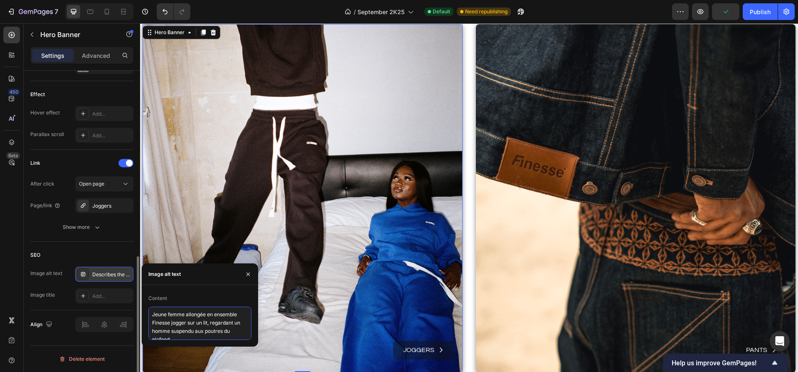
scroll to position [3, 0]
click at [104, 294] on div "Add..." at bounding box center [111, 295] width 39 height 7
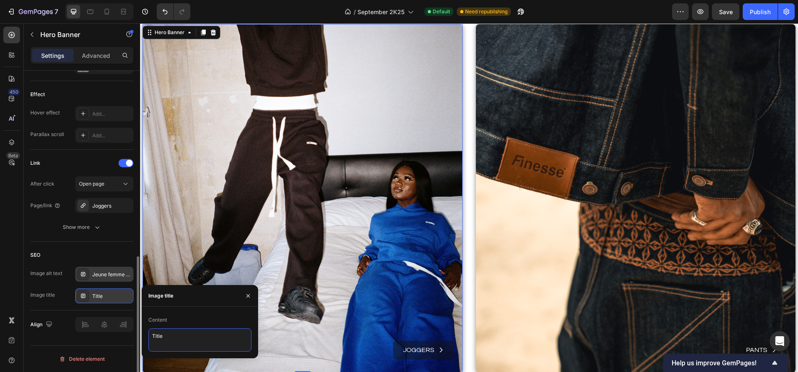
click at [168, 334] on textarea "Title" at bounding box center [199, 339] width 103 height 23
paste textarea "Finesse Jogger – esprit casual dans une scène insolit"
type textarea "Finesse Jogger – esprit casual dans une scène insolite"
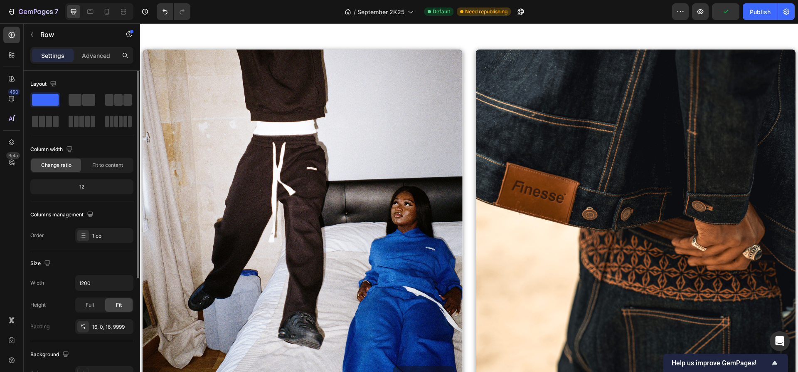
scroll to position [2945, 0]
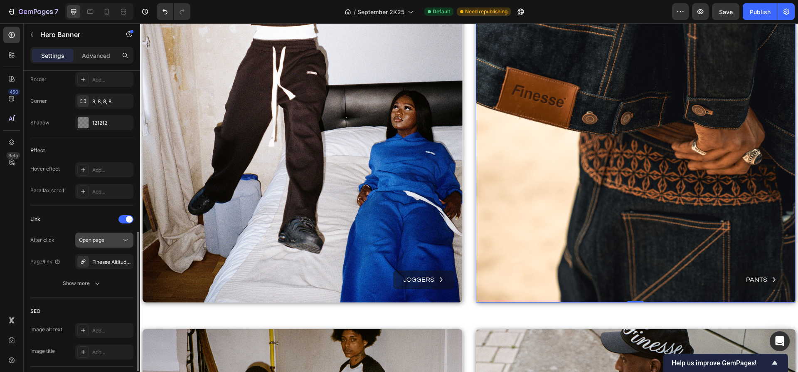
scroll to position [374, 0]
click at [104, 265] on div "Finesse Altitude Series (FAS)" at bounding box center [104, 263] width 24 height 7
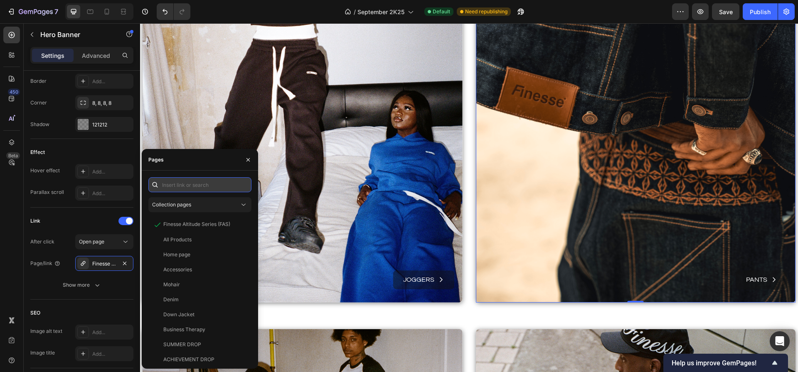
click at [178, 185] on input "text" at bounding box center [199, 184] width 103 height 15
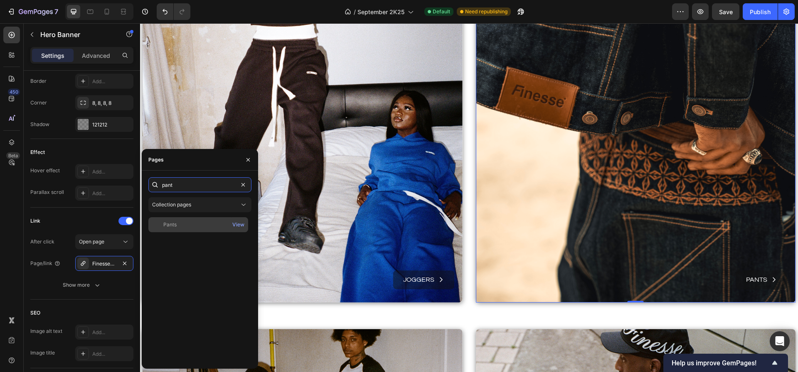
type input "pant"
click at [187, 225] on div "Pants" at bounding box center [198, 224] width 93 height 7
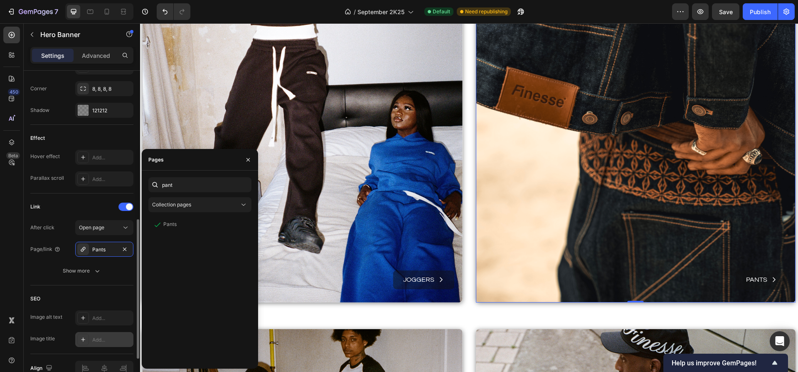
scroll to position [412, 0]
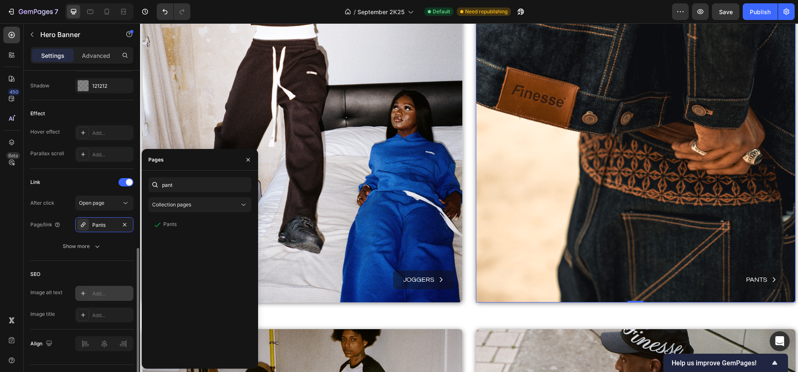
click at [117, 296] on div "Add..." at bounding box center [111, 293] width 39 height 7
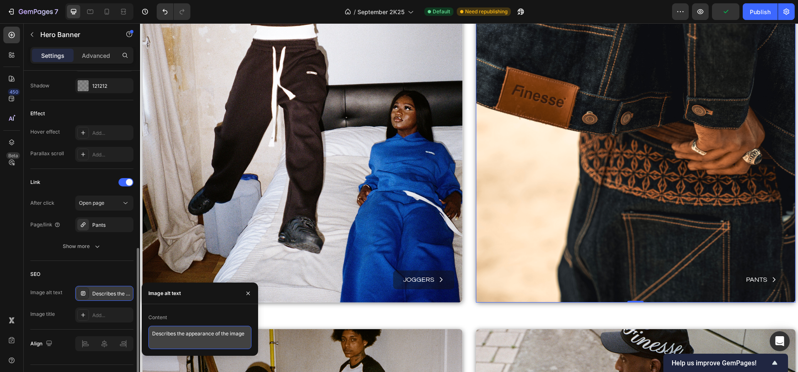
click at [220, 342] on textarea "Describes the appearance of the image" at bounding box center [199, 336] width 103 height 23
paste textarea "Gros plan sur un homme de dos en Finesse Denim Jacket et [PERSON_NAME], main dr…"
type textarea "Gros plan sur un homme de dos en Finesse Denim Jacket et [PERSON_NAME], main dr…"
click at [104, 323] on div "SEO Image alt text Describes the appearance of the image Image title Add..." at bounding box center [81, 295] width 103 height 69
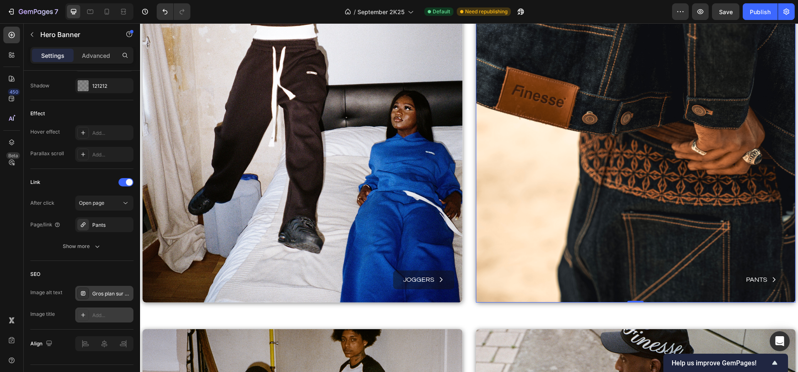
click at [107, 316] on div "Add..." at bounding box center [111, 314] width 39 height 7
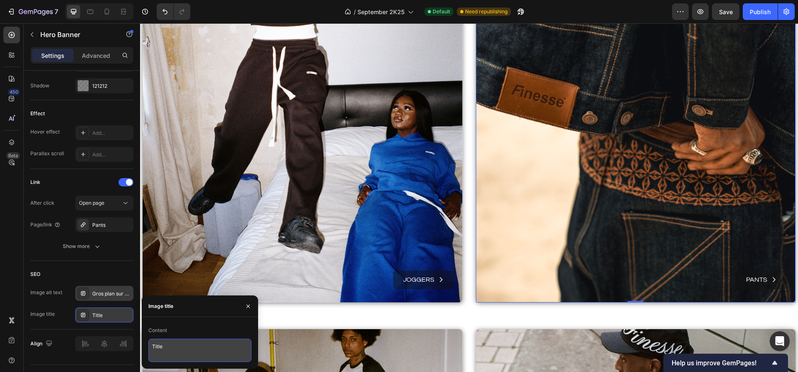
click at [168, 358] on textarea "Title" at bounding box center [199, 349] width 103 height 23
paste textarea "Finesse [PERSON_NAME] & [PERSON_NAME] – détail brut et authentiqu"
type textarea "Finesse [PERSON_NAME] & [PERSON_NAME] – détail brut et authentique"
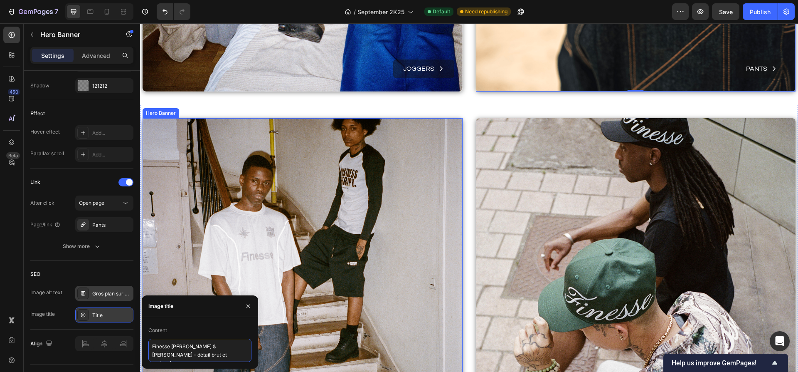
scroll to position [3150, 0]
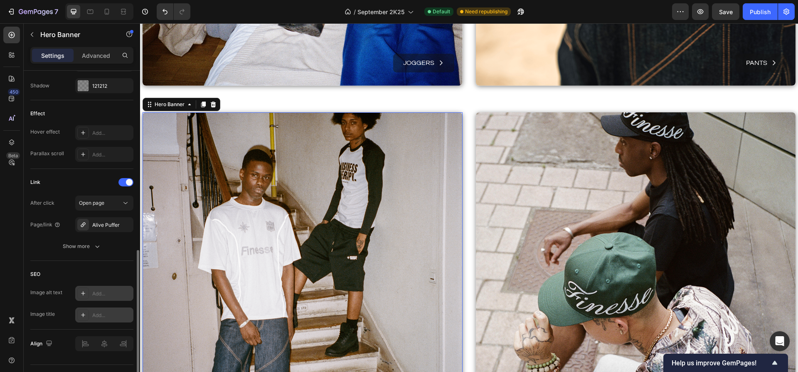
scroll to position [431, 0]
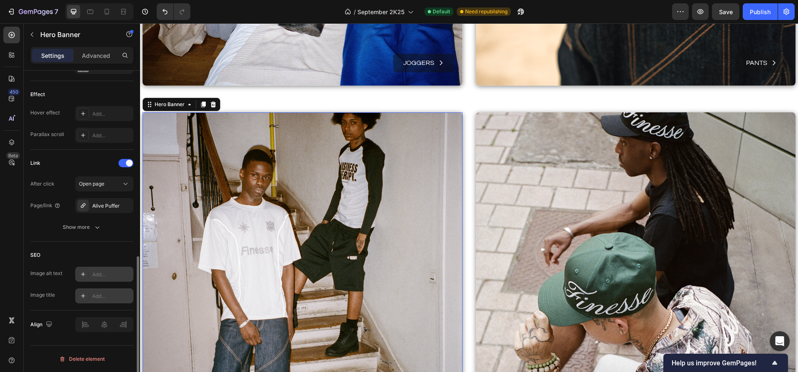
click at [103, 274] on div "Add..." at bounding box center [111, 274] width 39 height 7
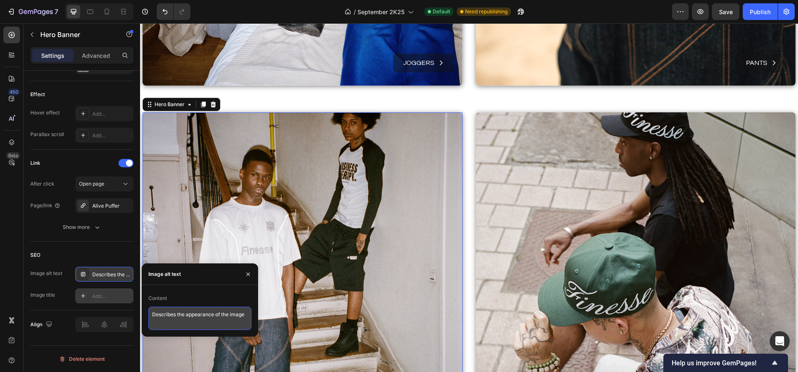
click at [159, 306] on textarea "Describes the appearance of the image" at bounding box center [199, 317] width 103 height 23
paste textarea "Deux hommes dans une cage d’escalier sombre, en jersey Finesse et long-sleeve B…"
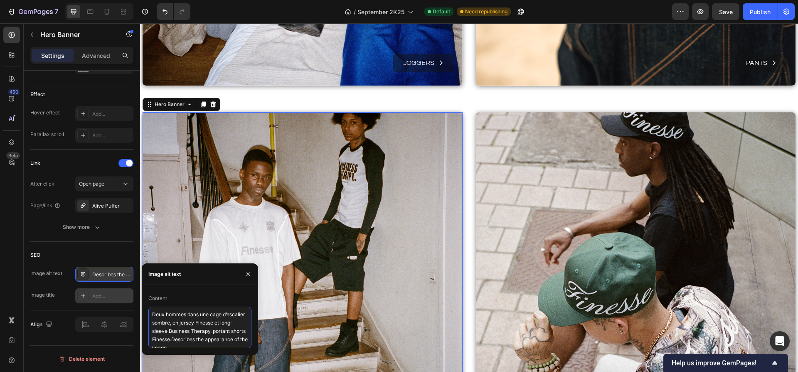
paste textarea
type textarea "Deux hommes dans une cage d’escalier sombre, en jersey Finesse et long-sleeve B…"
click at [115, 297] on div "Add..." at bounding box center [111, 295] width 39 height 7
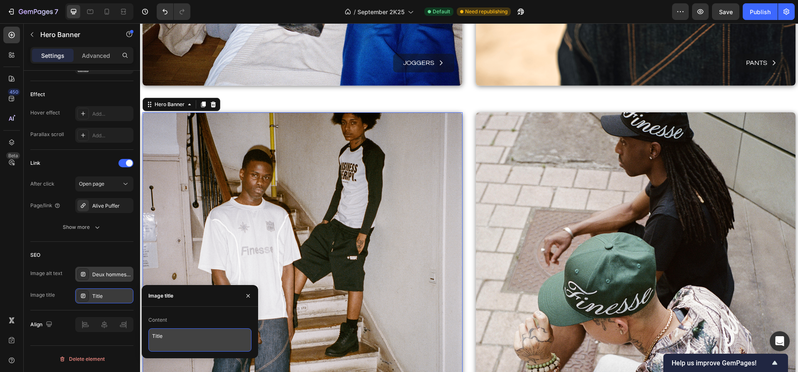
click at [173, 328] on textarea "Title" at bounding box center [199, 339] width 103 height 23
paste textarea "Finesse & Business Therapy – style urbain dans l’ombre de l’escalier"
type textarea "Finesse & Business Therapy – style urbain dans l’ombre de l’escalier"
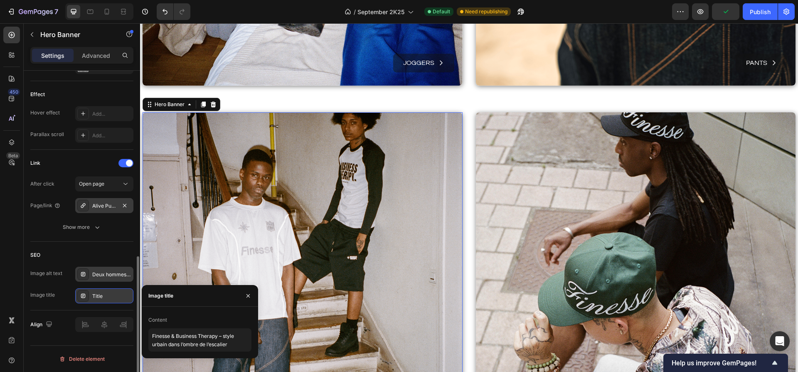
click at [99, 207] on div "Alive Puffer" at bounding box center [104, 205] width 24 height 7
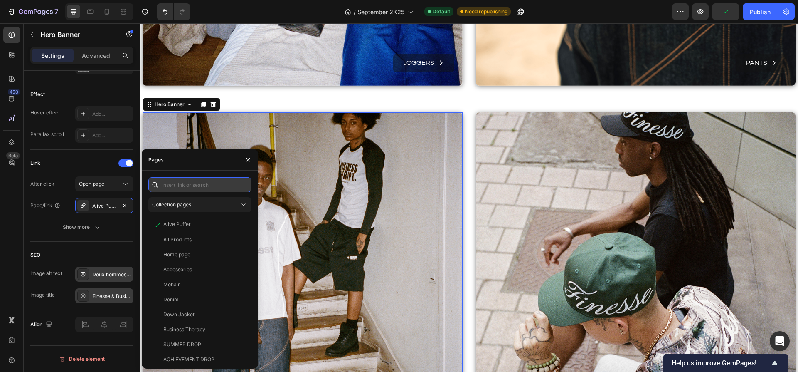
click at [191, 183] on input "text" at bounding box center [199, 184] width 103 height 15
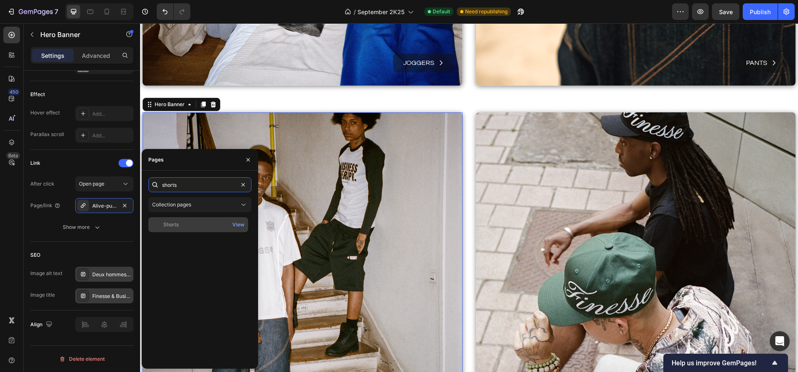
type input "shorts"
click at [184, 227] on div "Shorts" at bounding box center [198, 224] width 93 height 7
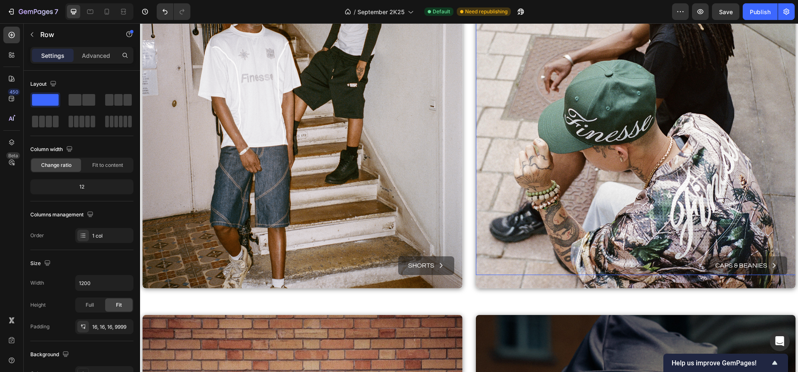
scroll to position [3323, 0]
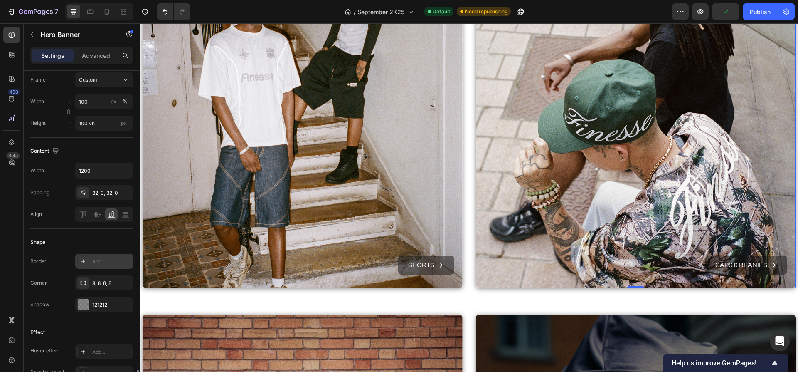
scroll to position [431, 0]
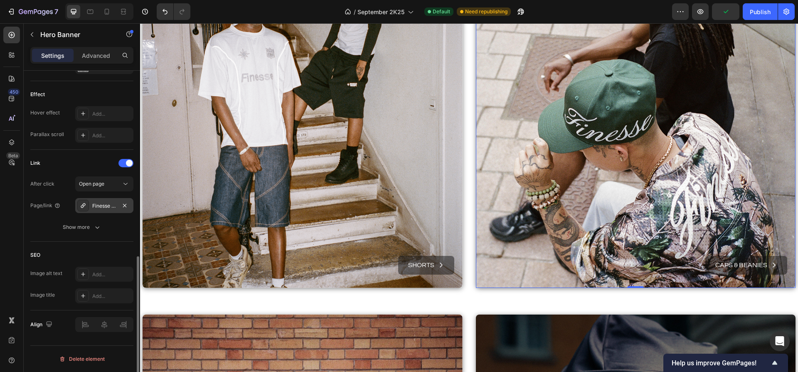
click at [103, 204] on div "Finesse Altitude Series (FAS)" at bounding box center [104, 205] width 24 height 7
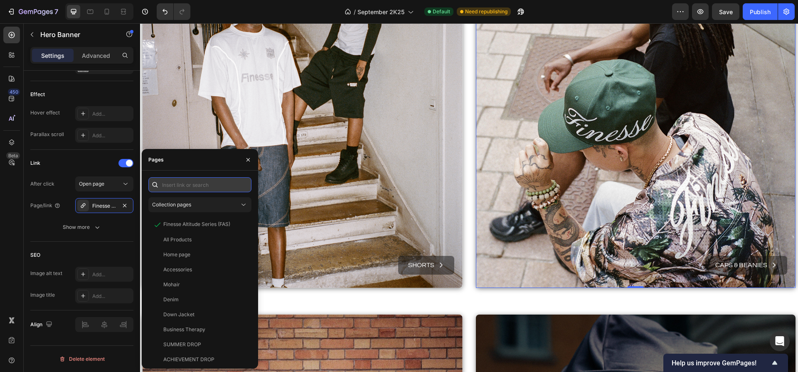
click at [194, 180] on input "text" at bounding box center [199, 184] width 103 height 15
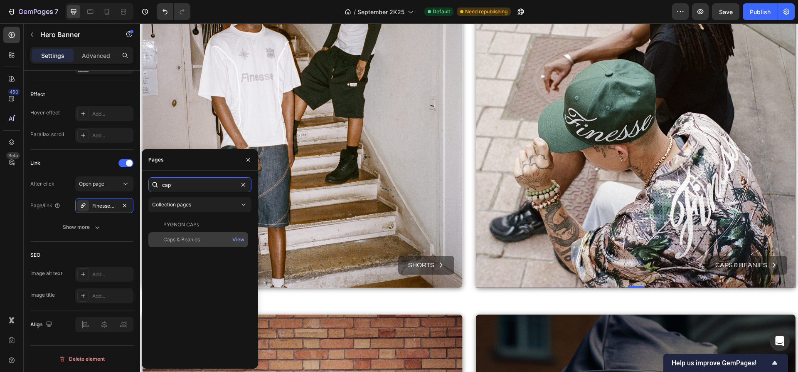
type input "cap"
click at [193, 236] on div "Caps & Beanies" at bounding box center [181, 239] width 37 height 7
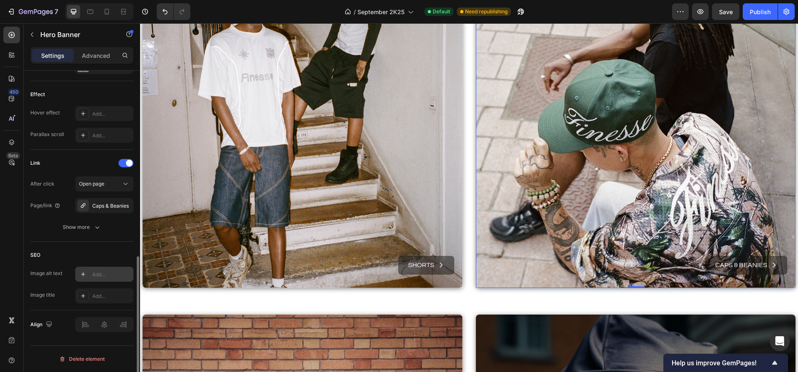
click at [103, 276] on div "Add..." at bounding box center [111, 274] width 39 height 7
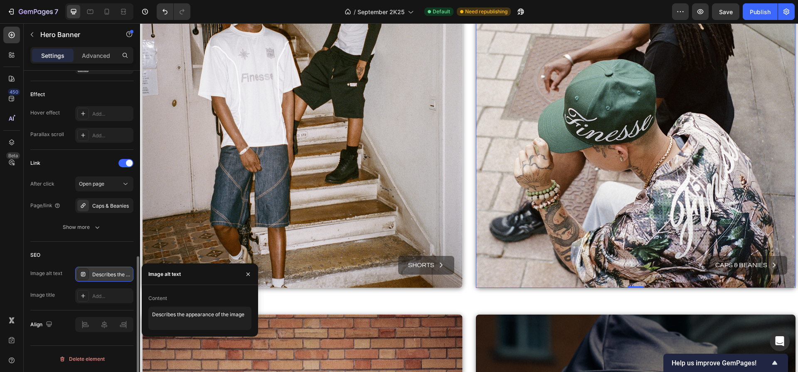
click at [111, 275] on div "Describes the appearance of the image" at bounding box center [111, 274] width 39 height 7
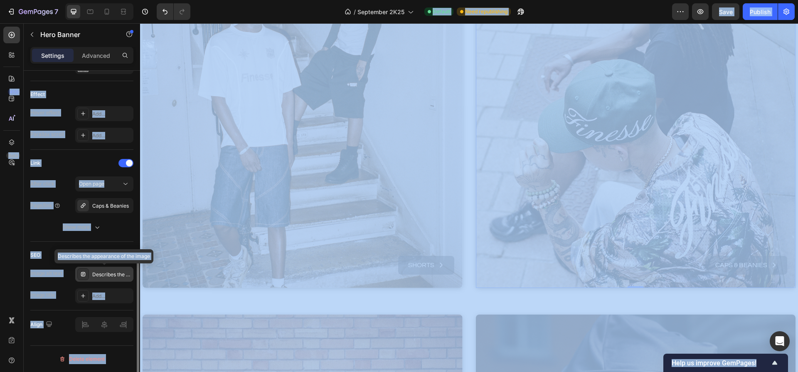
click at [110, 276] on div "Describes the appearance of the image" at bounding box center [111, 274] width 39 height 7
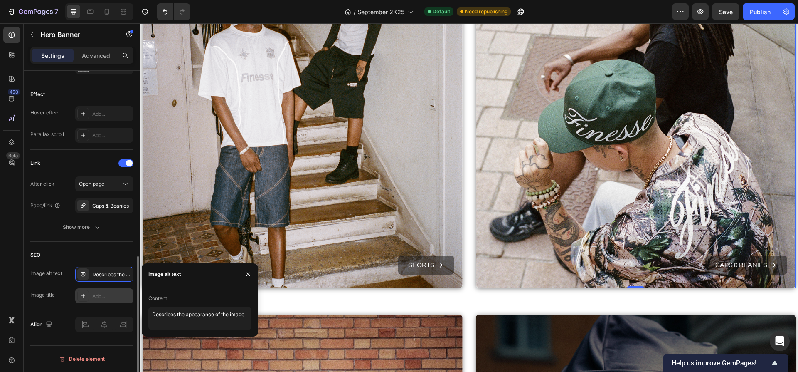
drag, startPoint x: 120, startPoint y: 288, endPoint x: 117, endPoint y: 295, distance: 7.3
click at [120, 288] on div "Image alt text Describes the appearance of the image Image title Add..." at bounding box center [81, 284] width 103 height 37
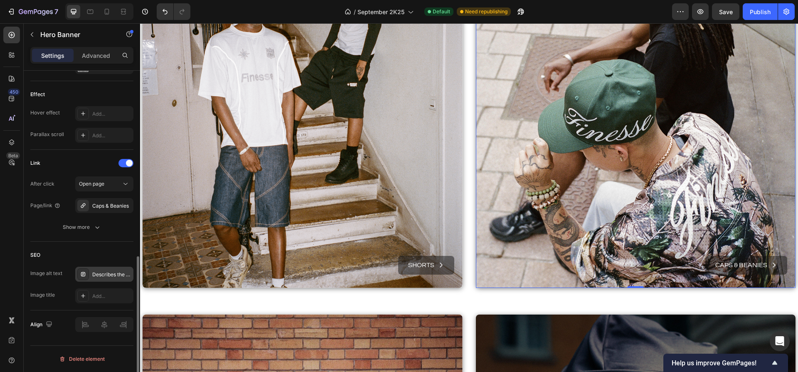
click at [116, 277] on div "Describes the appearance of the image" at bounding box center [111, 274] width 39 height 7
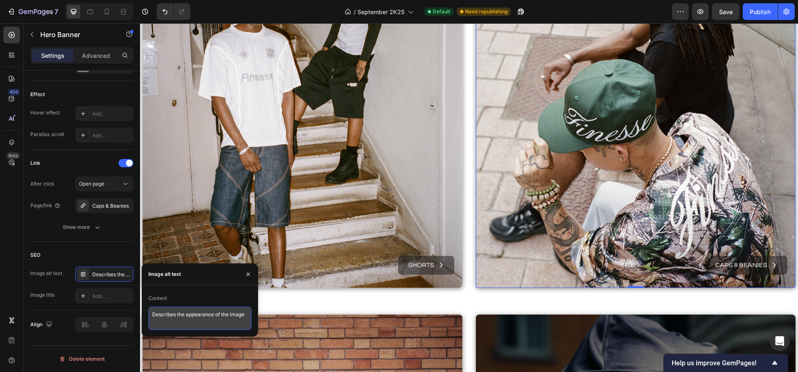
click at [172, 317] on textarea "Describes the appearance of the image" at bounding box center [199, 317] width 103 height 23
paste textarea "ux hommes assis vus en plongée, portant casquettes Finesse Cap Sign vert et noi…"
type textarea "Deux hommes assis vus en plongée, portant casquettes Finesse Cap Sign vert et n…"
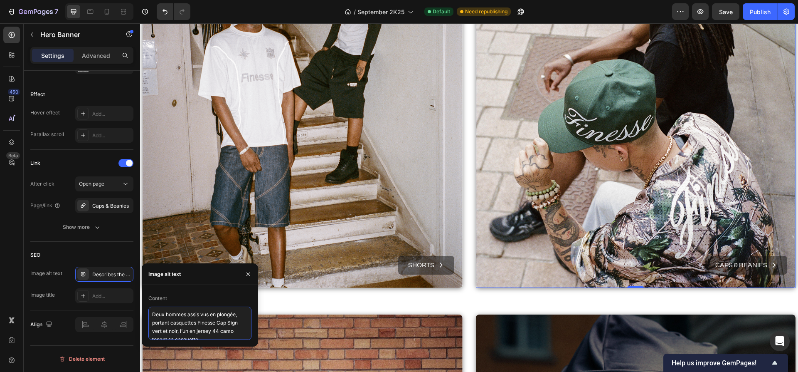
scroll to position [3, 0]
click at [105, 296] on div "Add..." at bounding box center [111, 295] width 39 height 7
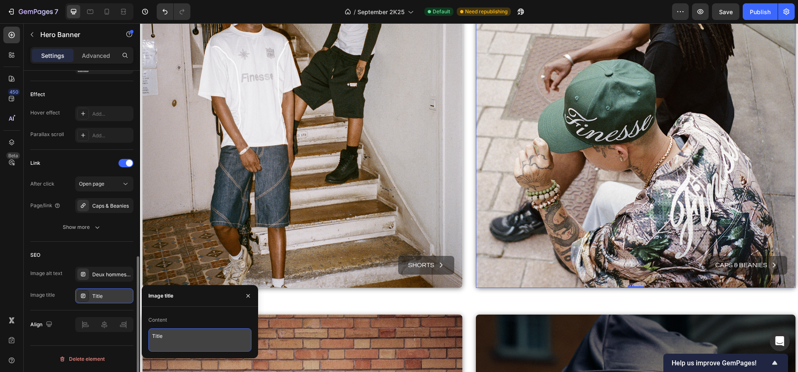
click at [166, 336] on textarea "Title" at bounding box center [199, 339] width 103 height 23
paste textarea "Finesse Cap Sign vert et noir"
drag, startPoint x: 192, startPoint y: 338, endPoint x: 184, endPoint y: 339, distance: 8.0
click at [184, 339] on textarea "Finesse Cap Sign vert et noir" at bounding box center [199, 339] width 103 height 23
type textarea "Finesse Cap Pygnon vert et noir"
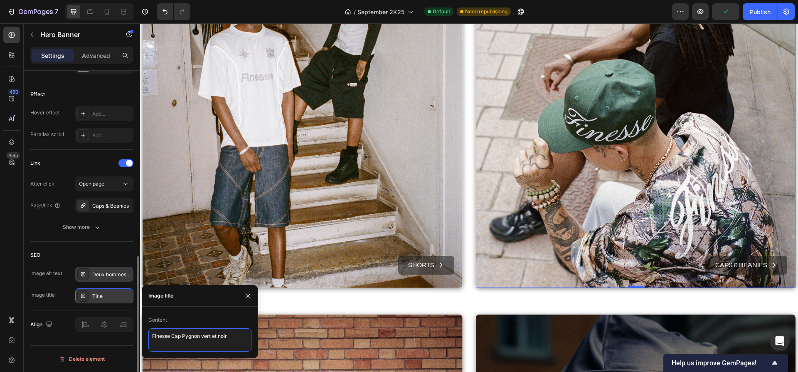
click at [105, 271] on div "Deux hommes assis vus en plongée, portant casquettes Finesse Cap Sign vert et n…" at bounding box center [111, 274] width 39 height 7
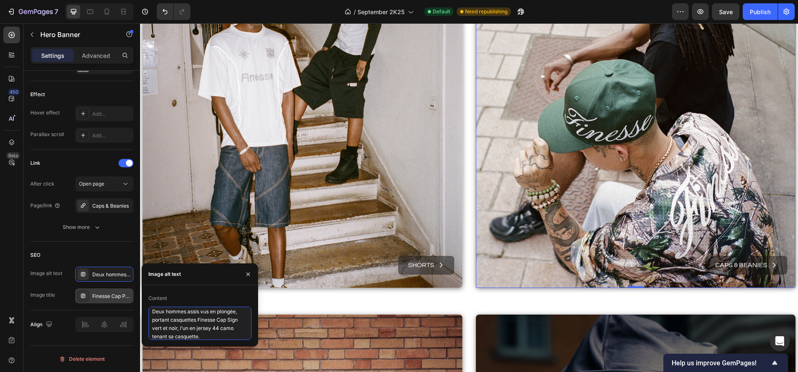
drag, startPoint x: 229, startPoint y: 320, endPoint x: 237, endPoint y: 321, distance: 8.0
click at [237, 321] on textarea "Deux hommes assis vus en plongée, portant casquettes Finesse Cap Sign vert et n…" at bounding box center [199, 322] width 103 height 33
type textarea "Deux hommes assis vus en plongée, portant casquettes Finesse Cap Pygnon vert et…"
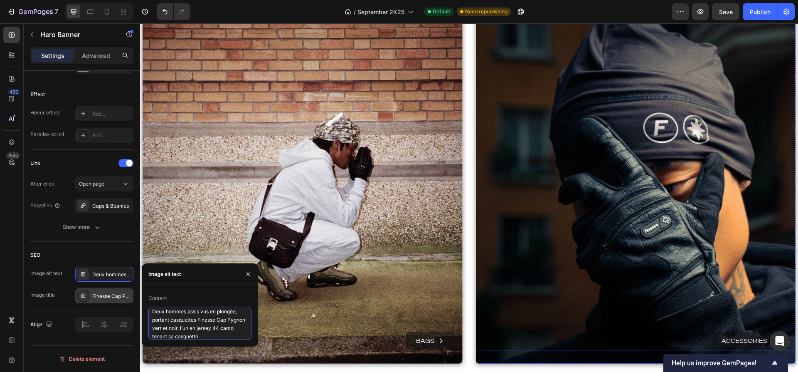
scroll to position [3625, 0]
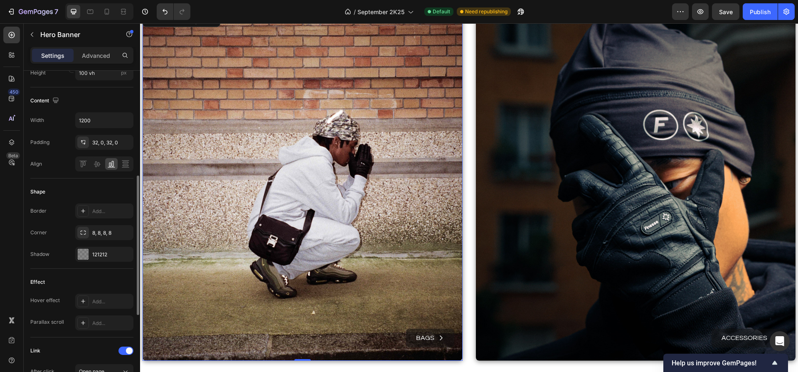
scroll to position [393, 0]
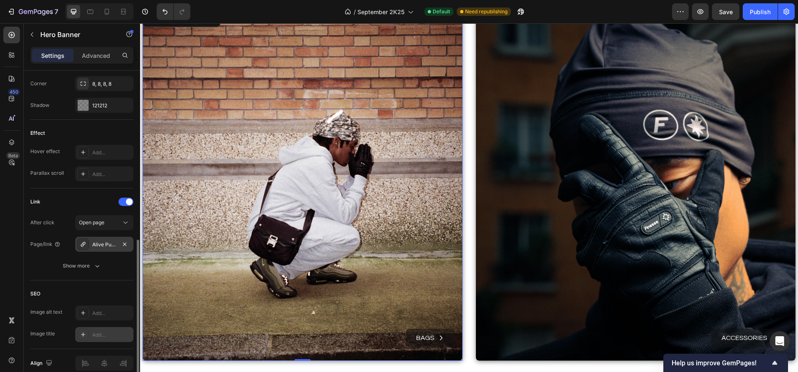
click at [110, 241] on div "Alive Puffer" at bounding box center [104, 244] width 24 height 7
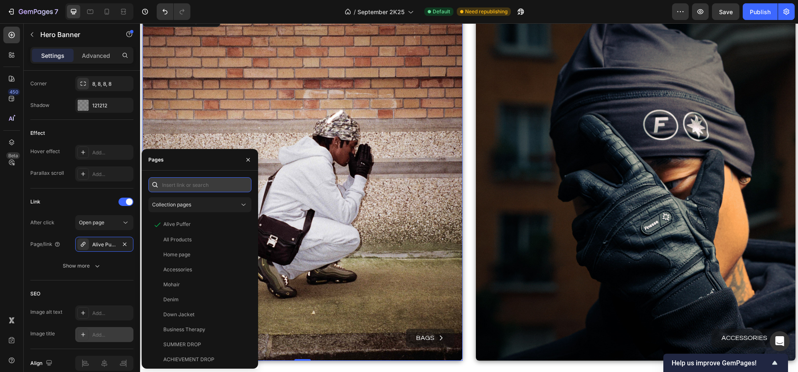
click at [180, 186] on input "text" at bounding box center [199, 184] width 103 height 15
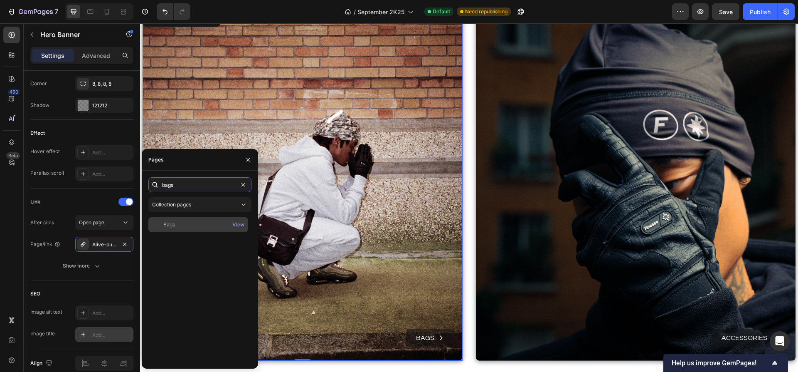
type input "bags"
click at [178, 218] on div "Bags View" at bounding box center [198, 224] width 100 height 15
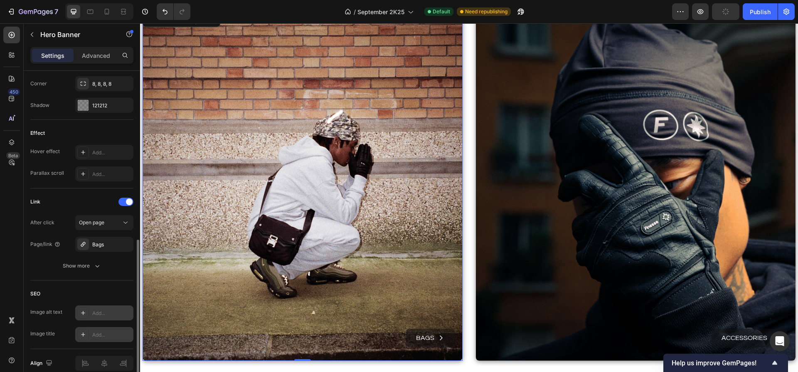
click at [103, 313] on div "Add..." at bounding box center [111, 312] width 39 height 7
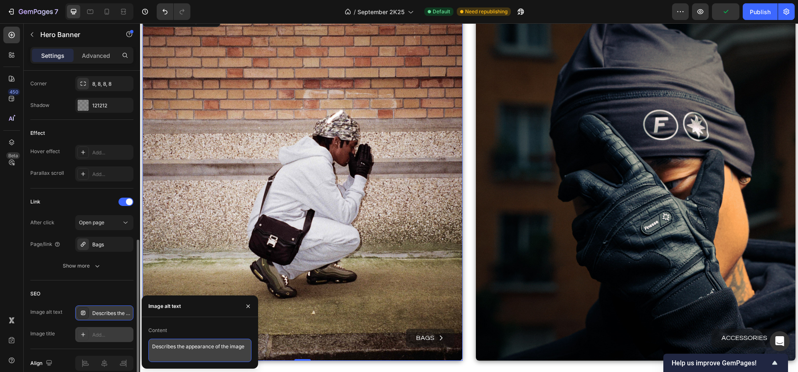
click at [218, 353] on textarea "Describes the appearance of the image" at bounding box center [199, 349] width 103 height 23
paste textarea "Homme accroupi dans la rue devant un mur de briques, en bonnet, gants Finest, j…"
type textarea "Homme accroupi dans la rue devant un mur de briques, en bonnet, gants Finest, j…"
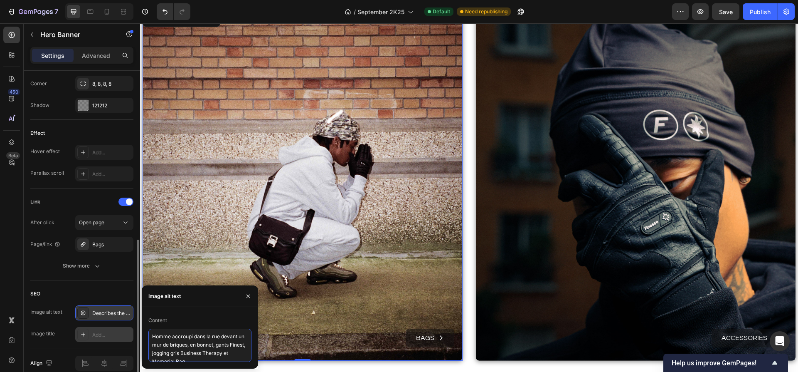
scroll to position [3, 0]
click at [104, 337] on div "Add..." at bounding box center [111, 334] width 39 height 7
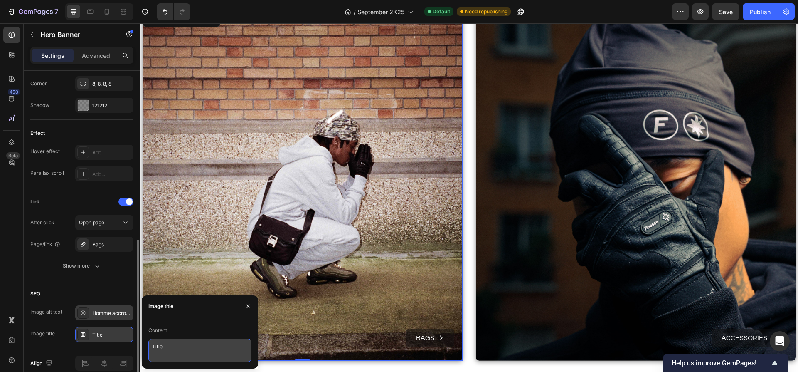
click at [170, 340] on textarea "Title" at bounding box center [199, 349] width 103 height 23
paste textarea "Memorial Shoulder Bag & jogging Business Therapy – look streetwear authentiqu"
type textarea "Memorial Shoulder Bag & jogging Business Therapy – look streetwear authentique"
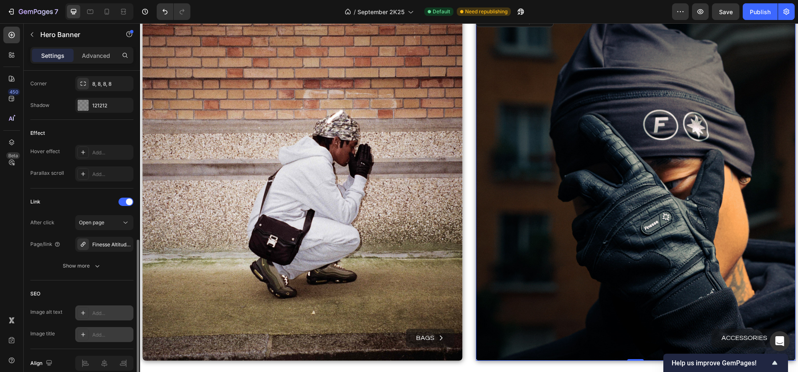
click at [103, 310] on div "Add..." at bounding box center [111, 312] width 39 height 7
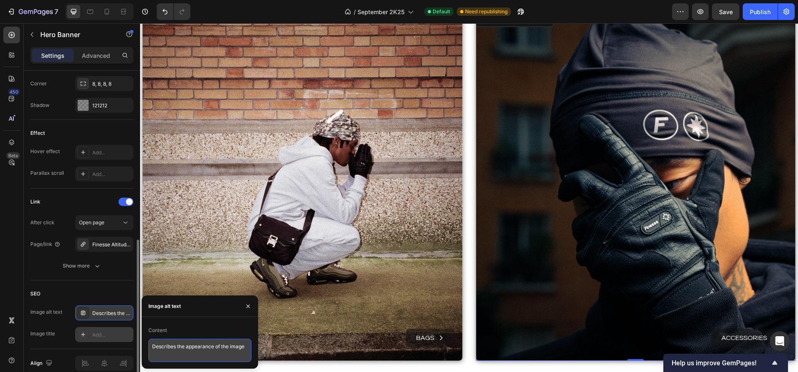
drag, startPoint x: 177, startPoint y: 345, endPoint x: 180, endPoint y: 347, distance: 4.3
click at [177, 345] on textarea "Describes the appearance of the image" at bounding box center [199, 349] width 103 height 23
paste textarea "Gros plan sur un homme tatoué posant la main sur son visage, portant un gant [P…"
type textarea "Gros plan sur un homme tatoué posant la main sur son visage, portant un gant [P…"
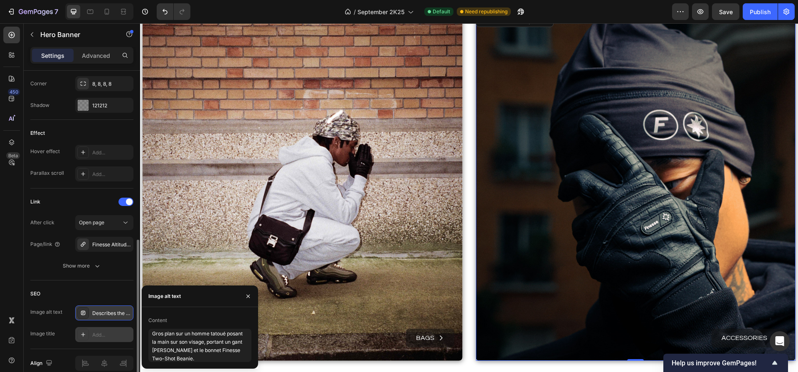
click at [101, 331] on div "Add..." at bounding box center [111, 334] width 39 height 7
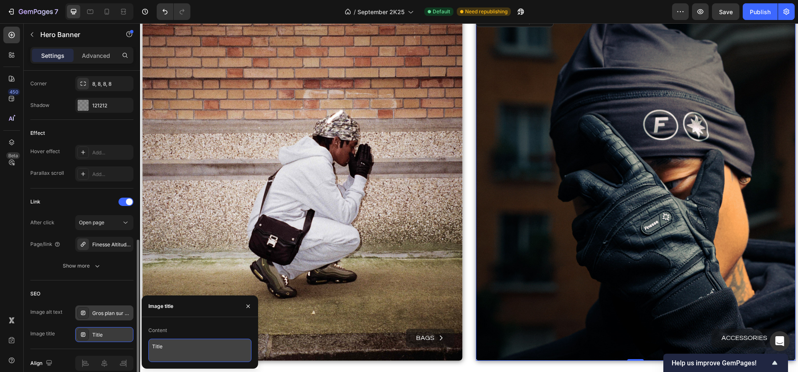
click at [162, 349] on textarea "Title" at bounding box center [199, 349] width 103 height 23
paste textarea "Finesse Two-Shot Beanie & [PERSON_NAME] – détails intimes et stylés"
type textarea "Finesse Two-Shot Beanie & [PERSON_NAME] – détails intimes et stylés"
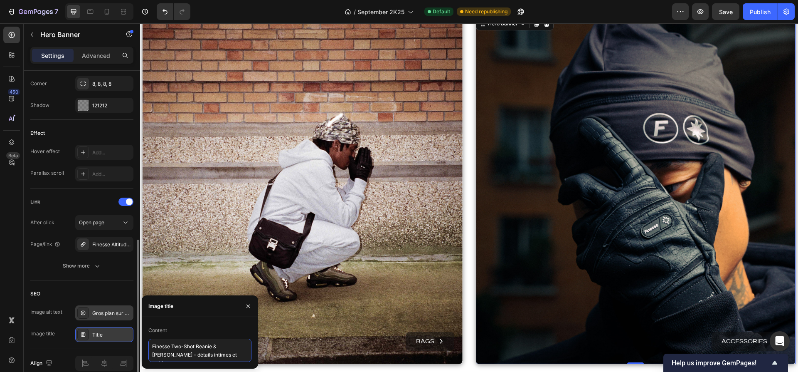
scroll to position [3619, 0]
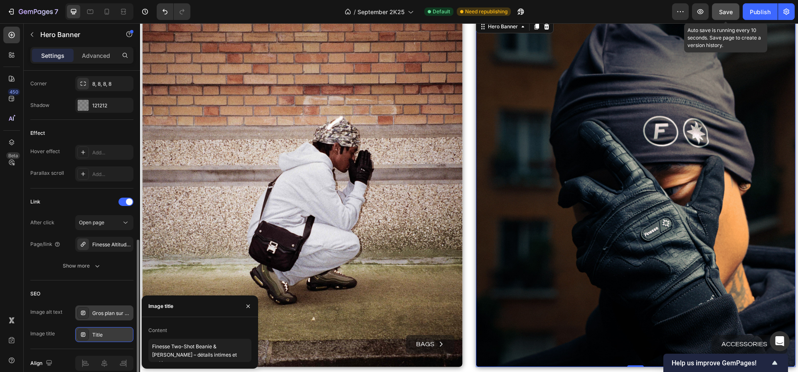
click at [726, 12] on span "Save" at bounding box center [726, 11] width 14 height 7
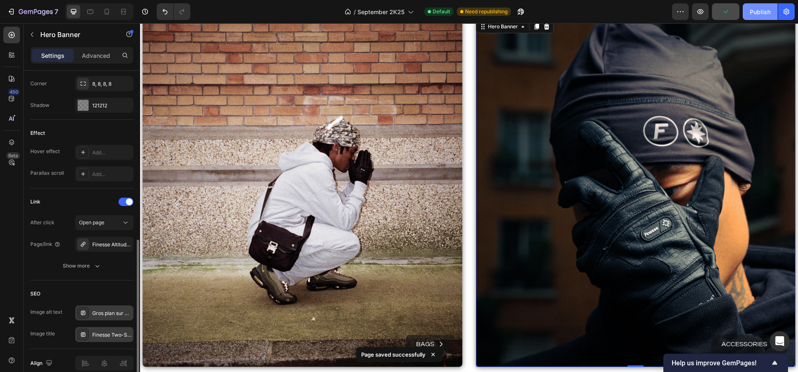
click at [751, 13] on div "Publish" at bounding box center [760, 11] width 21 height 9
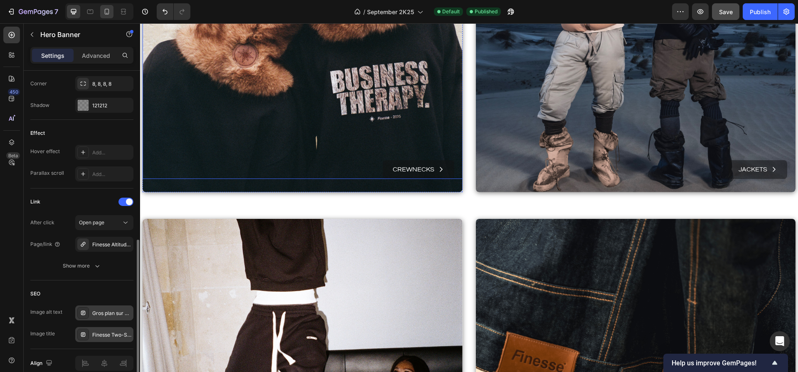
scroll to position [2603, 0]
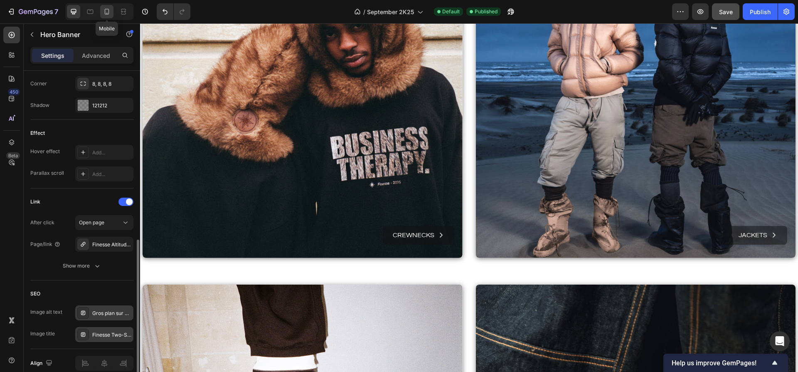
click at [110, 14] on icon at bounding box center [107, 11] width 8 height 8
type input "500"
type input "100%"
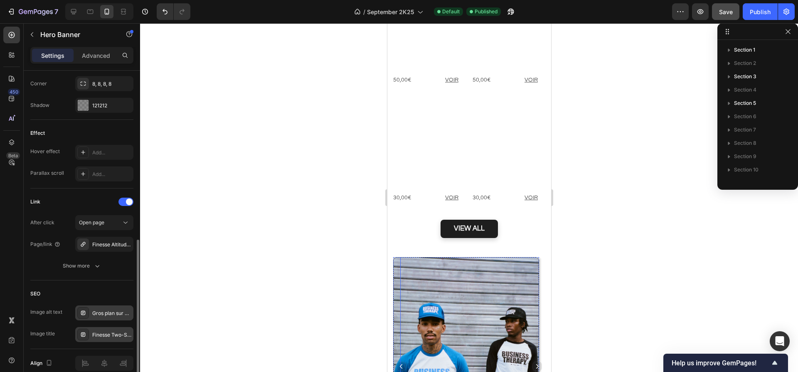
scroll to position [1619, 0]
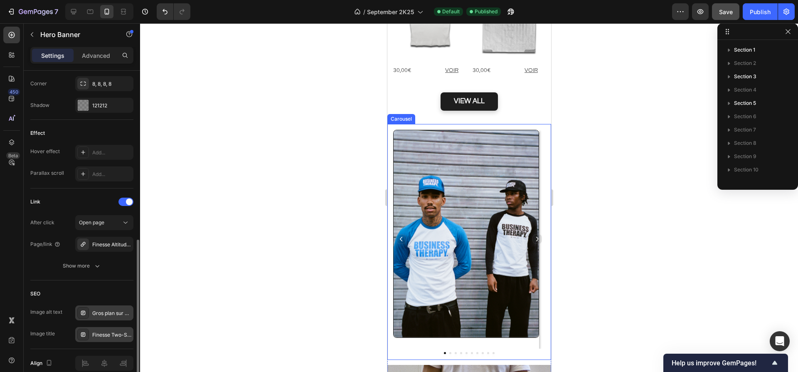
click at [534, 236] on icon "Carousel Next Arrow" at bounding box center [537, 239] width 6 height 6
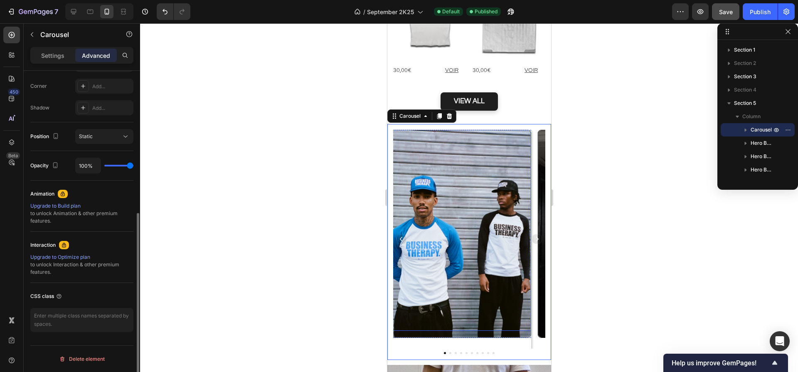
scroll to position [0, 0]
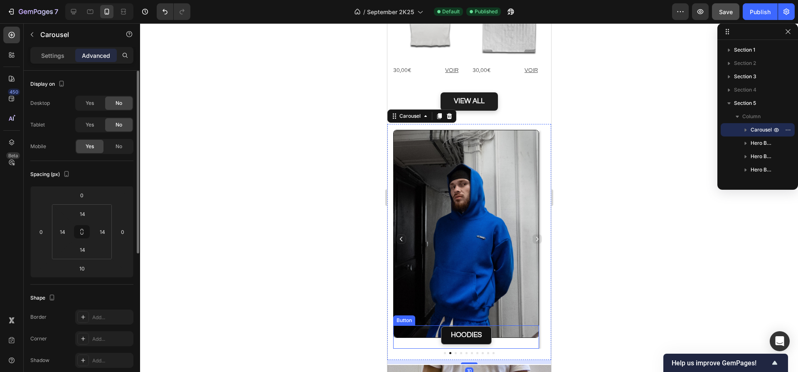
click at [433, 325] on div "HOODIES Button" at bounding box center [466, 336] width 146 height 23
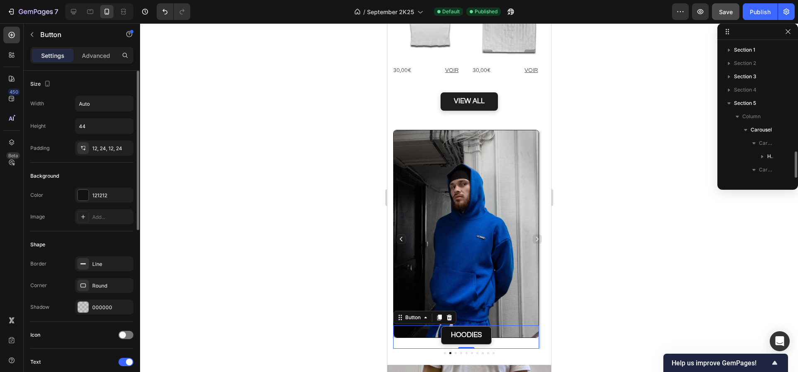
scroll to position [91, 0]
click at [440, 314] on icon at bounding box center [439, 317] width 5 height 6
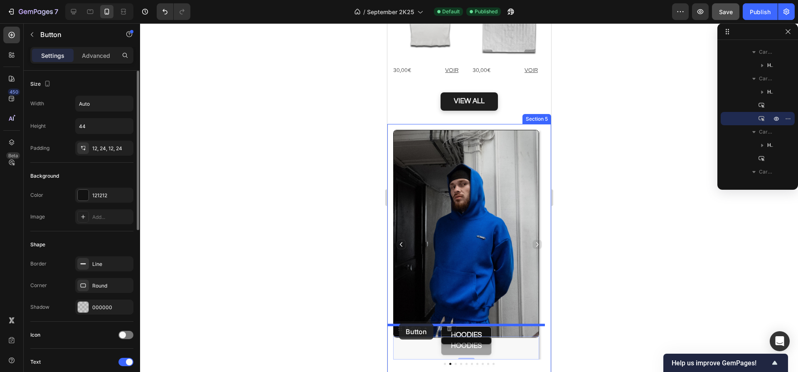
drag, startPoint x: 402, startPoint y: 281, endPoint x: 399, endPoint y: 322, distance: 41.3
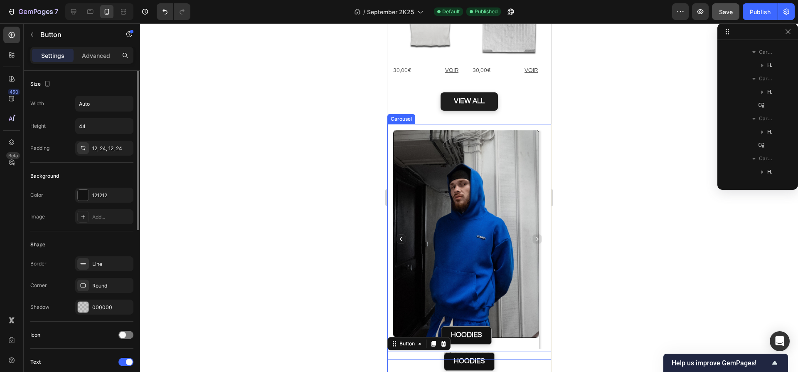
click at [402, 236] on icon "Carousel Back Arrow" at bounding box center [401, 239] width 6 height 6
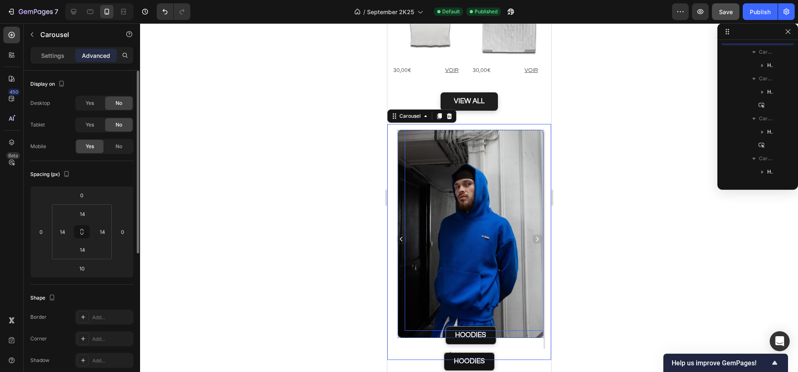
scroll to position [25, 0]
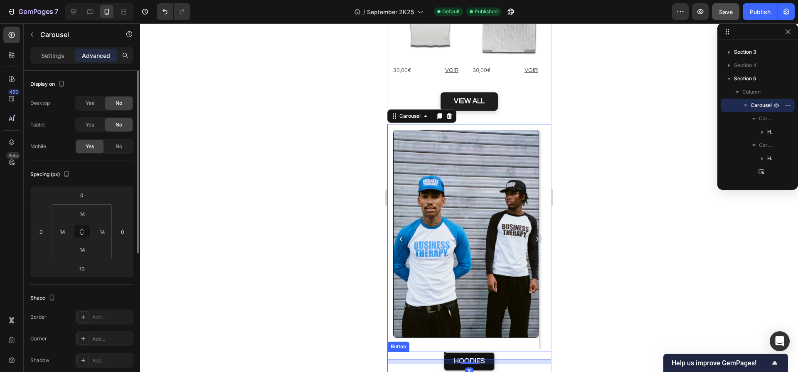
click at [430, 351] on div "HOODIES Button" at bounding box center [469, 362] width 164 height 23
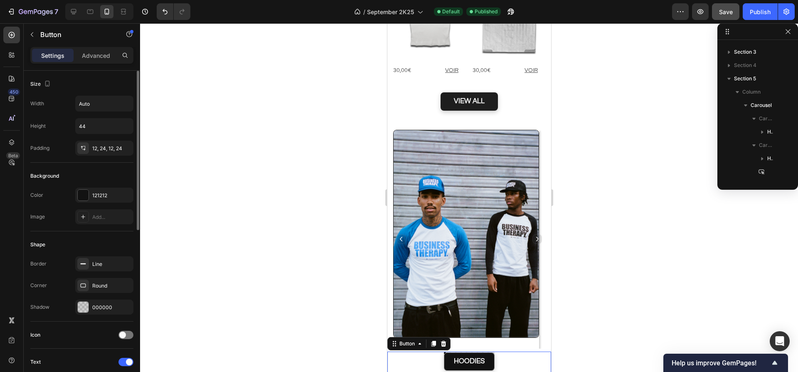
scroll to position [424, 0]
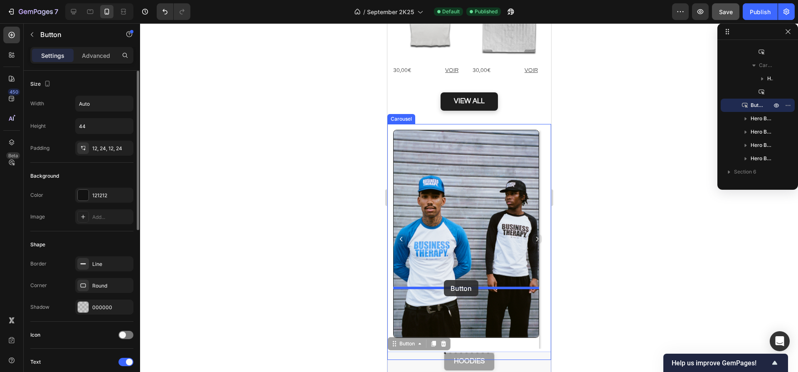
drag, startPoint x: 395, startPoint y: 297, endPoint x: 444, endPoint y: 280, distance: 51.1
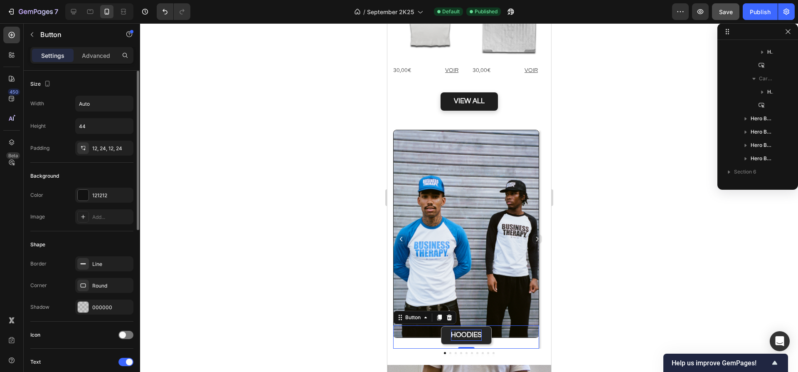
click at [461, 331] on span "HOODIES" at bounding box center [466, 334] width 31 height 7
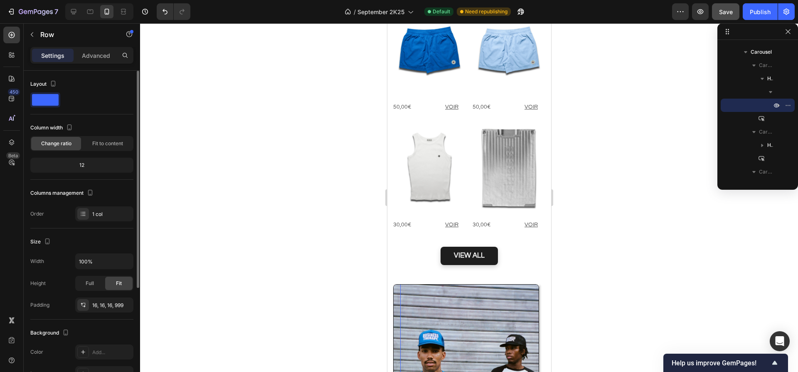
scroll to position [1658, 0]
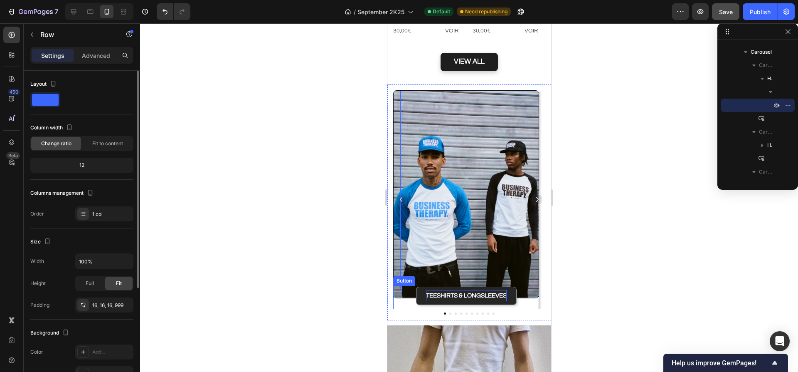
click at [439, 290] on p "TEESHIRTS & LONGSLEEVES" at bounding box center [466, 295] width 81 height 11
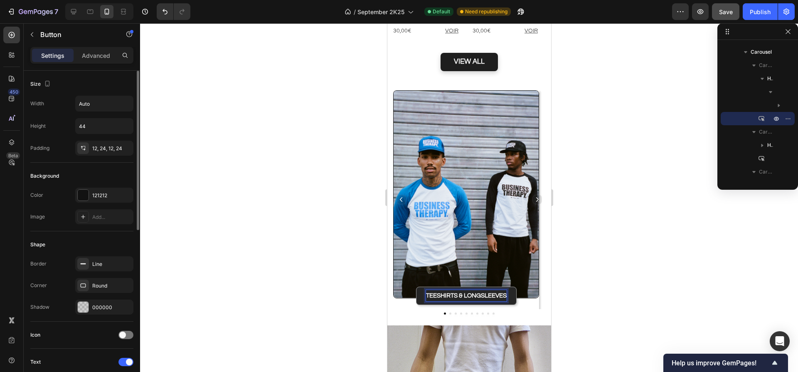
click at [454, 290] on p "TEESHIRTS & LONGSLEEVES" at bounding box center [466, 295] width 81 height 11
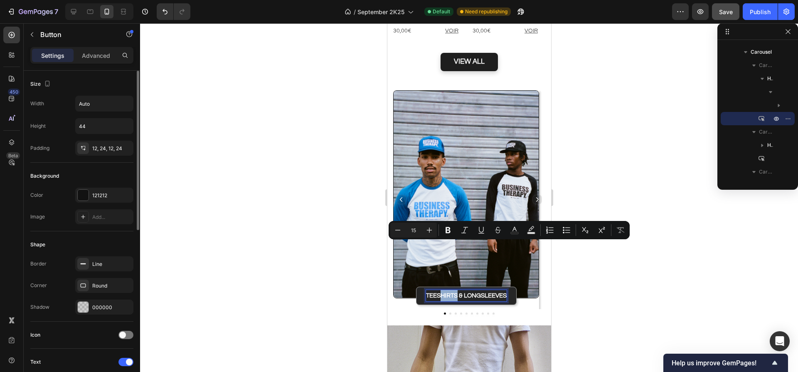
drag, startPoint x: 456, startPoint y: 245, endPoint x: 440, endPoint y: 245, distance: 16.6
click at [440, 290] on p "TEESHIRTS & LONGSLEEVES" at bounding box center [466, 295] width 81 height 11
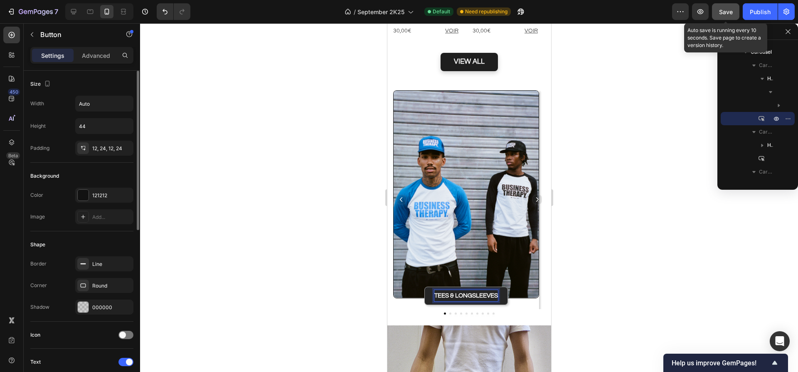
click at [720, 8] on span "Save" at bounding box center [726, 11] width 14 height 7
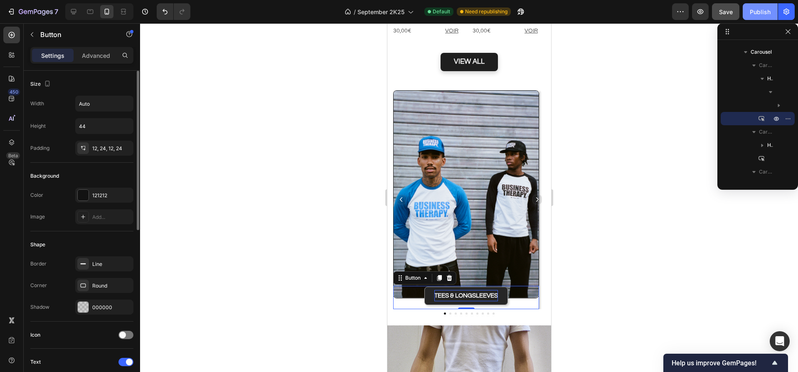
click at [762, 13] on div "Publish" at bounding box center [760, 11] width 21 height 9
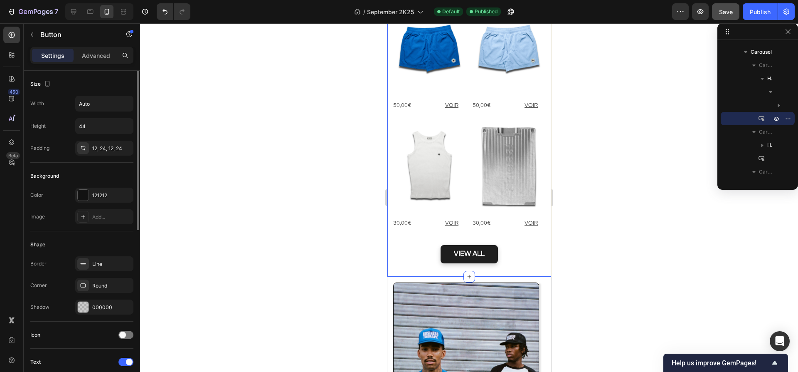
scroll to position [1457, 0]
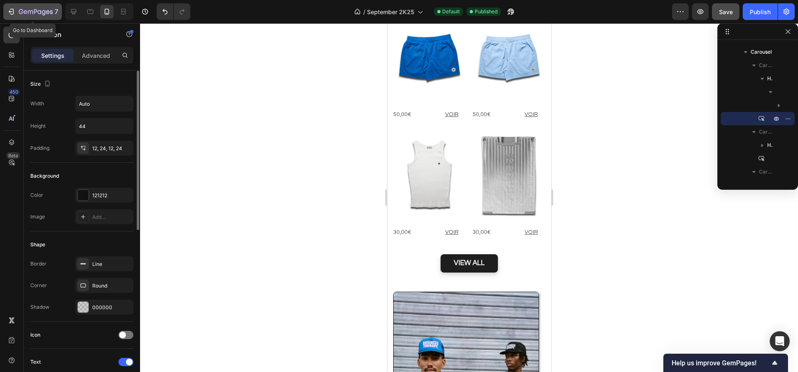
click at [26, 14] on icon "button" at bounding box center [36, 12] width 34 height 7
